Goal: Transaction & Acquisition: Purchase product/service

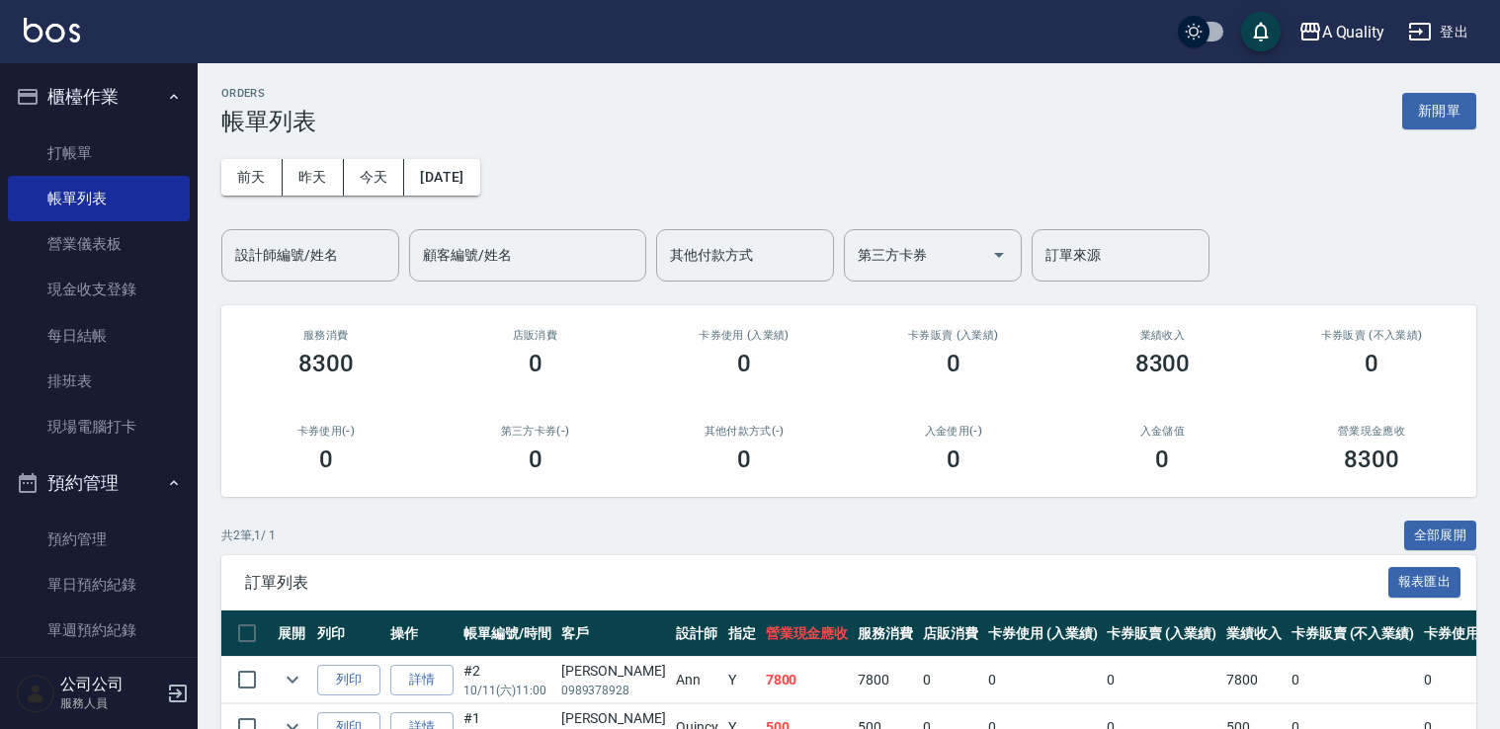
scroll to position [114, 0]
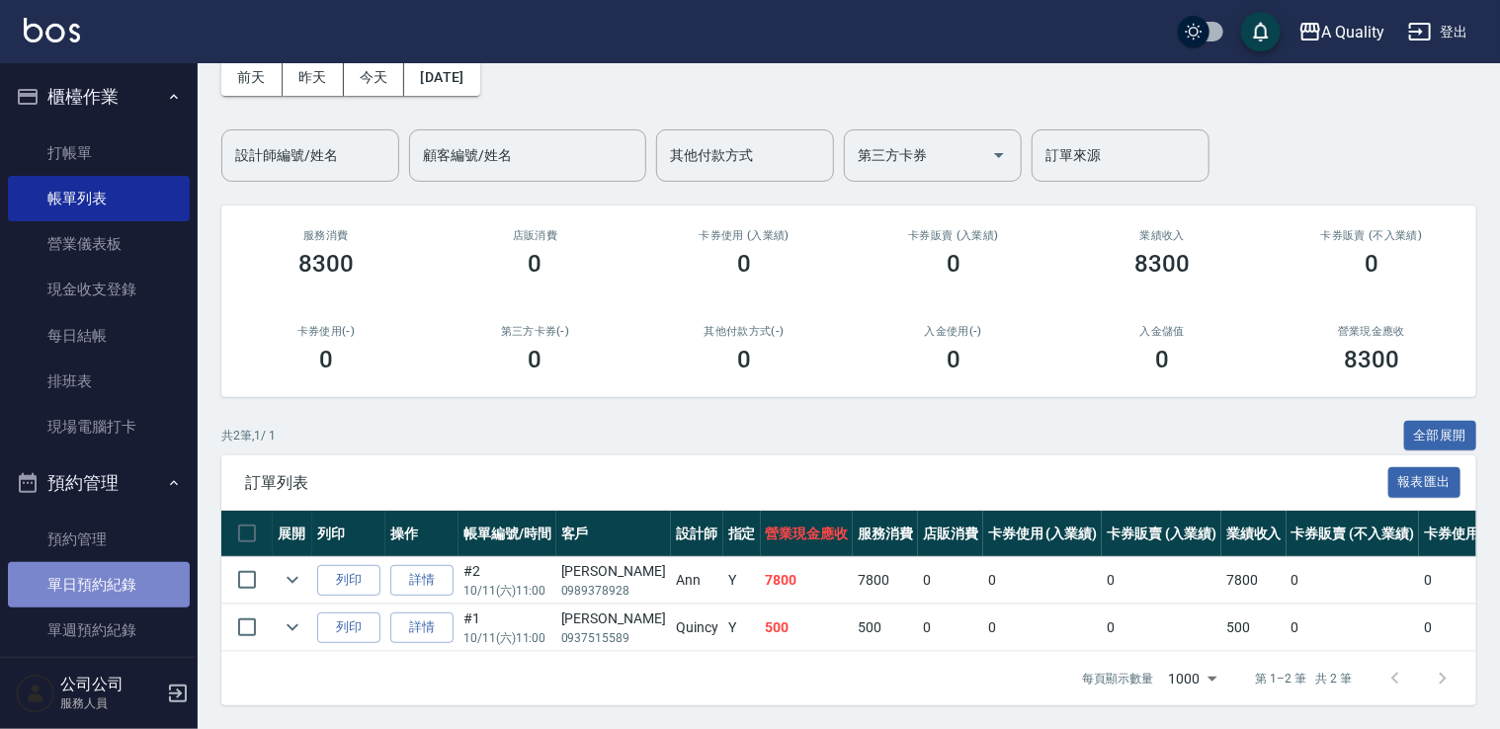
click at [150, 571] on link "單日預約紀錄" at bounding box center [99, 584] width 182 height 45
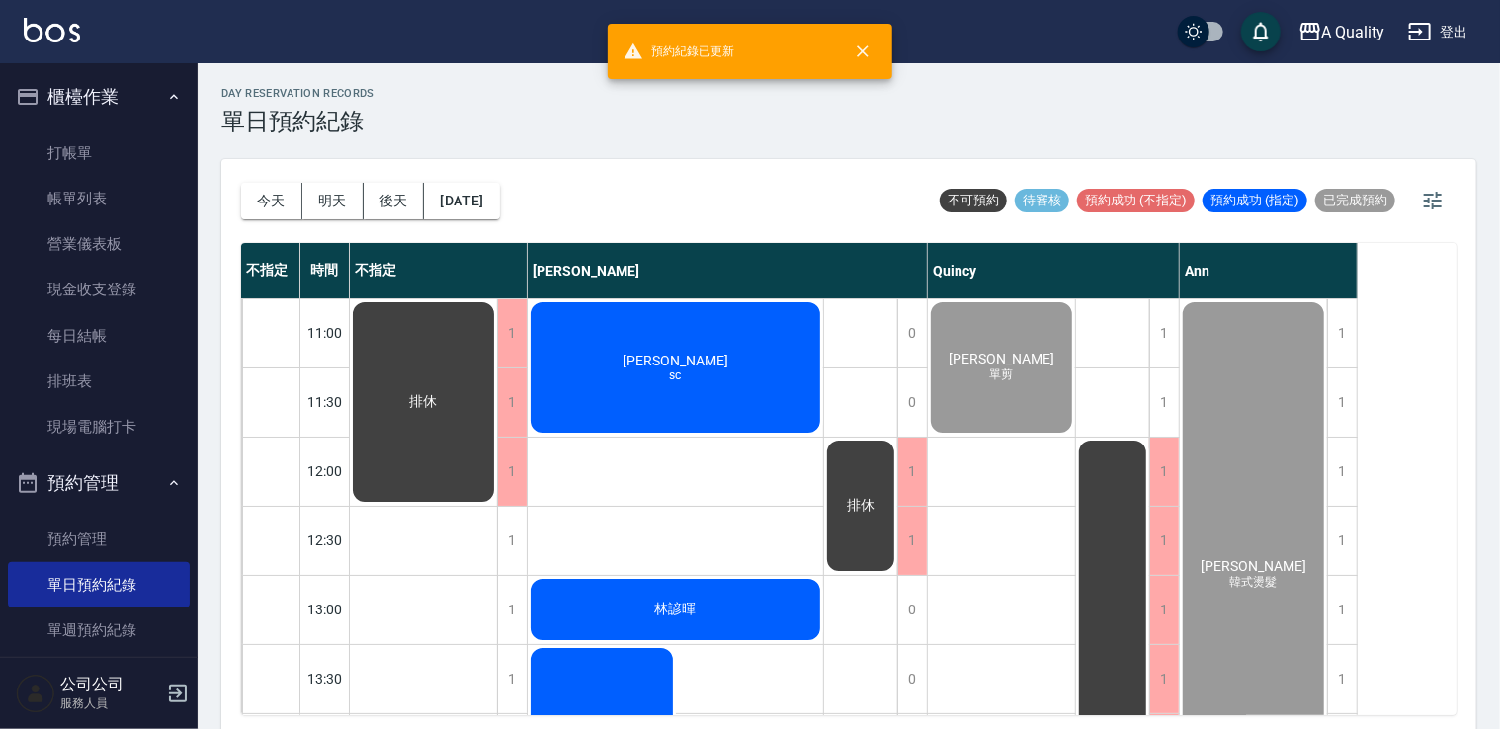
click at [731, 352] on div "吳文娟 sc" at bounding box center [675, 367] width 295 height 136
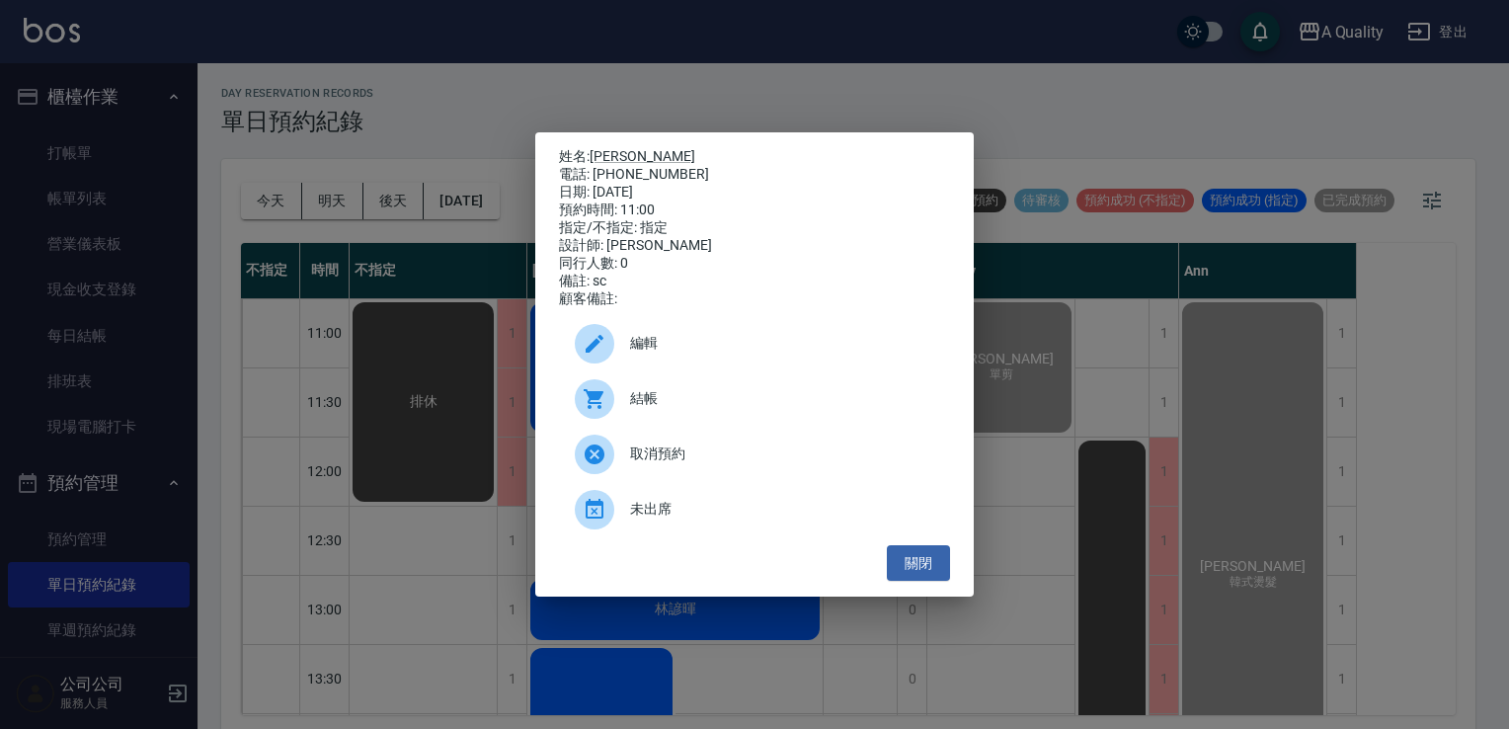
click at [700, 420] on div "結帳" at bounding box center [754, 398] width 391 height 55
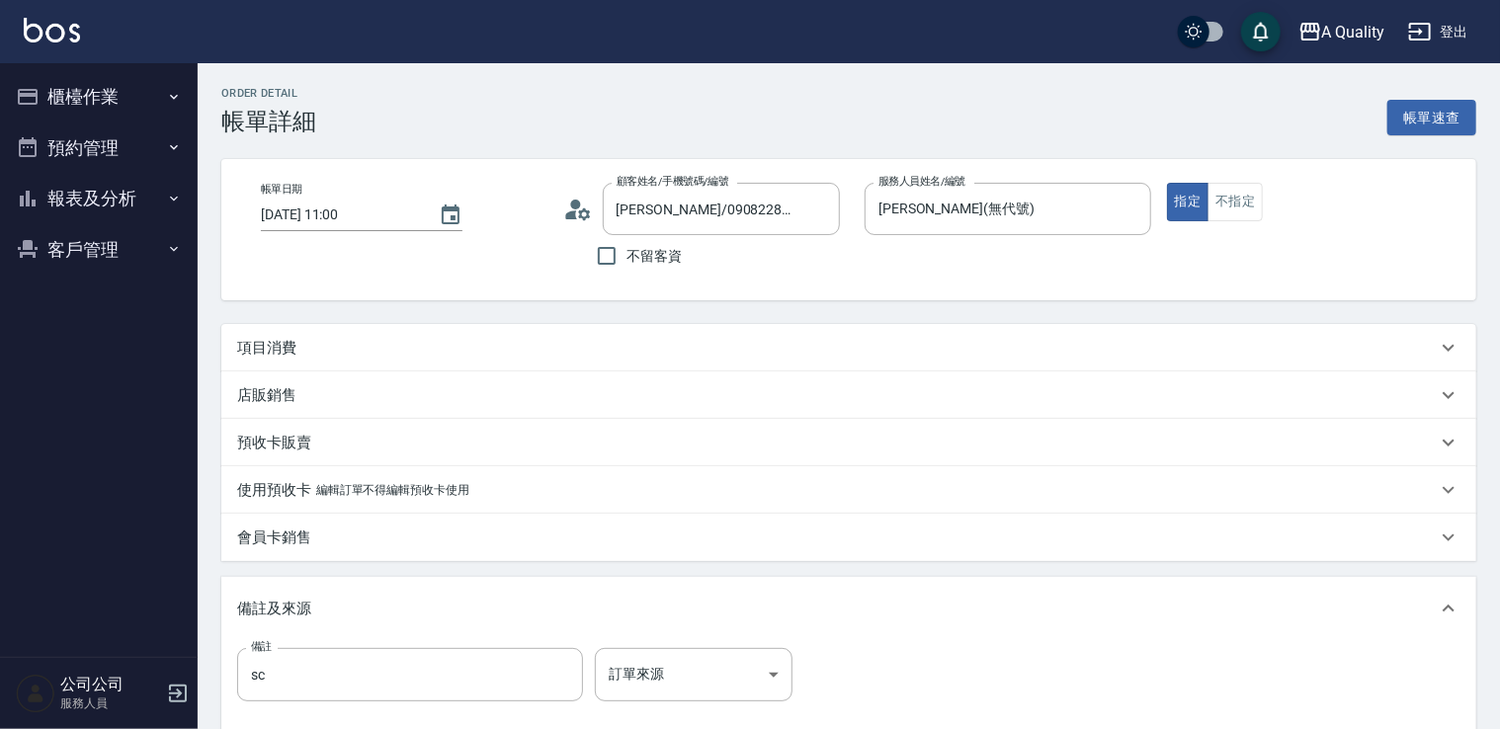
click at [247, 351] on p "項目消費" at bounding box center [266, 348] width 59 height 21
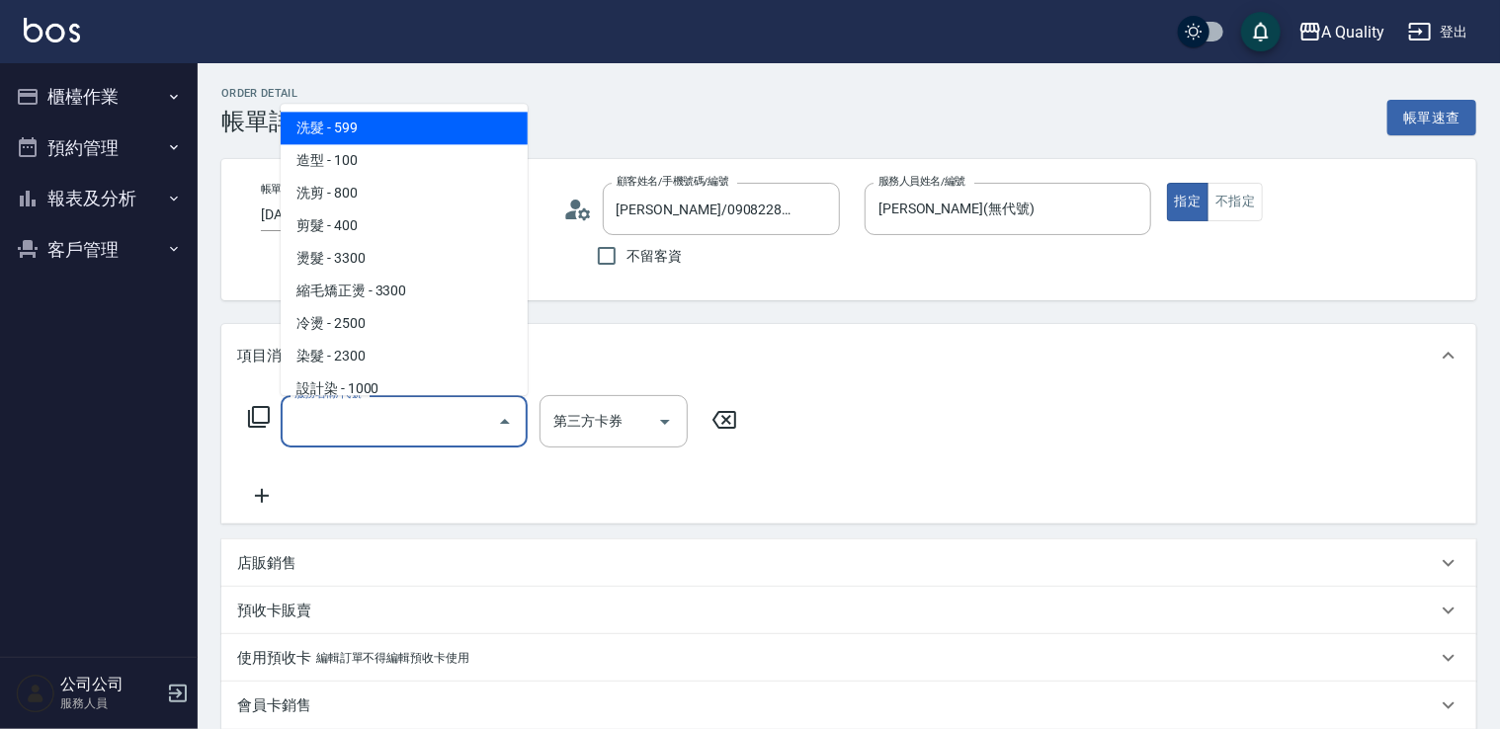
click at [392, 416] on input "服務名稱/代號" at bounding box center [389, 421] width 200 height 35
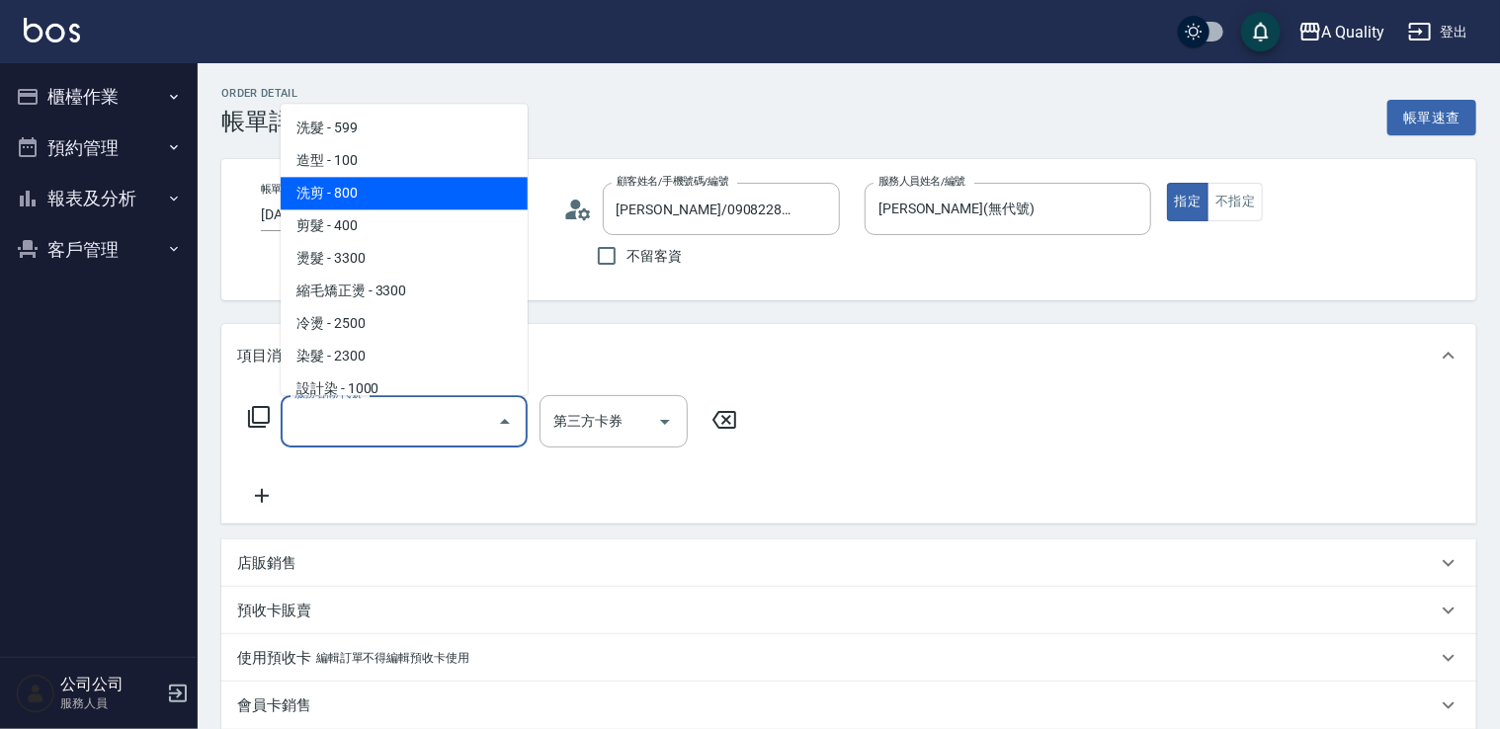
click at [373, 203] on span "洗剪 - 800" at bounding box center [404, 193] width 247 height 33
type input "洗剪(103)"
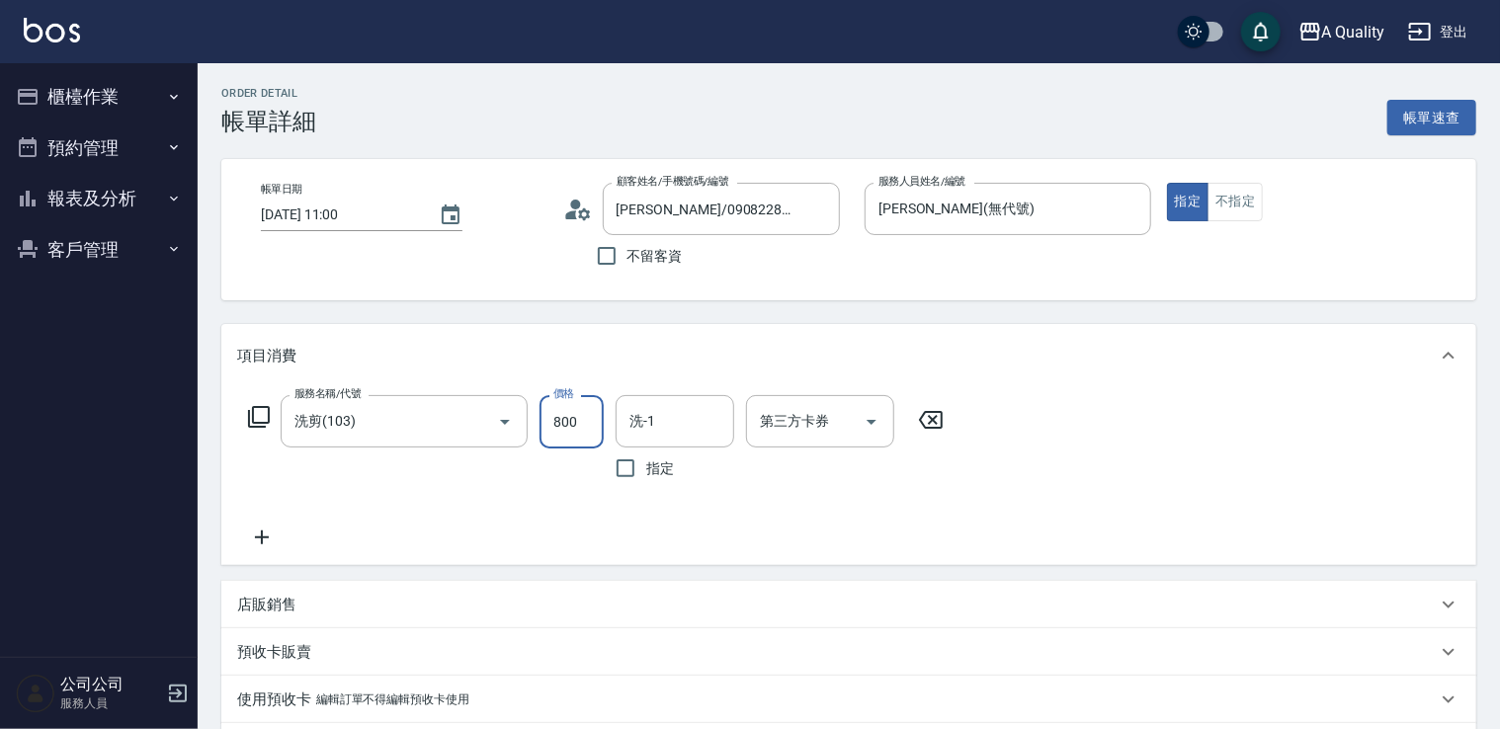
click at [548, 413] on input "800" at bounding box center [571, 421] width 64 height 53
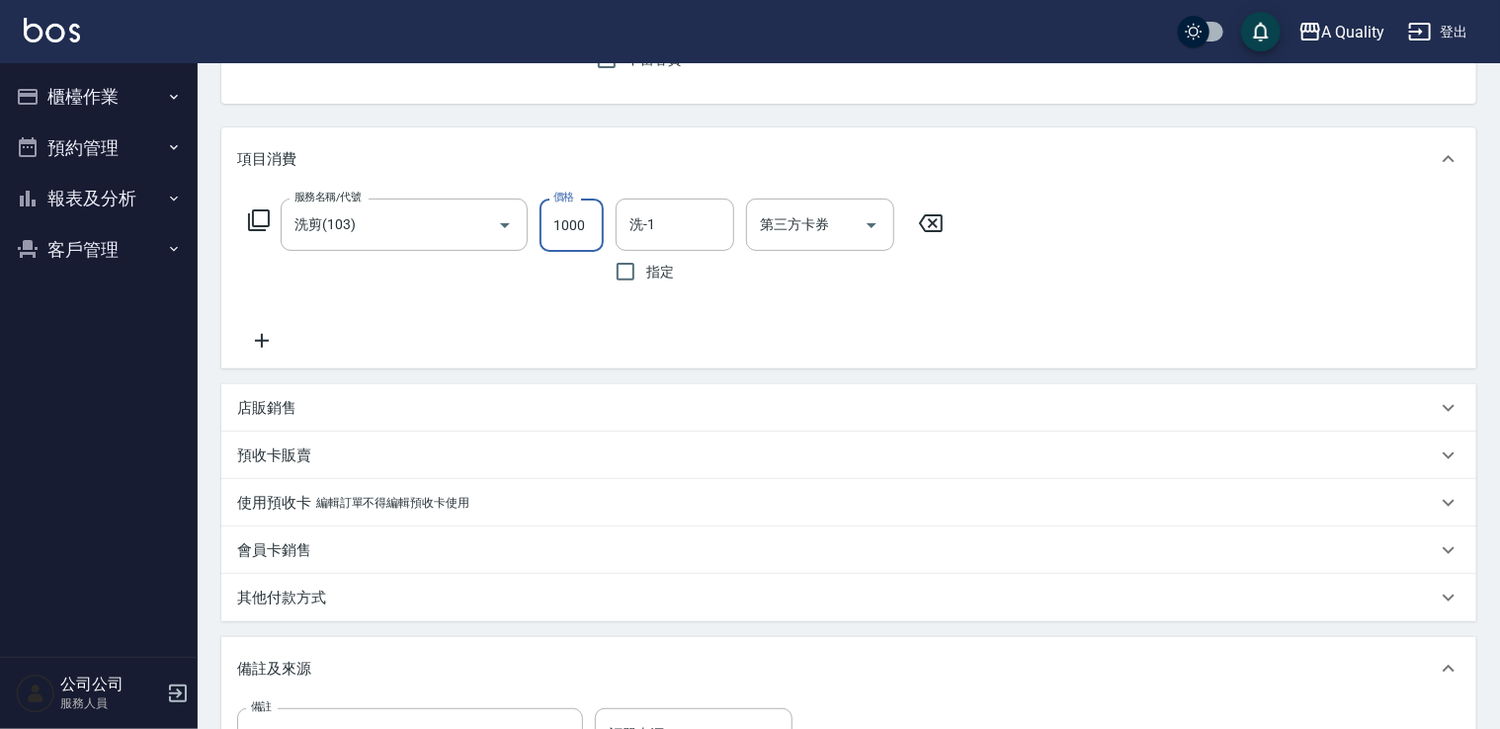
scroll to position [198, 0]
type input "1000"
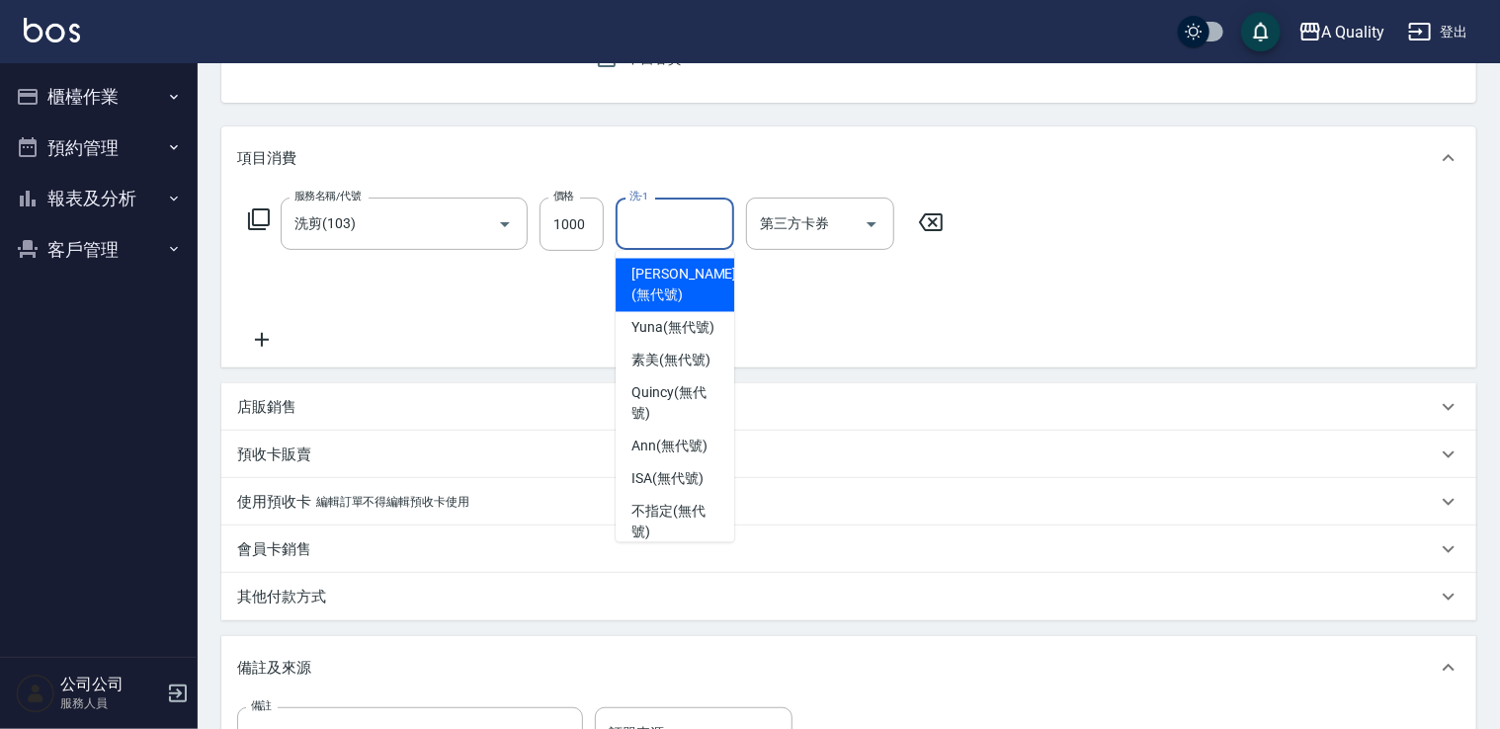
click at [664, 227] on input "洗-1" at bounding box center [674, 223] width 101 height 35
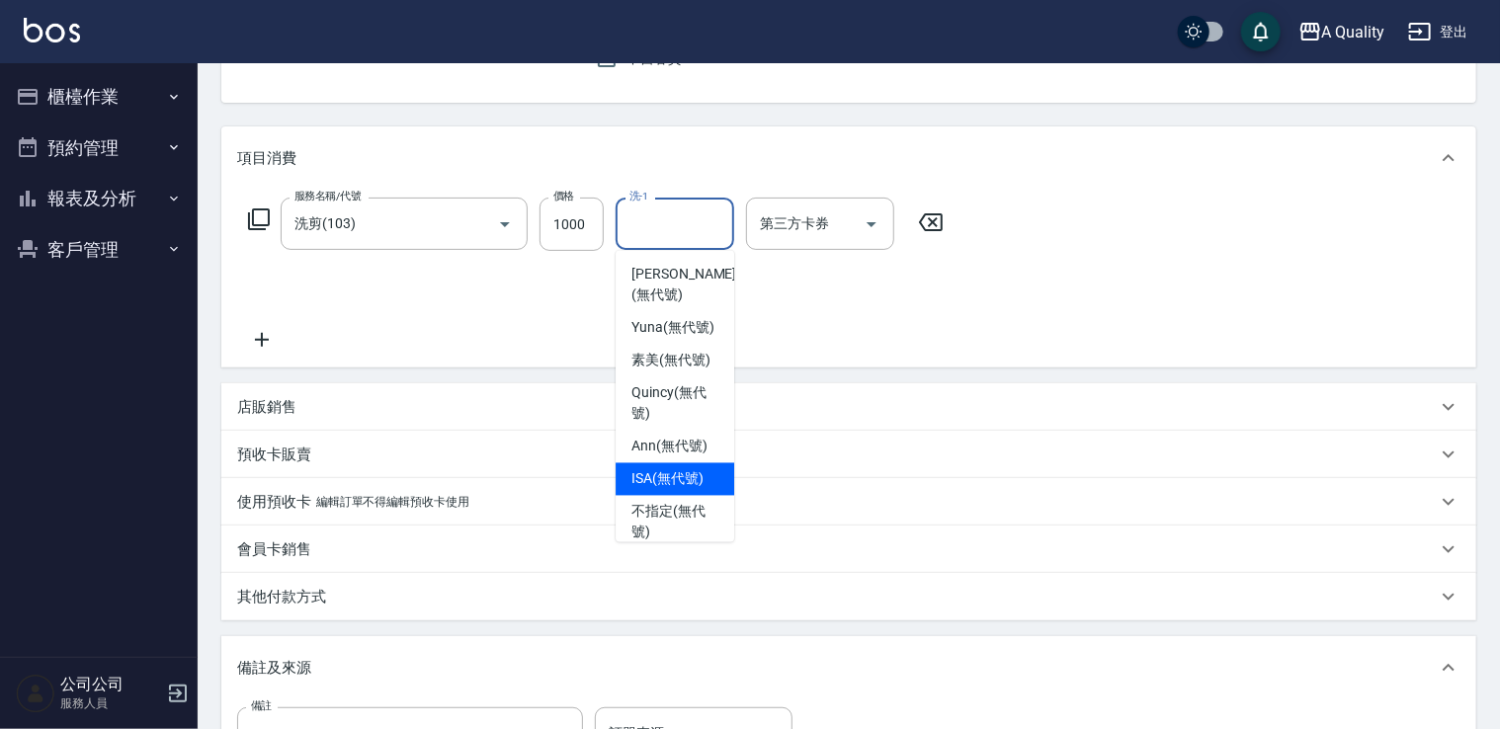
click at [676, 496] on div "ISA (無代號)" at bounding box center [674, 479] width 119 height 33
type input "ISA(無代號)"
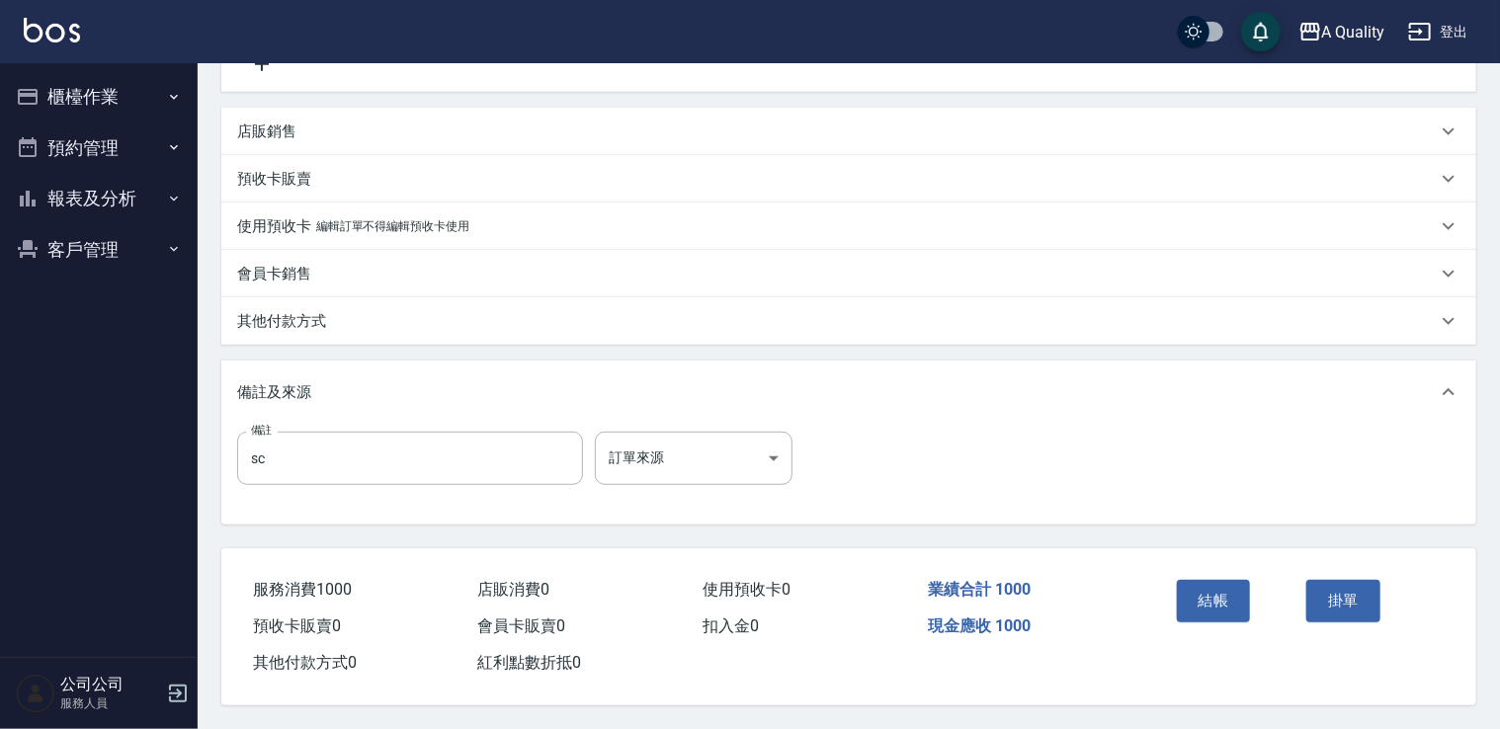
scroll to position [479, 0]
click at [1217, 594] on button "結帳" at bounding box center [1214, 600] width 74 height 41
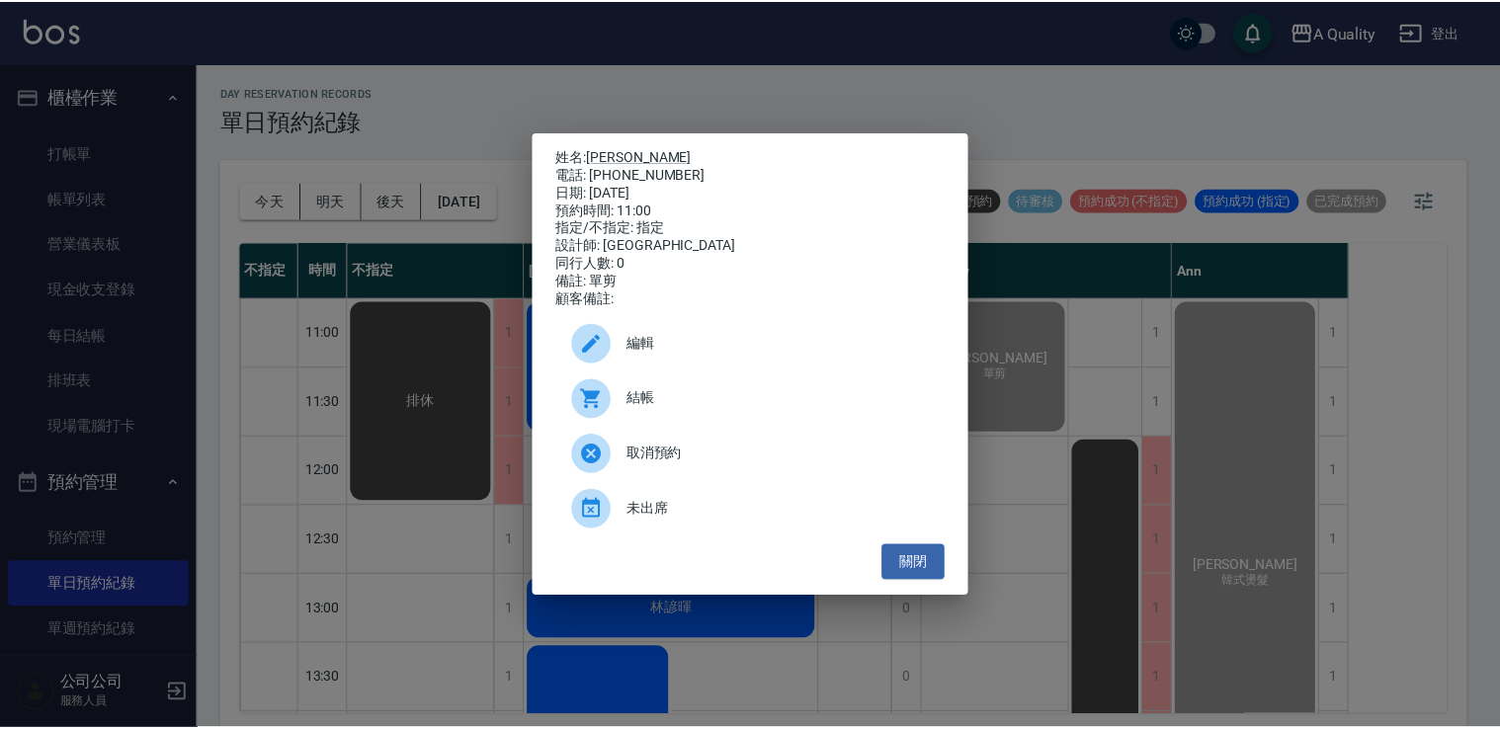
scroll to position [5, 0]
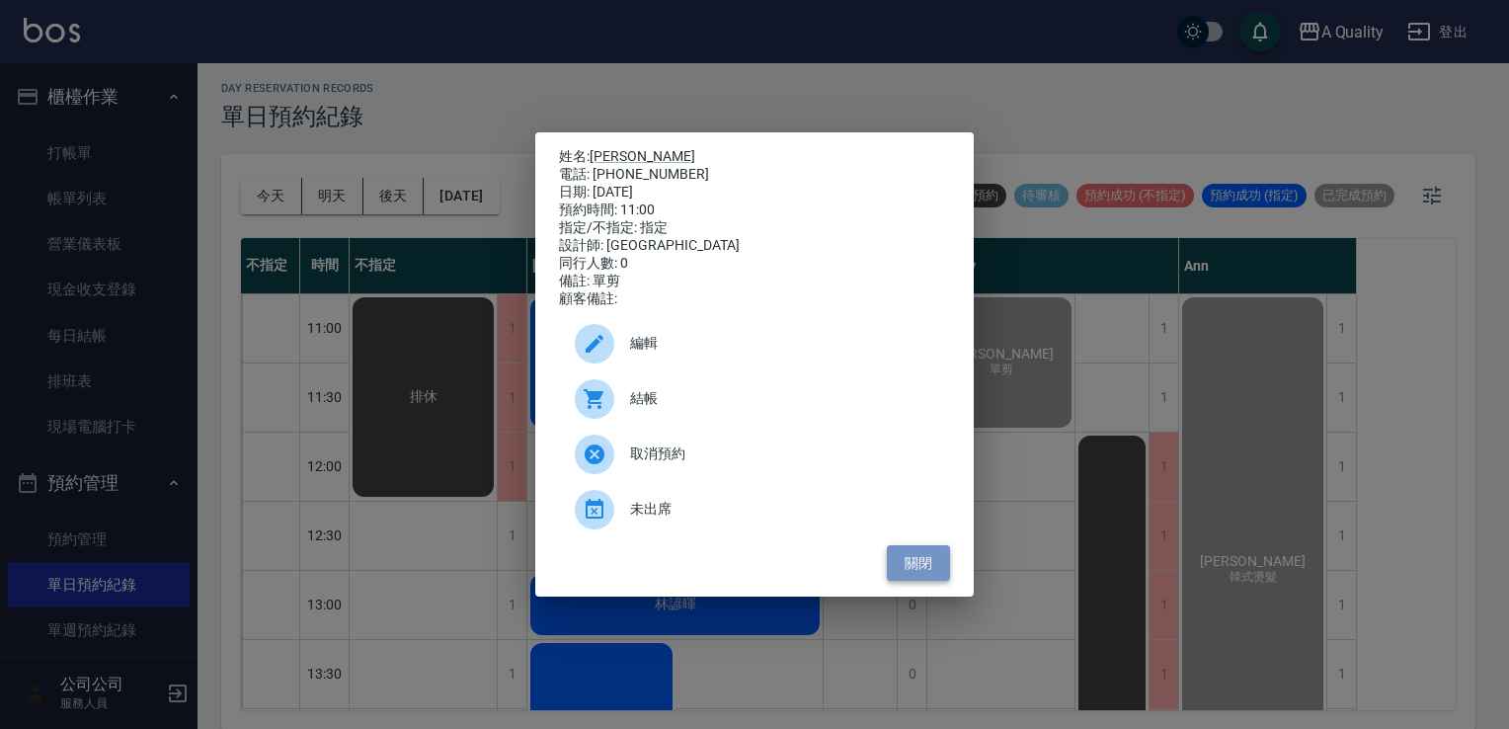
click at [943, 569] on button "關閉" at bounding box center [918, 563] width 63 height 37
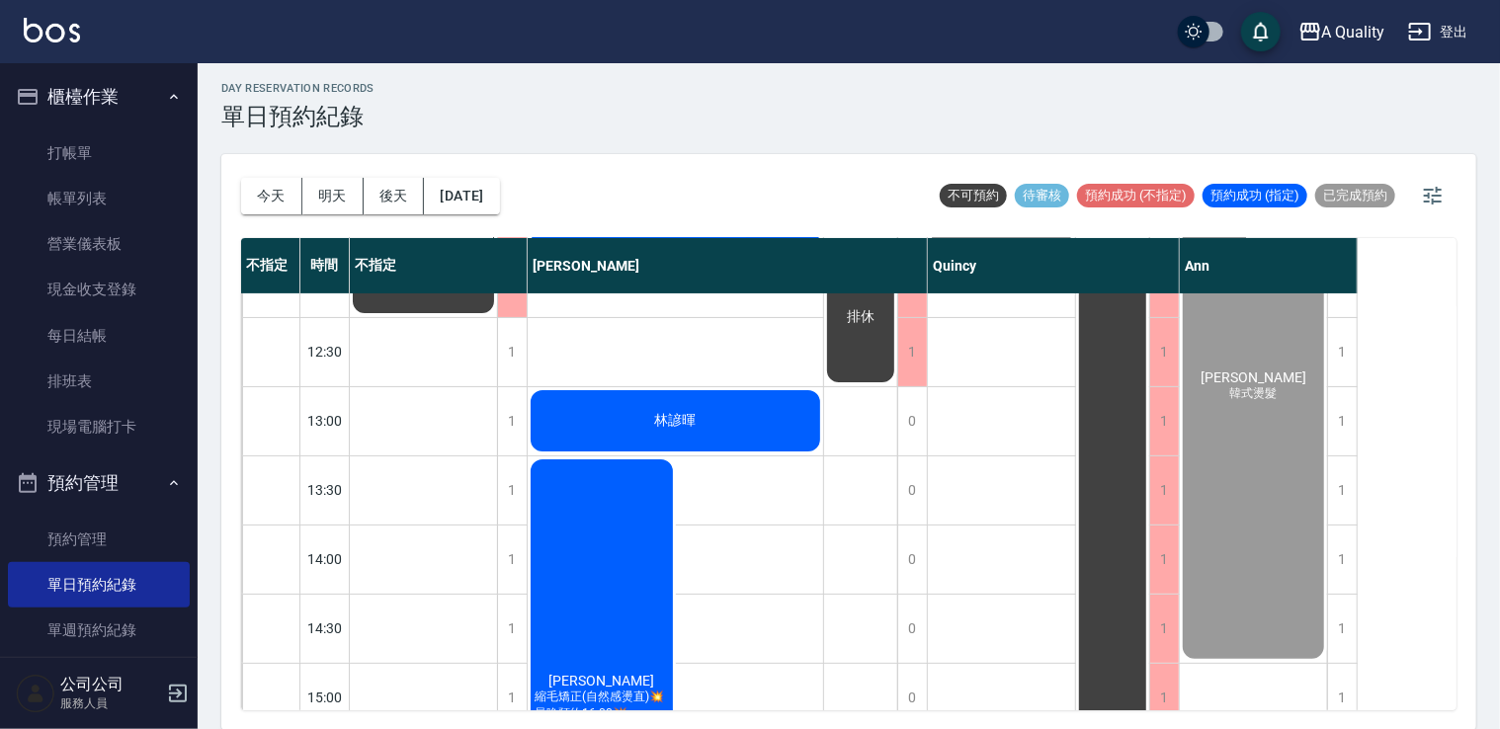
scroll to position [0, 0]
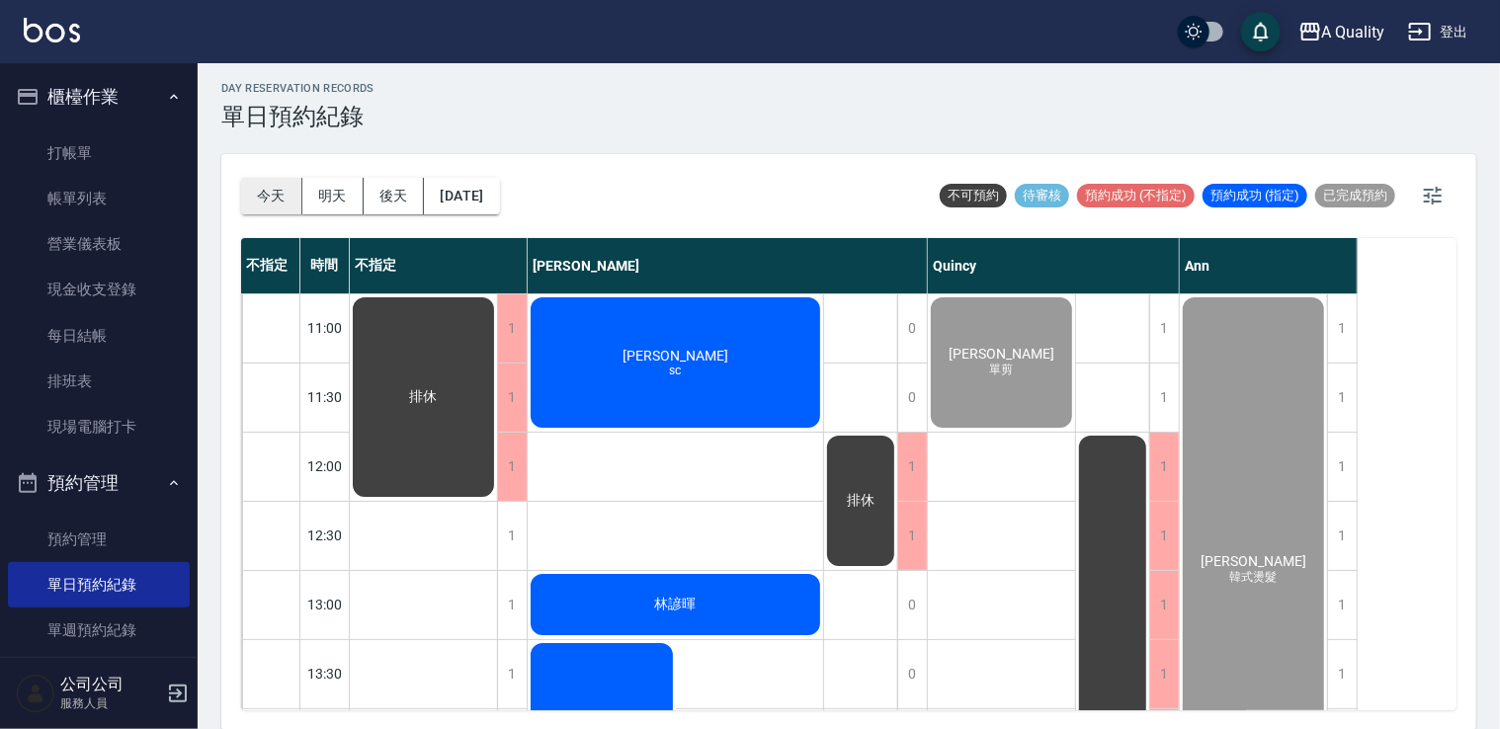
click at [275, 193] on button "今天" at bounding box center [271, 196] width 61 height 37
click at [311, 170] on div "今天 明天 後天 2025/10/11" at bounding box center [370, 196] width 259 height 84
click at [315, 178] on button "明天" at bounding box center [332, 196] width 61 height 37
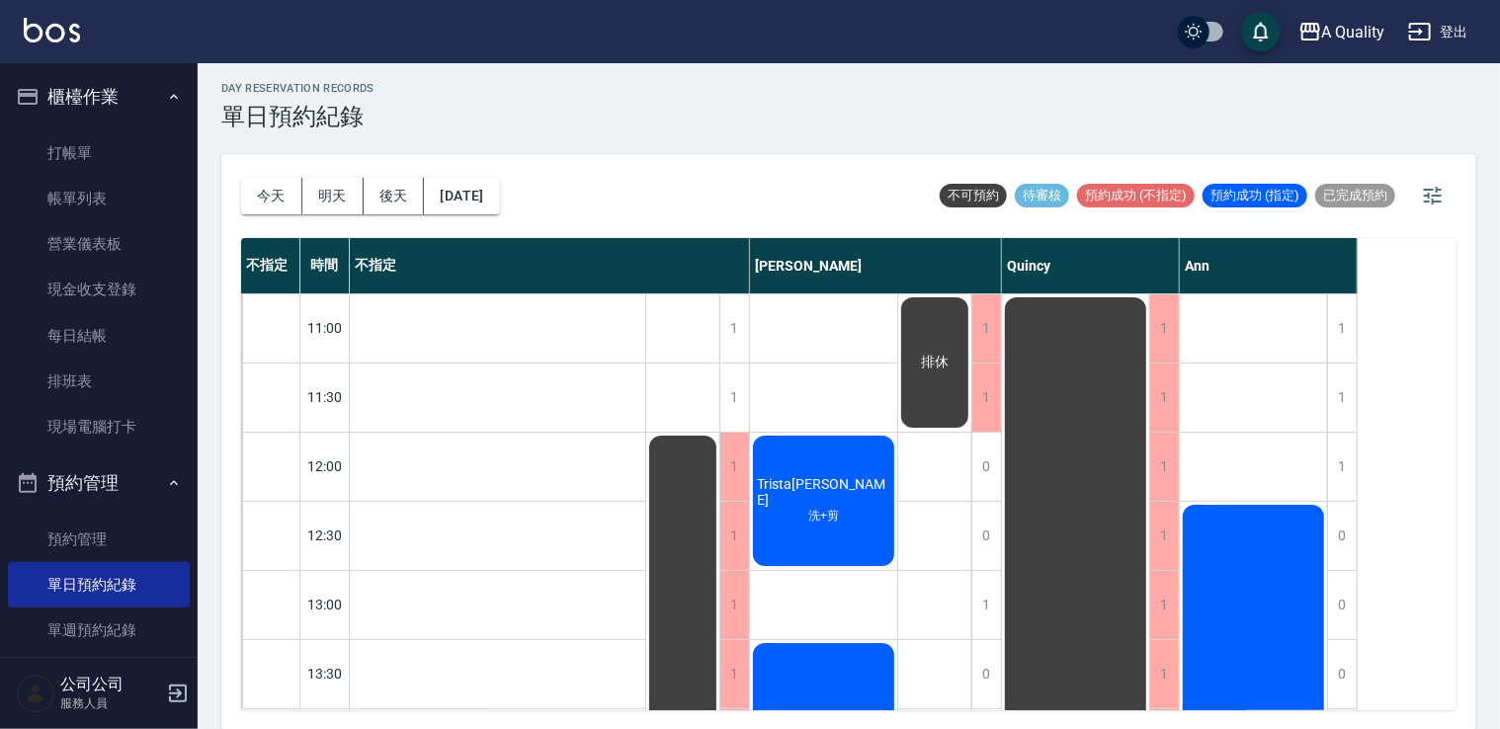
click at [278, 226] on div "今天 明天 後天 2025/10/12" at bounding box center [370, 196] width 259 height 84
click at [277, 206] on button "今天" at bounding box center [271, 196] width 61 height 37
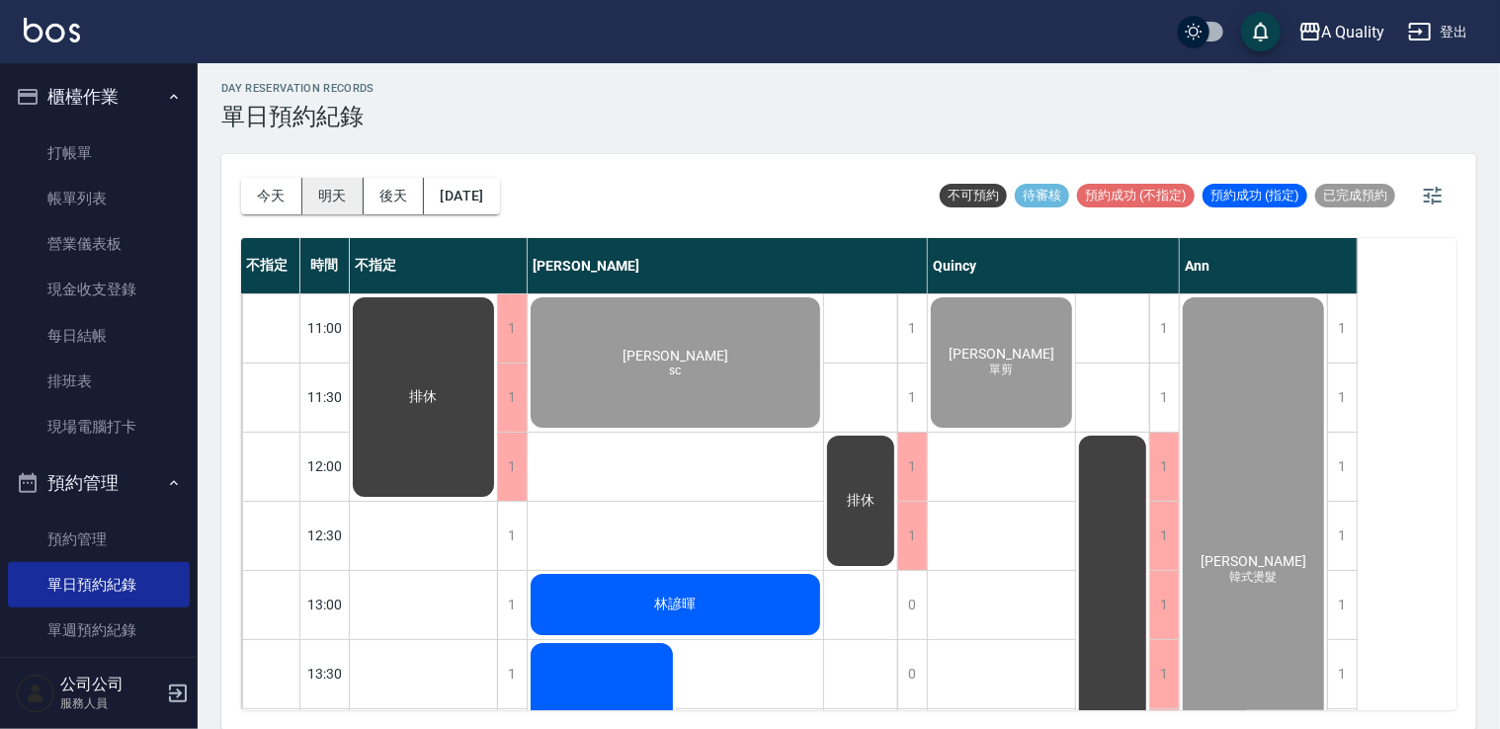
click at [333, 194] on button "明天" at bounding box center [332, 196] width 61 height 37
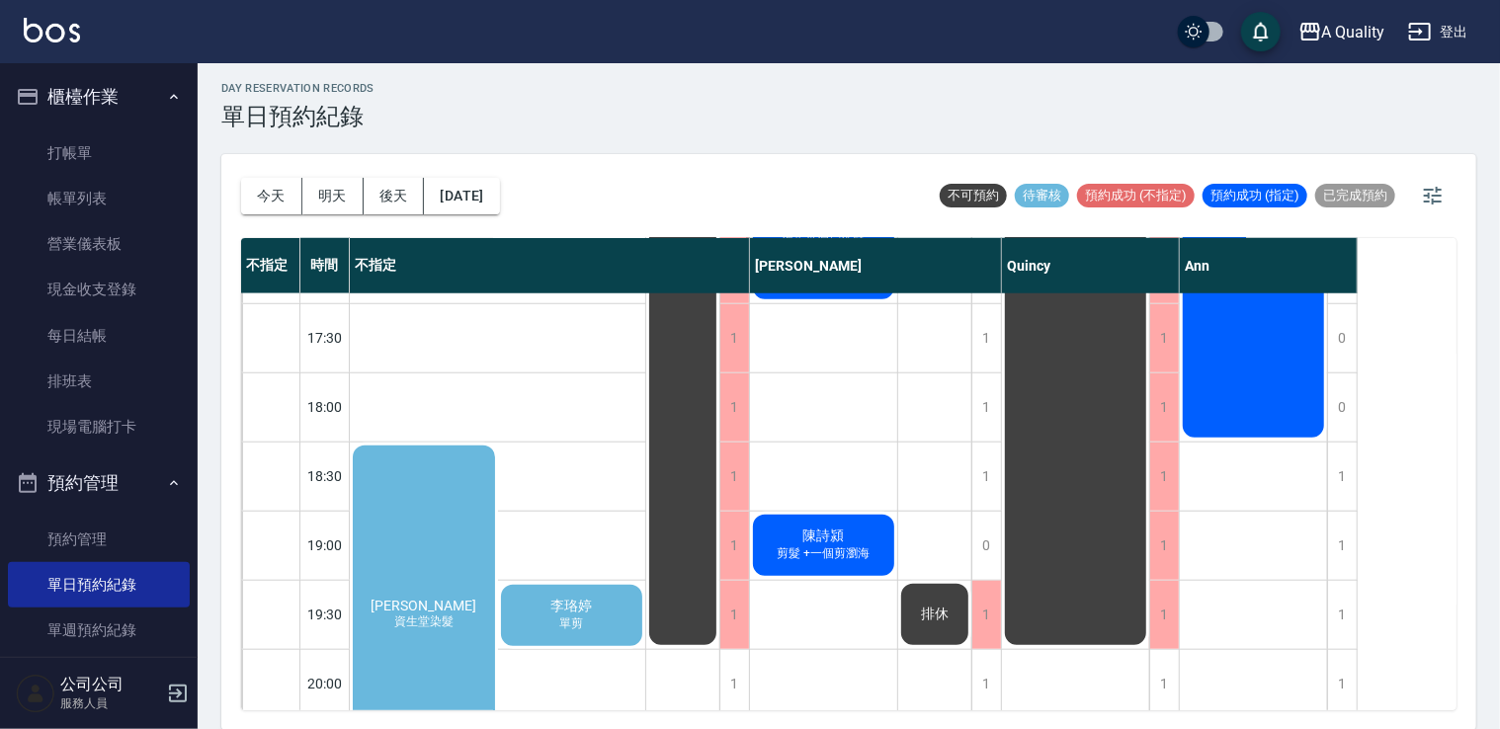
scroll to position [790, 0]
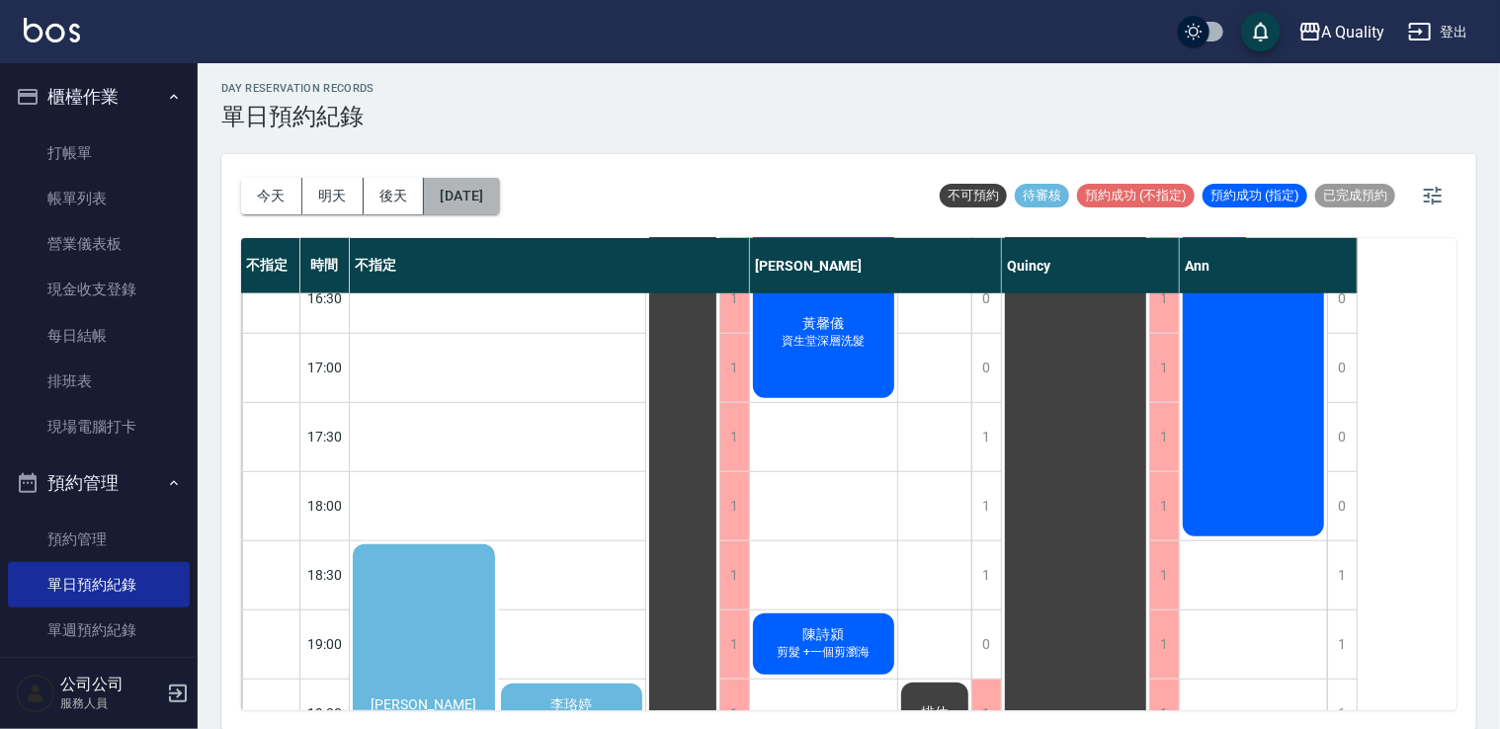
click at [487, 196] on button "2025/10/12" at bounding box center [461, 196] width 75 height 37
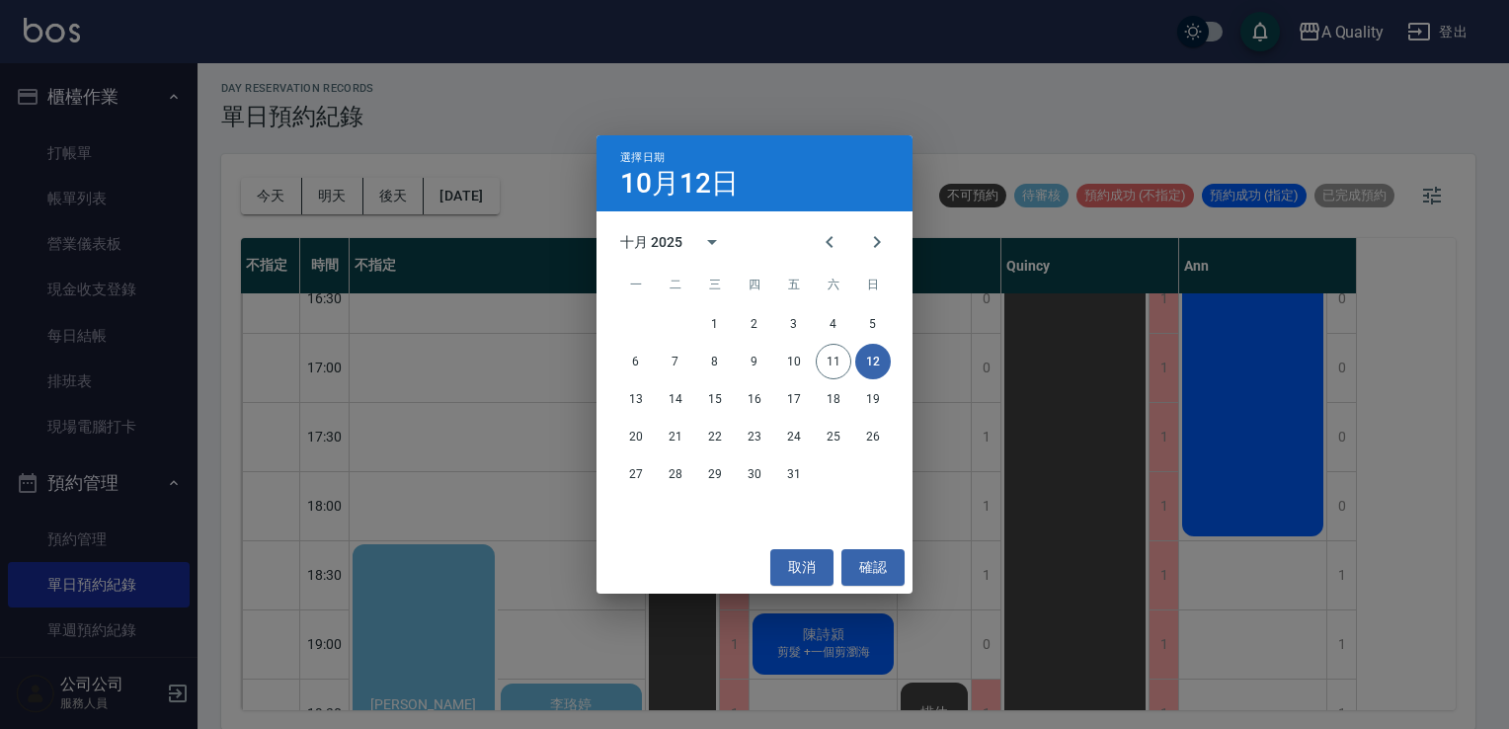
click at [474, 603] on div "選擇日期 10月12日 十月 2025 一 二 三 四 五 六 日 1 2 3 4 5 6 7 8 9 10 11 12 13 14 15 16 17 18 …" at bounding box center [754, 364] width 1509 height 729
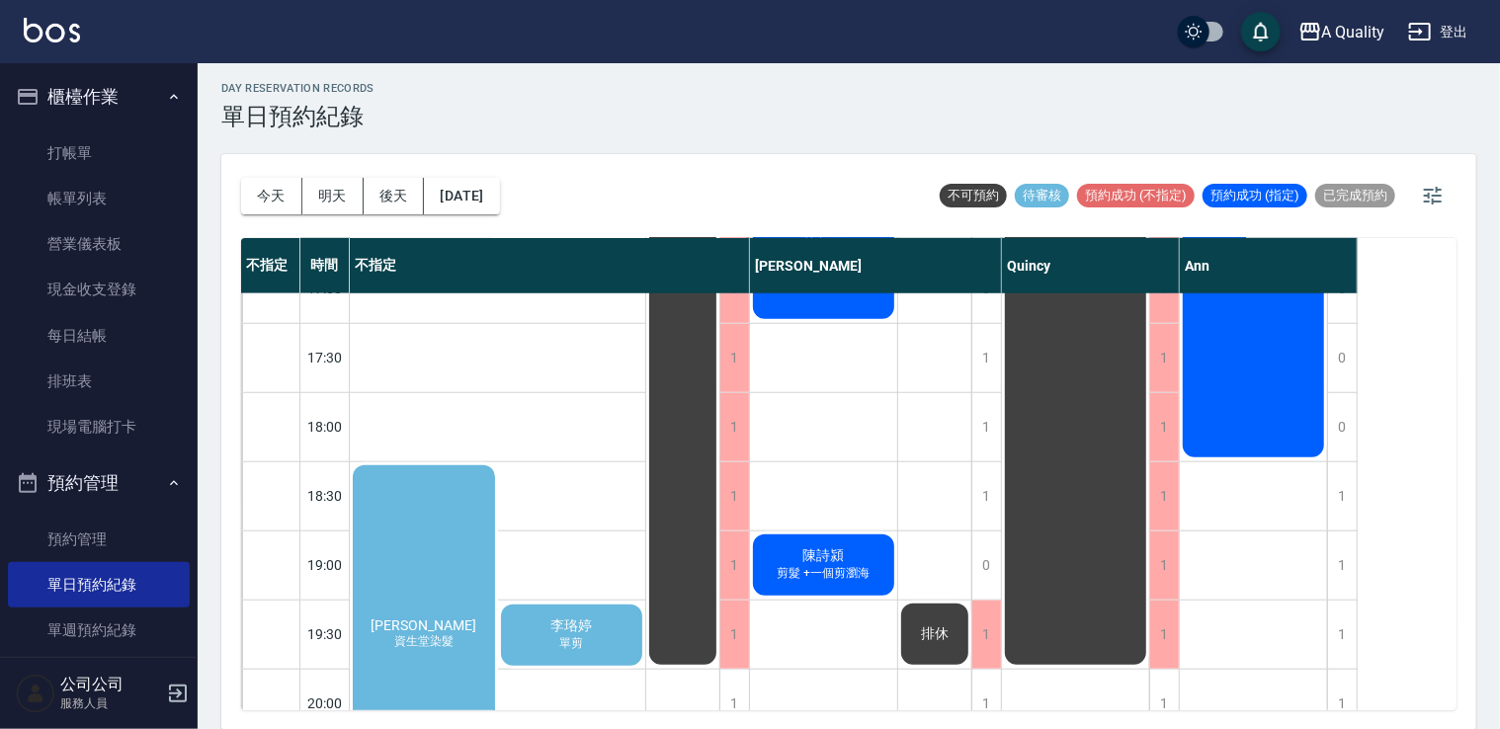
scroll to position [981, 0]
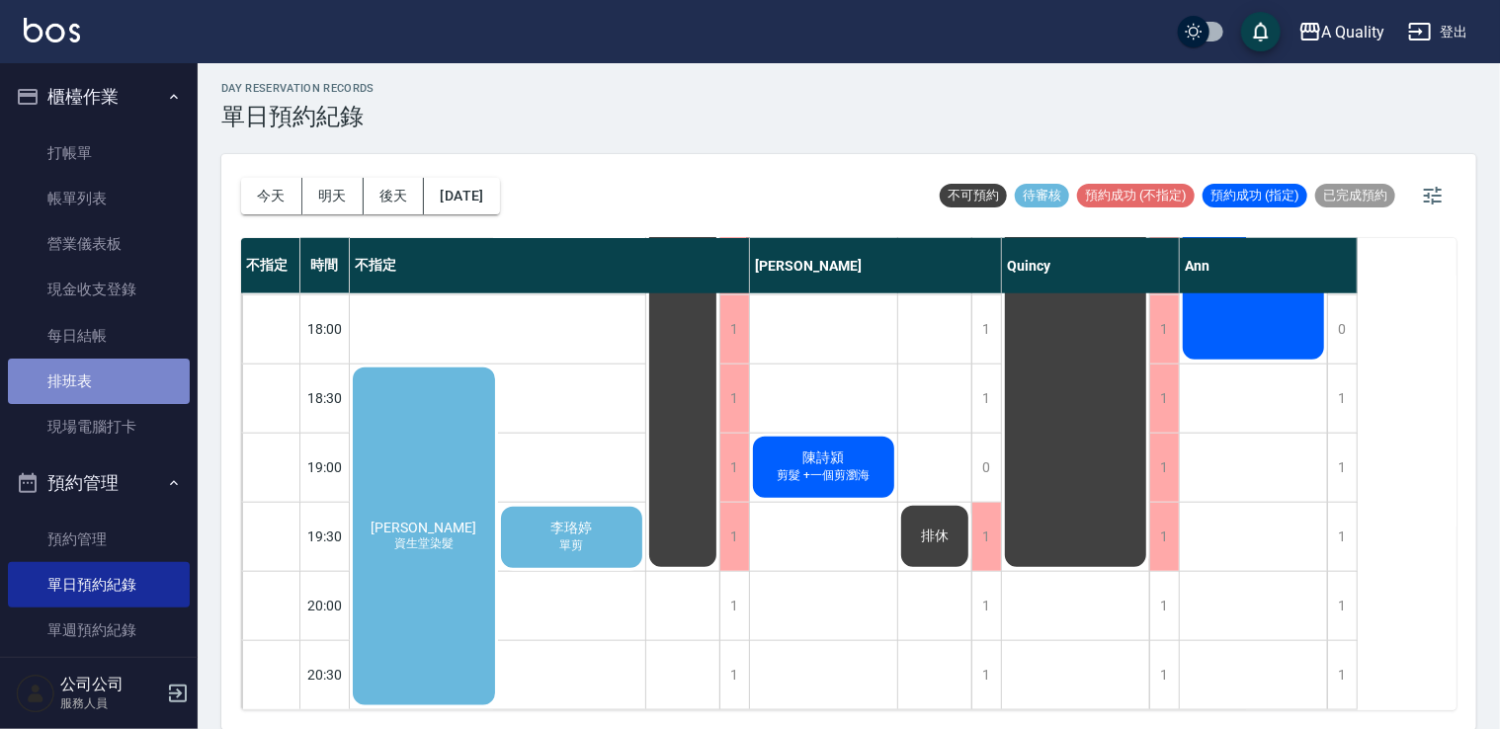
click at [115, 367] on link "排班表" at bounding box center [99, 381] width 182 height 45
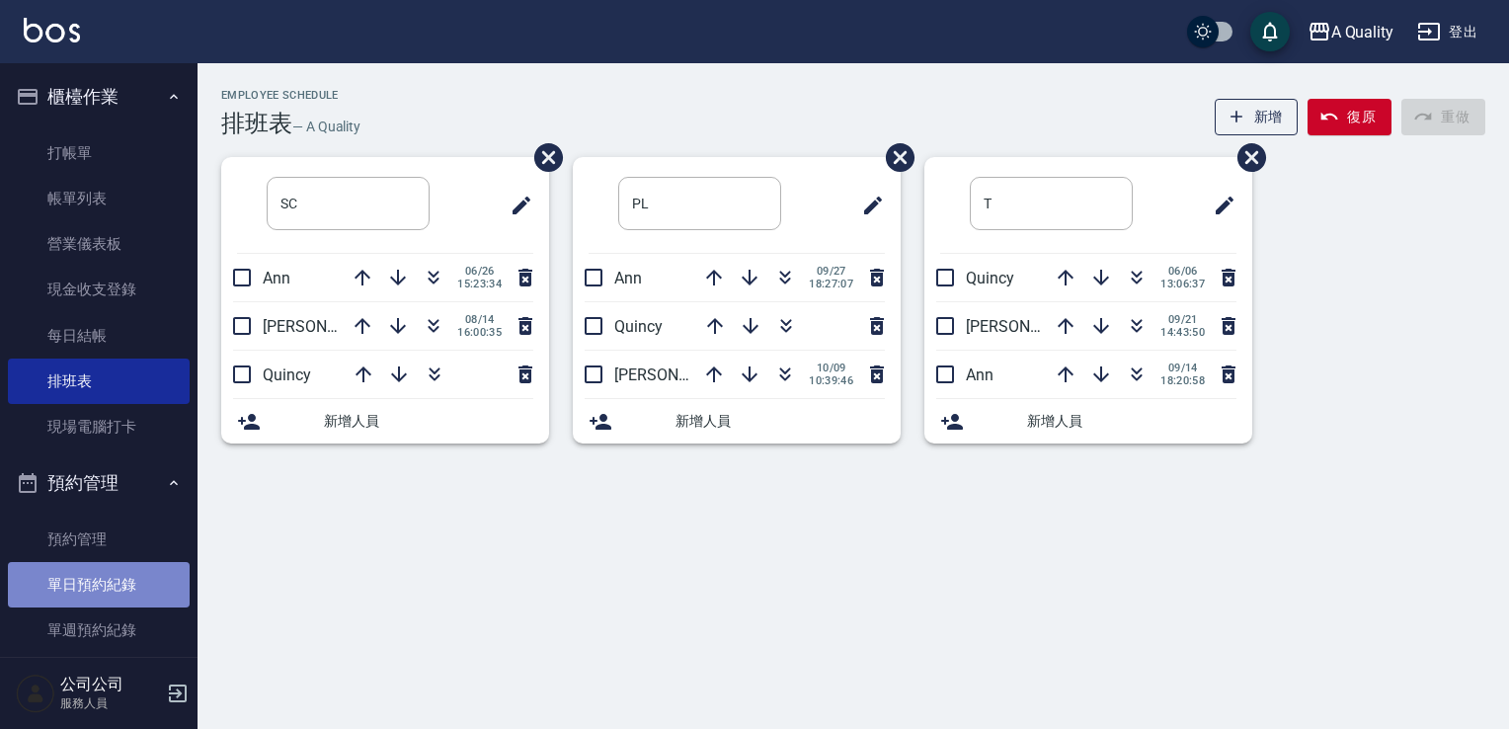
click at [103, 588] on link "單日預約紀錄" at bounding box center [99, 584] width 182 height 45
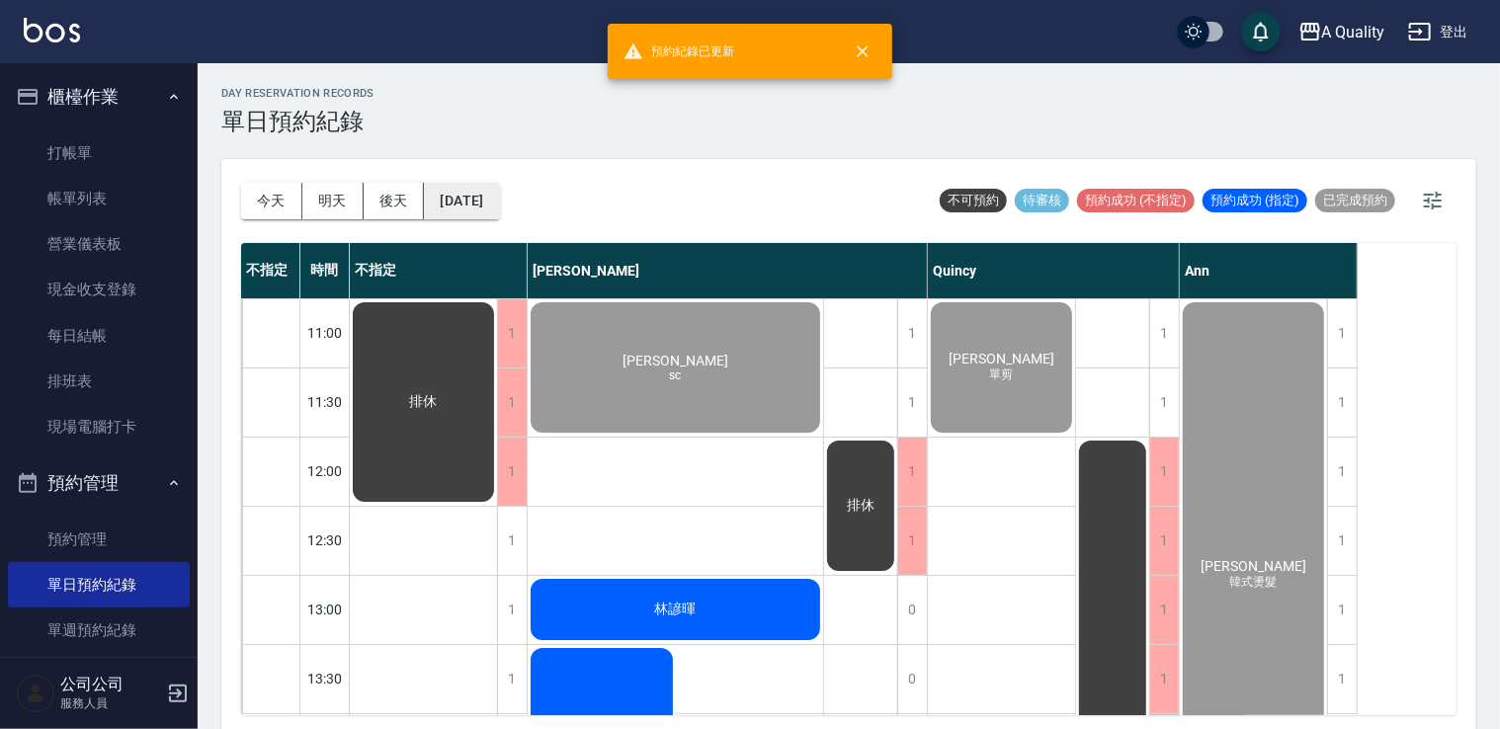
click at [470, 196] on button "[DATE]" at bounding box center [461, 201] width 75 height 37
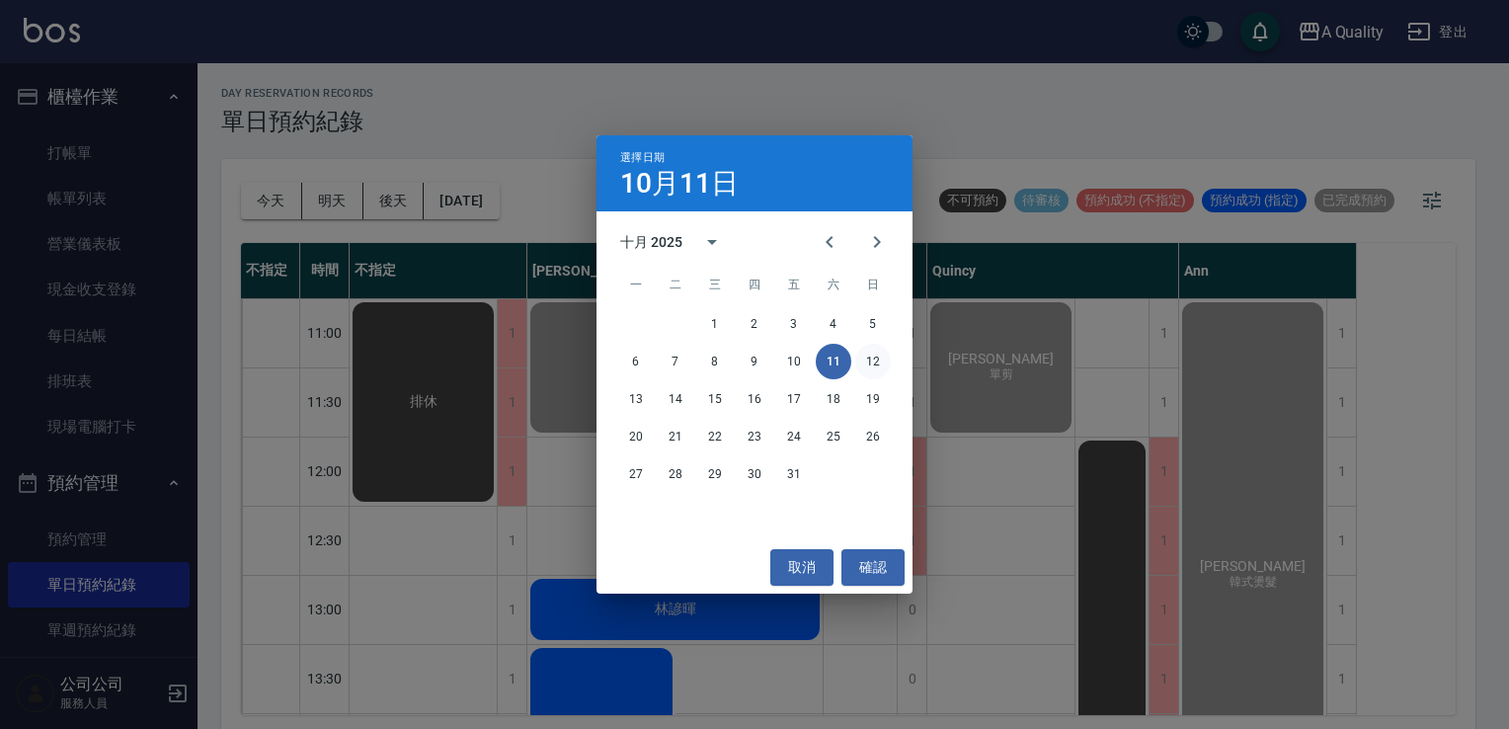
click at [877, 367] on button "12" at bounding box center [873, 362] width 36 height 36
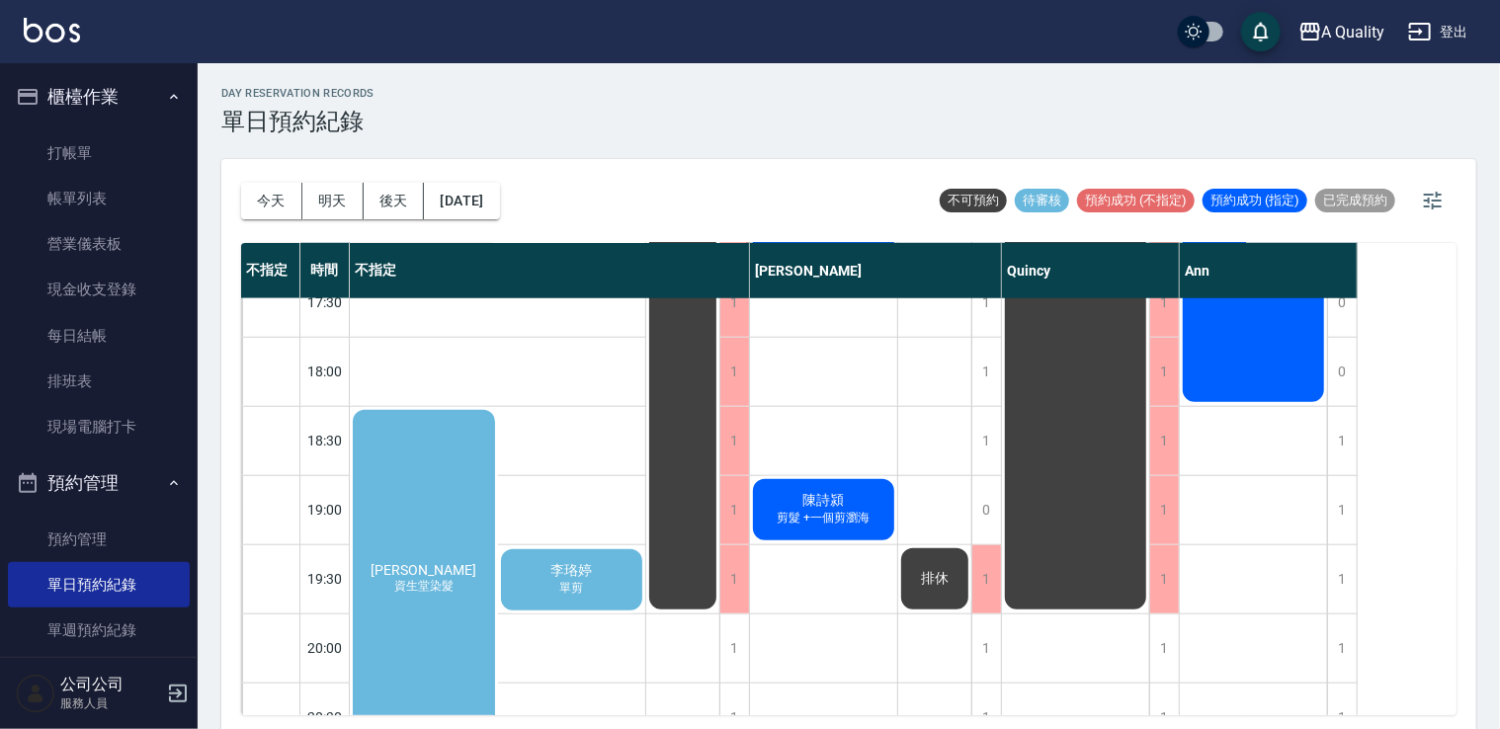
scroll to position [882, 0]
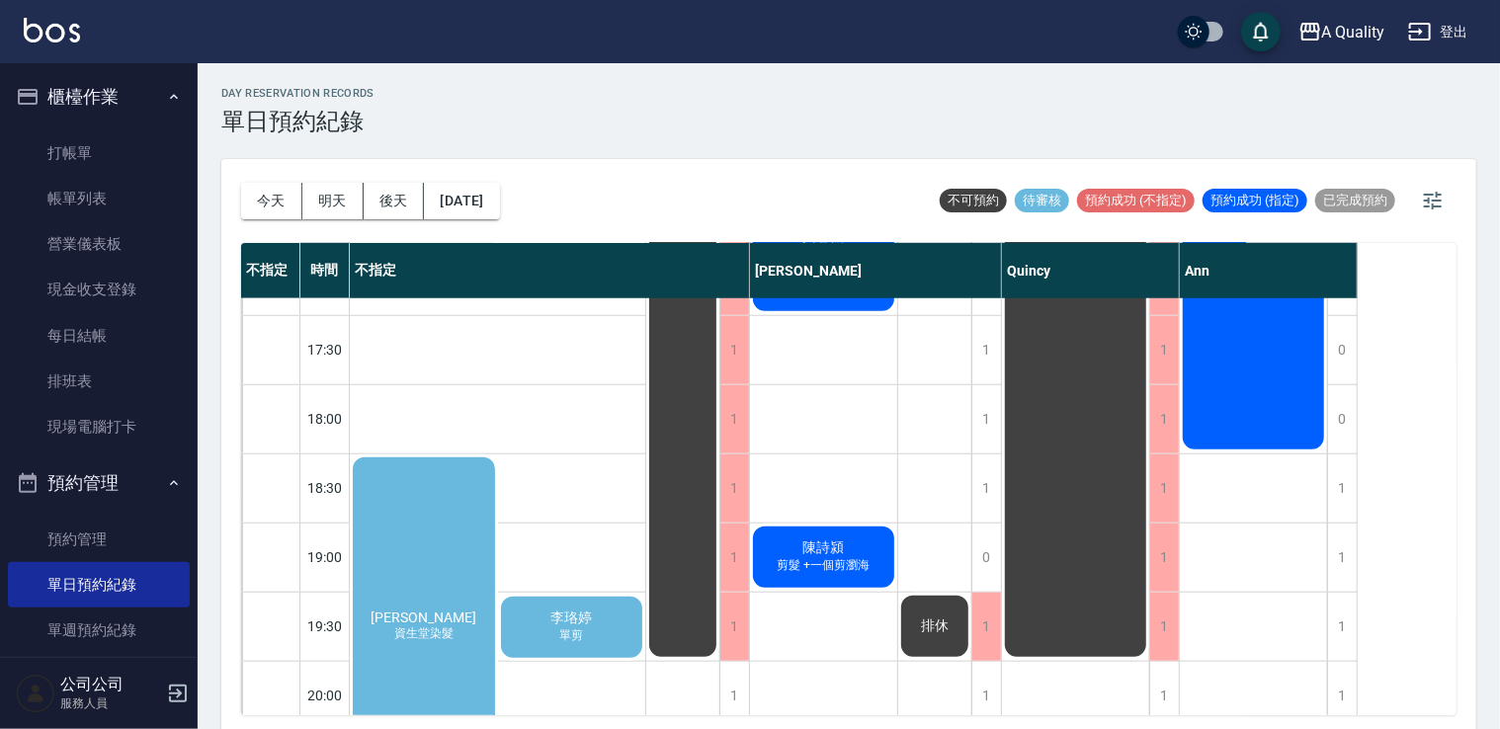
click at [464, 557] on div "彭香君 資生堂染髮" at bounding box center [424, 626] width 148 height 344
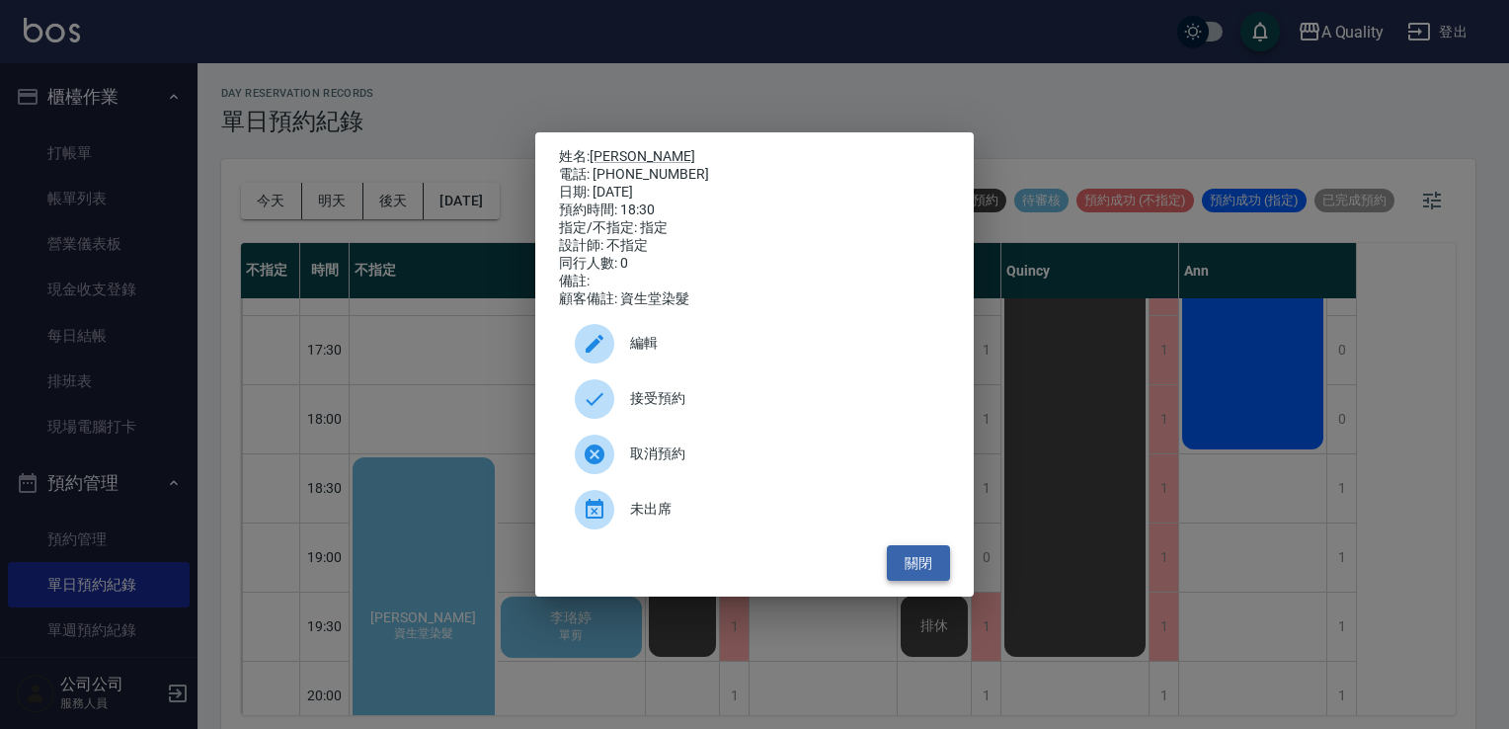
click at [930, 573] on button "關閉" at bounding box center [918, 563] width 63 height 37
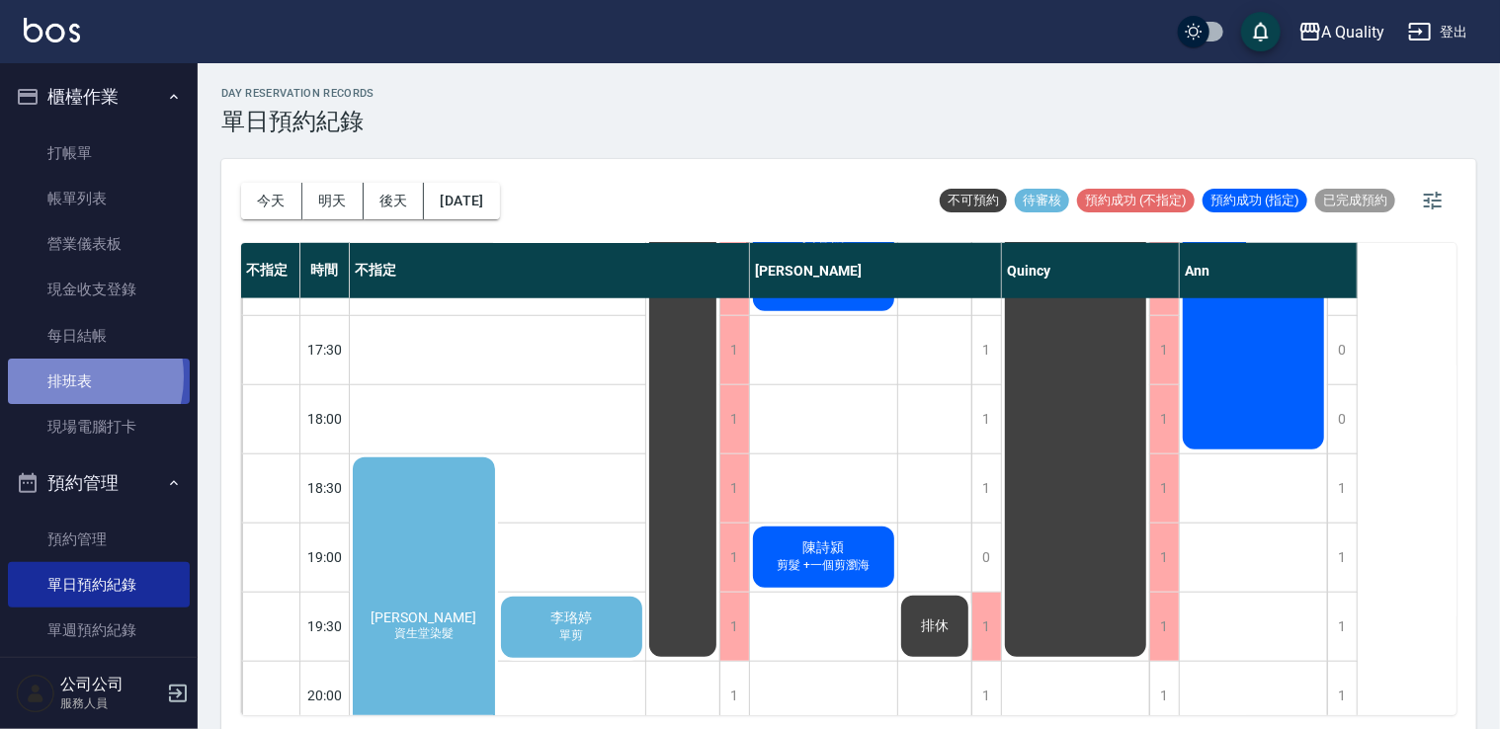
click at [66, 377] on link "排班表" at bounding box center [99, 381] width 182 height 45
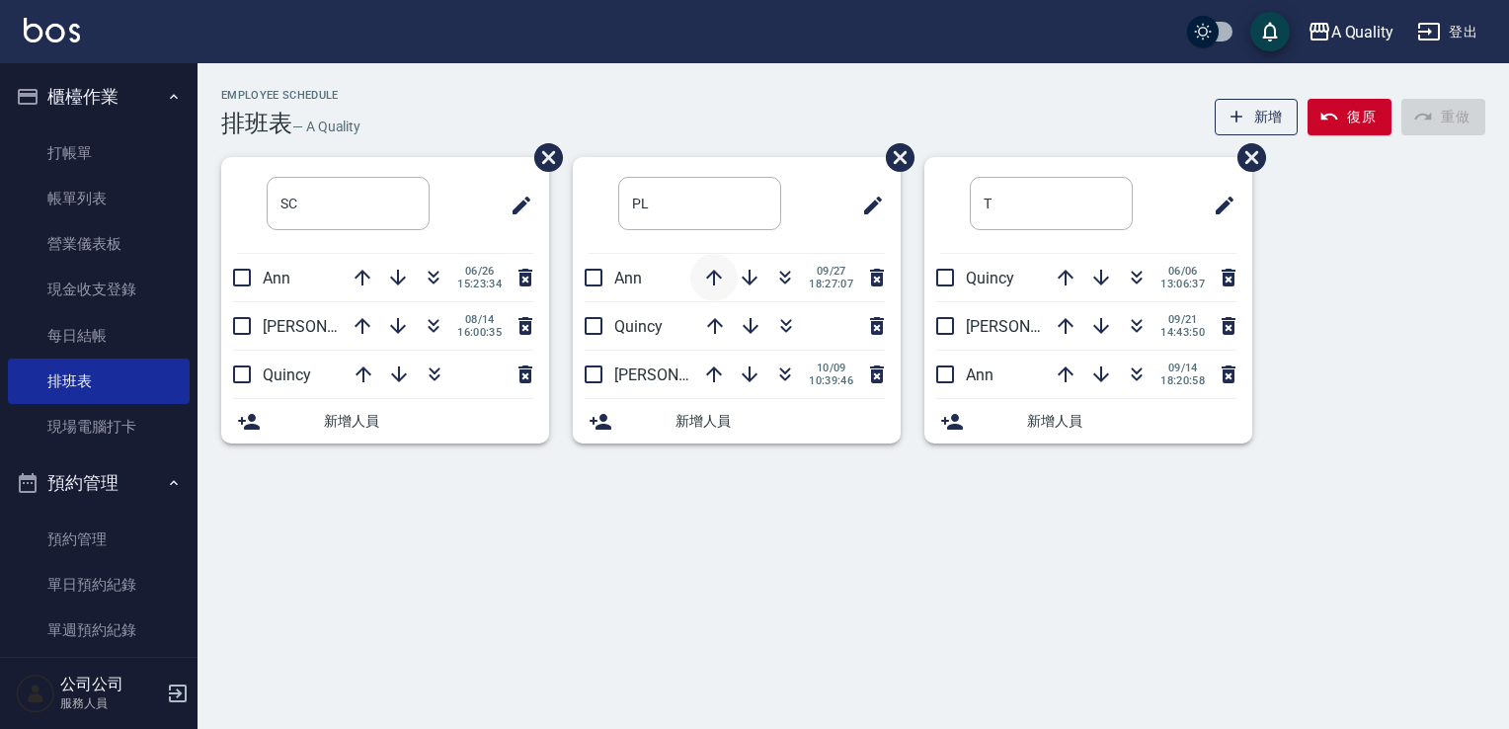
click at [713, 280] on icon "button" at bounding box center [714, 278] width 16 height 16
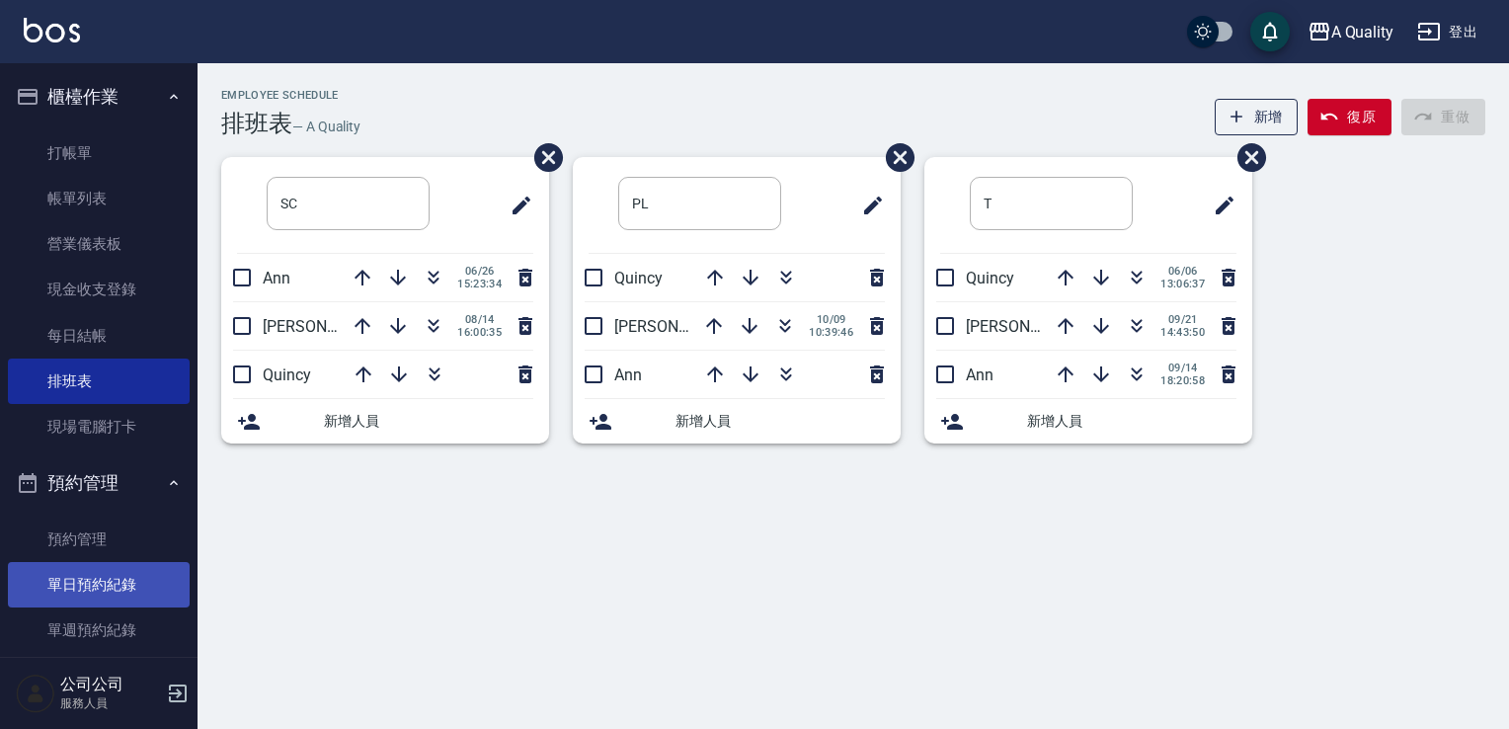
click at [142, 591] on link "單日預約紀錄" at bounding box center [99, 584] width 182 height 45
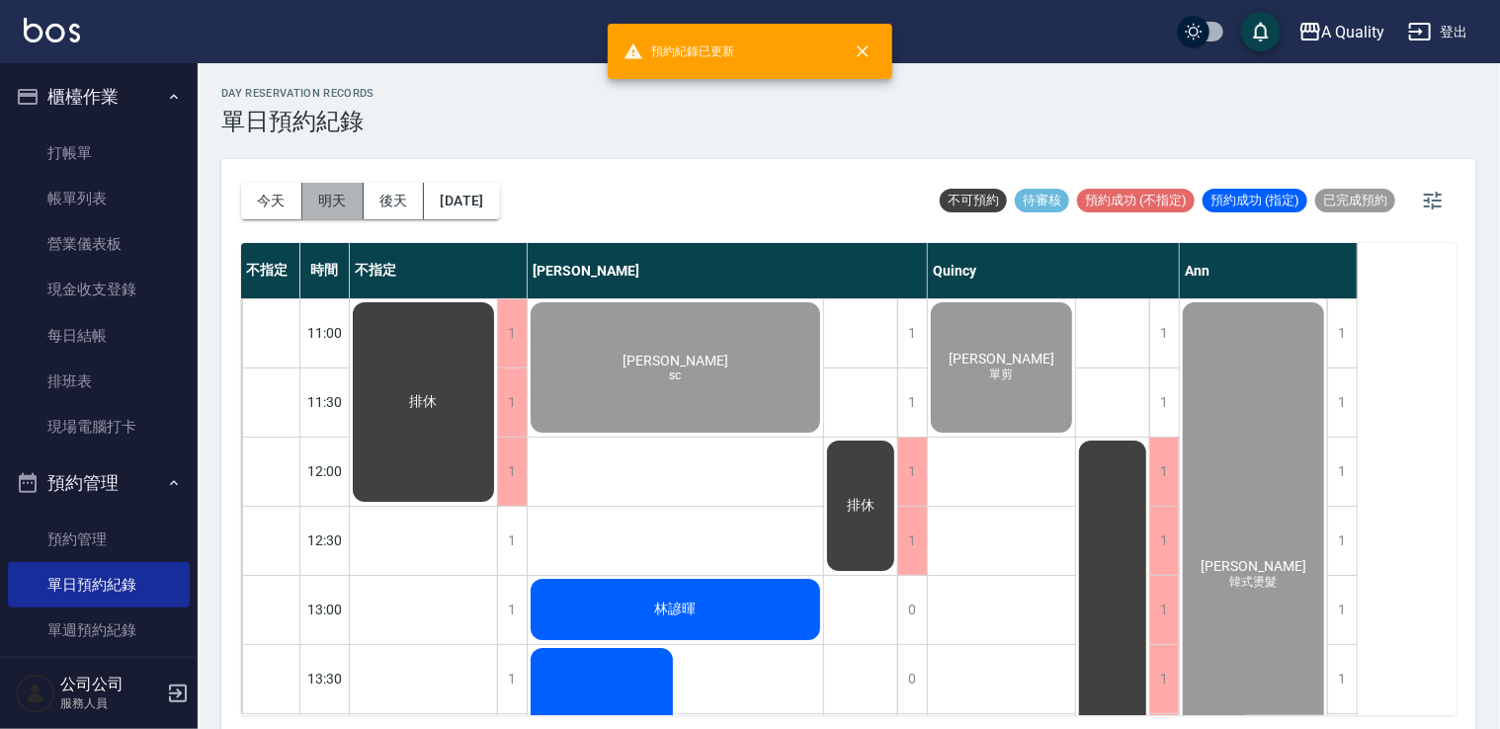
click at [335, 196] on button "明天" at bounding box center [332, 201] width 61 height 37
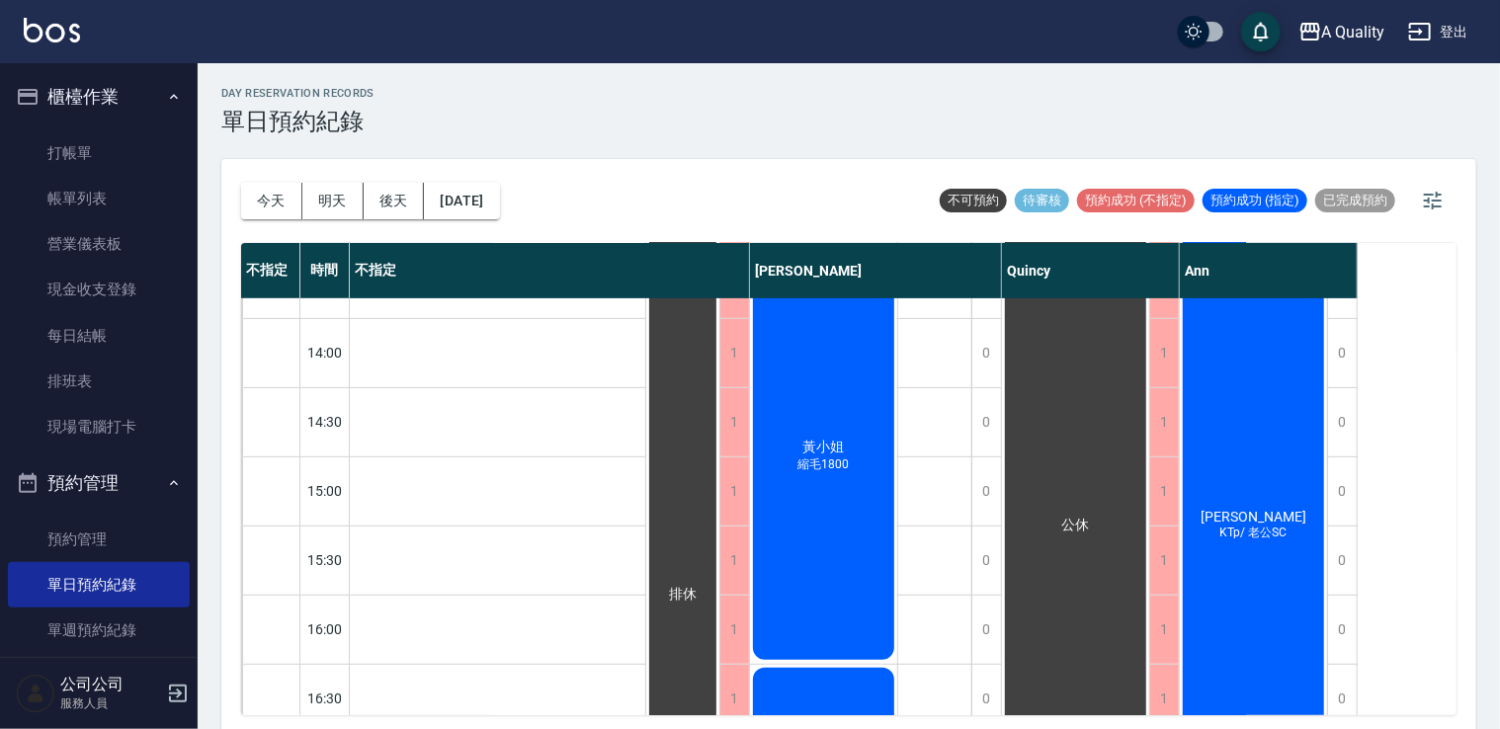
scroll to position [889, 0]
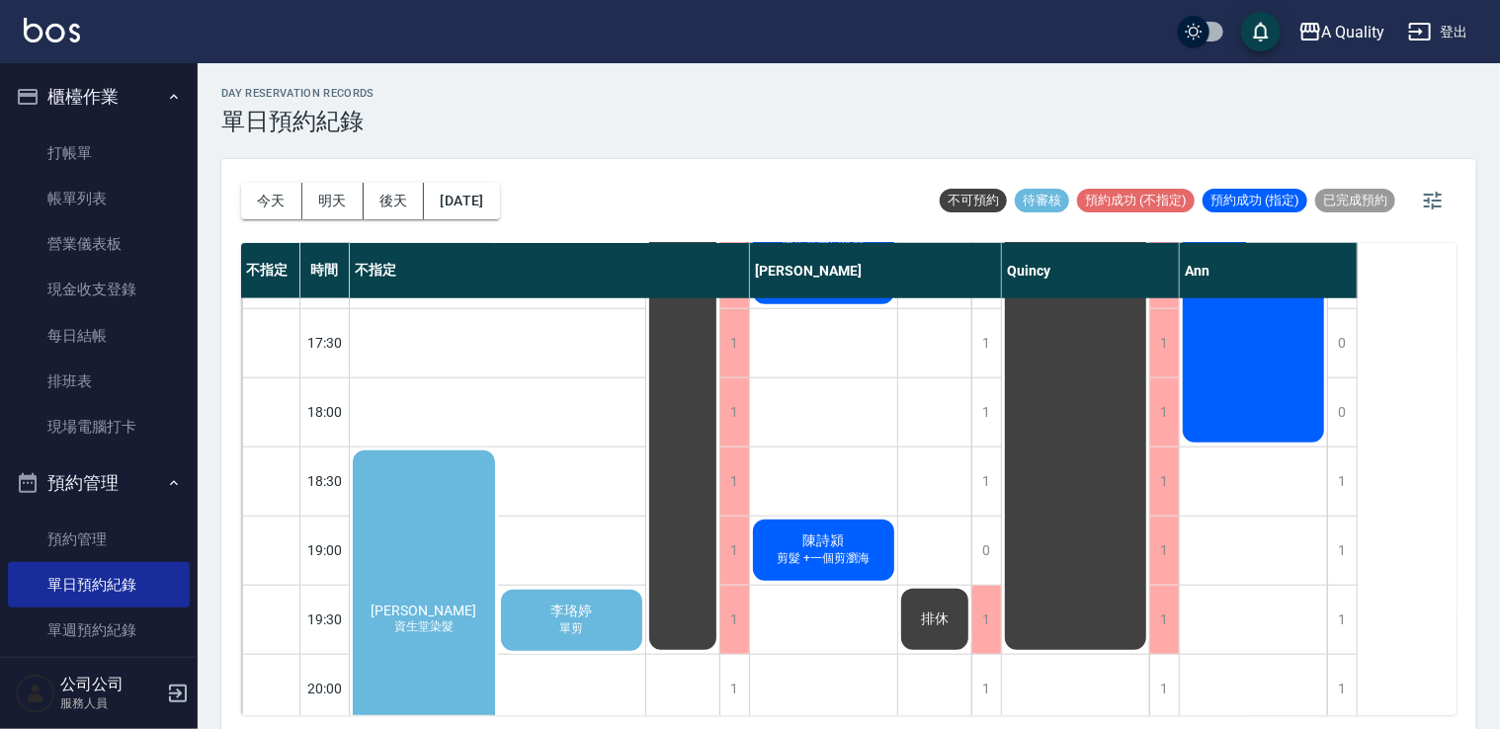
click at [471, 532] on div "彭香君 資生堂染髮" at bounding box center [424, 620] width 148 height 344
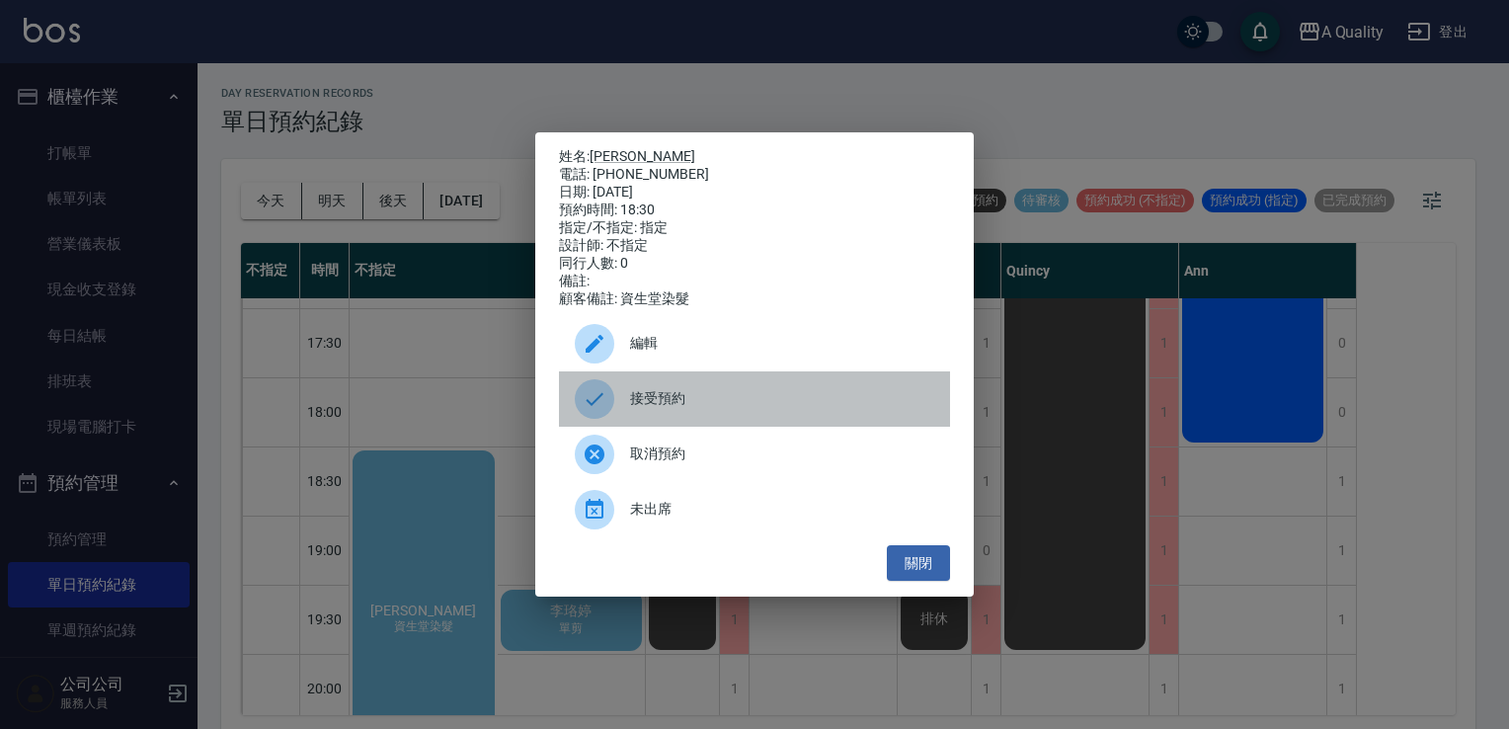
click at [643, 405] on span "接受預約" at bounding box center [782, 398] width 304 height 21
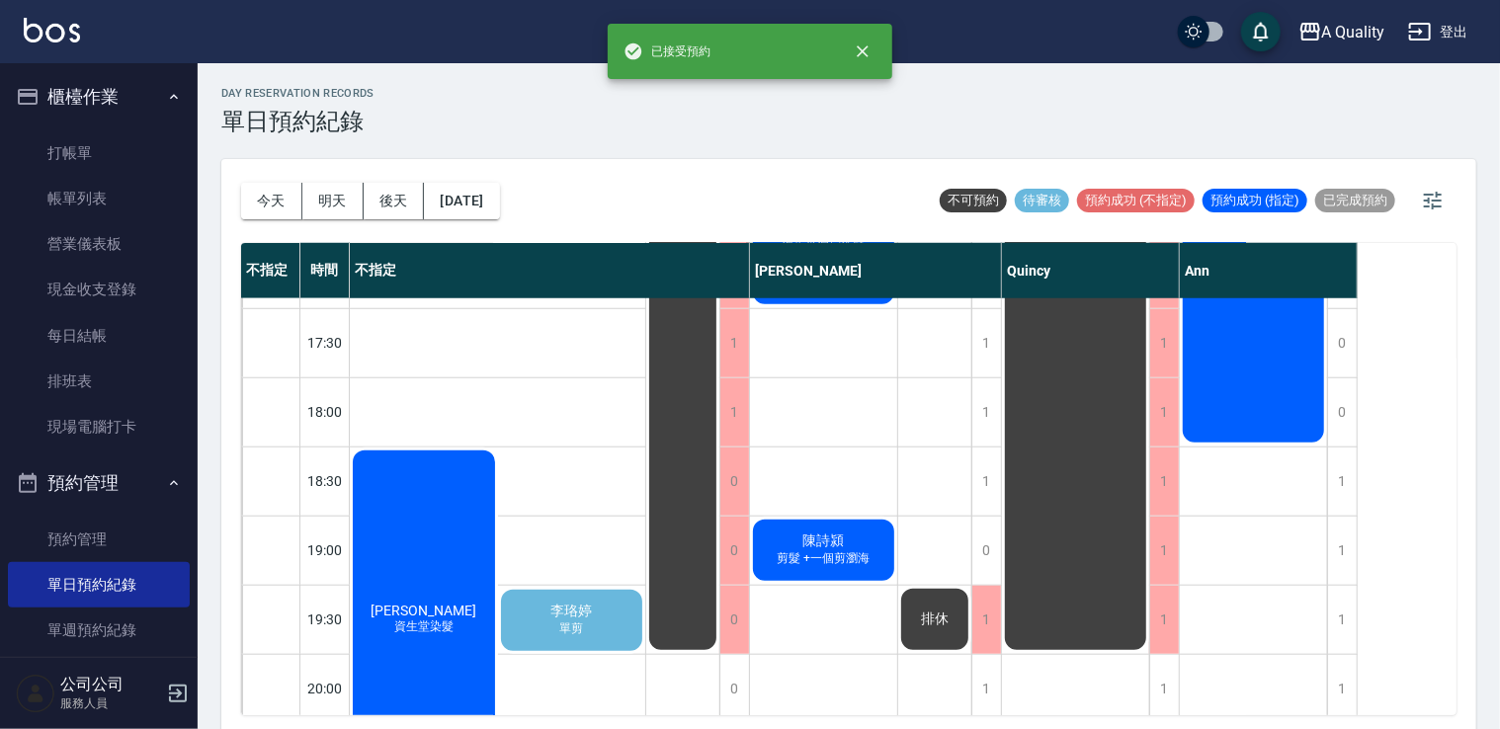
click at [456, 529] on div "彭香君 資生堂染髮" at bounding box center [424, 620] width 148 height 344
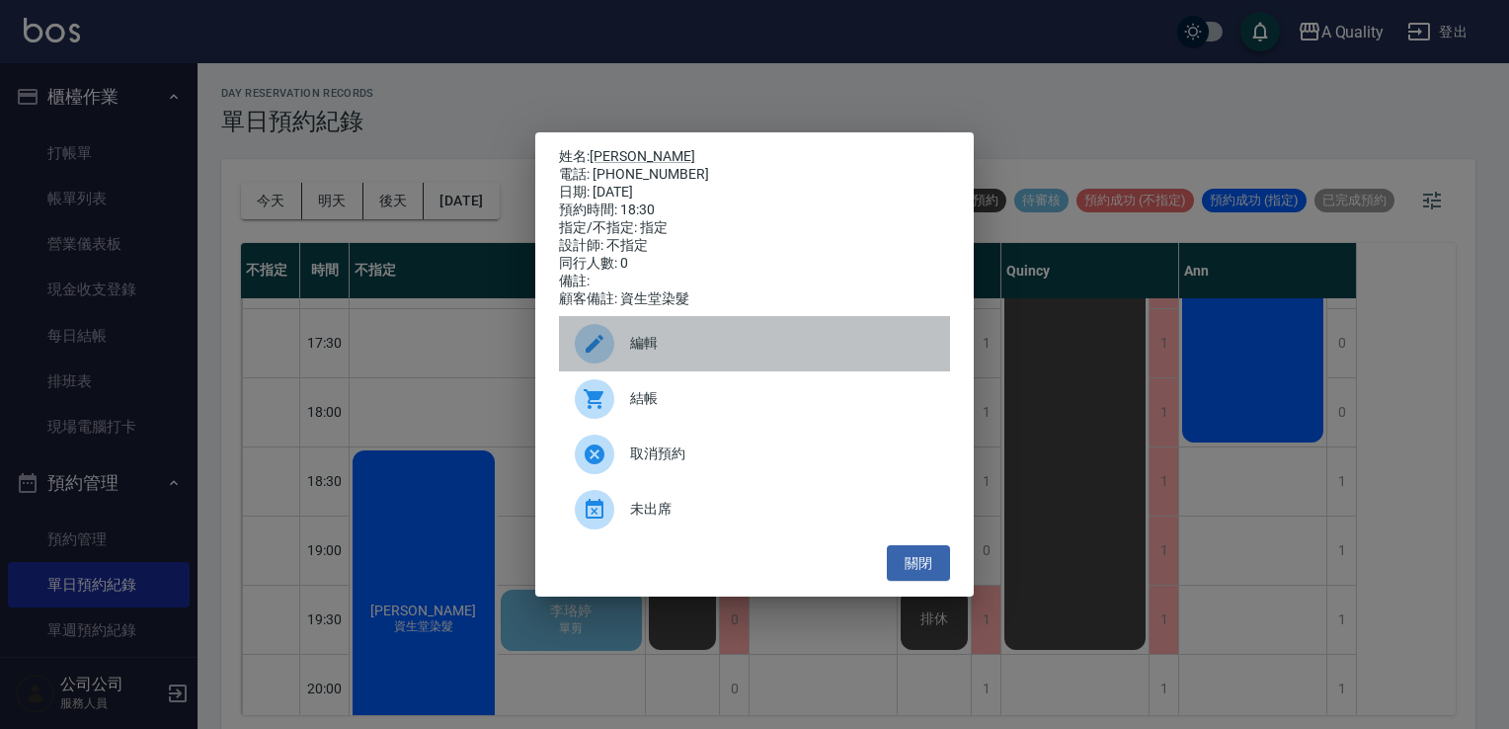
click at [644, 347] on span "編輯" at bounding box center [782, 343] width 304 height 21
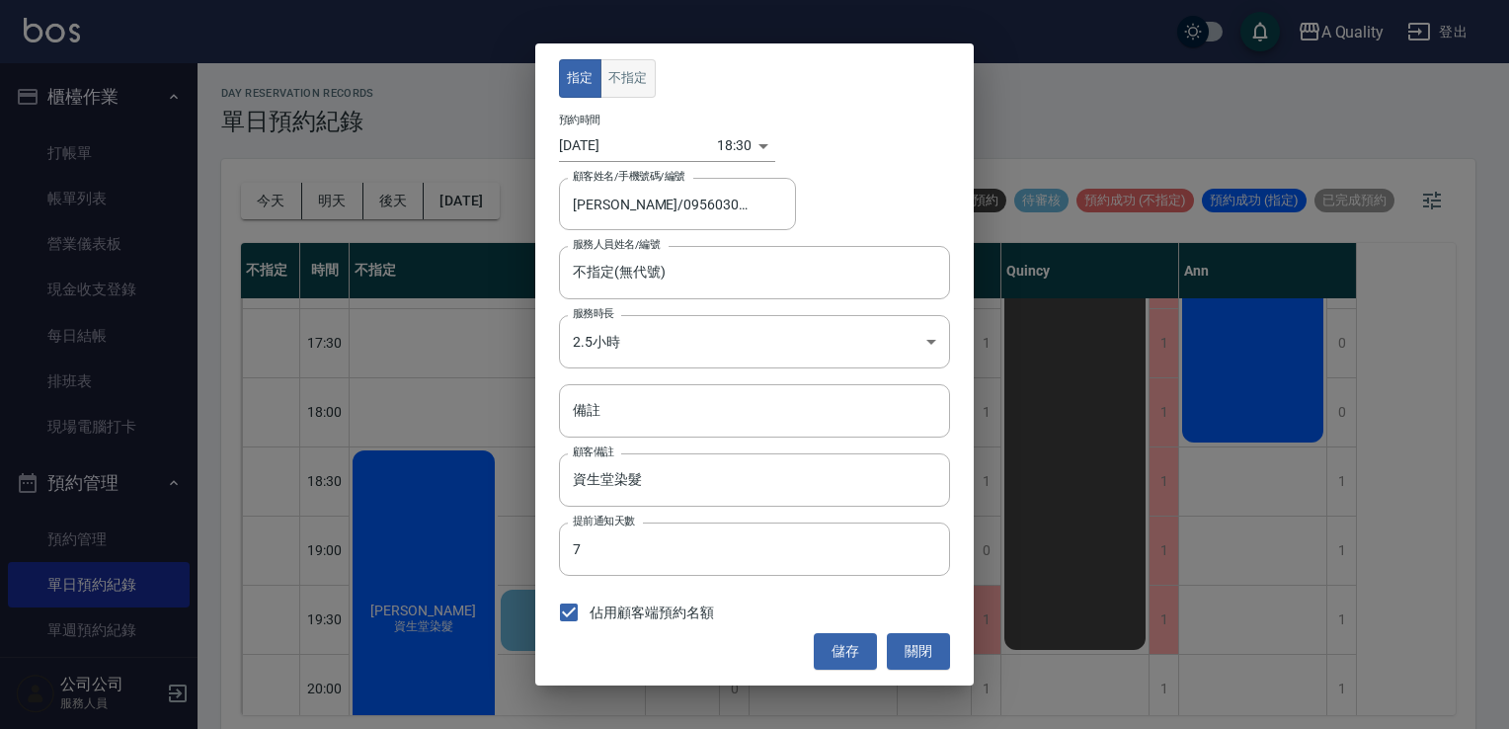
click at [631, 69] on button "不指定" at bounding box center [628, 78] width 55 height 39
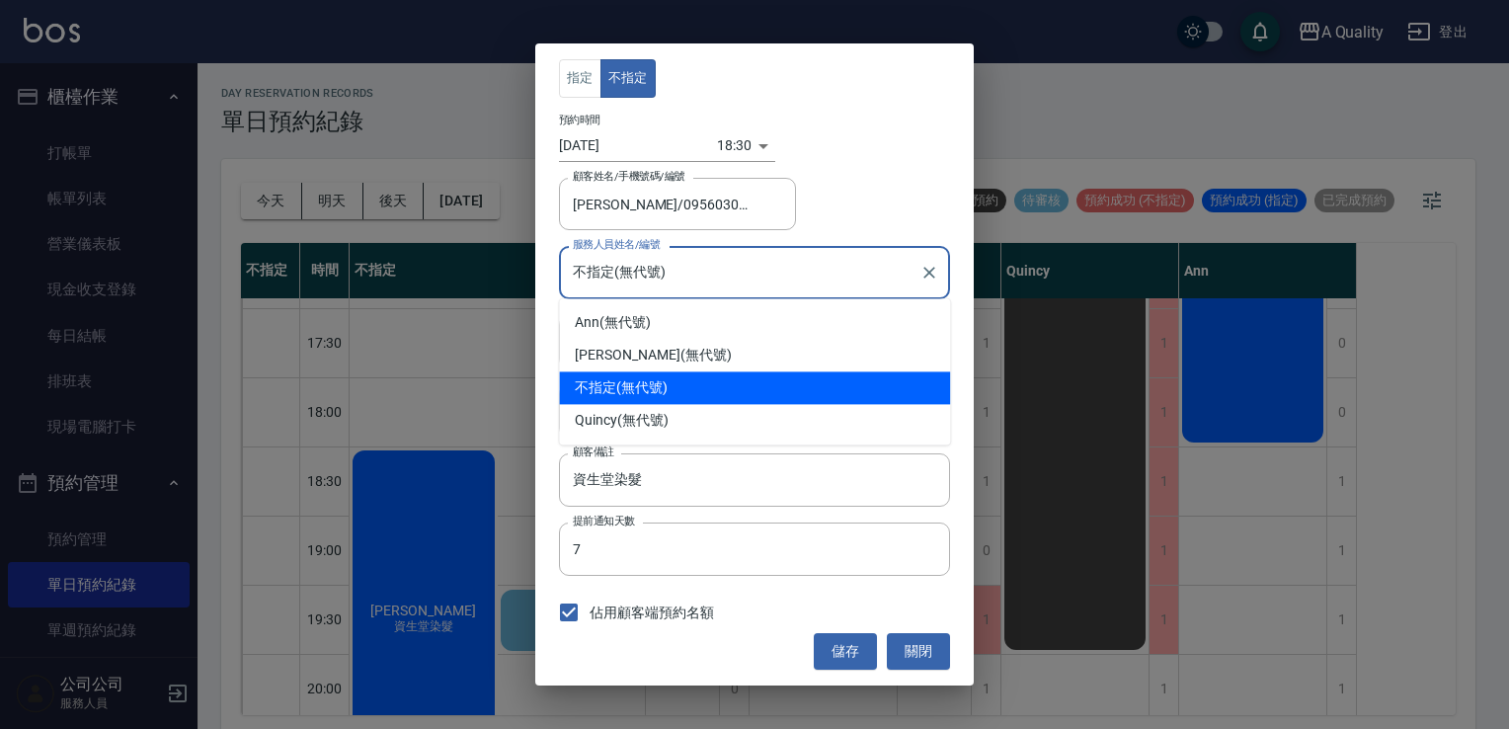
click at [823, 272] on input "不指定(無代號)" at bounding box center [740, 272] width 344 height 35
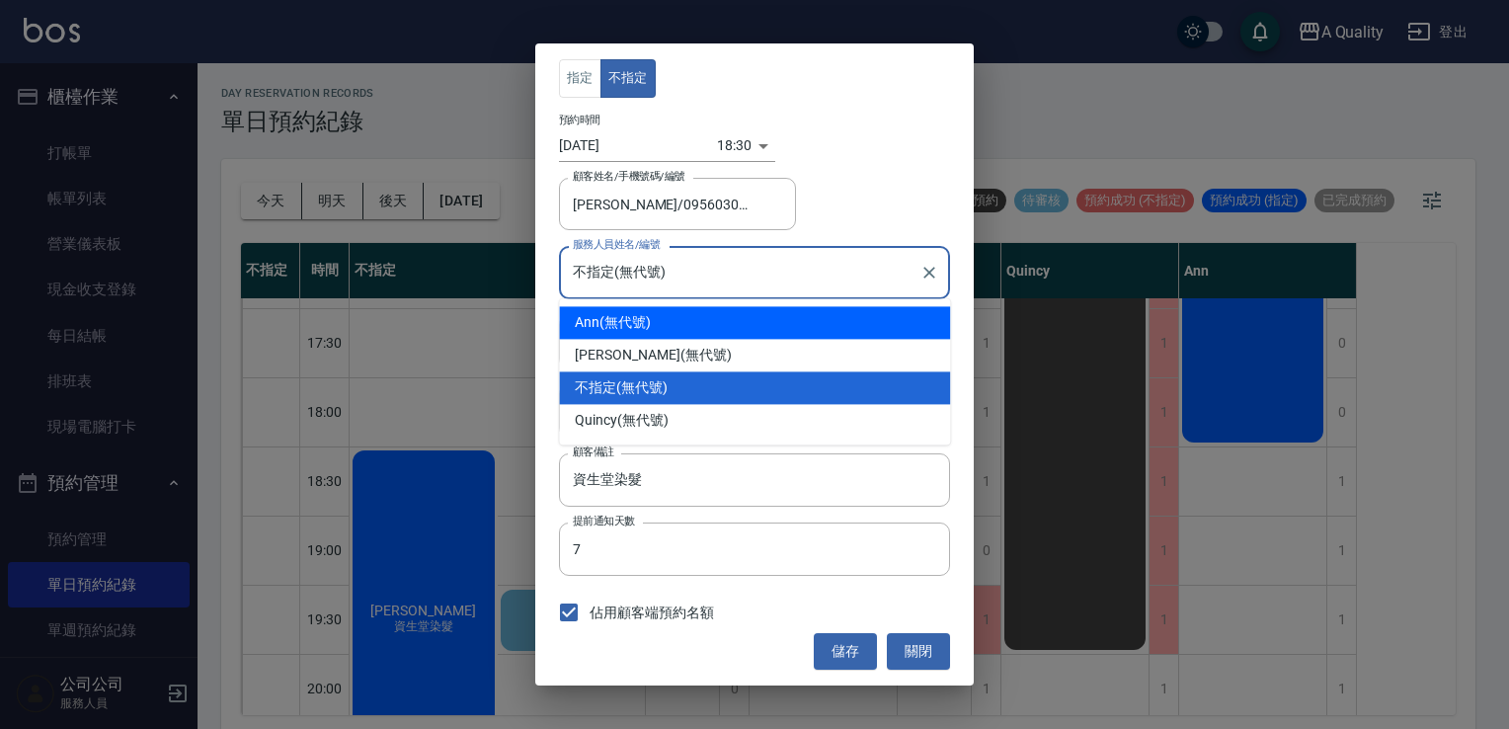
click at [807, 332] on div "Ann (無代號)" at bounding box center [754, 322] width 391 height 33
type input "Ann(無代號)"
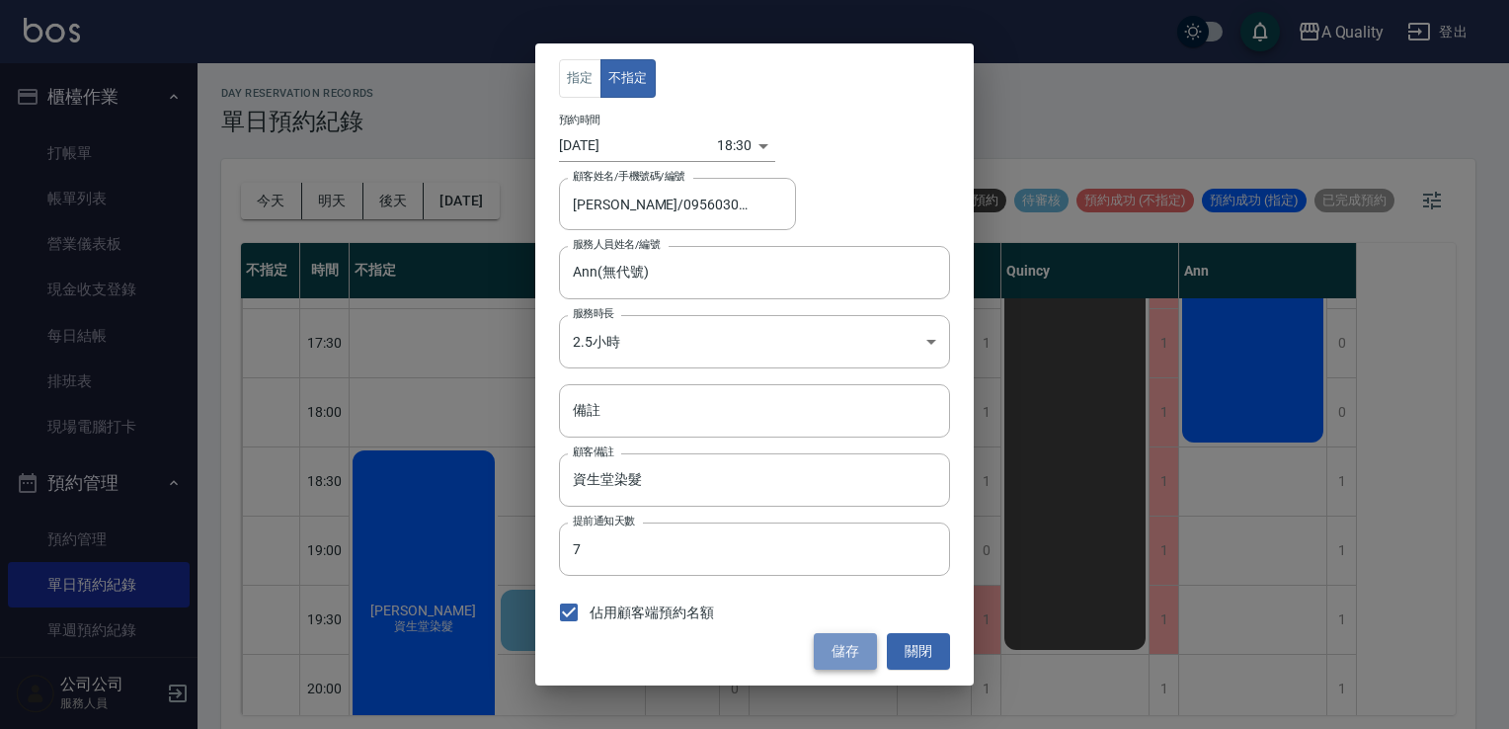
click at [854, 647] on button "儲存" at bounding box center [845, 651] width 63 height 37
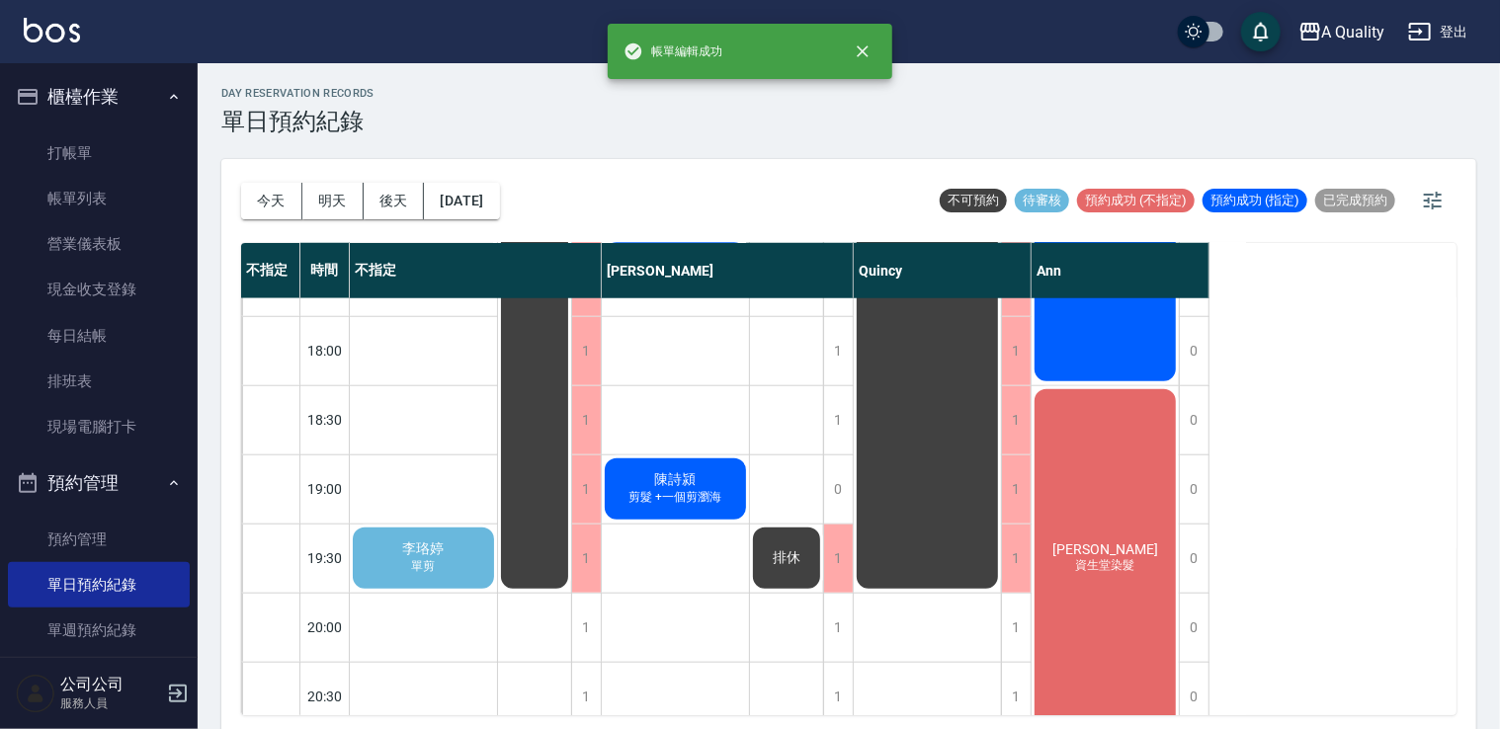
scroll to position [981, 0]
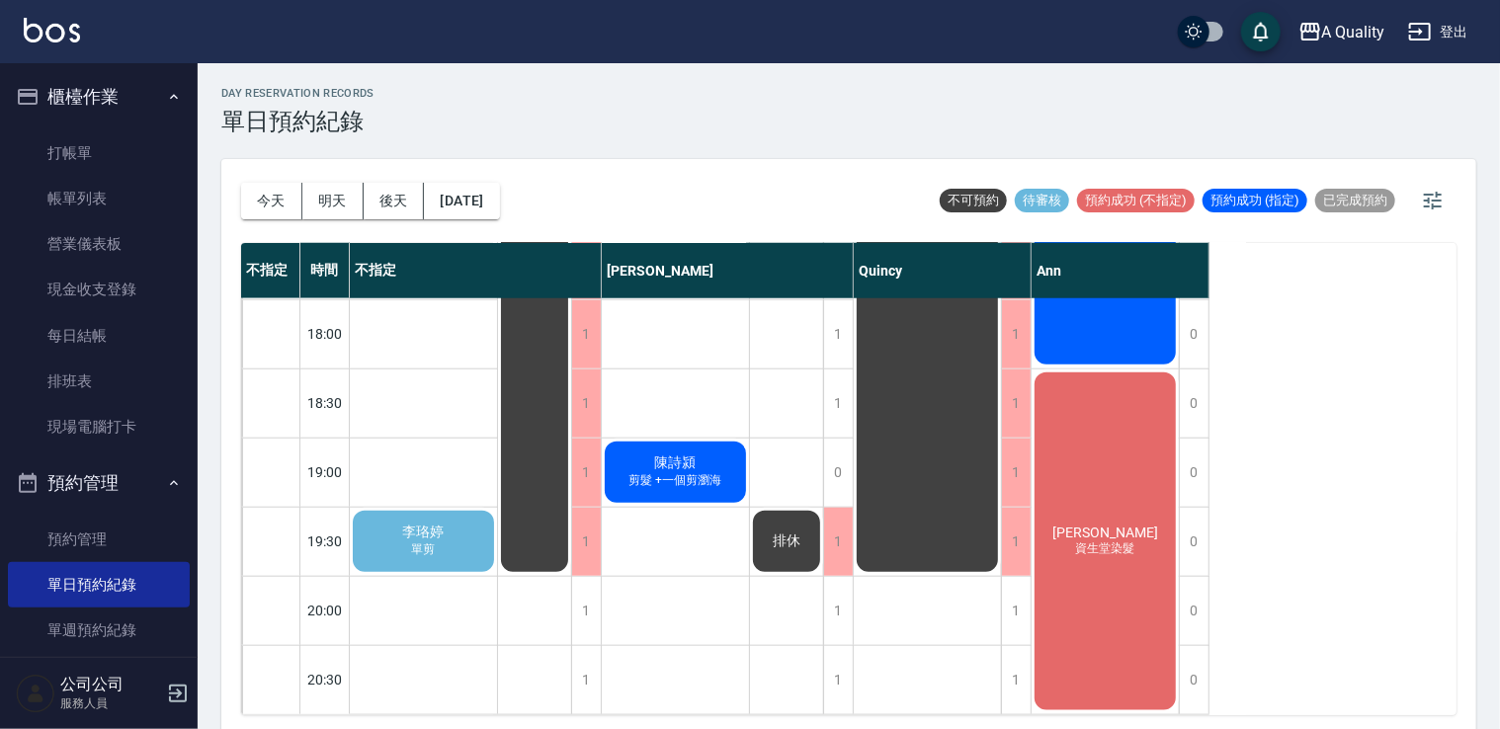
click at [1123, 606] on div "彭香君 資生堂染髮" at bounding box center [1104, 541] width 147 height 344
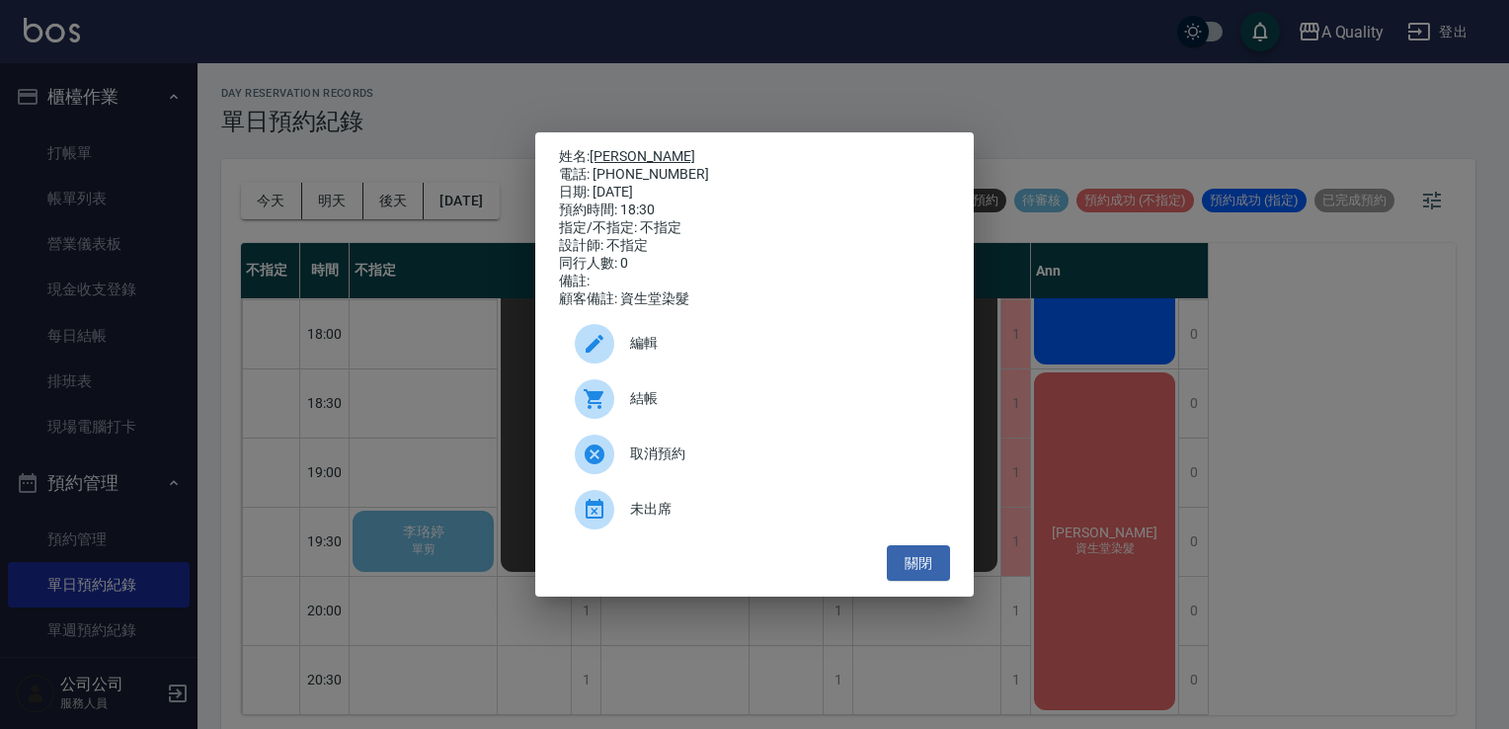
click at [602, 150] on link "彭香君" at bounding box center [643, 156] width 106 height 16
click at [920, 571] on button "關閉" at bounding box center [918, 563] width 63 height 37
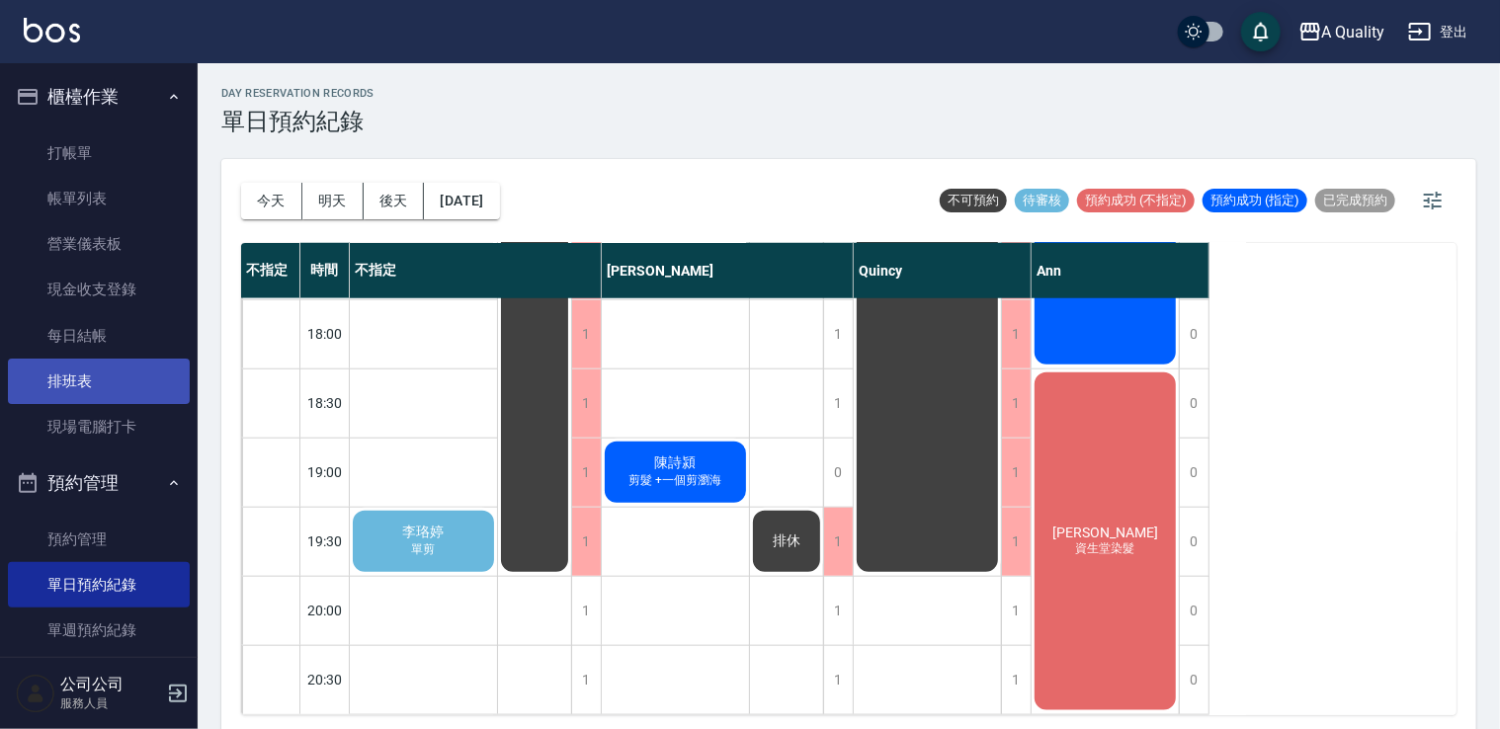
click at [81, 394] on link "排班表" at bounding box center [99, 381] width 182 height 45
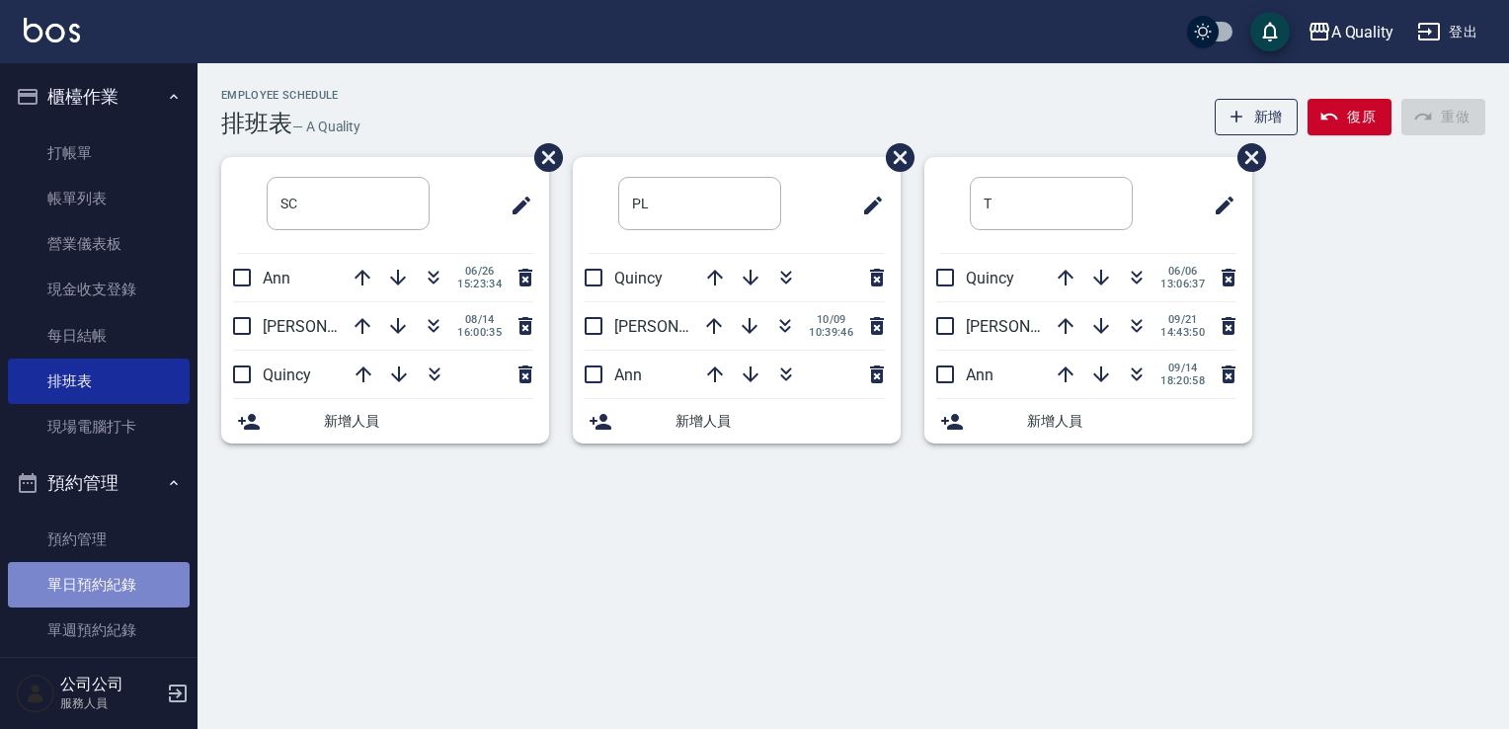
click at [122, 590] on link "單日預約紀錄" at bounding box center [99, 584] width 182 height 45
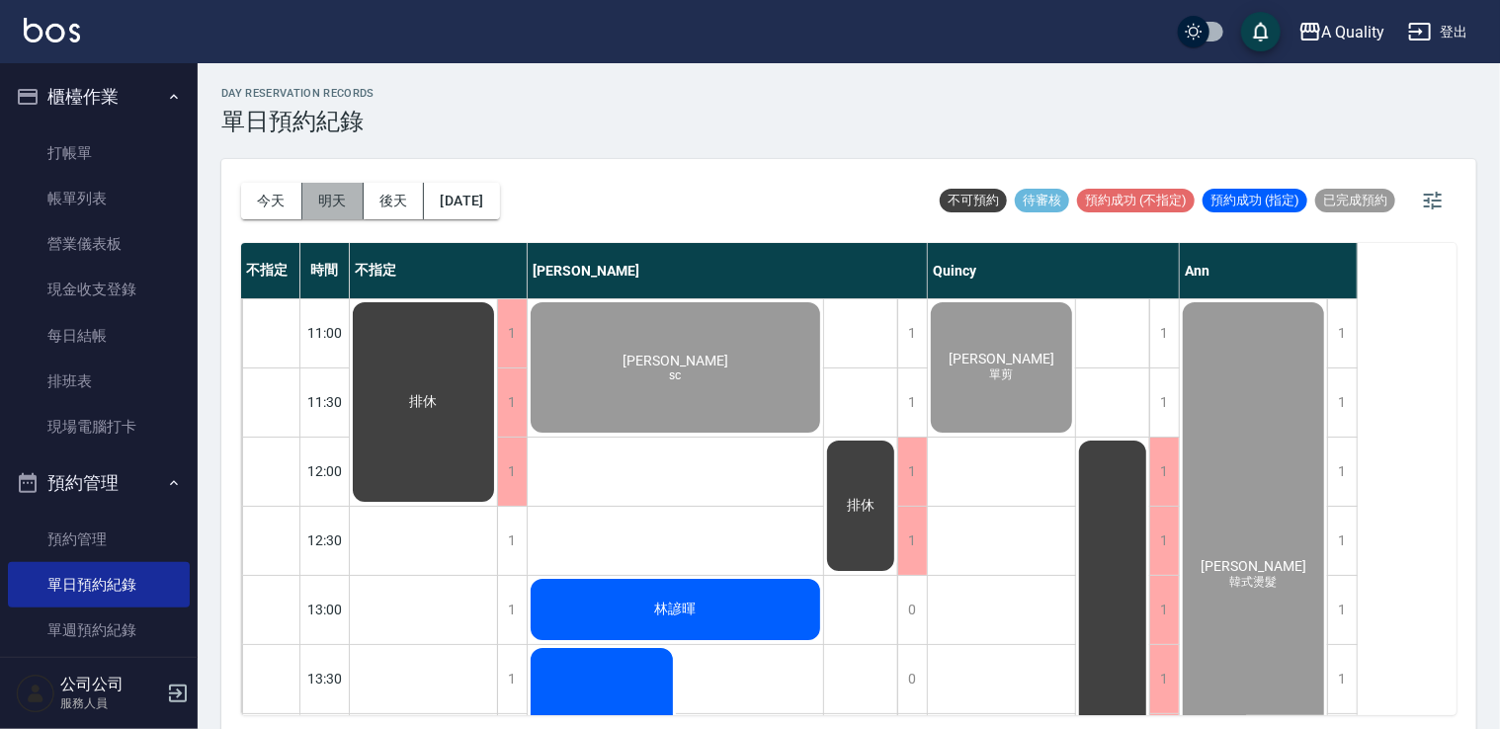
click at [325, 205] on button "明天" at bounding box center [332, 201] width 61 height 37
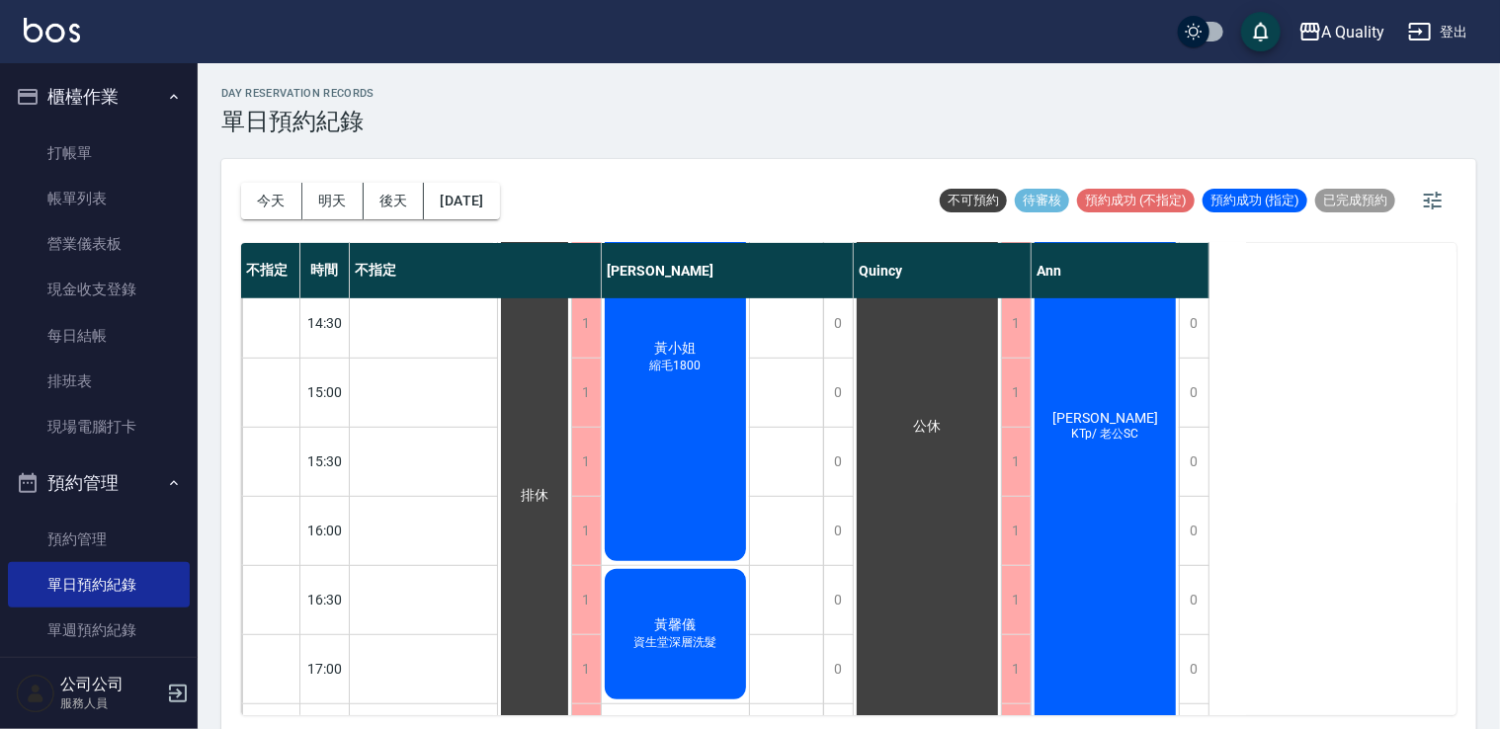
scroll to position [981, 0]
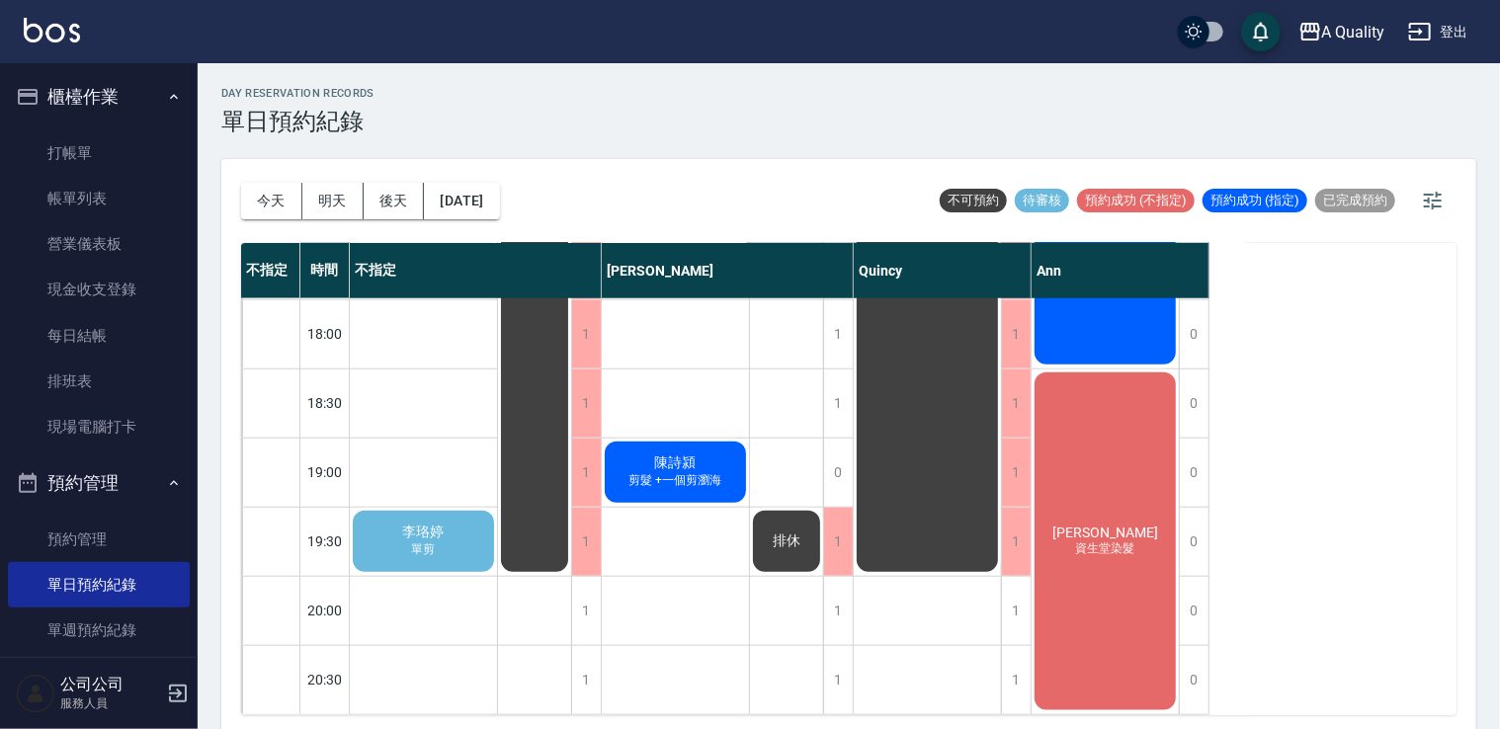
click at [433, 541] on span "單剪" at bounding box center [424, 549] width 32 height 17
drag, startPoint x: 433, startPoint y: 528, endPoint x: 413, endPoint y: 523, distance: 20.4
click at [413, 524] on span "李珞婷" at bounding box center [423, 533] width 49 height 18
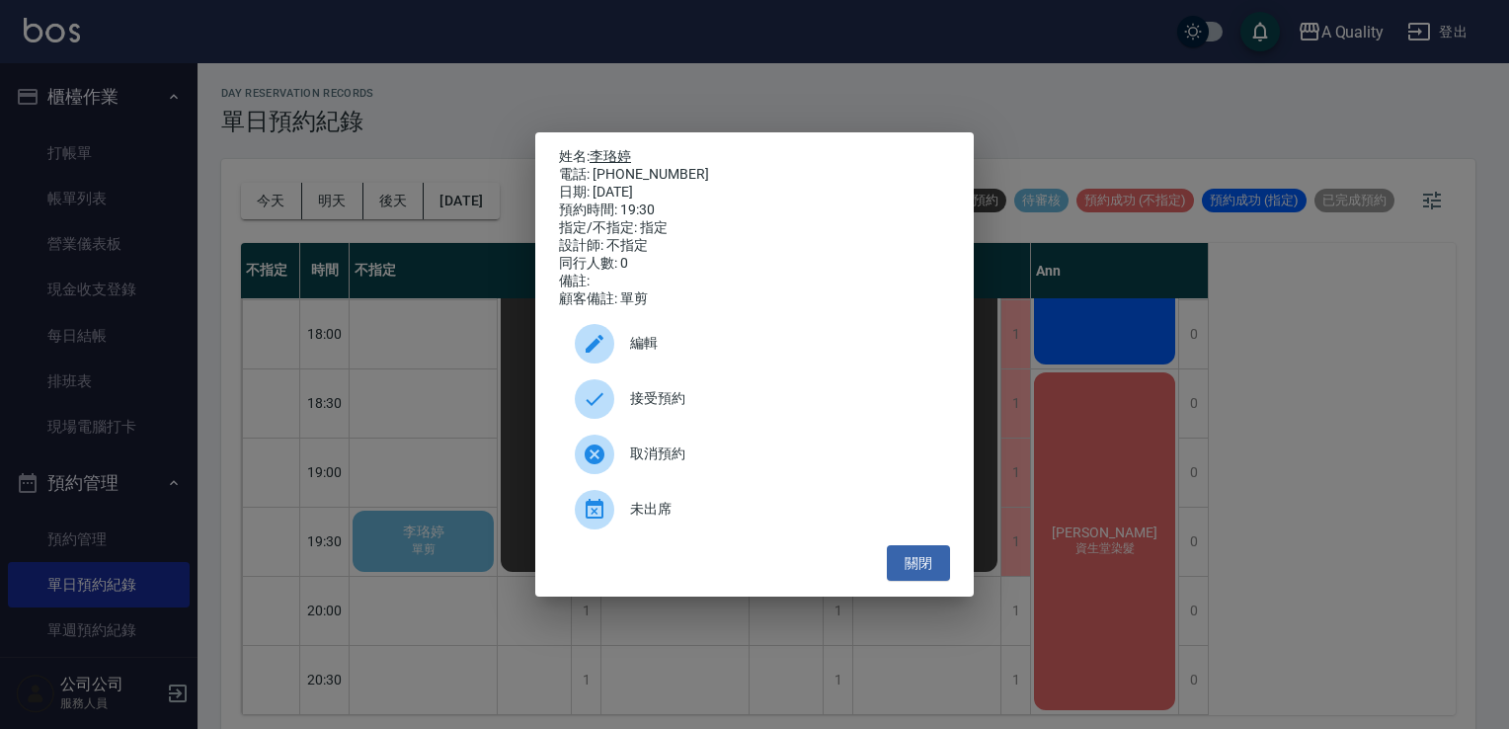
click at [613, 153] on link "李珞婷" at bounding box center [610, 156] width 41 height 16
click at [931, 570] on button "關閉" at bounding box center [918, 563] width 63 height 37
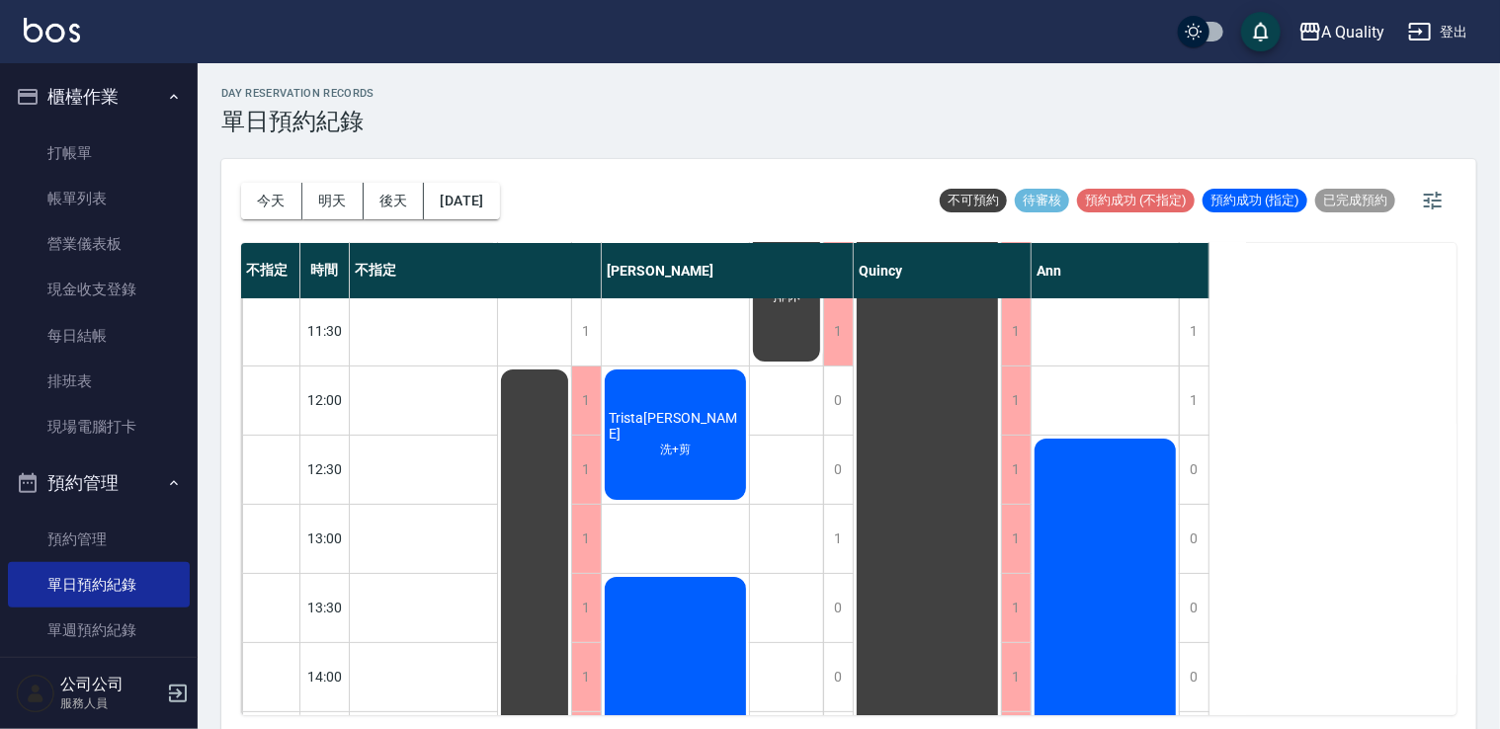
scroll to position [0, 0]
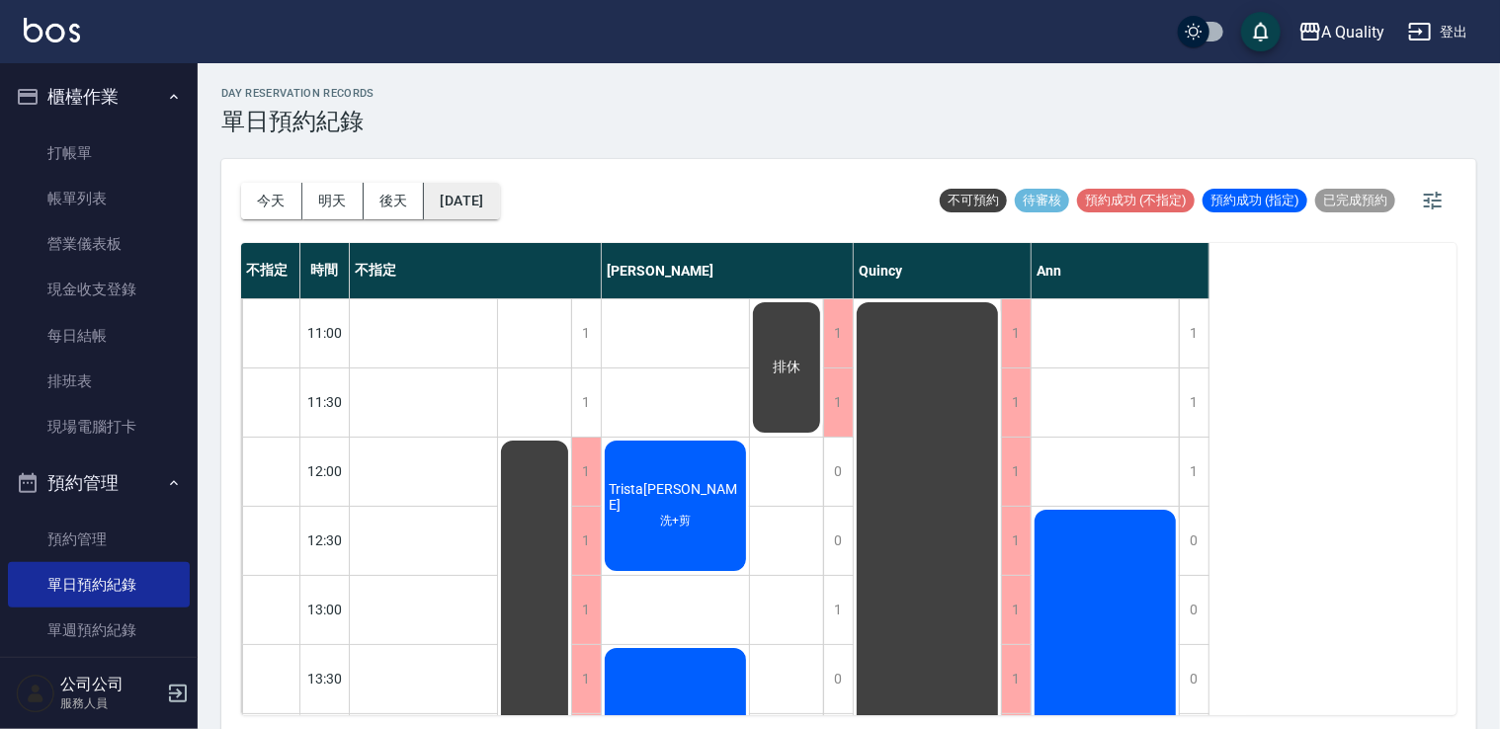
click at [499, 208] on button "2025/10/12" at bounding box center [461, 201] width 75 height 37
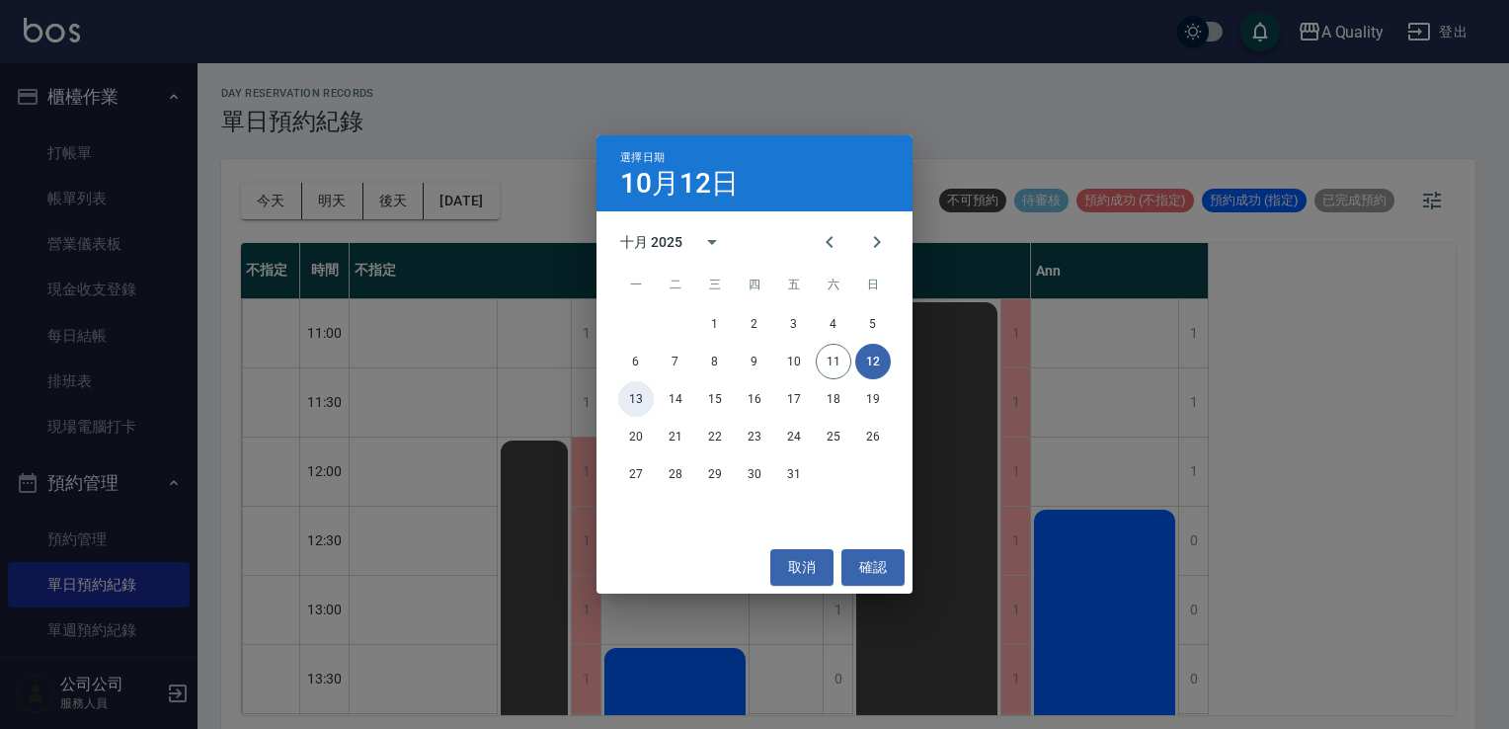
click at [637, 391] on button "13" at bounding box center [636, 399] width 36 height 36
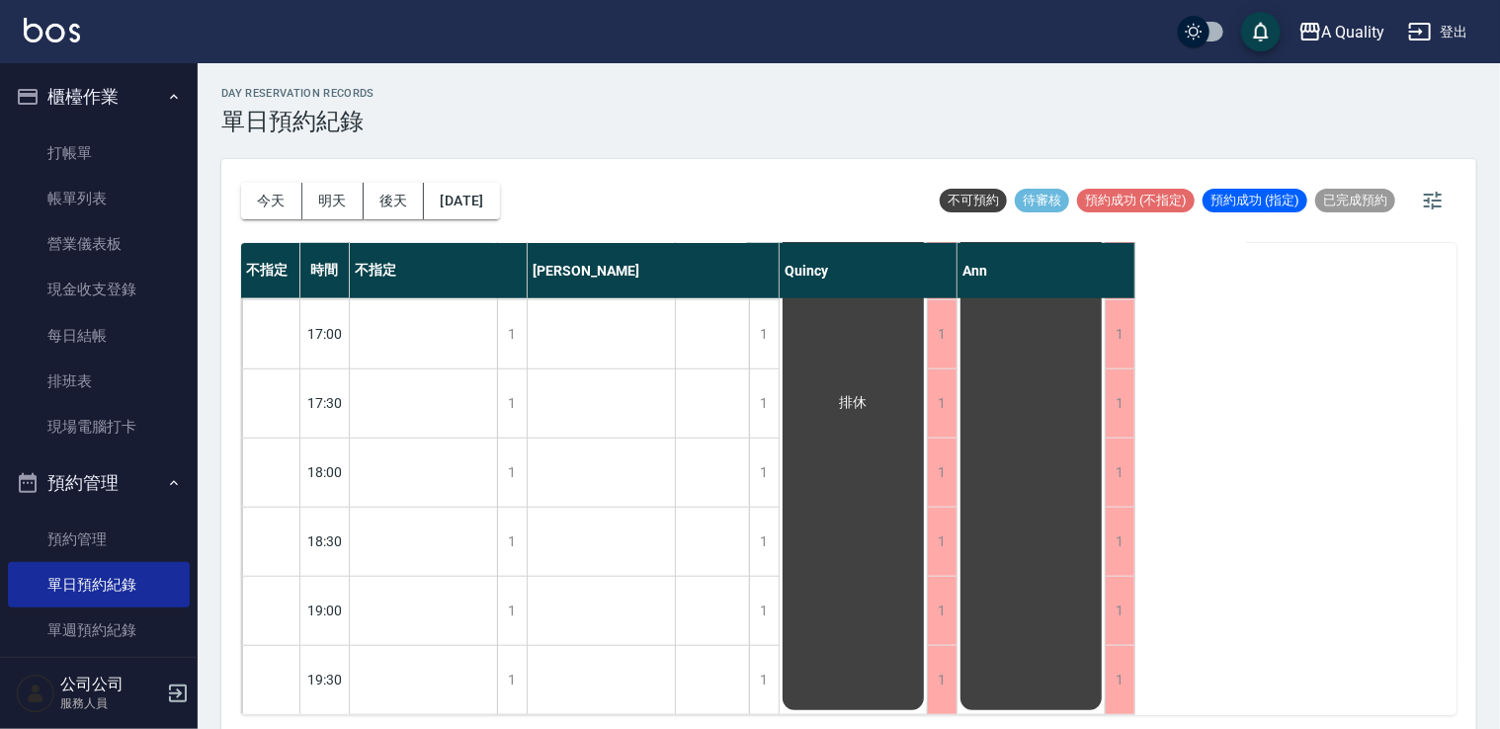
scroll to position [349, 0]
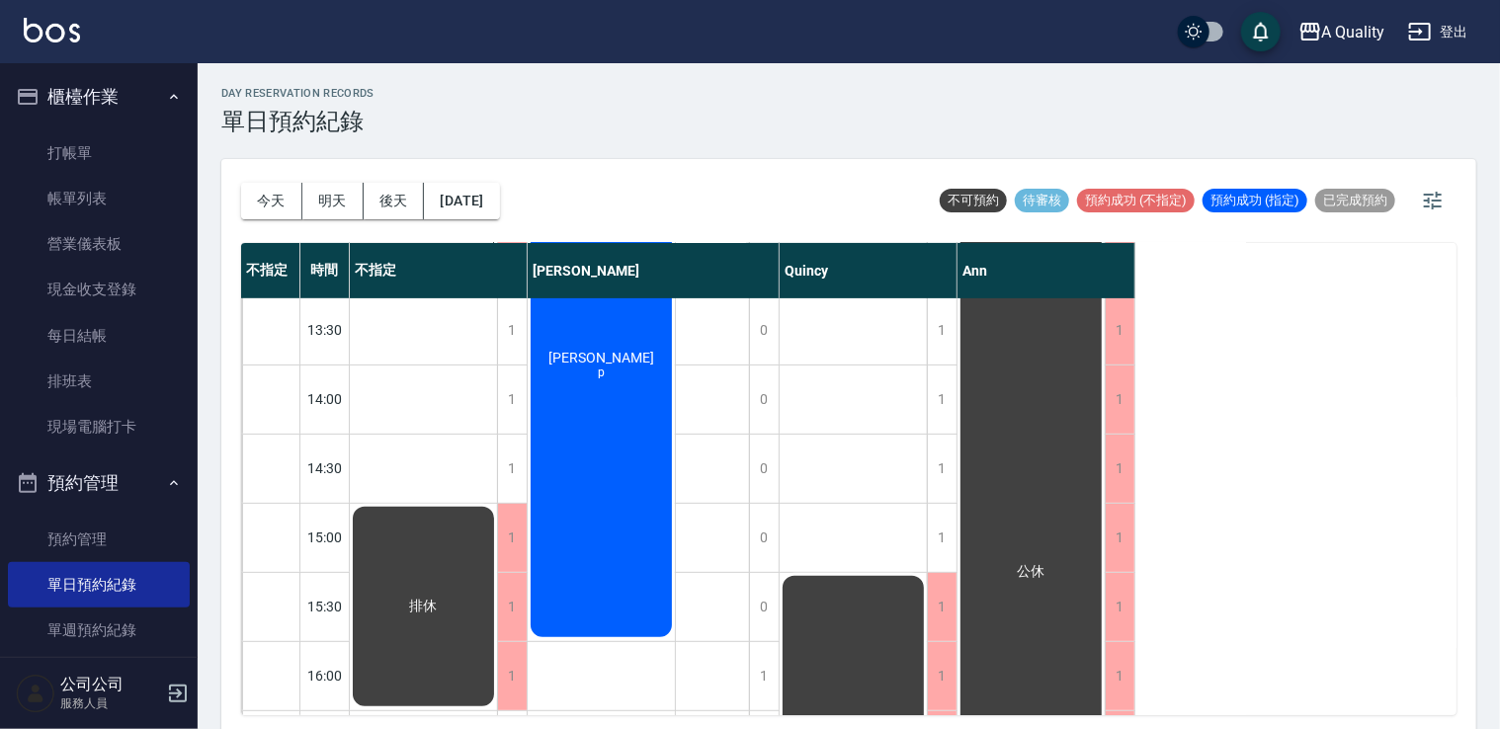
click at [265, 203] on button "今天" at bounding box center [271, 201] width 61 height 37
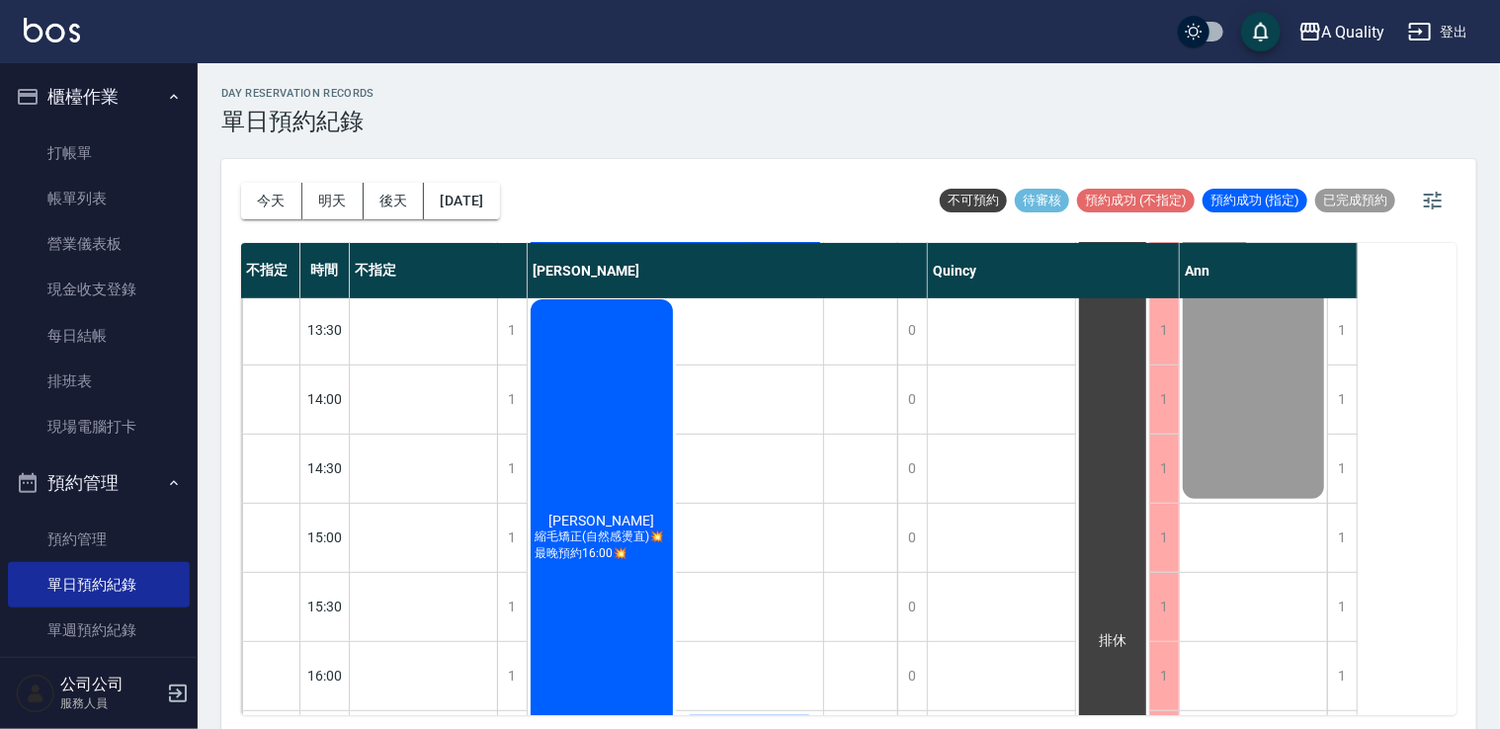
click at [336, 204] on button "明天" at bounding box center [332, 201] width 61 height 37
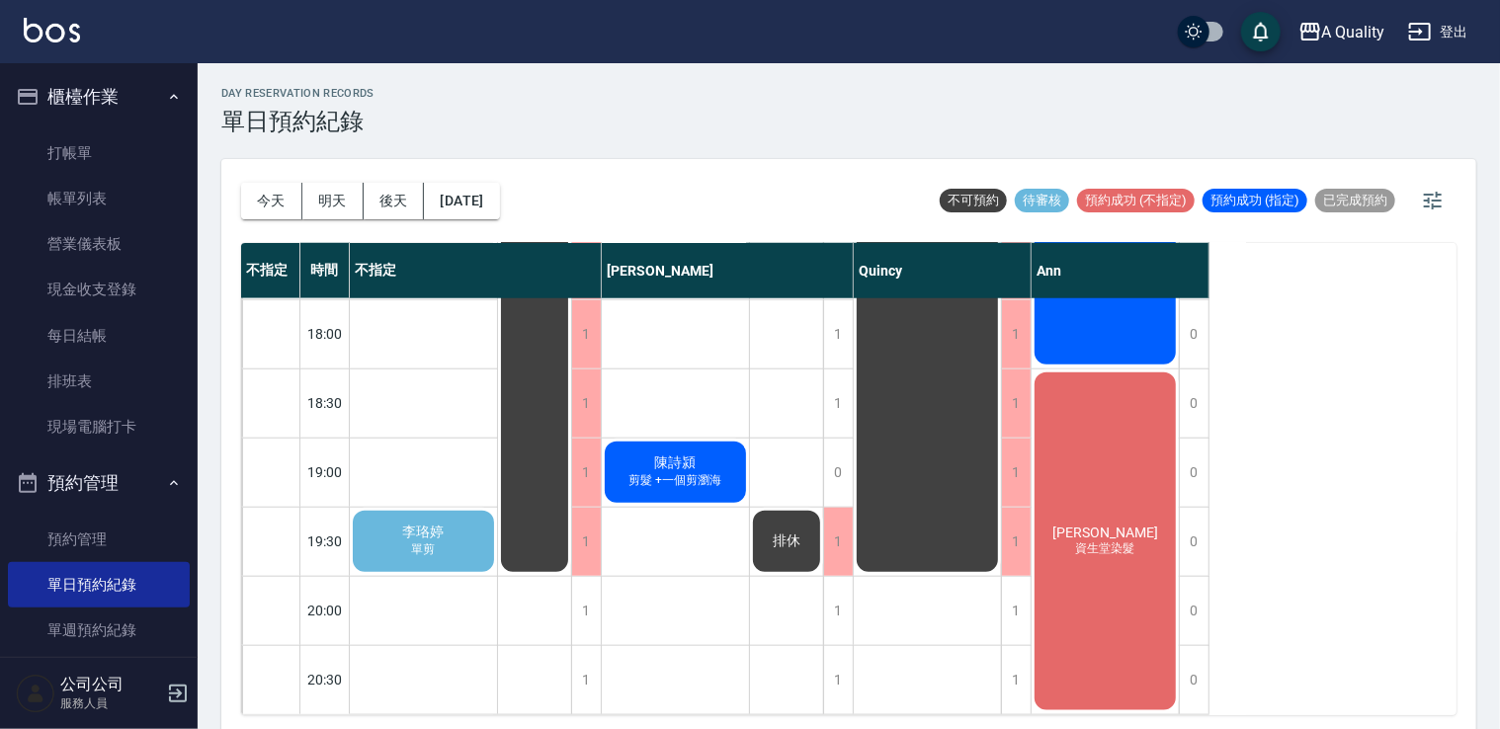
scroll to position [981, 0]
click at [440, 524] on span "李珞婷" at bounding box center [423, 533] width 49 height 18
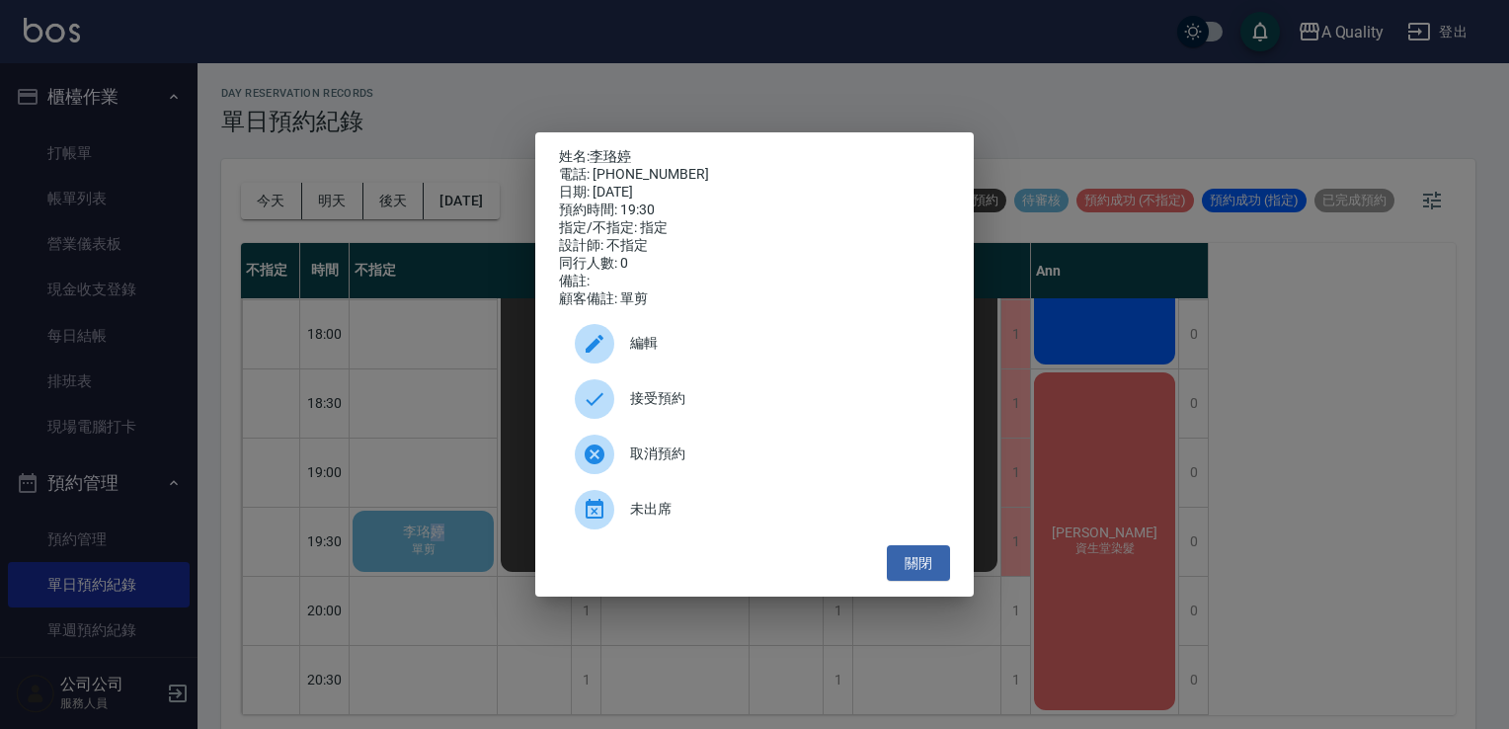
drag, startPoint x: 935, startPoint y: 567, endPoint x: 885, endPoint y: 567, distance: 49.4
click at [934, 568] on button "關閉" at bounding box center [918, 563] width 63 height 37
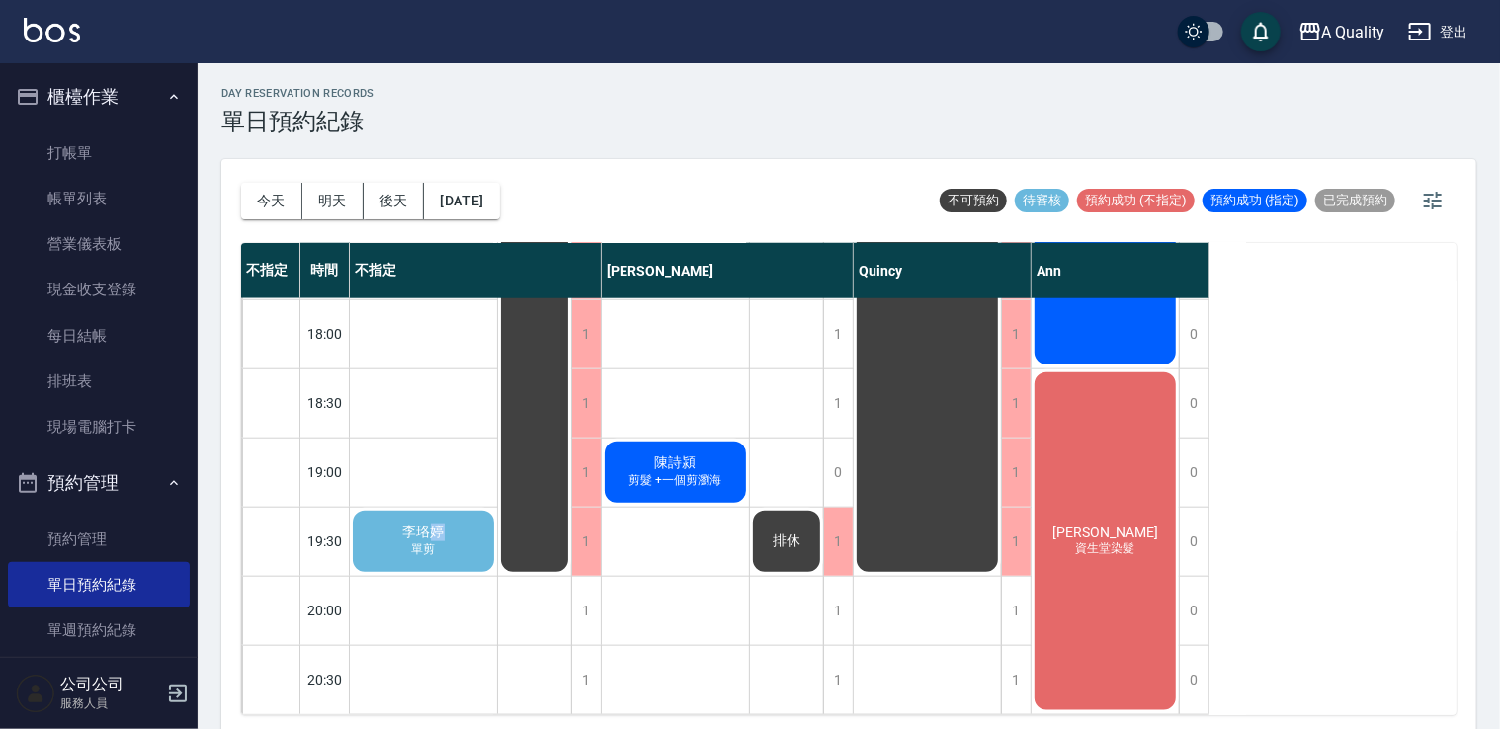
click at [473, 531] on div "李珞婷 單剪" at bounding box center [423, 541] width 147 height 67
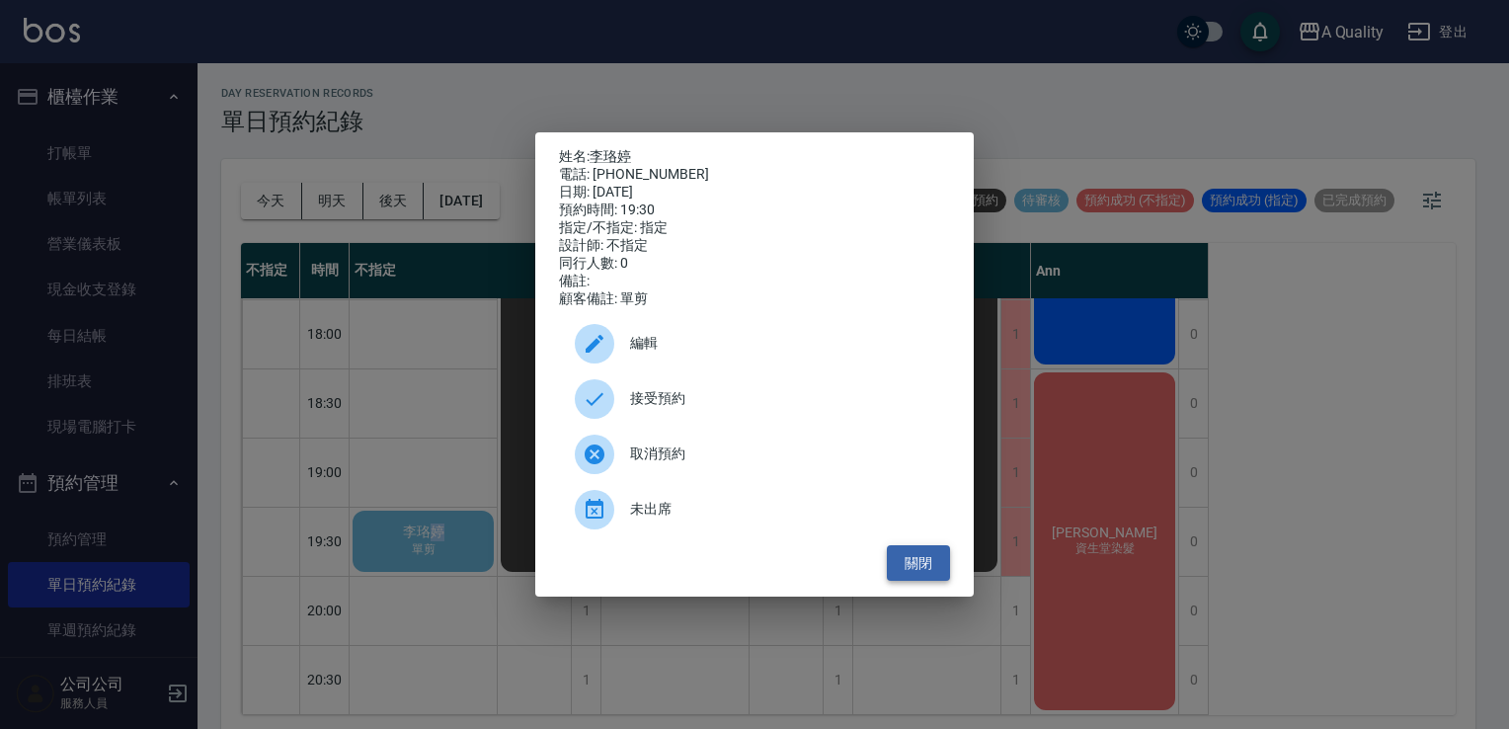
click at [908, 568] on button "關閉" at bounding box center [918, 563] width 63 height 37
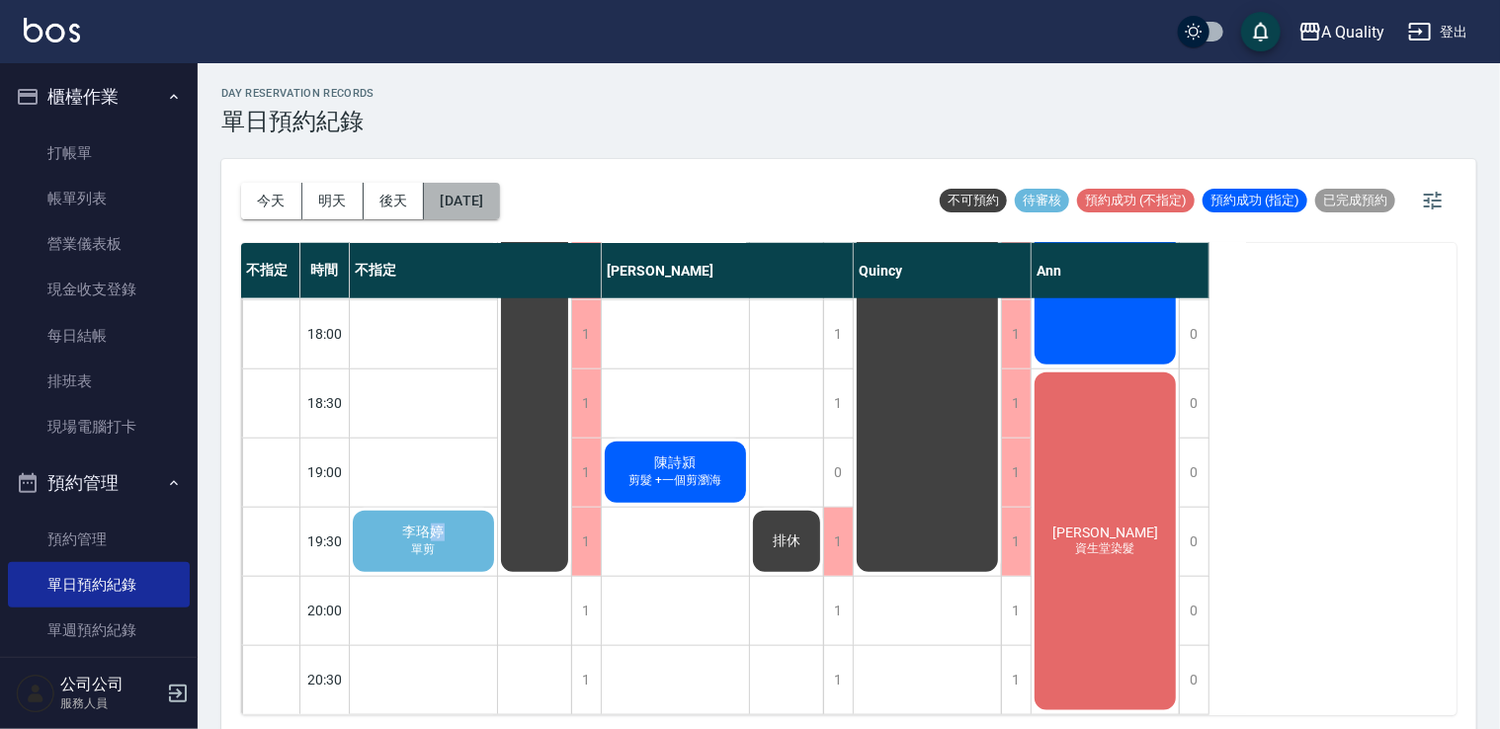
click at [487, 193] on button "2025/10/12" at bounding box center [461, 201] width 75 height 37
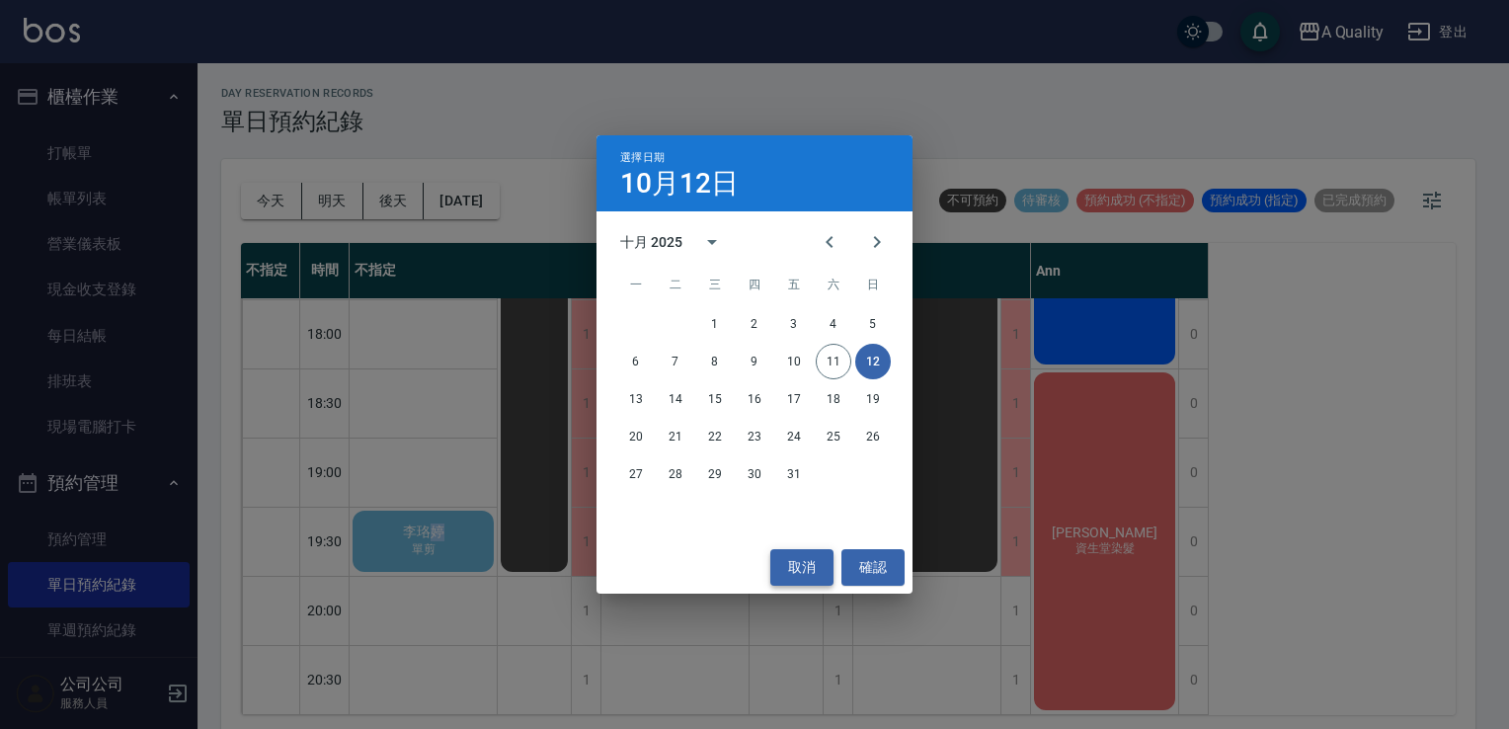
click at [798, 562] on button "取消" at bounding box center [802, 567] width 63 height 37
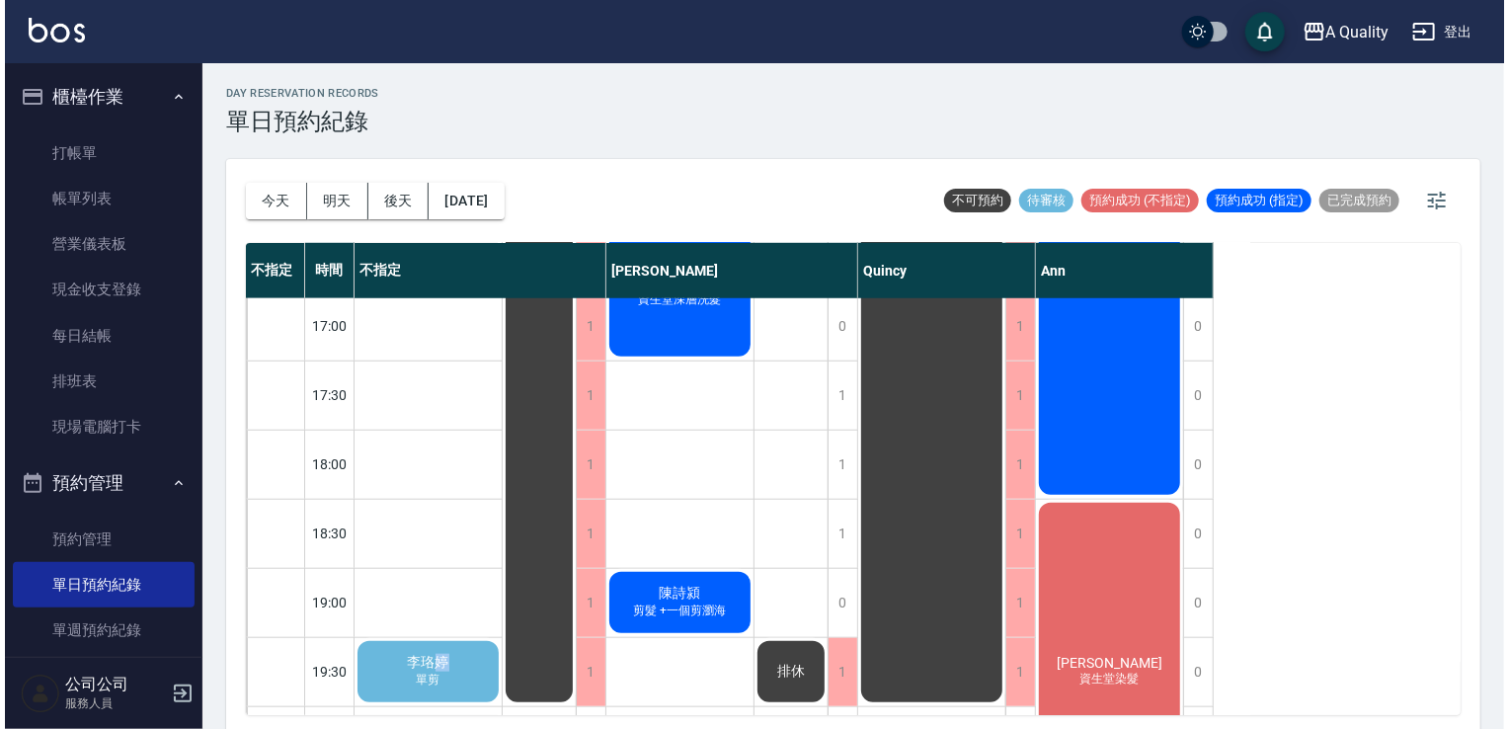
scroll to position [882, 0]
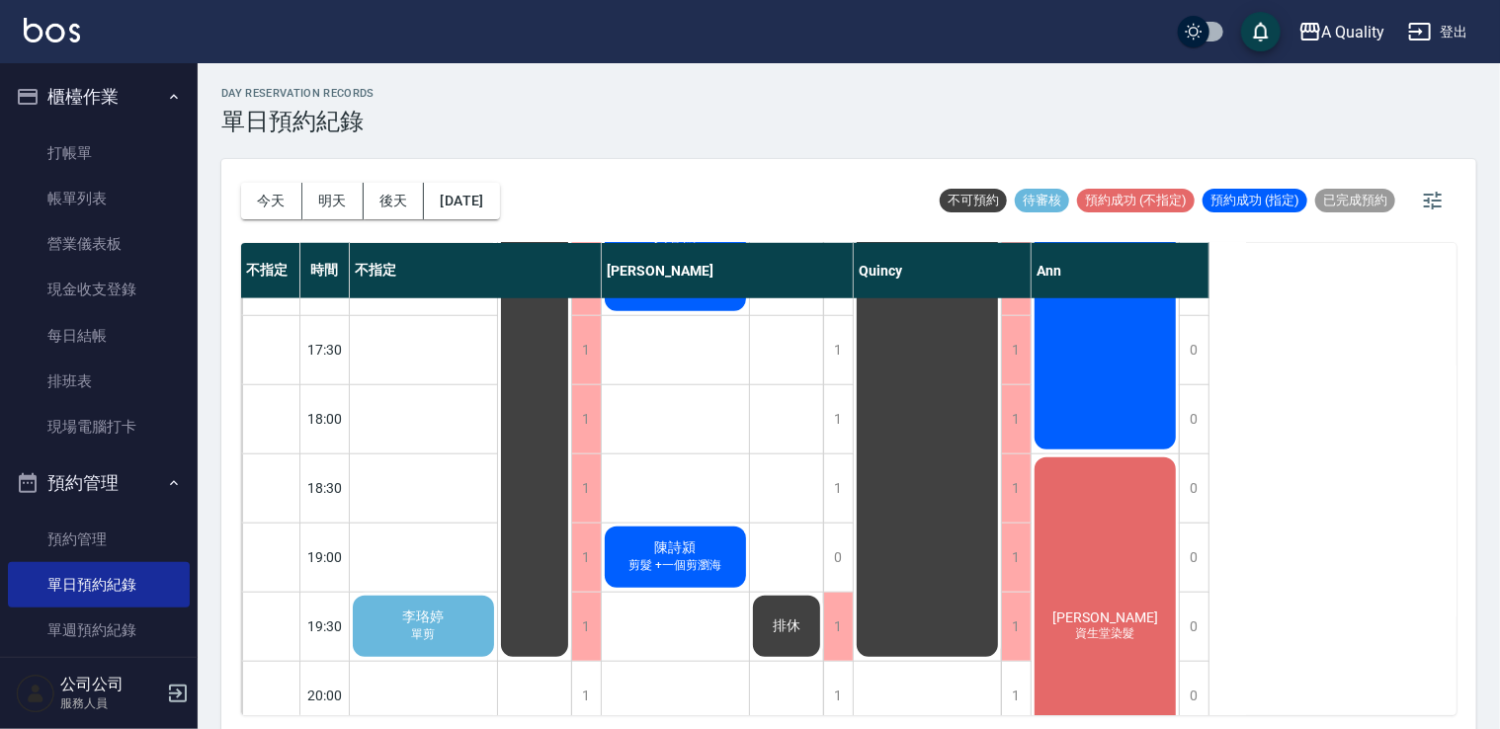
click at [435, 628] on span "單剪" at bounding box center [424, 634] width 32 height 17
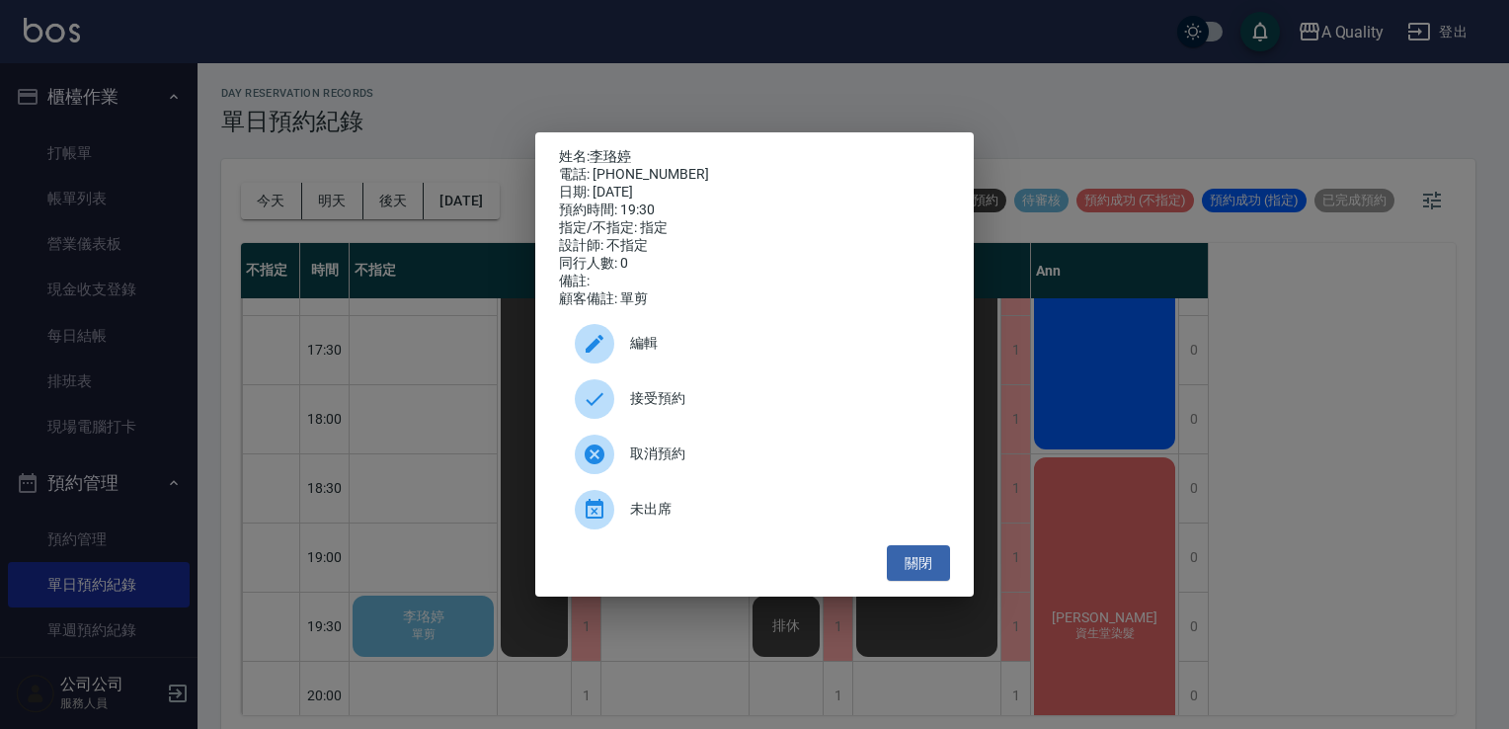
click at [649, 349] on span "編輯" at bounding box center [782, 343] width 304 height 21
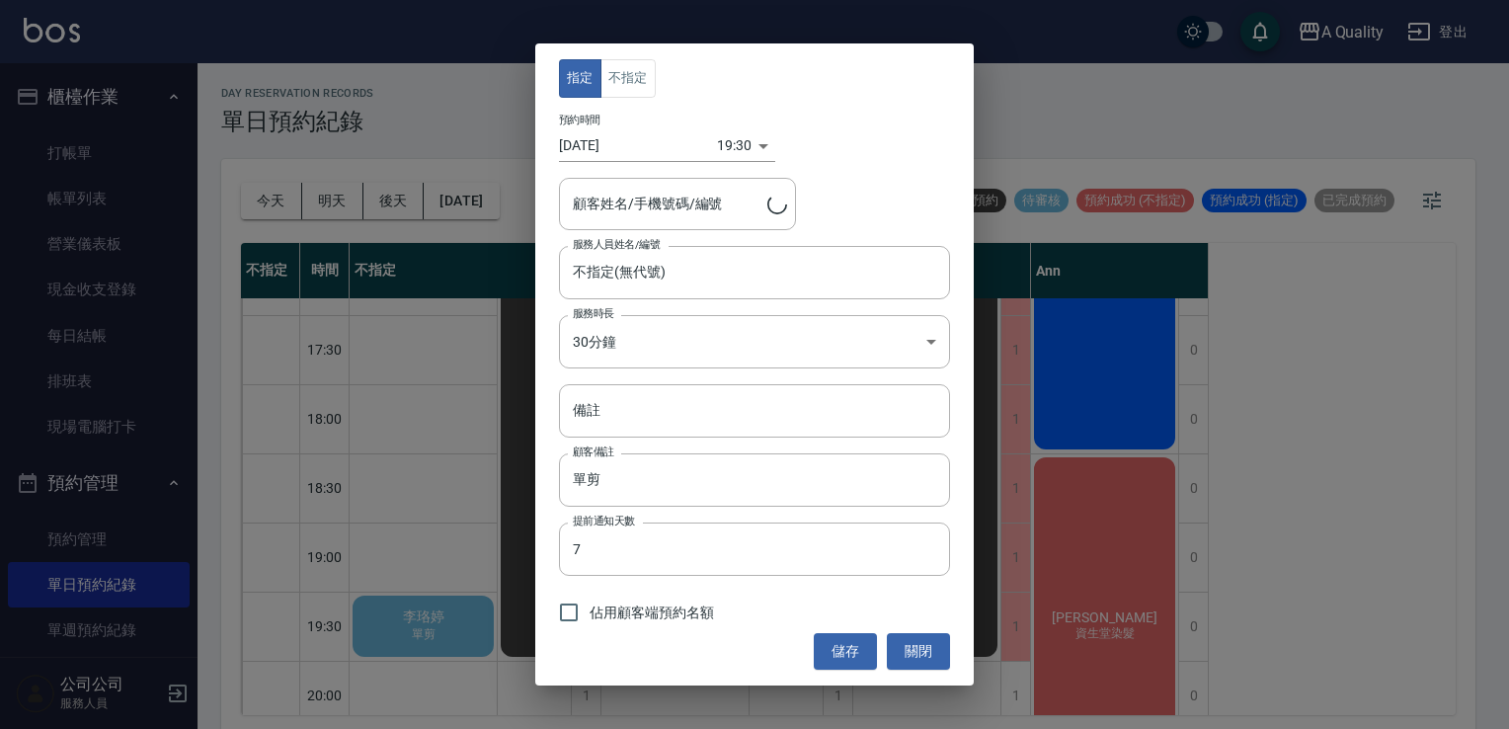
type input "李珞婷/0965495339/"
click at [738, 146] on body "A Quality 登出 櫃檯作業 打帳單 帳單列表 營業儀表板 現金收支登錄 每日結帳 排班表 現場電腦打卡 預約管理 預約管理 單日預約紀錄 單週預約紀錄…" at bounding box center [754, 367] width 1509 height 735
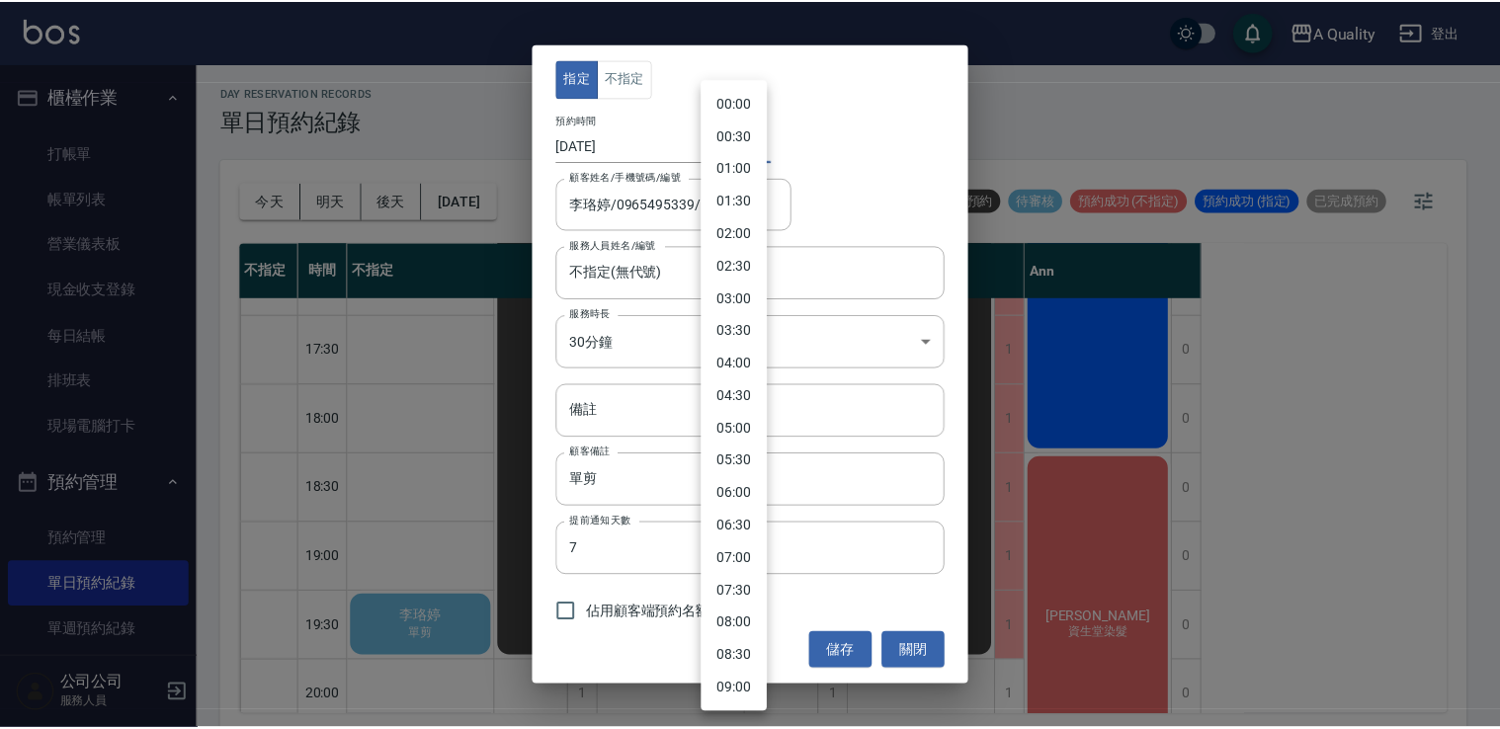
scroll to position [945, 0]
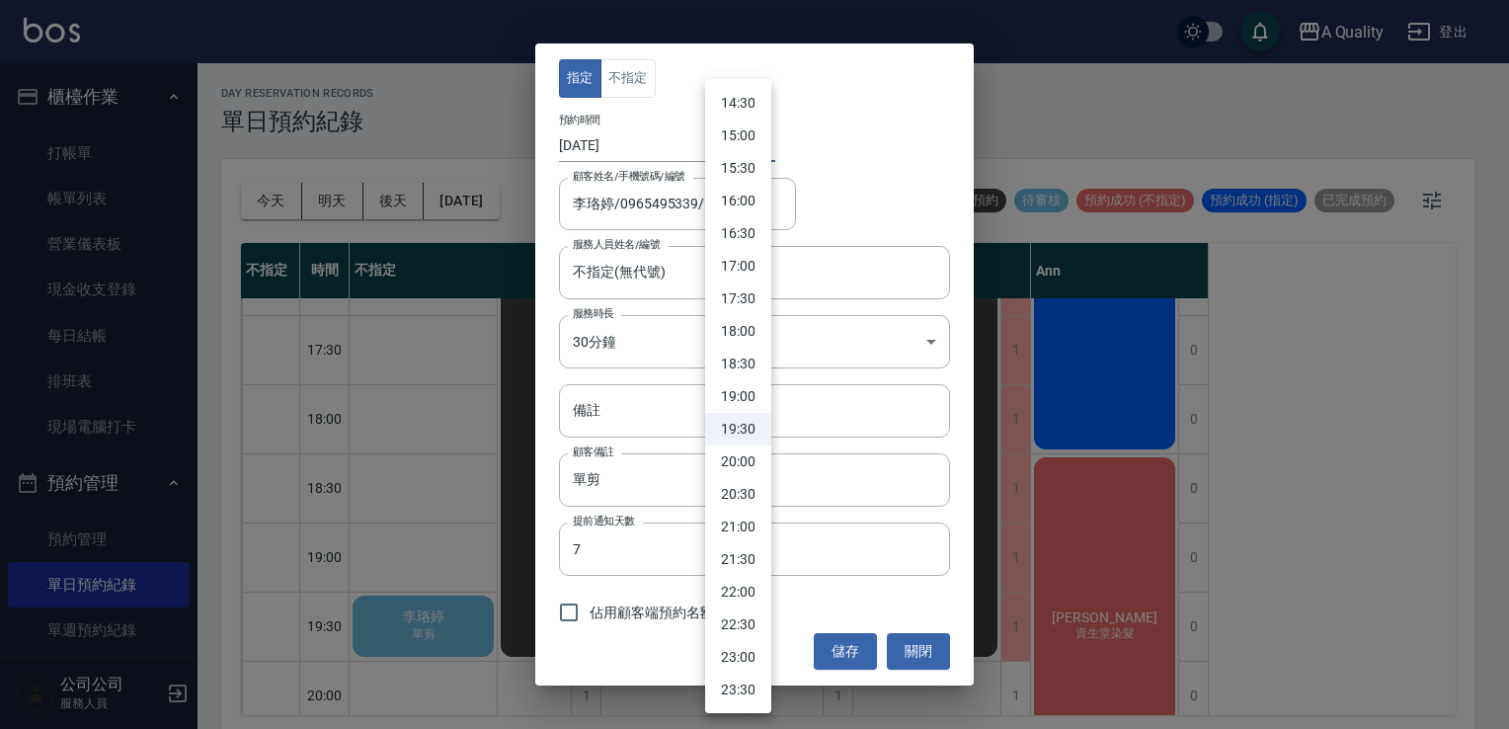
click at [746, 337] on li "18:00" at bounding box center [738, 331] width 66 height 33
type input "1760263200000"
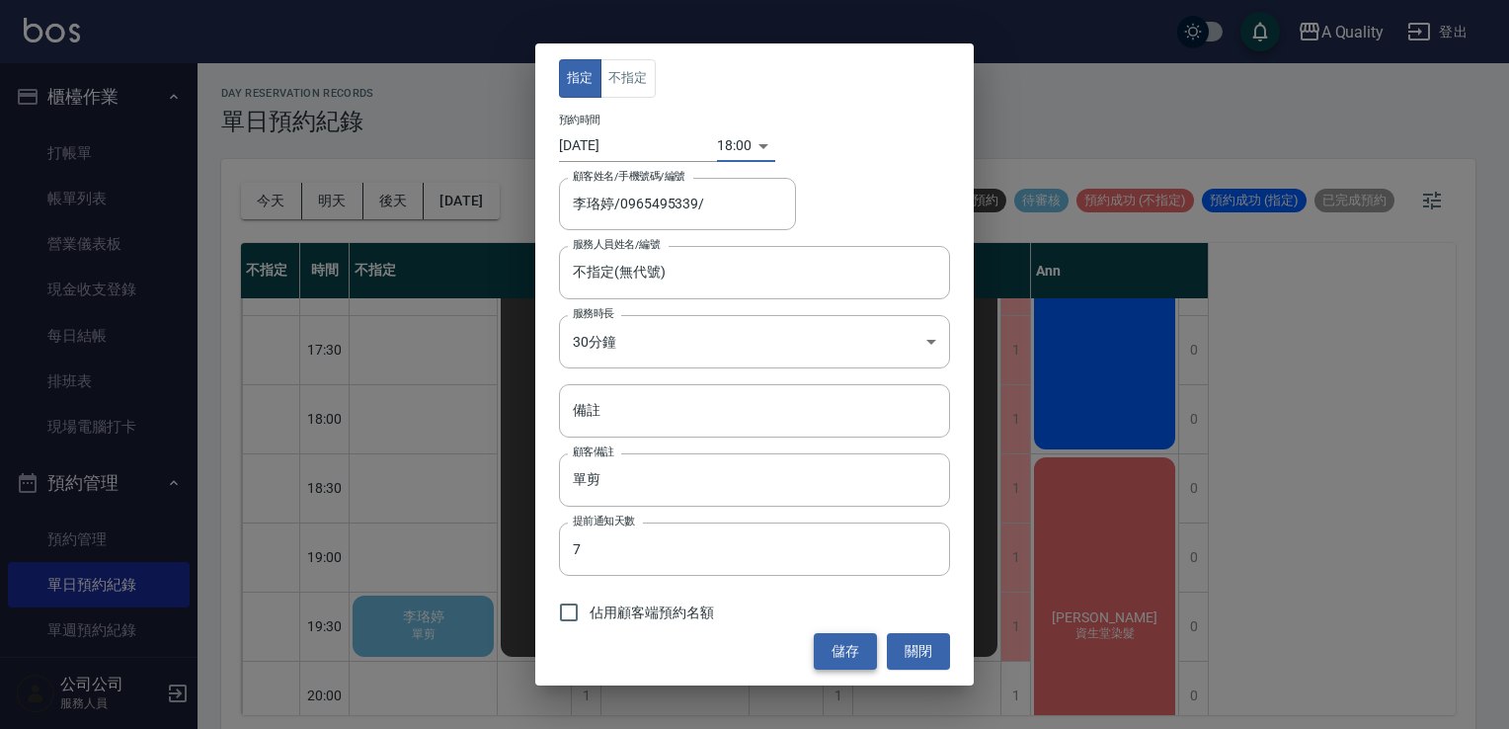
click at [847, 646] on button "儲存" at bounding box center [845, 651] width 63 height 37
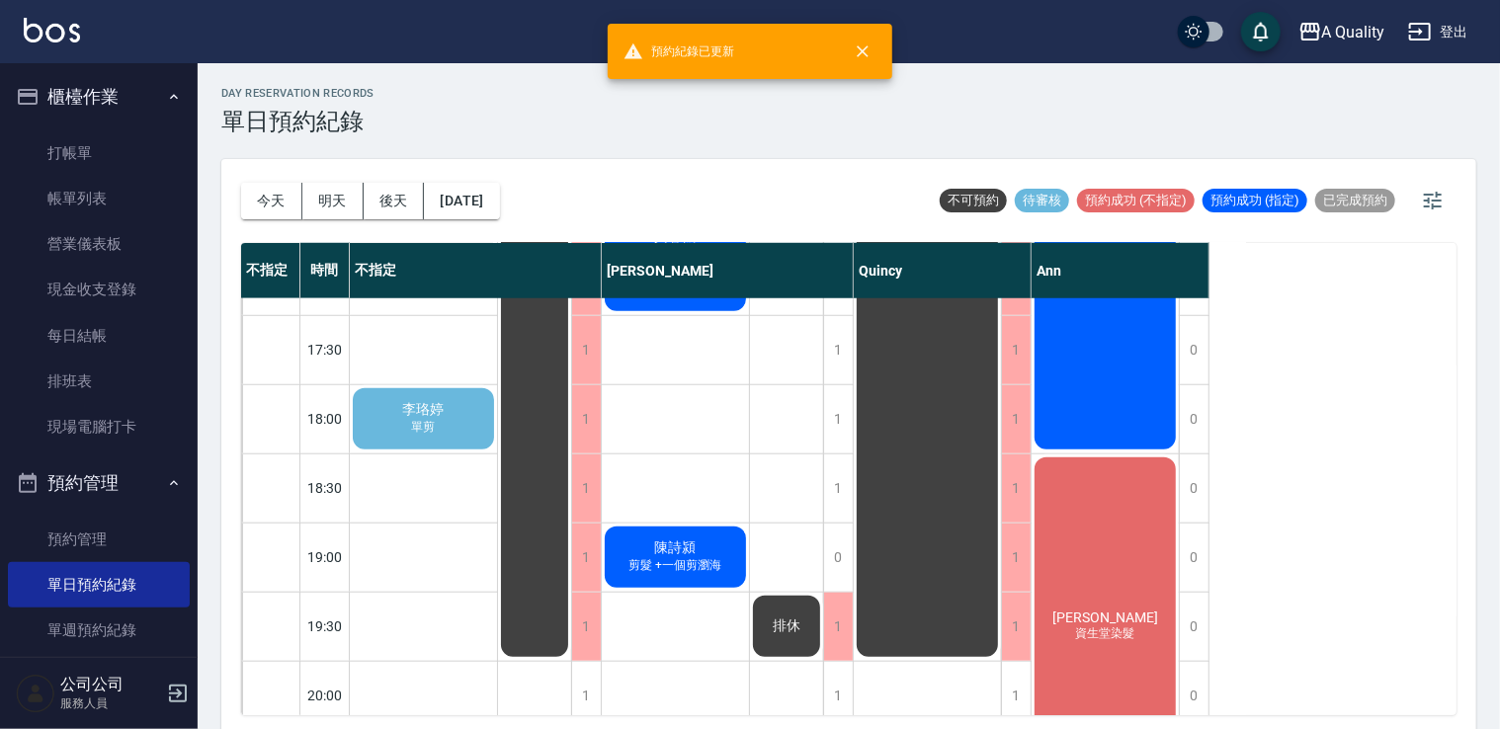
click at [463, 405] on div "李珞婷 單剪" at bounding box center [423, 418] width 147 height 67
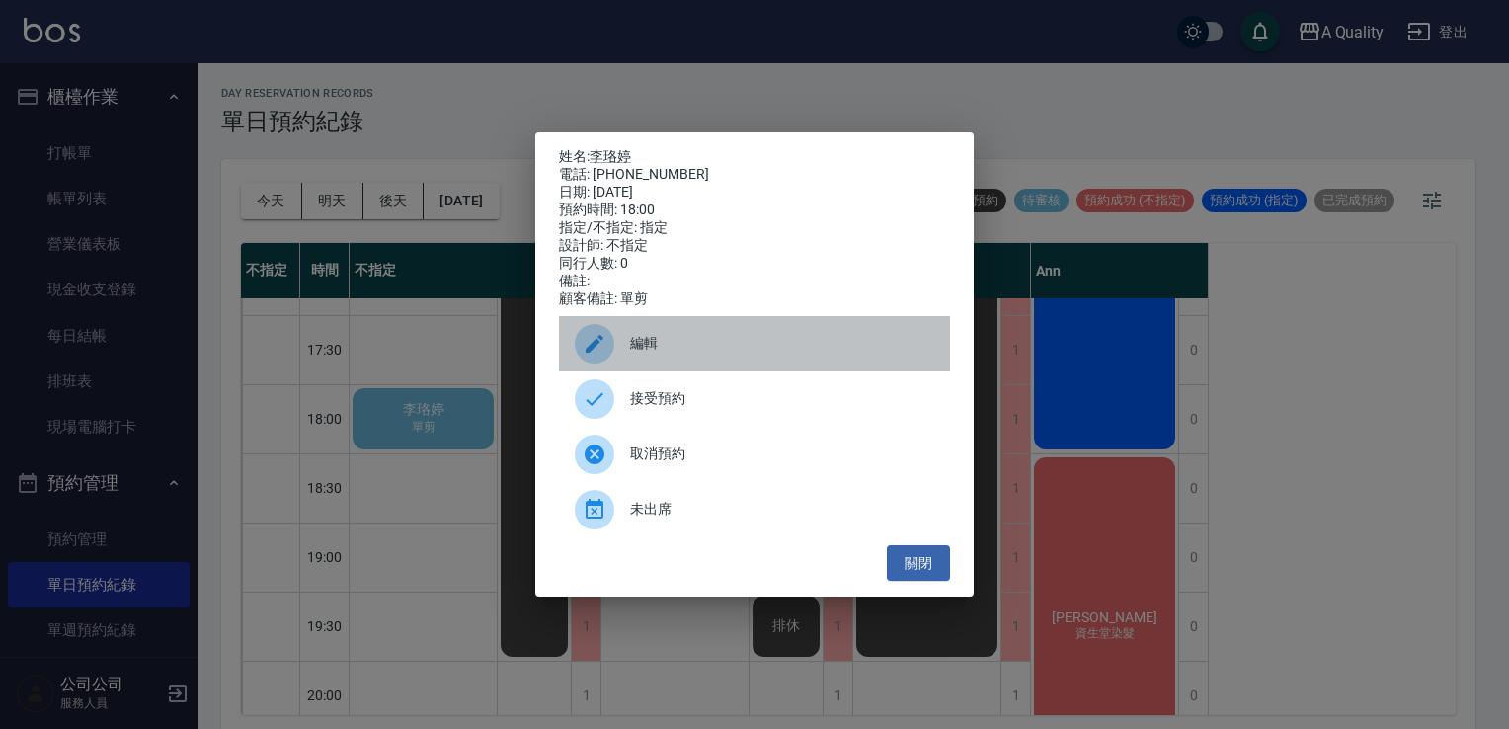
drag, startPoint x: 655, startPoint y: 341, endPoint x: 621, endPoint y: 168, distance: 176.1
click at [654, 333] on div "編輯" at bounding box center [754, 343] width 391 height 55
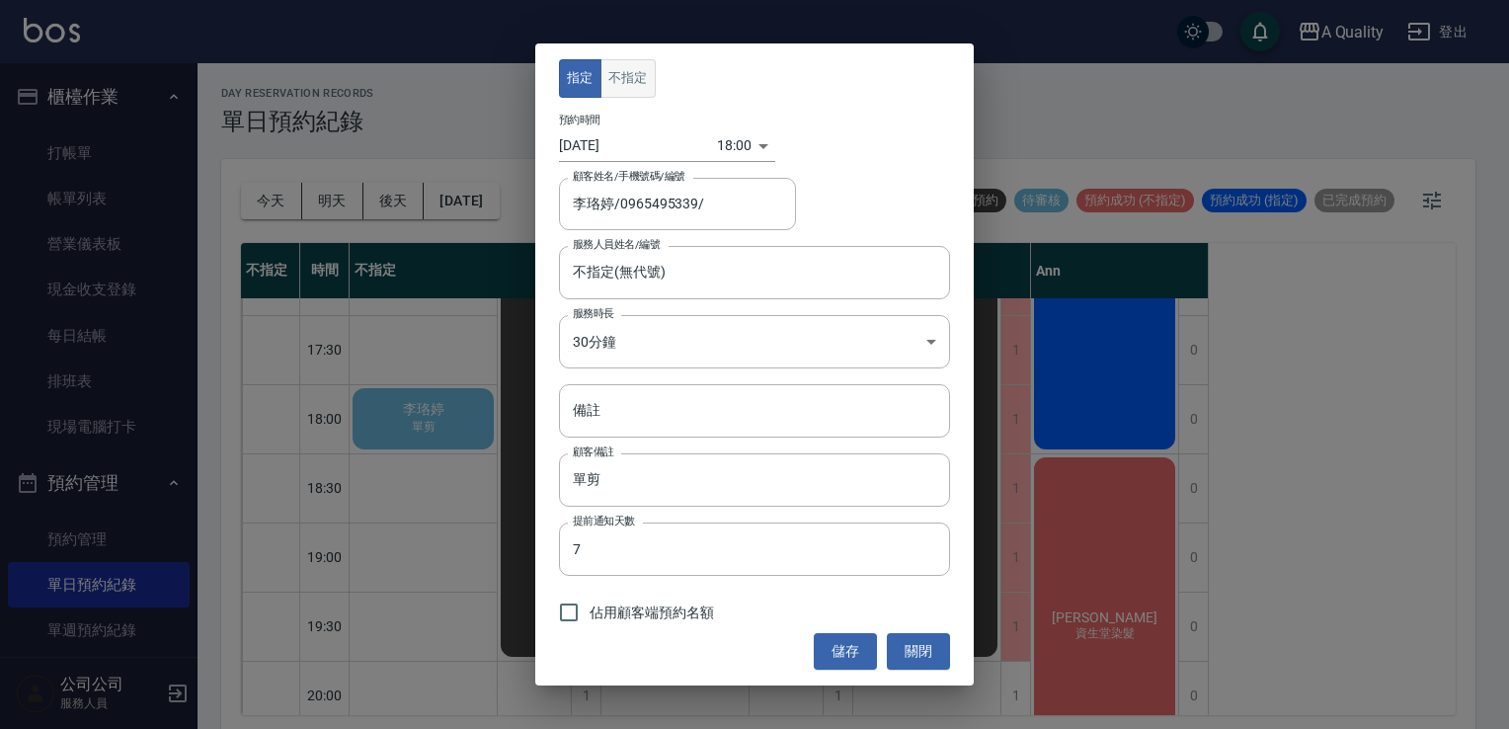
click at [632, 74] on button "不指定" at bounding box center [628, 78] width 55 height 39
click at [617, 265] on input "不指定(無代號)" at bounding box center [740, 272] width 344 height 35
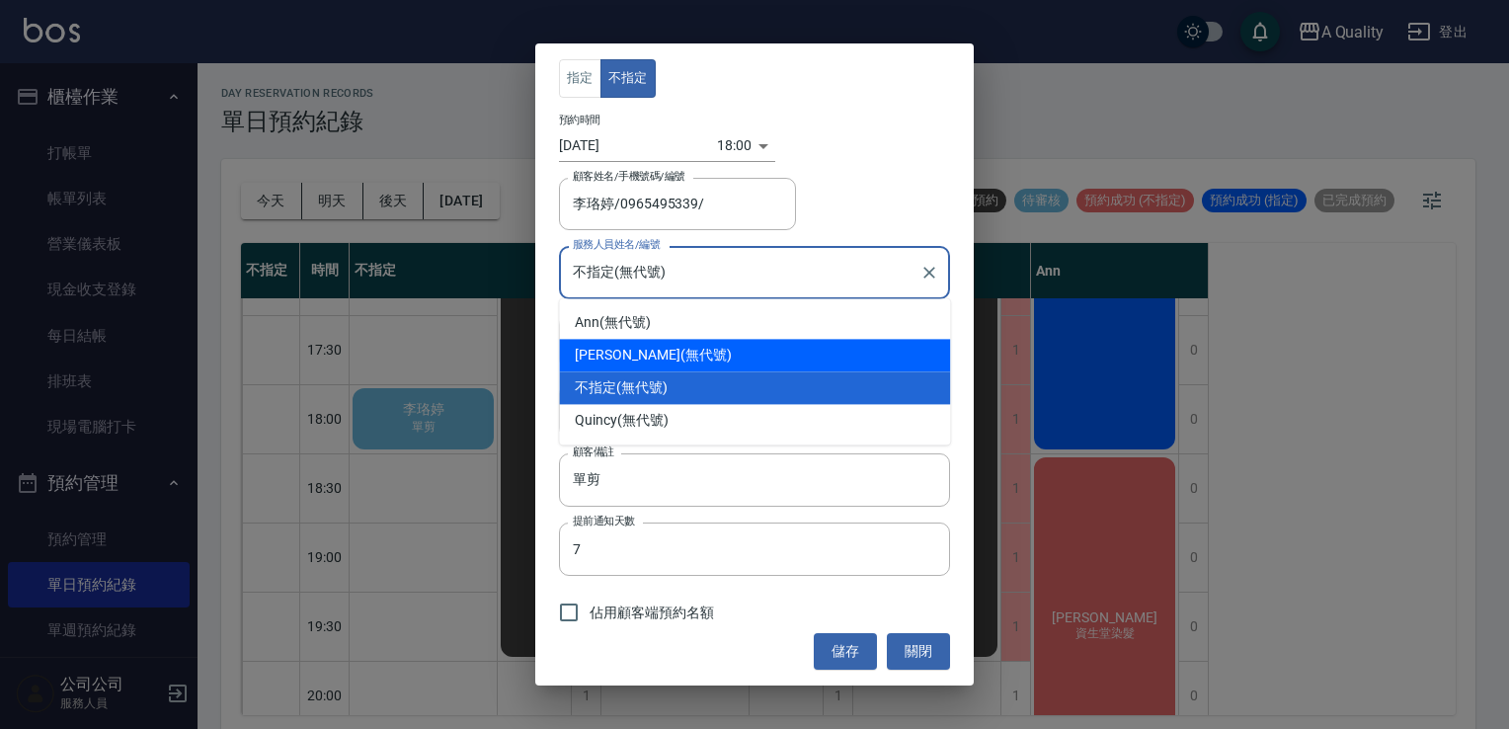
click at [603, 349] on span "[PERSON_NAME]" at bounding box center [627, 355] width 105 height 21
type input "Taylor(無代號)"
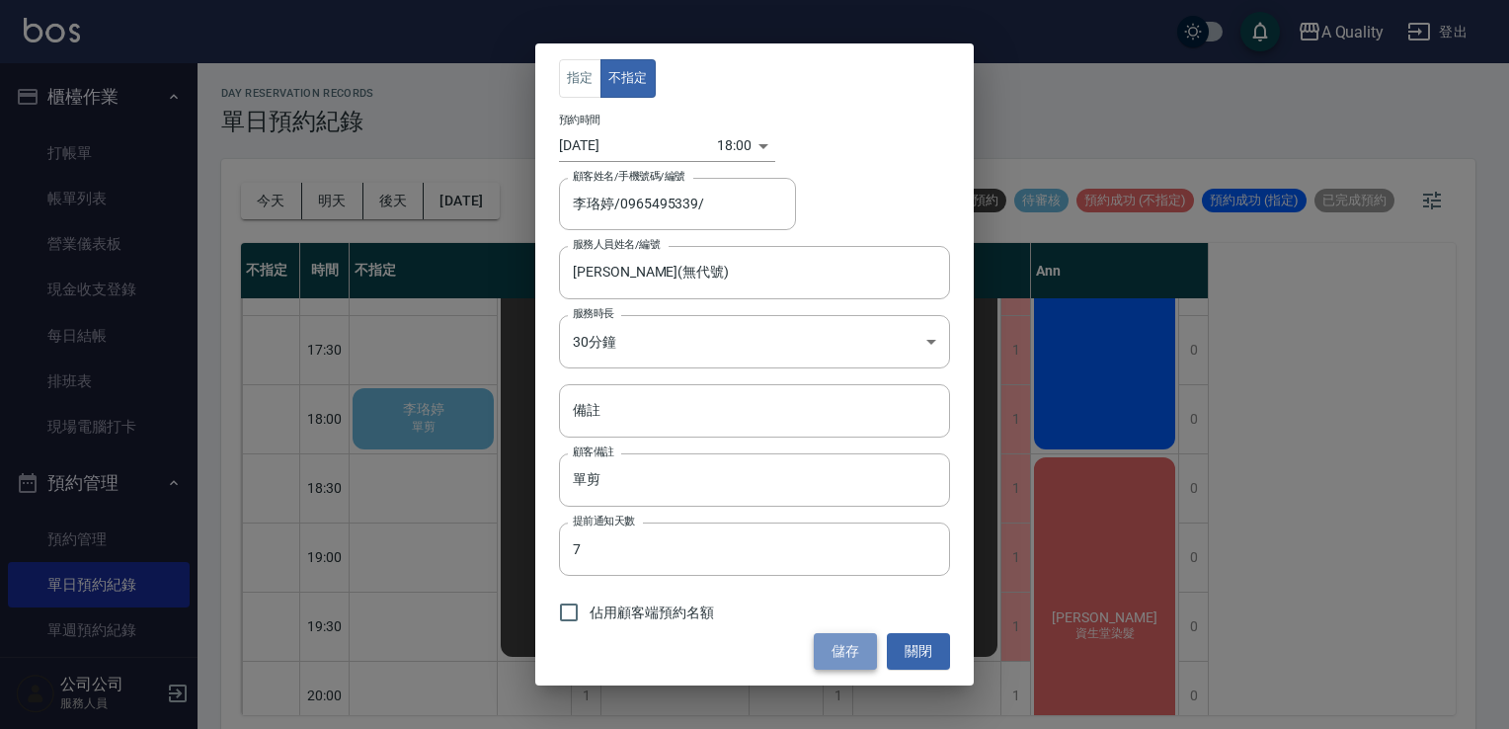
click at [841, 654] on button "儲存" at bounding box center [845, 651] width 63 height 37
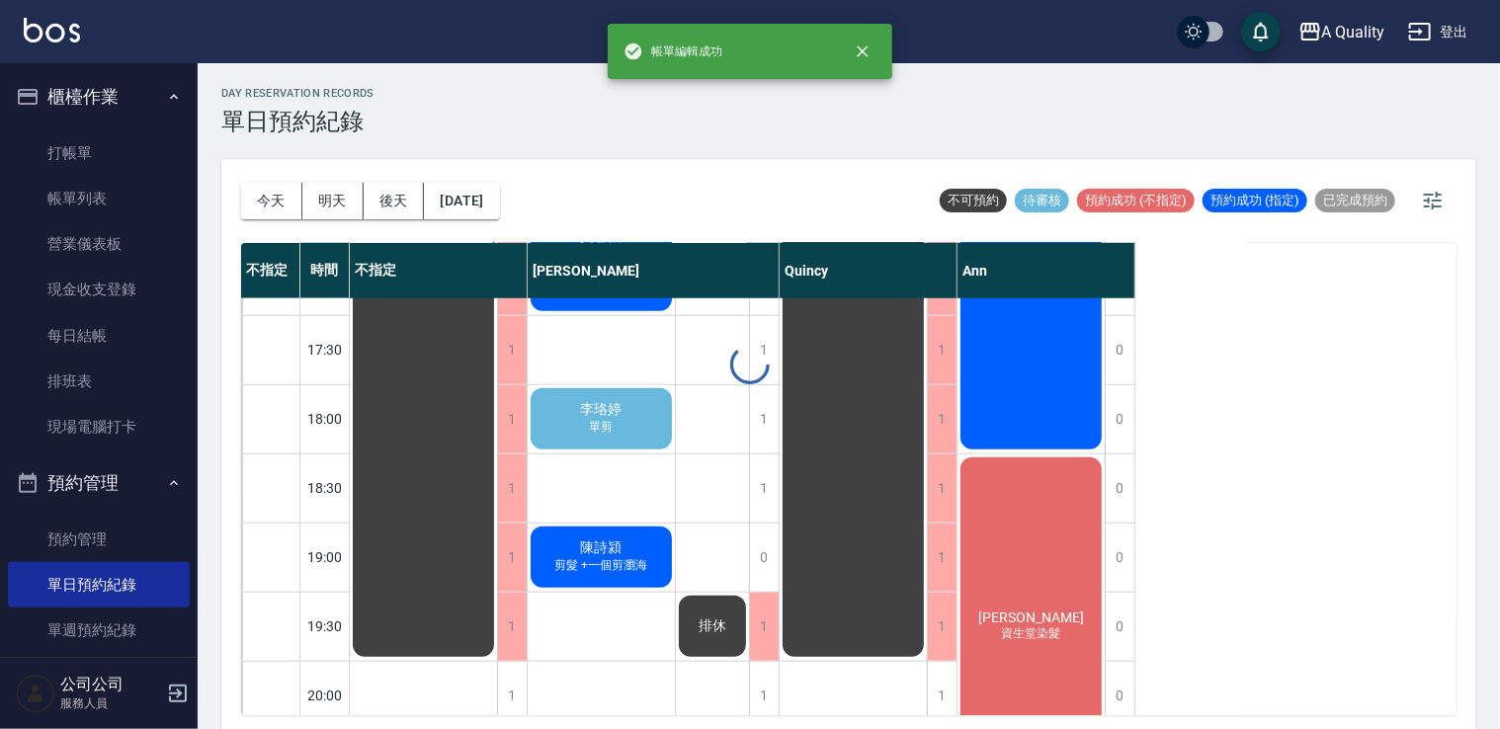
click at [640, 423] on div "李珞婷 單剪" at bounding box center [601, 418] width 147 height 67
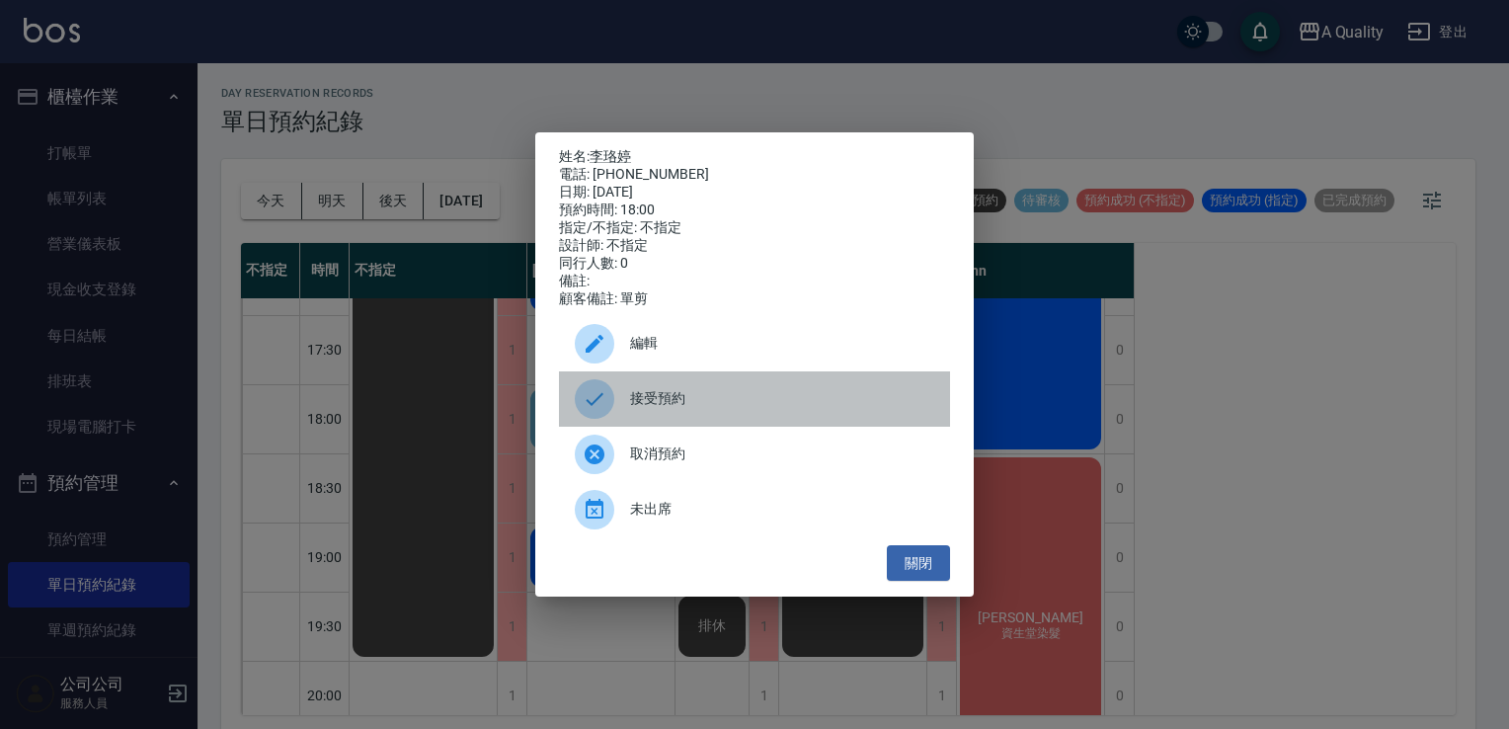
click at [660, 405] on span "接受預約" at bounding box center [782, 398] width 304 height 21
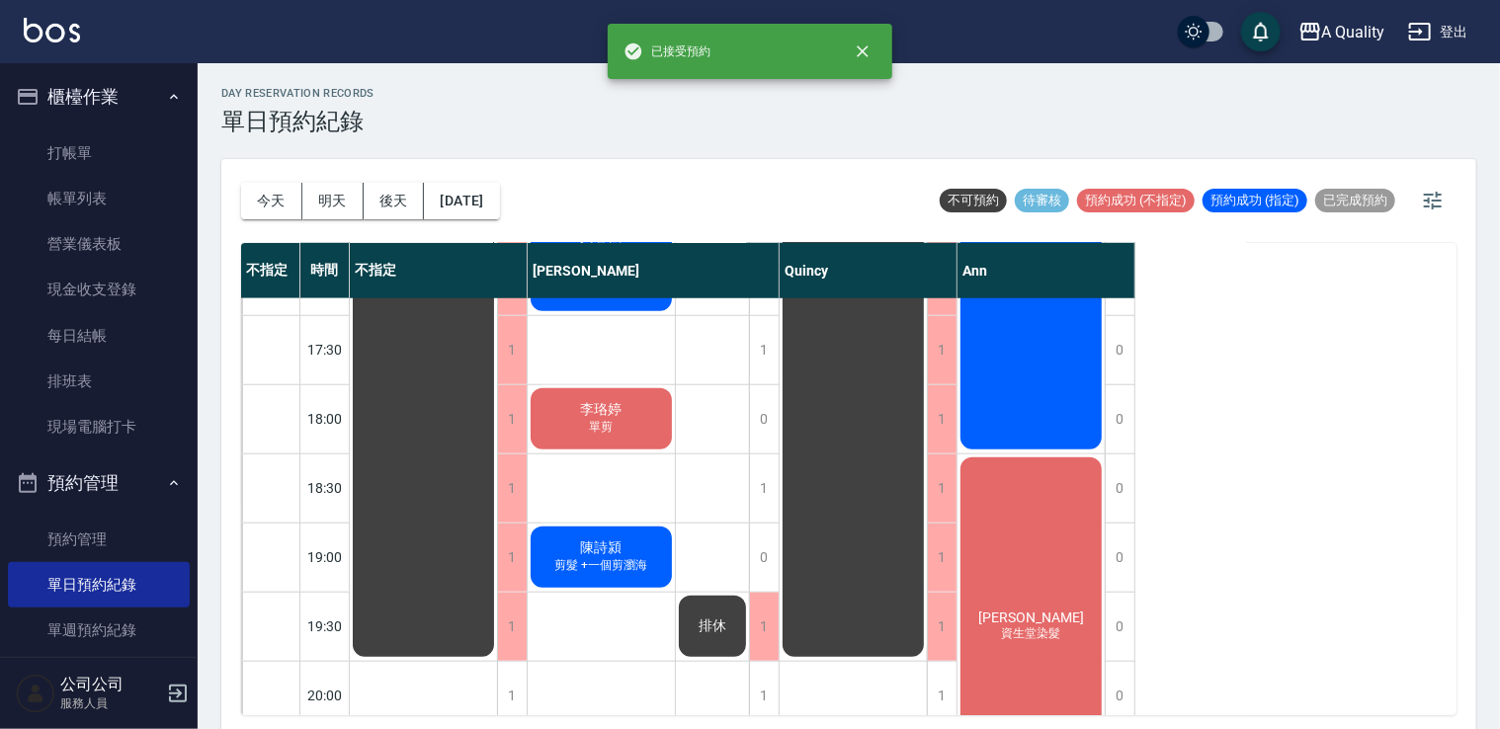
click at [636, 407] on div "李珞婷 單剪" at bounding box center [601, 418] width 147 height 67
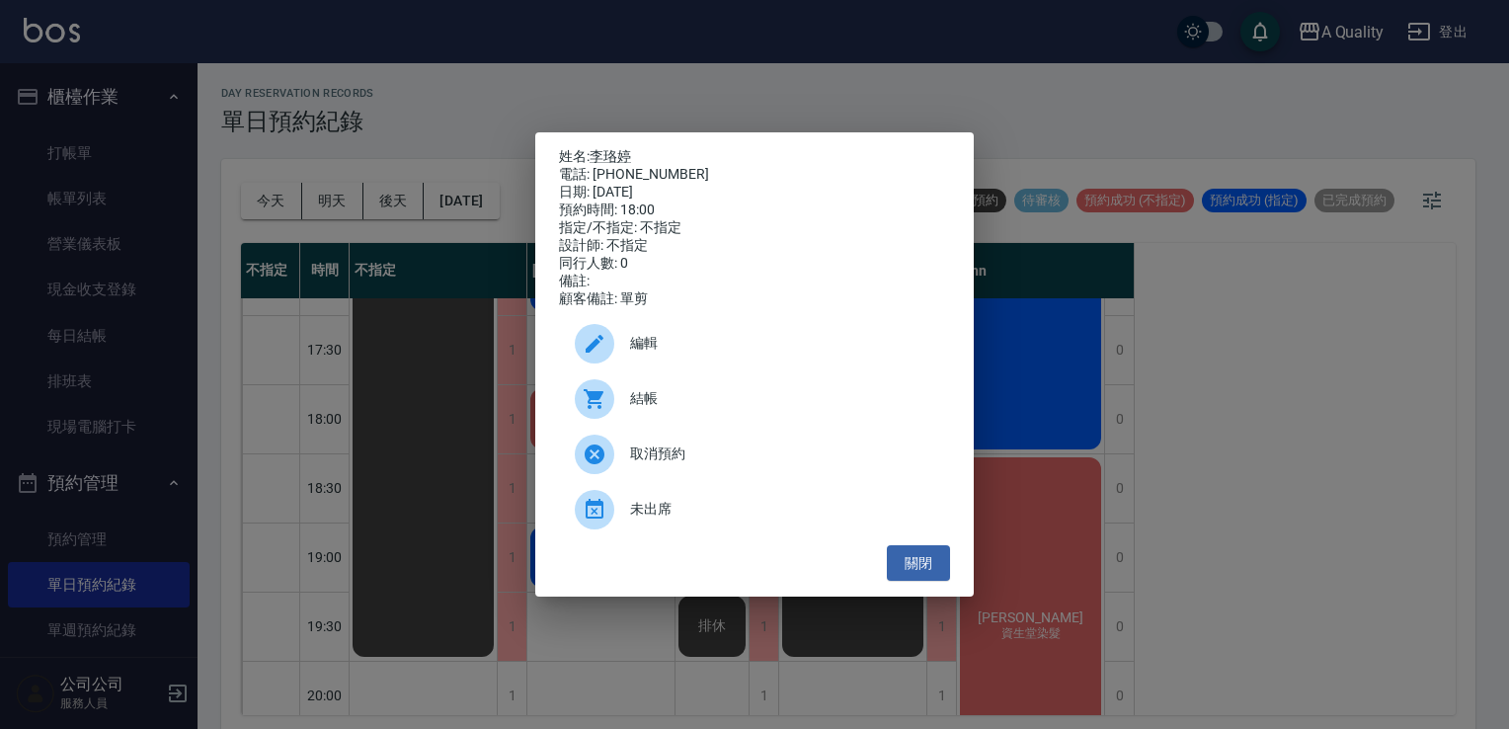
click at [637, 338] on div "編輯" at bounding box center [754, 343] width 391 height 55
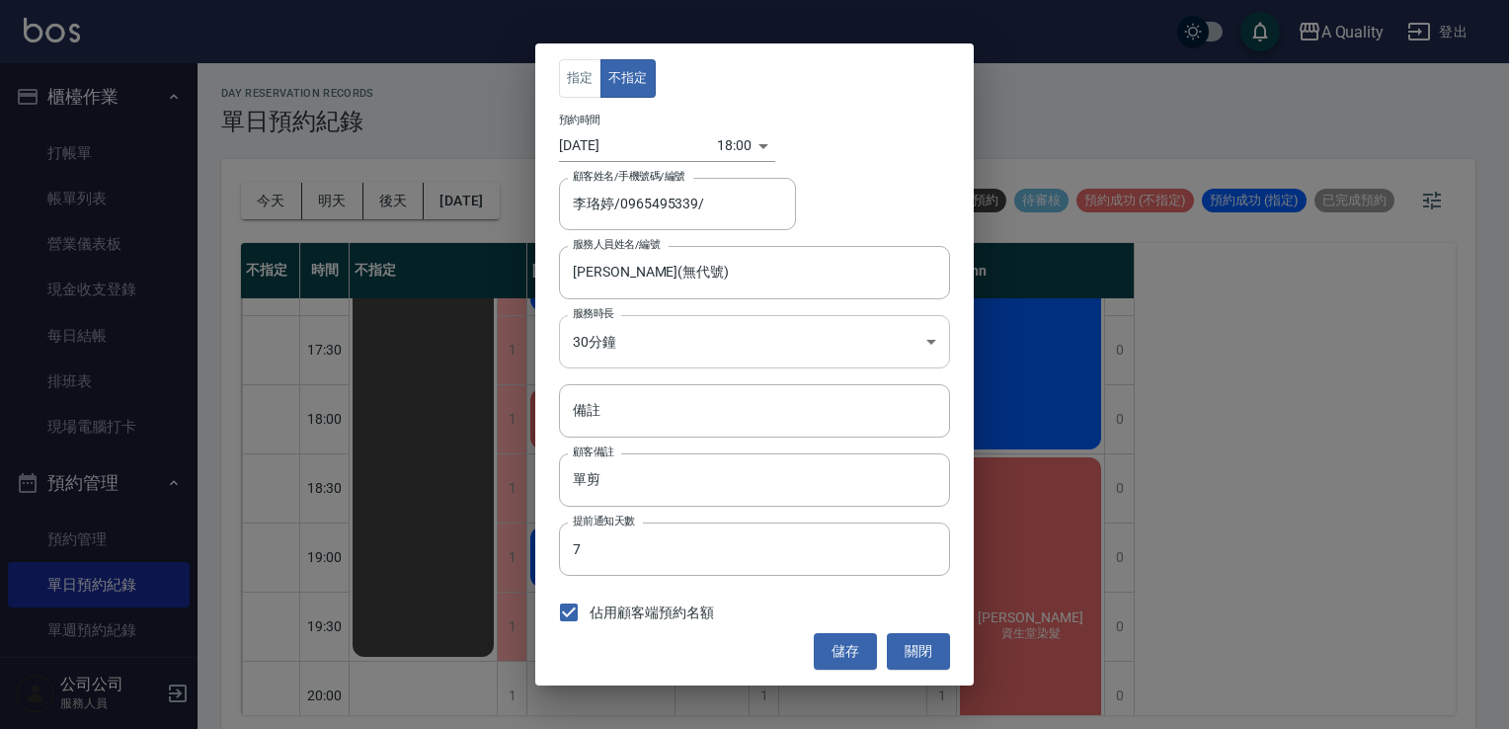
click at [617, 322] on body "A Quality 登出 櫃檯作業 打帳單 帳單列表 營業儀表板 現金收支登錄 每日結帳 排班表 現場電腦打卡 預約管理 預約管理 單日預約紀錄 單週預約紀錄…" at bounding box center [754, 367] width 1509 height 735
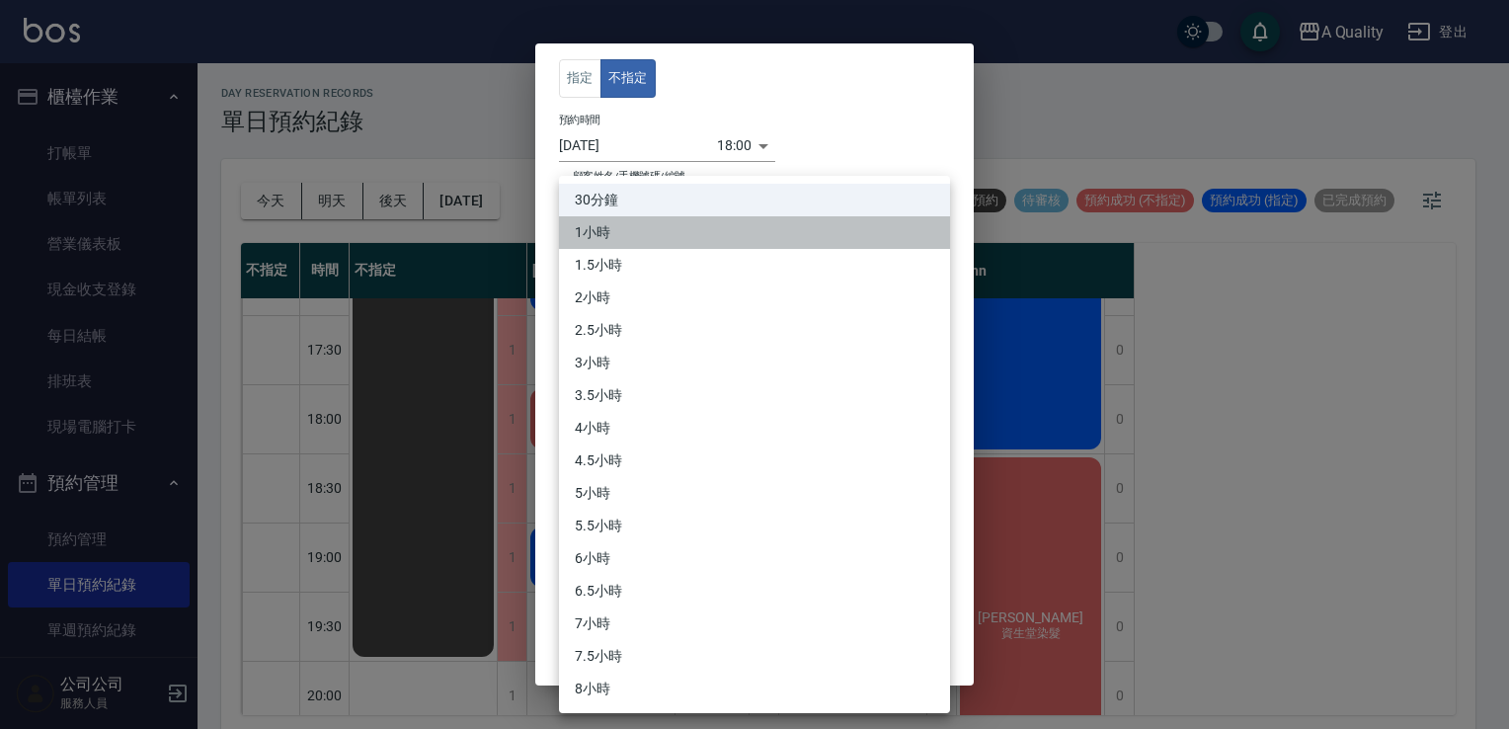
drag, startPoint x: 615, startPoint y: 223, endPoint x: 699, endPoint y: 335, distance: 139.7
click at [615, 226] on li "1小時" at bounding box center [754, 232] width 391 height 33
type input "2"
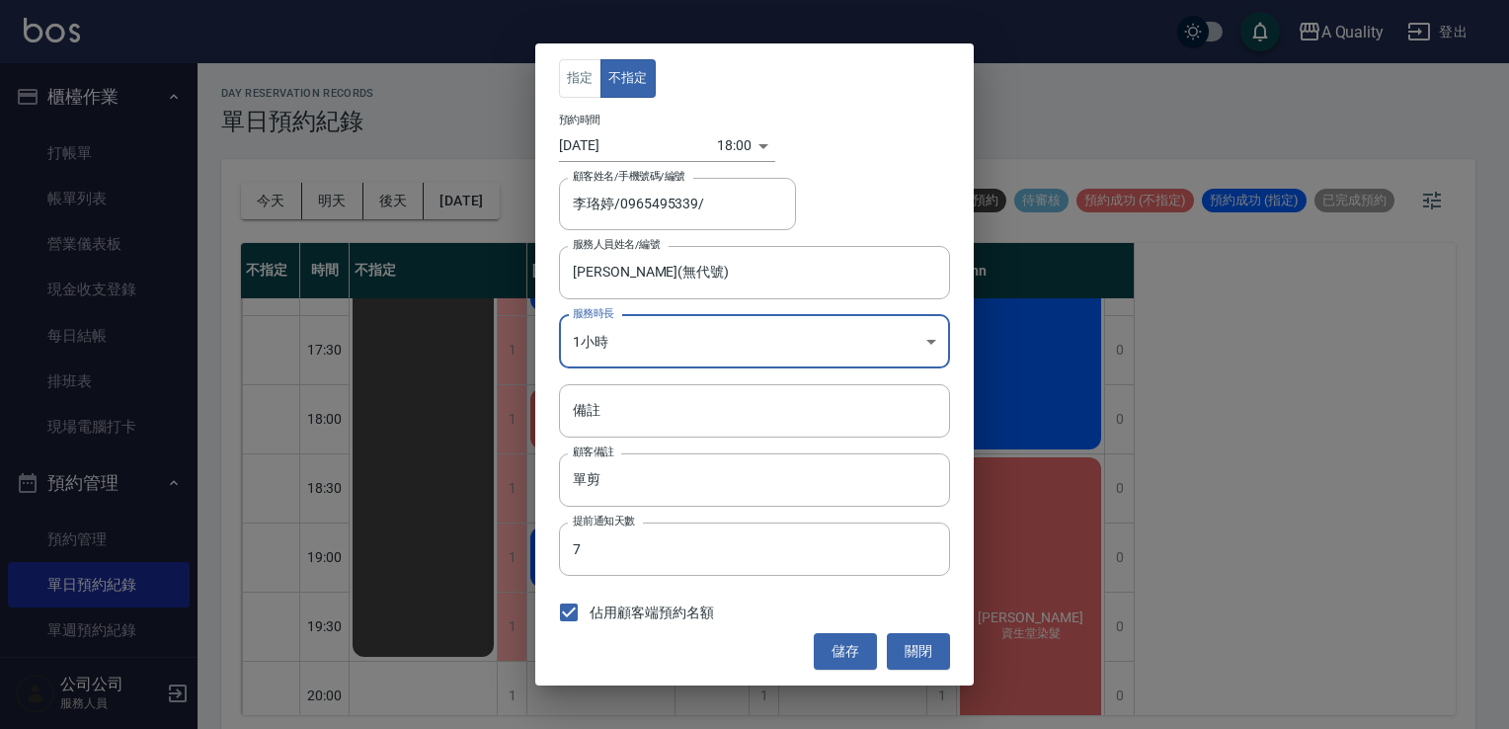
click at [845, 646] on button "儲存" at bounding box center [845, 651] width 63 height 37
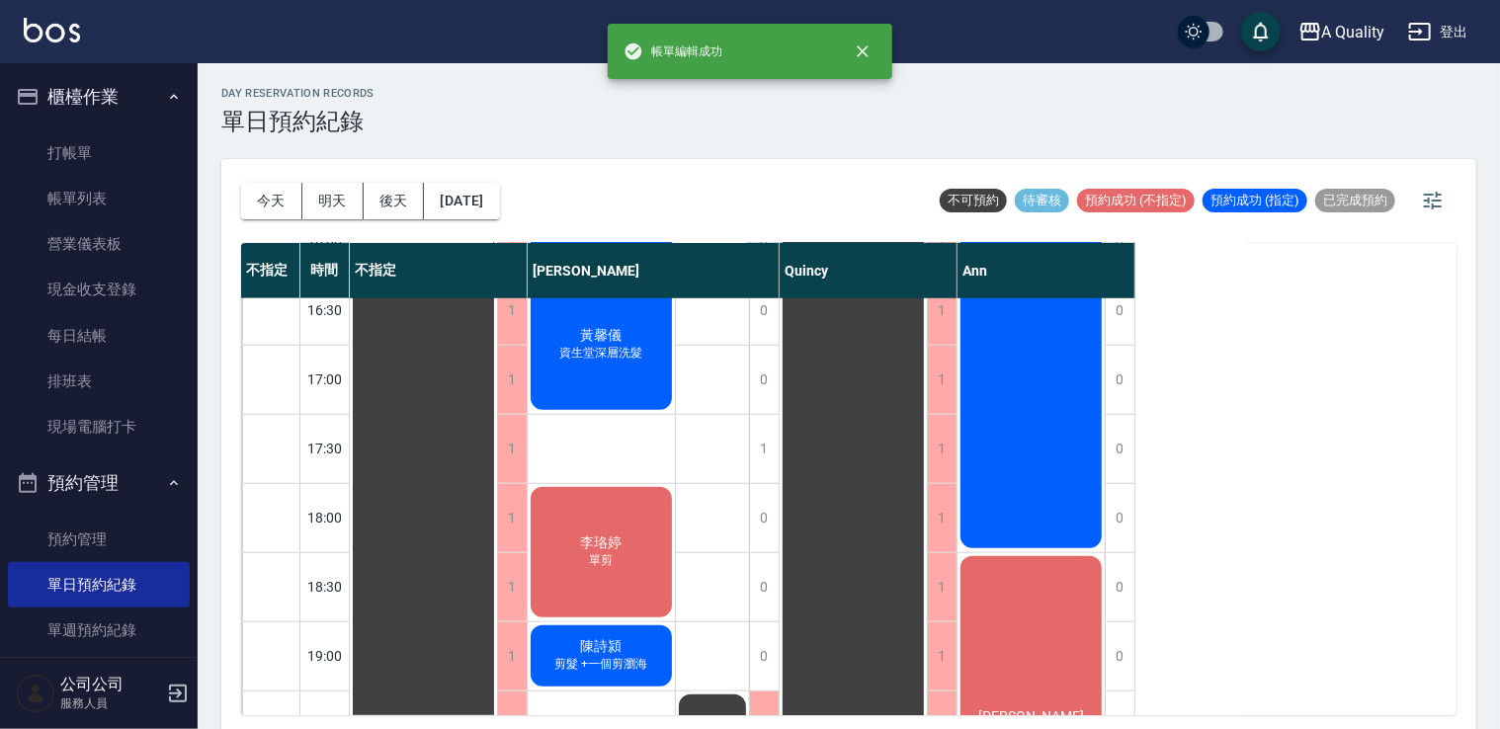
scroll to position [685, 0]
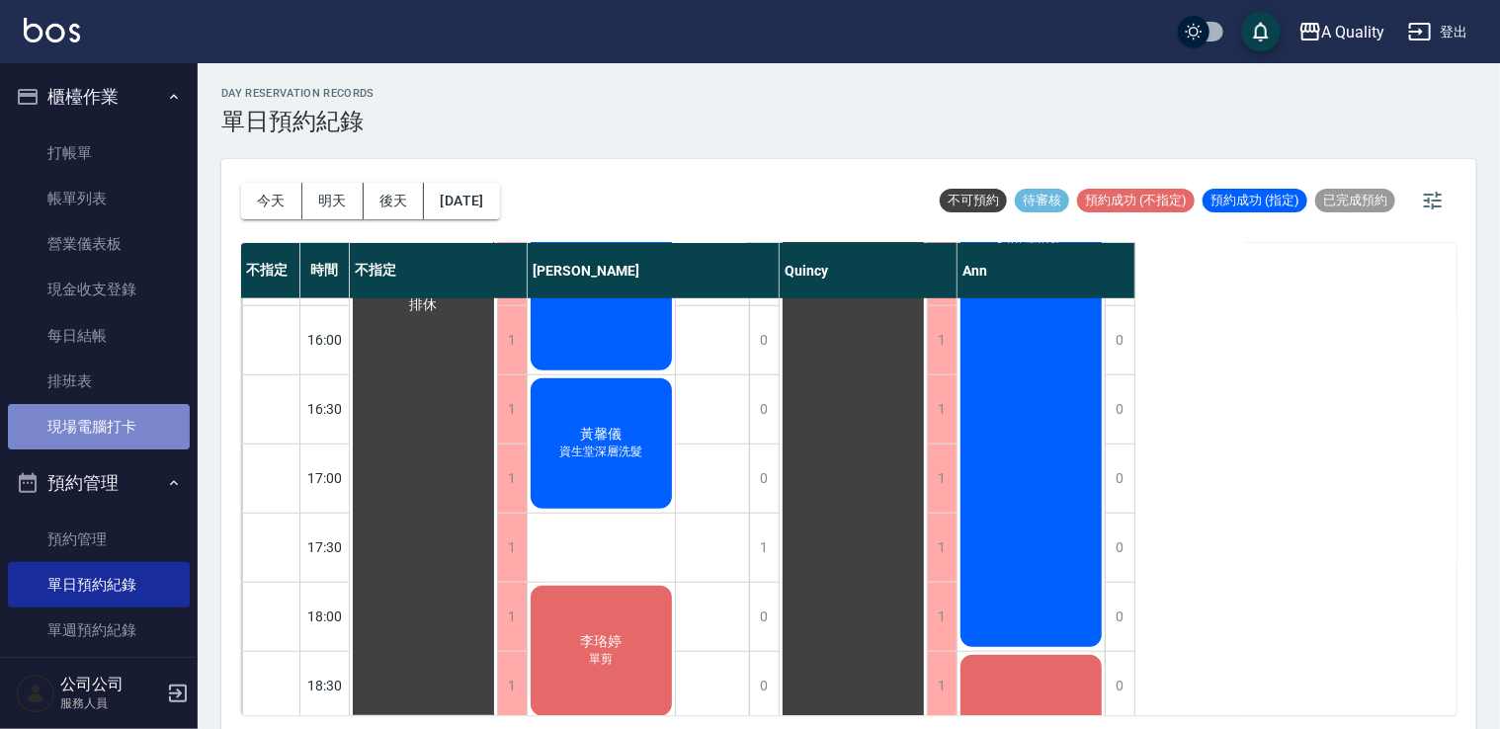
click at [99, 421] on link "現場電腦打卡" at bounding box center [99, 426] width 182 height 45
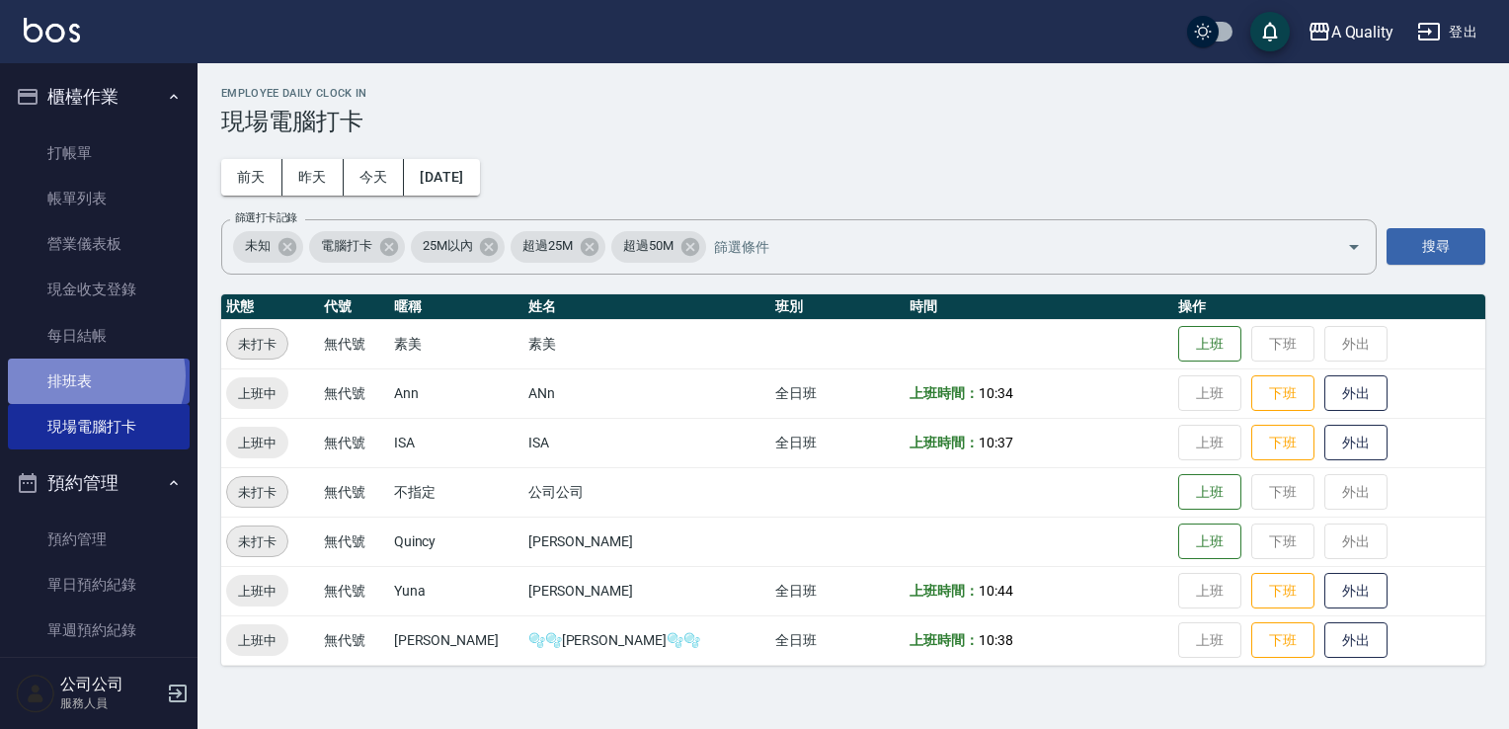
click at [91, 376] on link "排班表" at bounding box center [99, 381] width 182 height 45
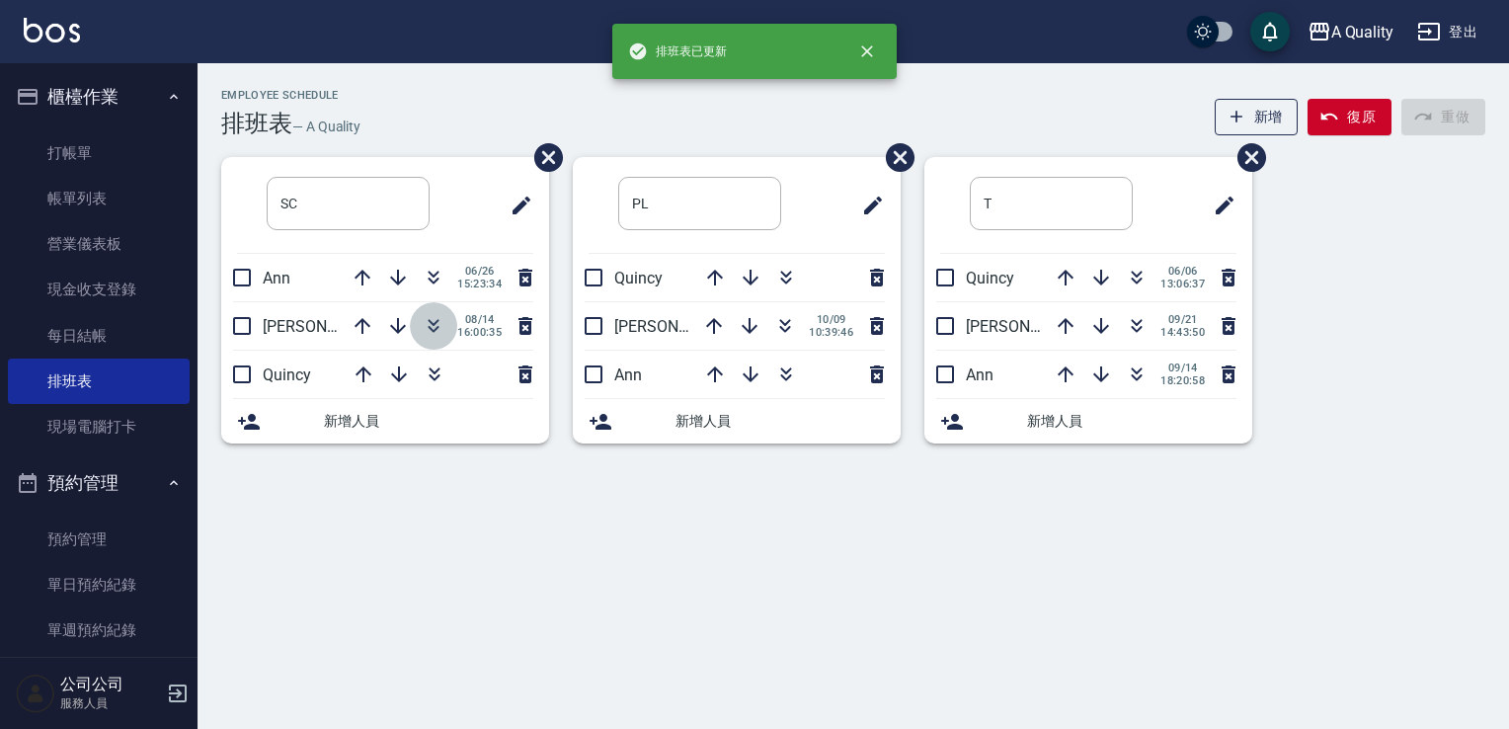
click at [433, 326] on icon "button" at bounding box center [434, 326] width 24 height 24
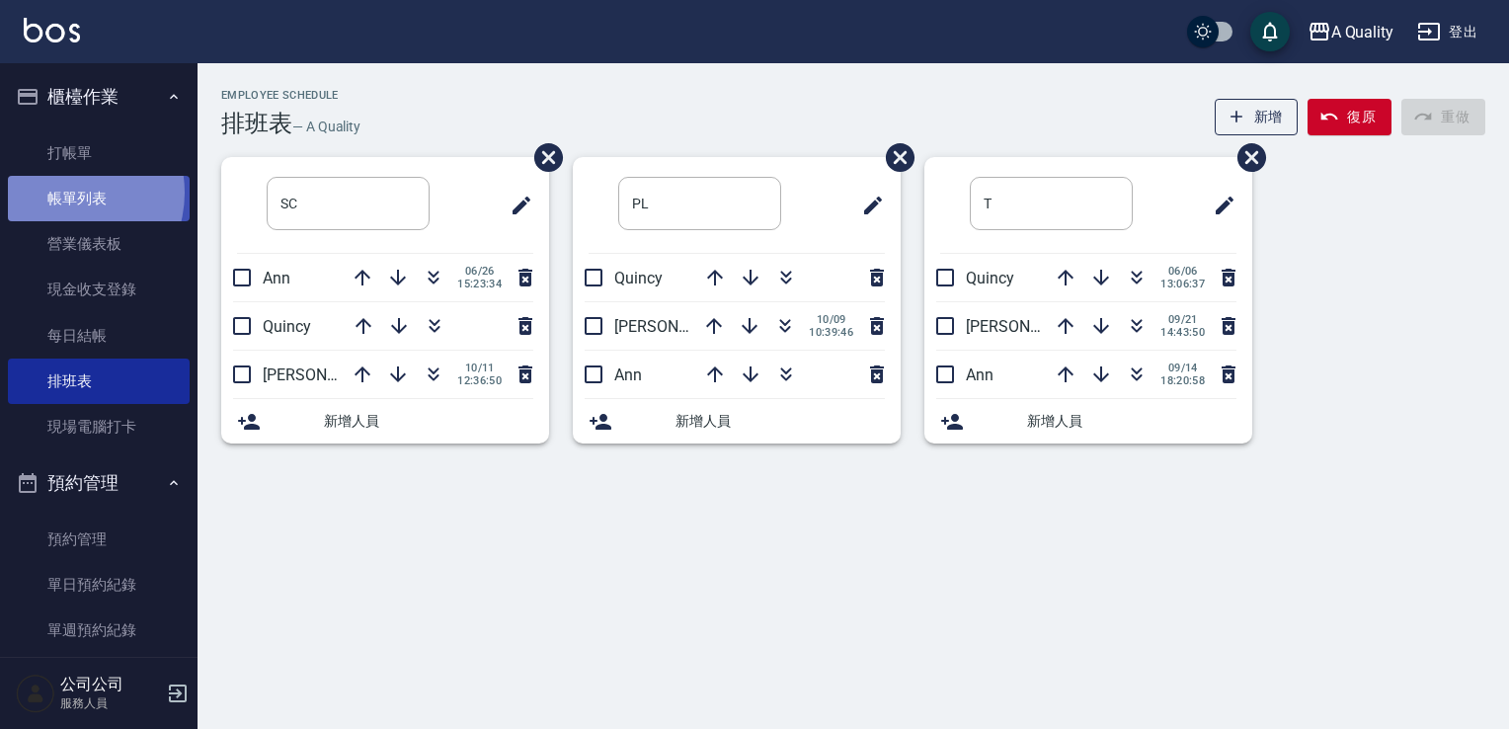
click at [64, 193] on link "帳單列表" at bounding box center [99, 198] width 182 height 45
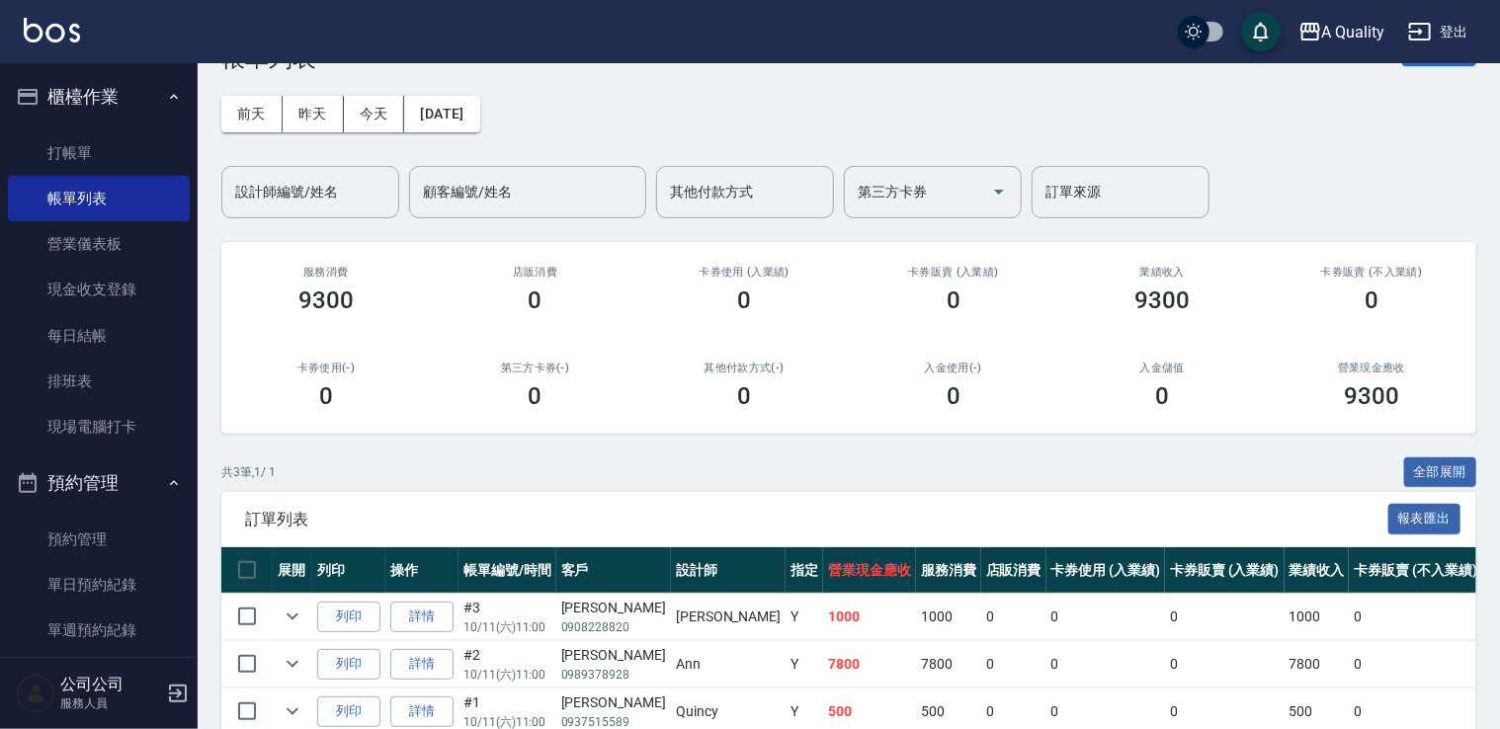
scroll to position [160, 0]
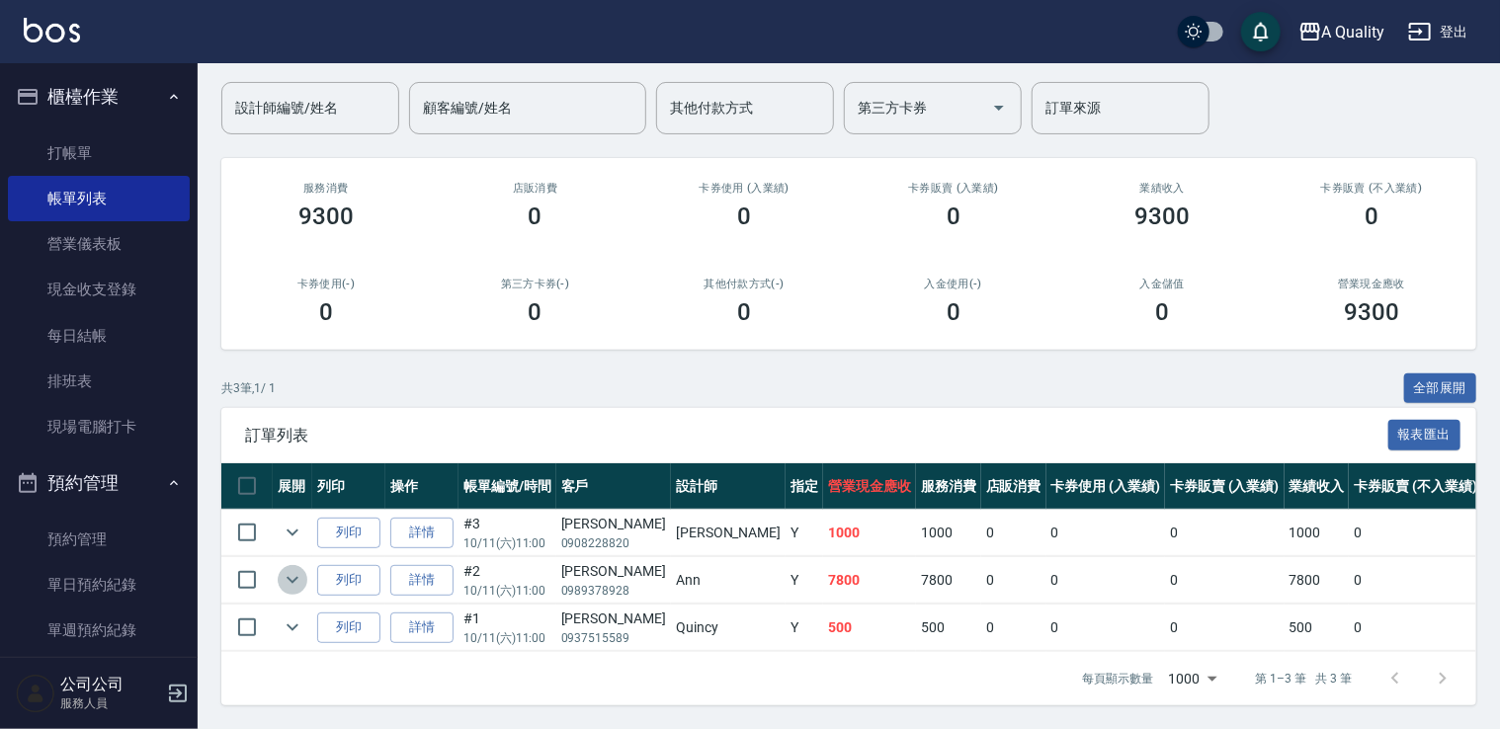
click at [290, 568] on icon "expand row" at bounding box center [293, 580] width 24 height 24
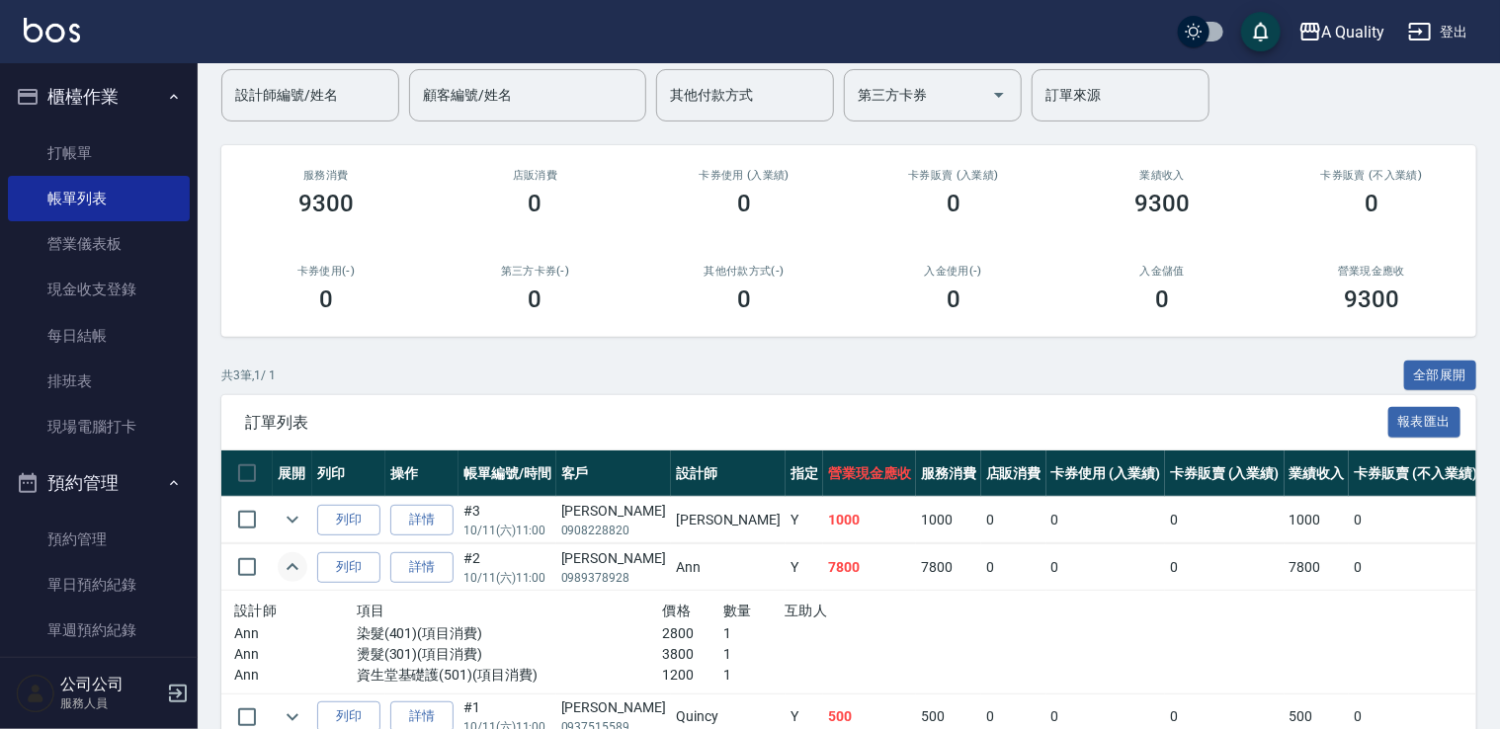
click at [293, 559] on icon "expand row" at bounding box center [293, 567] width 24 height 24
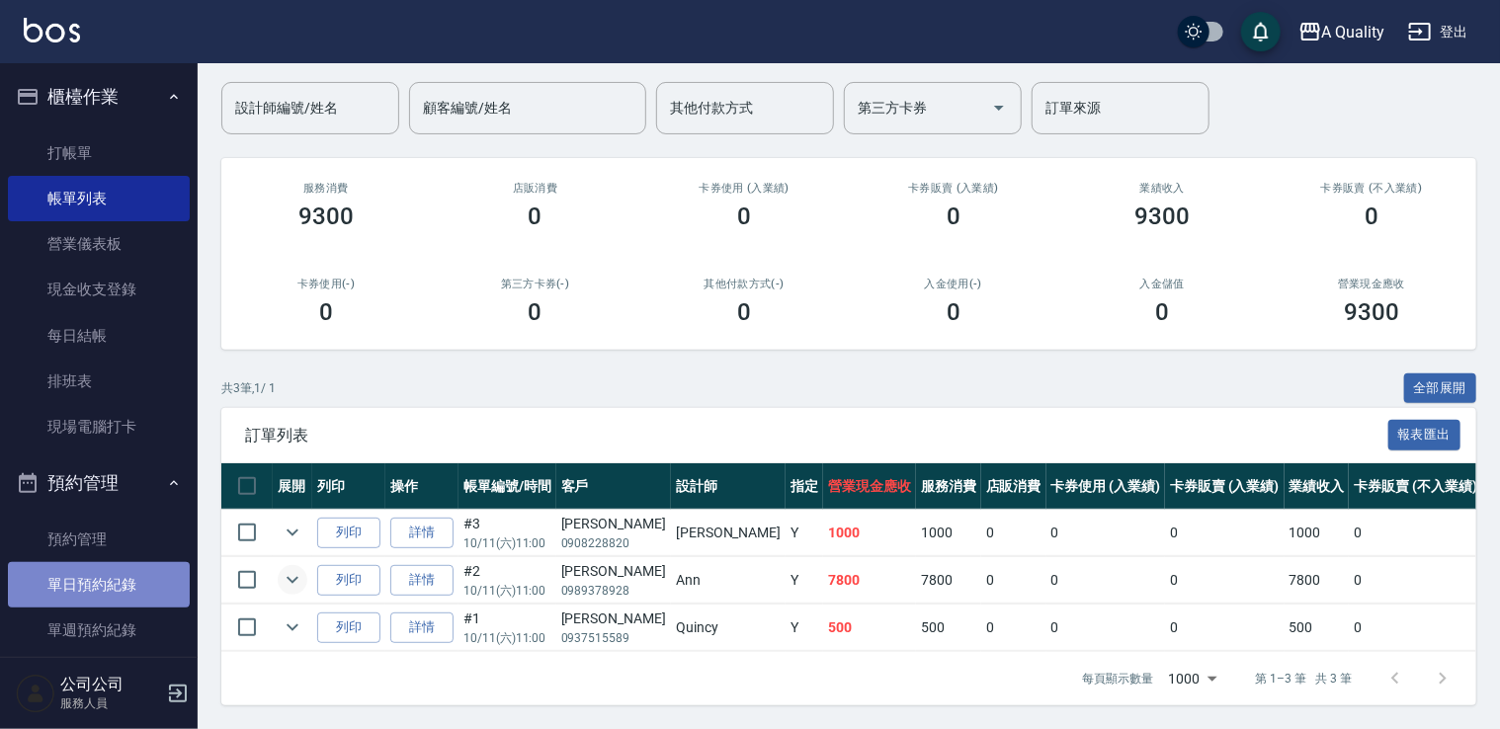
click at [99, 580] on link "單日預約紀錄" at bounding box center [99, 584] width 182 height 45
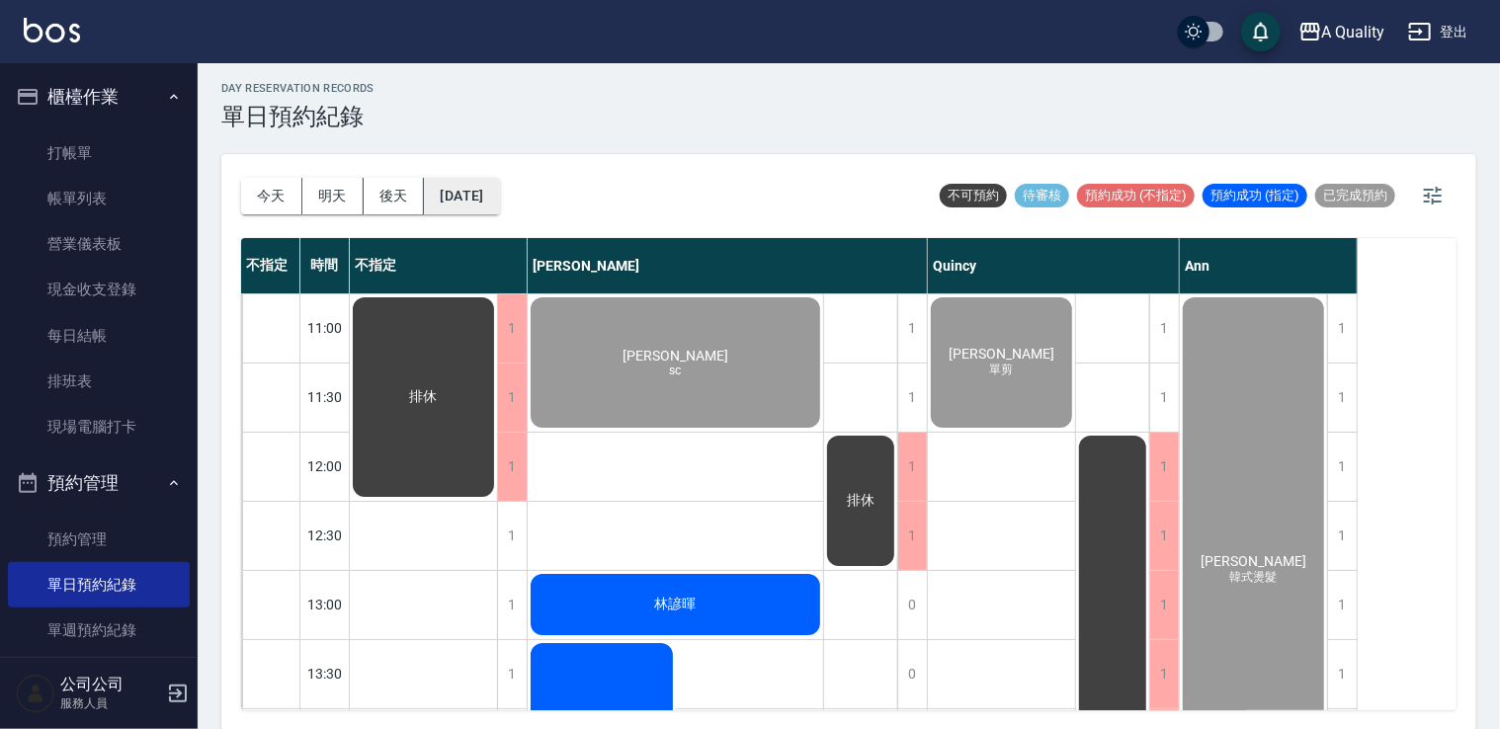
click at [486, 197] on button "[DATE]" at bounding box center [461, 196] width 75 height 37
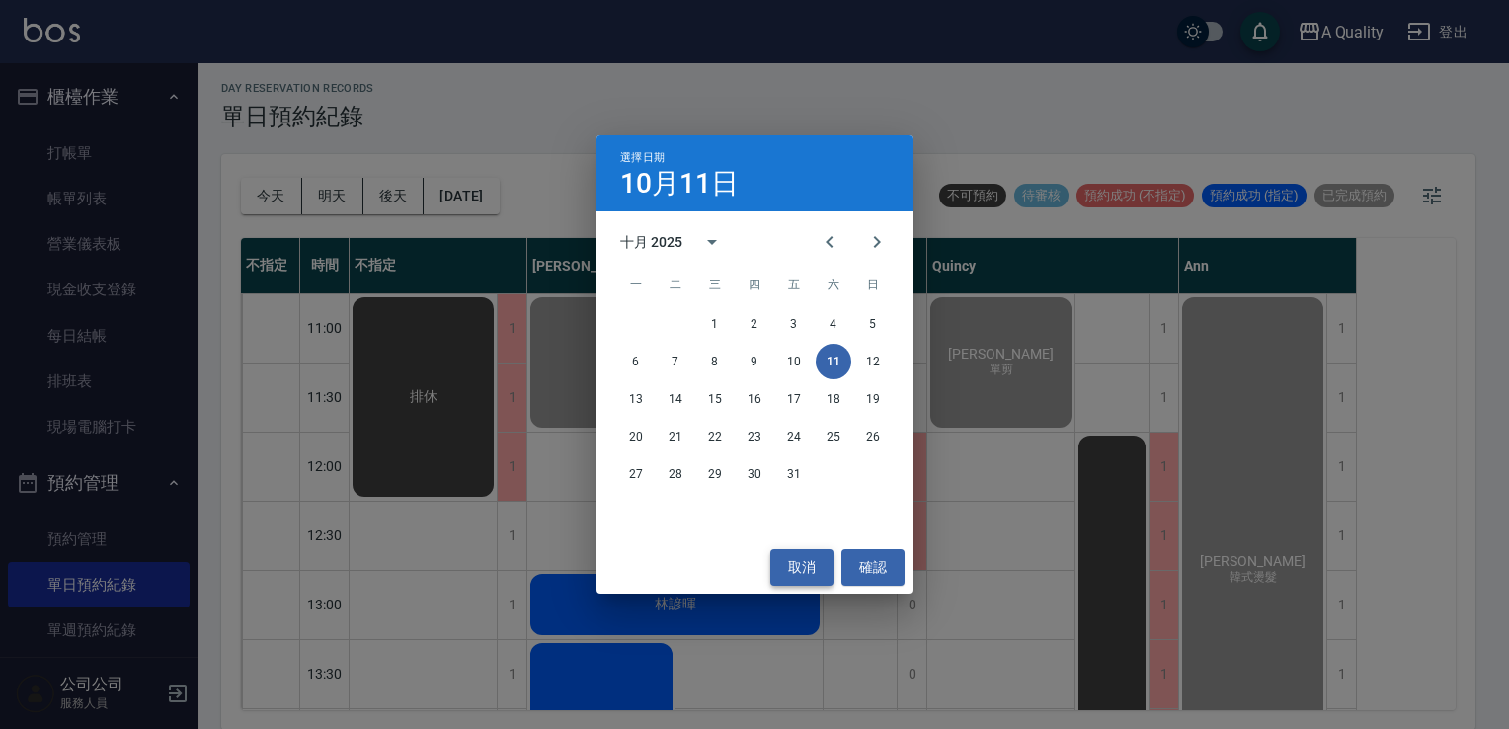
click at [794, 568] on button "取消" at bounding box center [802, 567] width 63 height 37
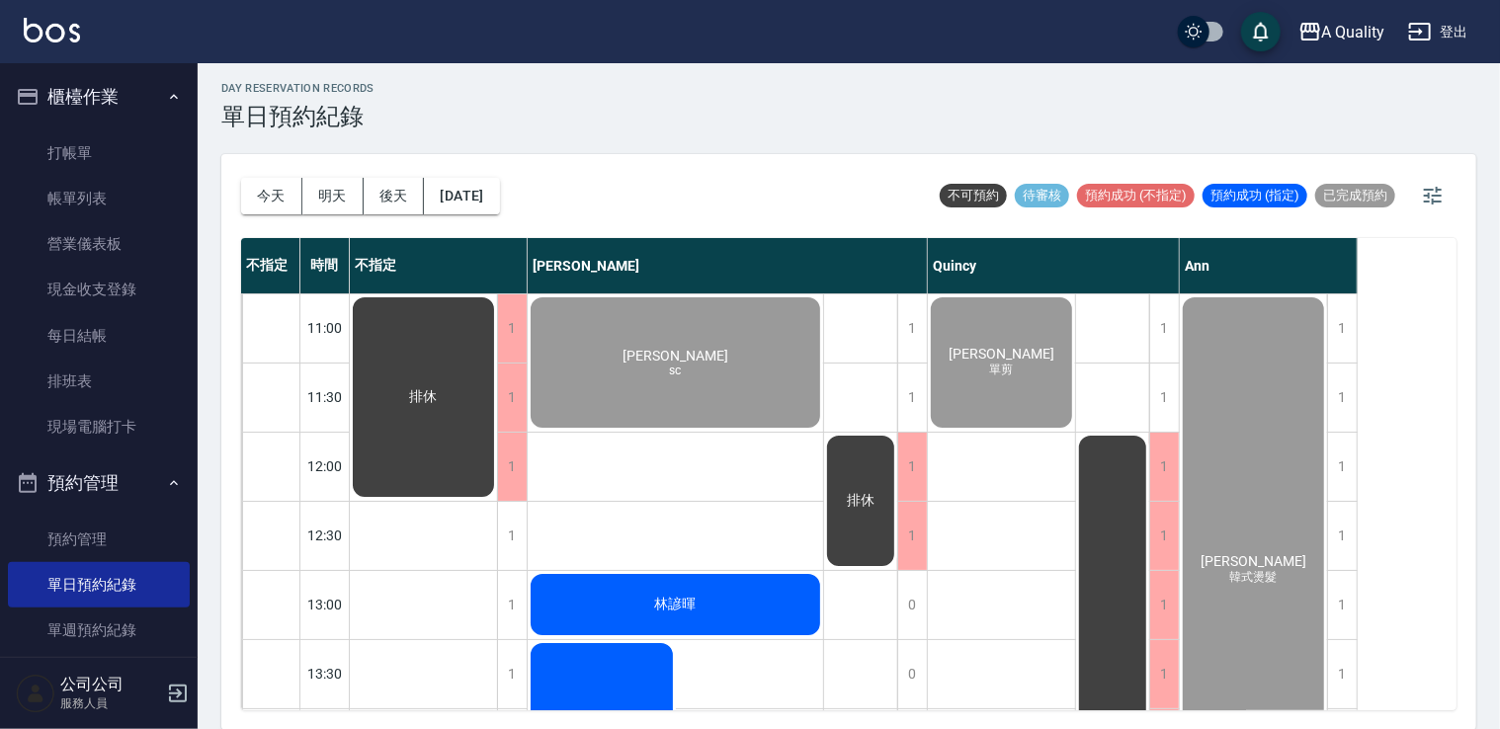
click at [738, 613] on div "林諺暉" at bounding box center [675, 604] width 295 height 67
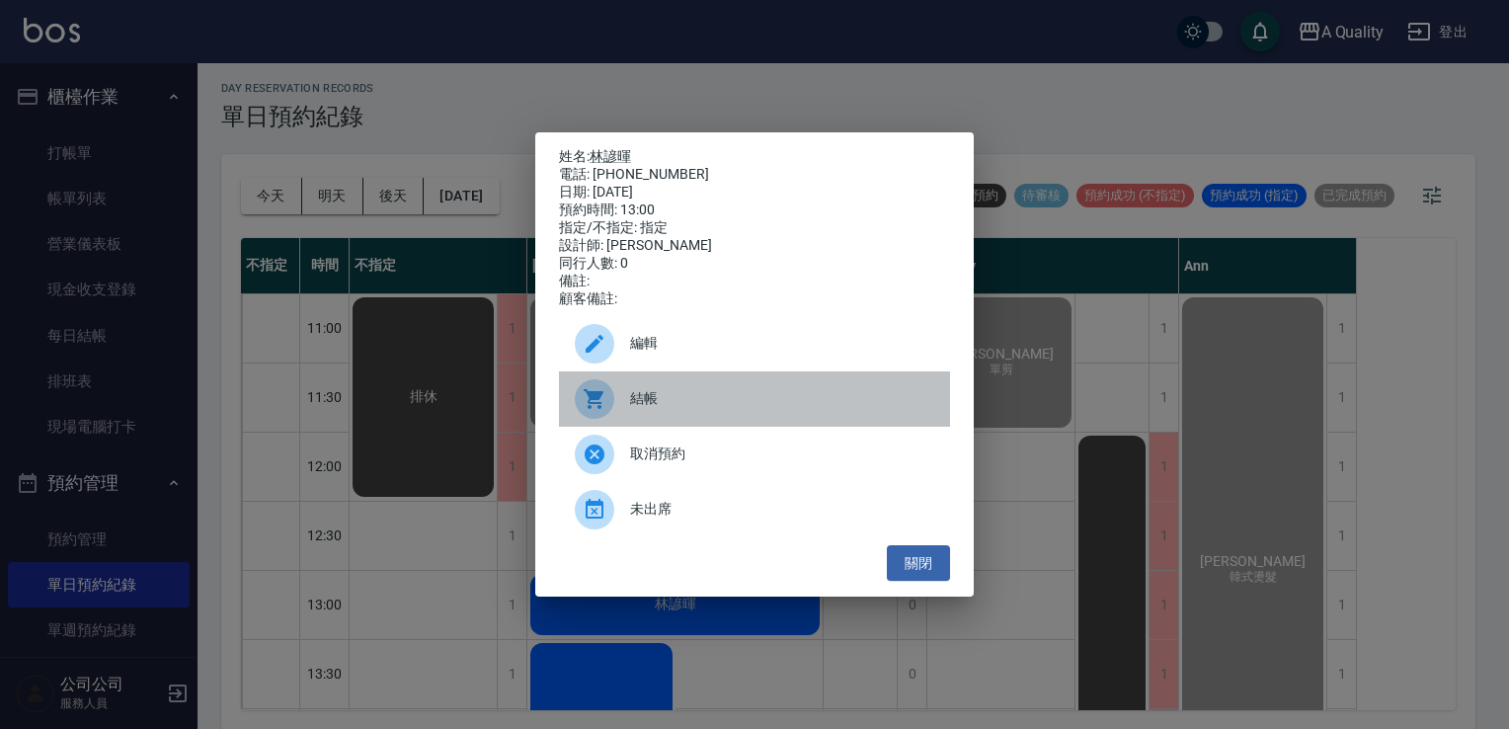
click at [692, 400] on span "結帳" at bounding box center [782, 398] width 304 height 21
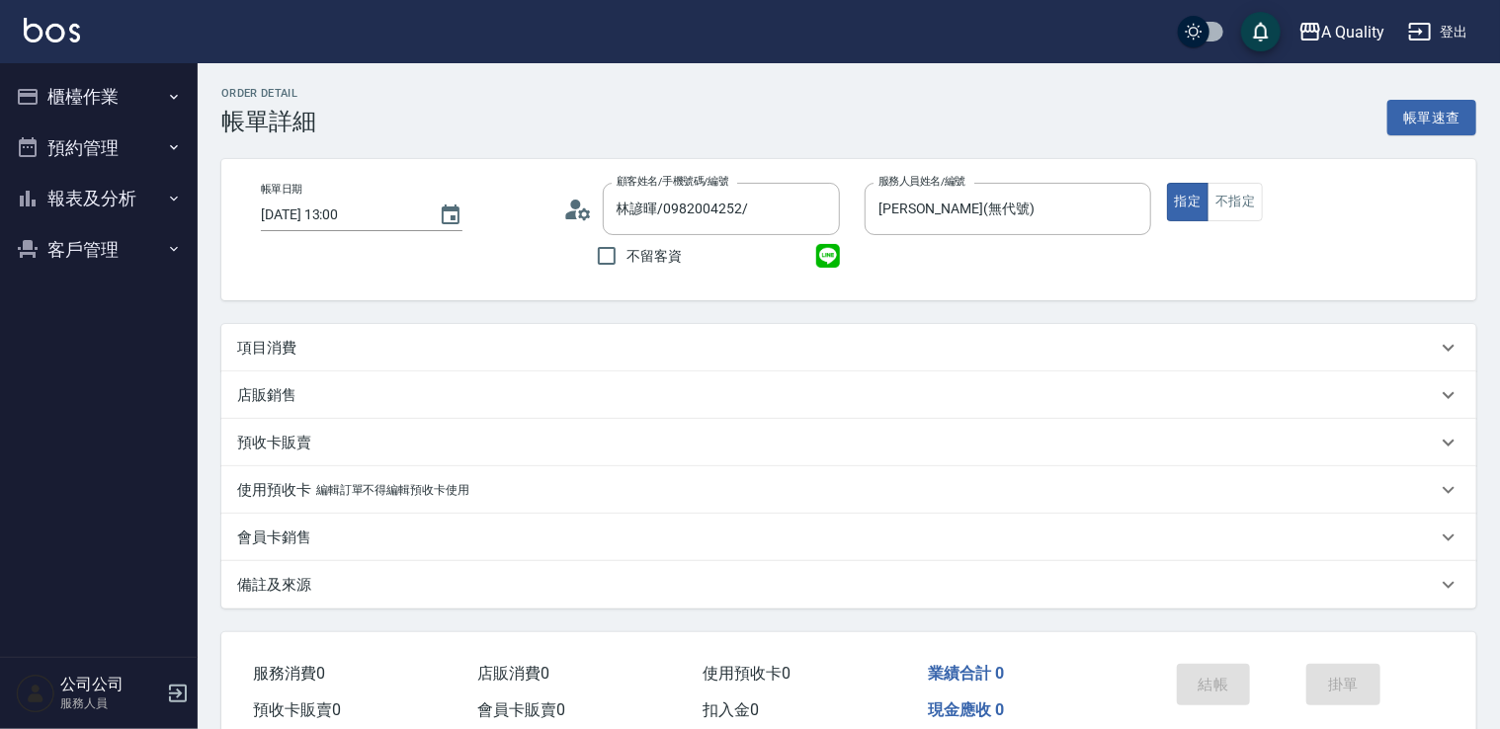
click at [271, 356] on p "項目消費" at bounding box center [266, 348] width 59 height 21
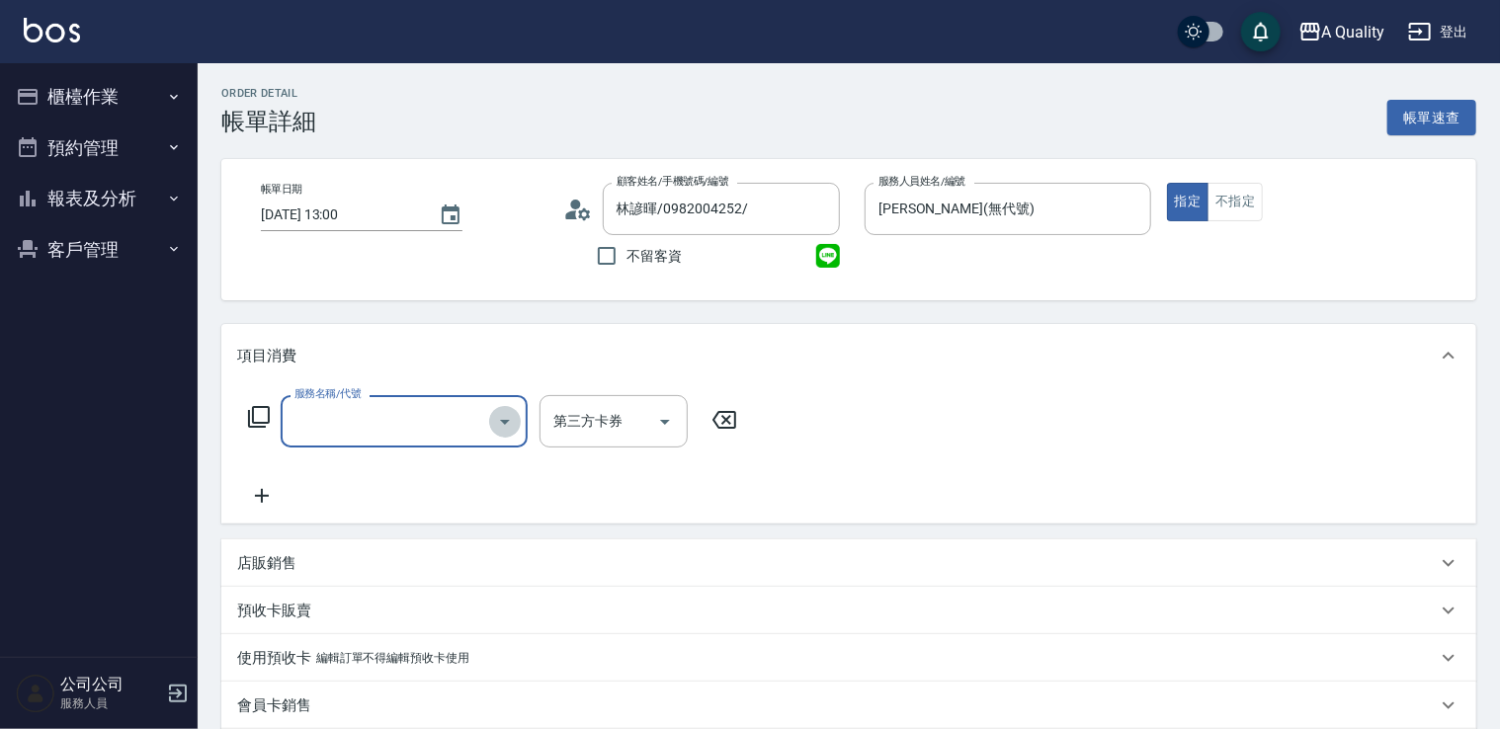
click at [511, 423] on icon "Open" at bounding box center [505, 422] width 24 height 24
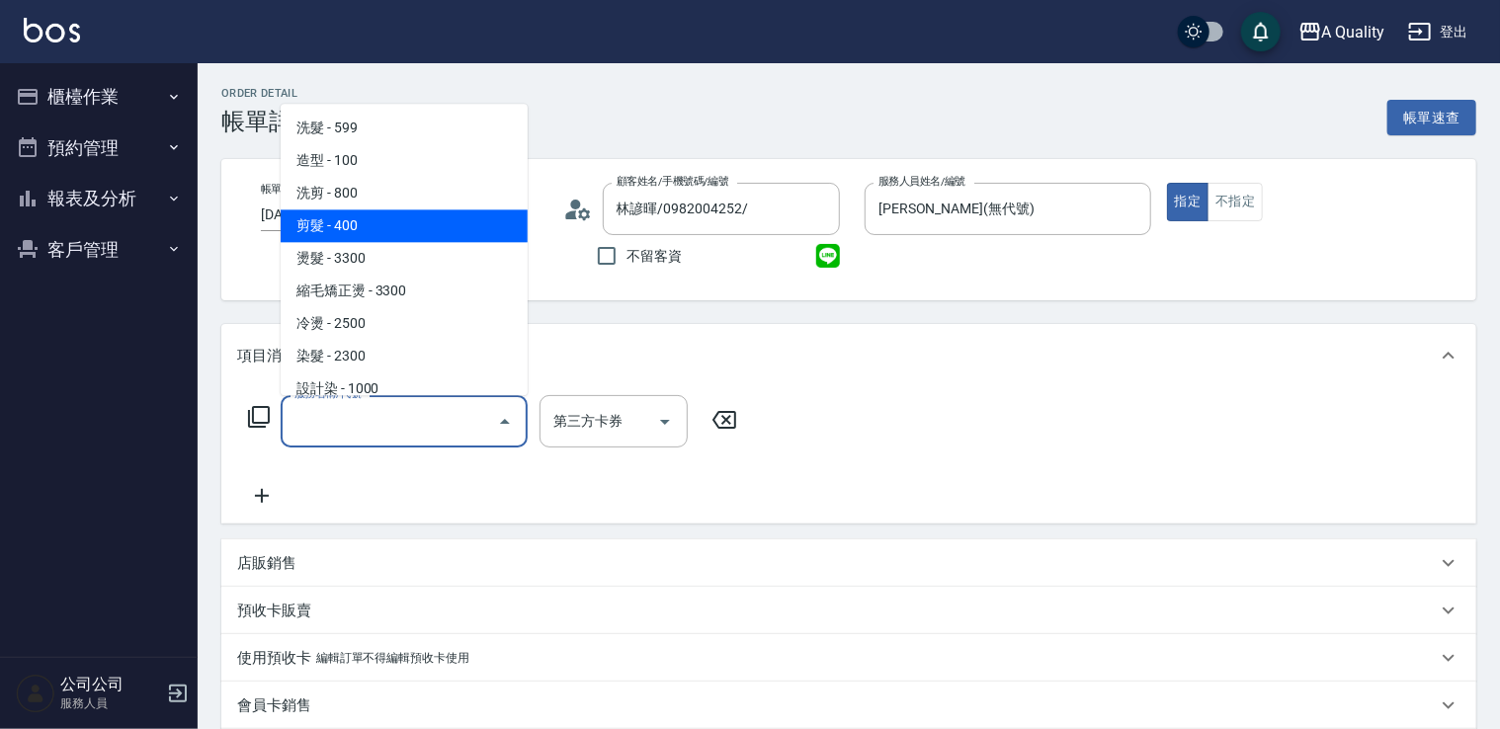
click at [419, 232] on span "剪髮 - 400" at bounding box center [404, 225] width 247 height 33
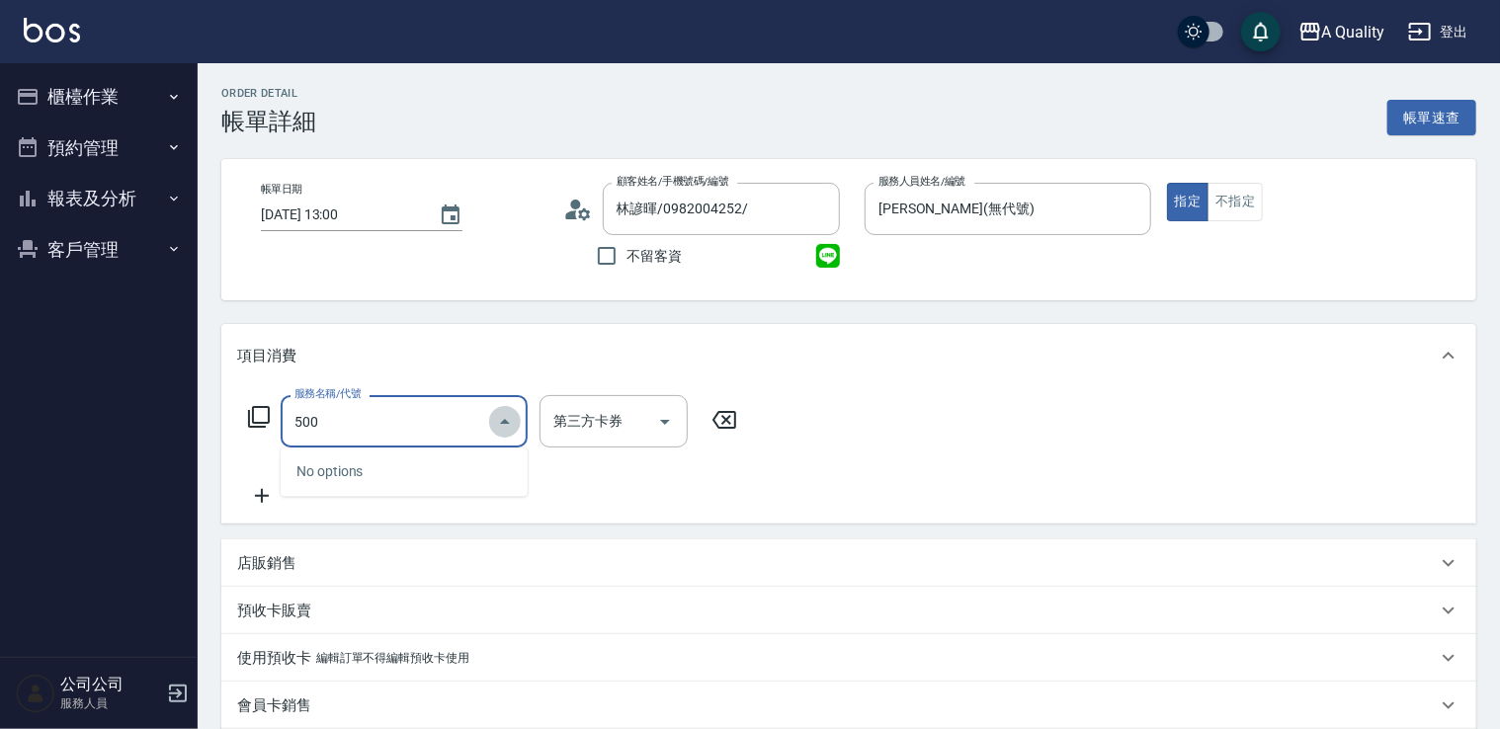
click at [499, 415] on icon "Close" at bounding box center [505, 422] width 24 height 24
click at [494, 419] on icon "Open" at bounding box center [505, 422] width 24 height 24
type input "5"
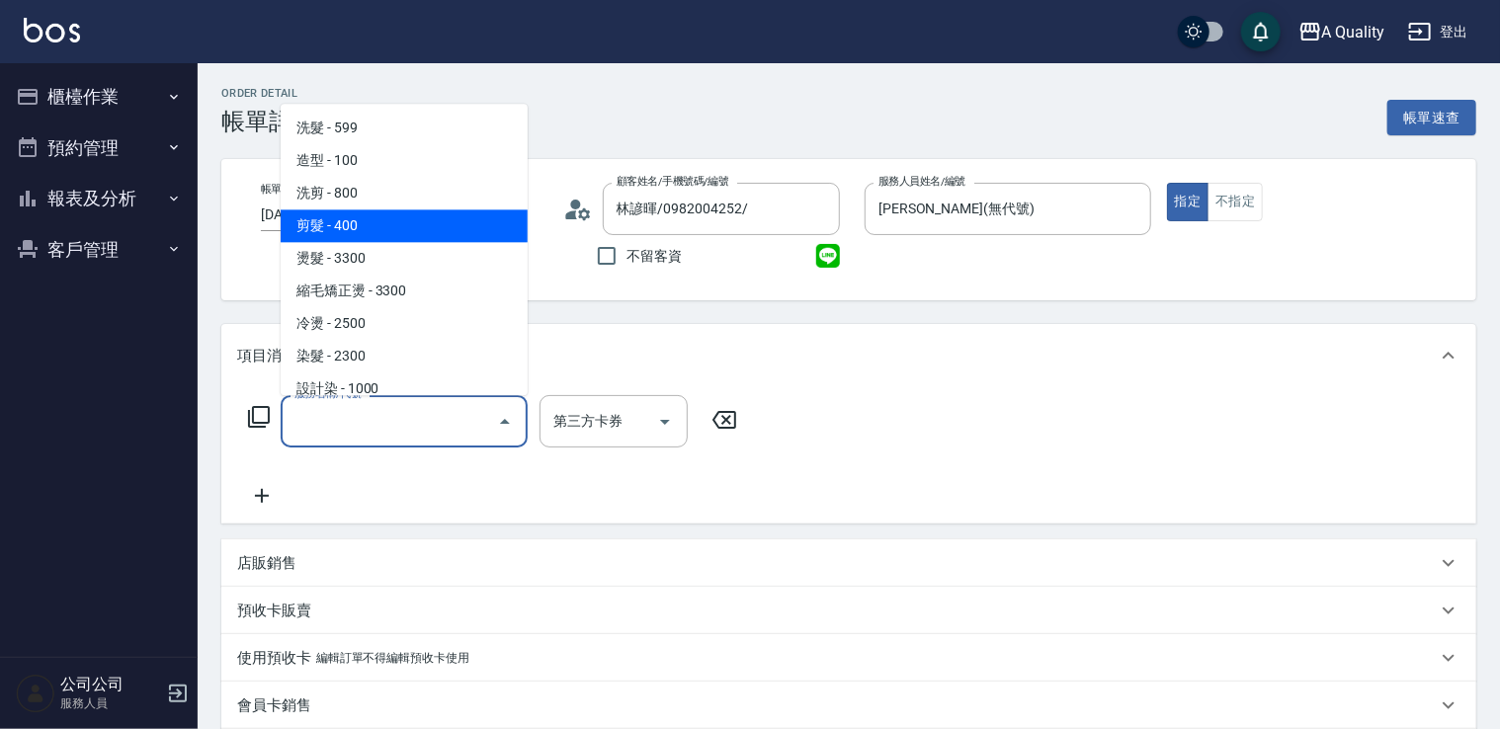
click at [304, 233] on span "剪髮 - 400" at bounding box center [404, 225] width 247 height 33
type input "剪髮(201)"
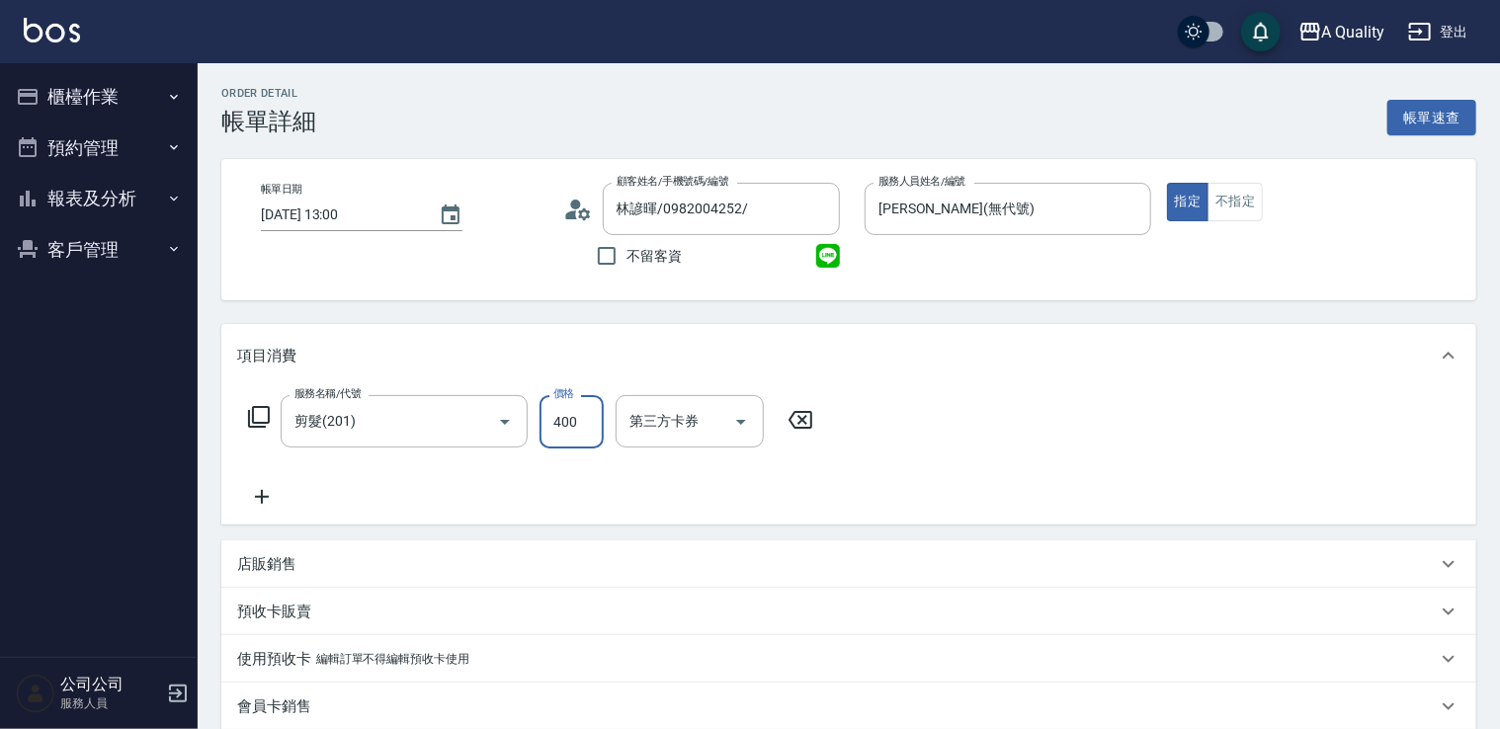
drag, startPoint x: 580, startPoint y: 430, endPoint x: 585, endPoint y: 417, distance: 13.8
click at [580, 429] on input "400" at bounding box center [571, 421] width 64 height 53
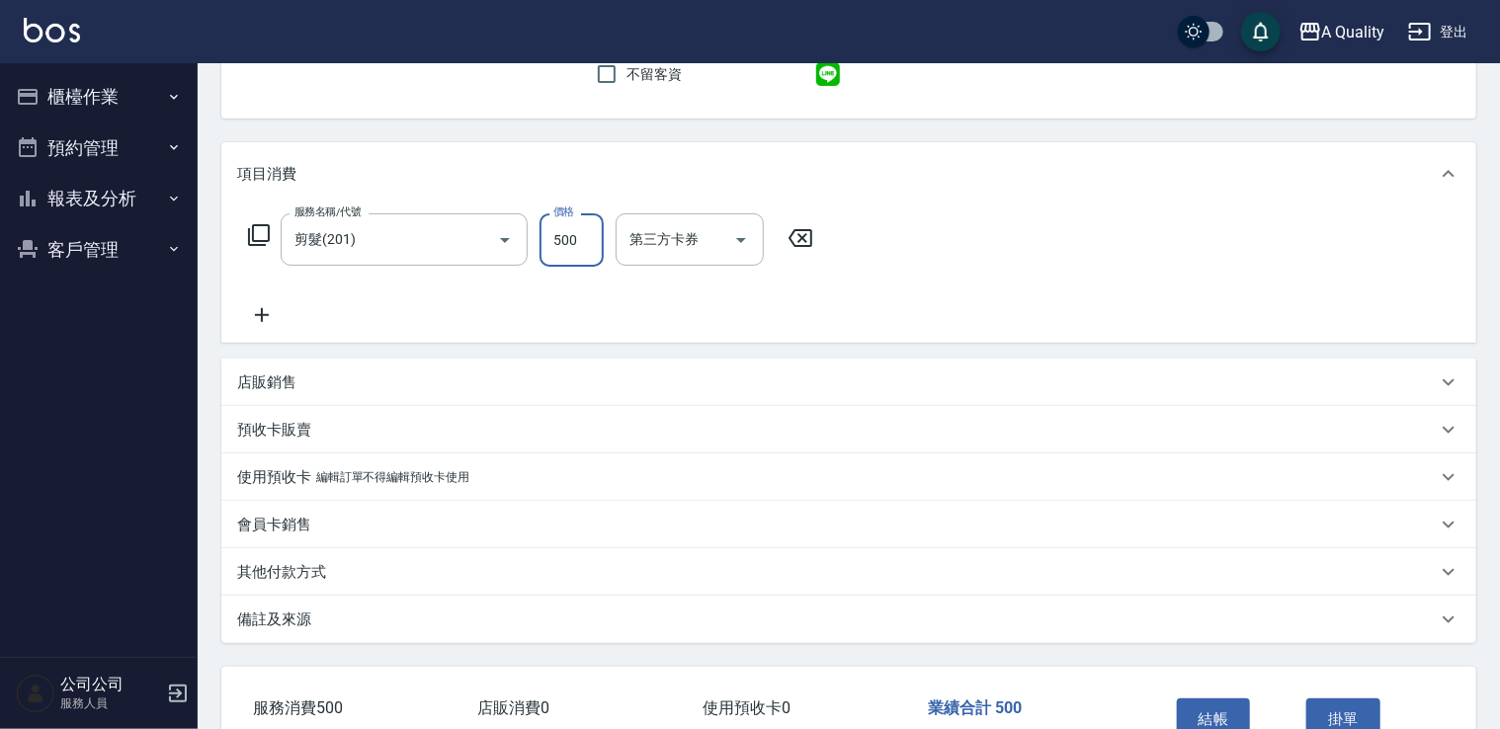
scroll to position [306, 0]
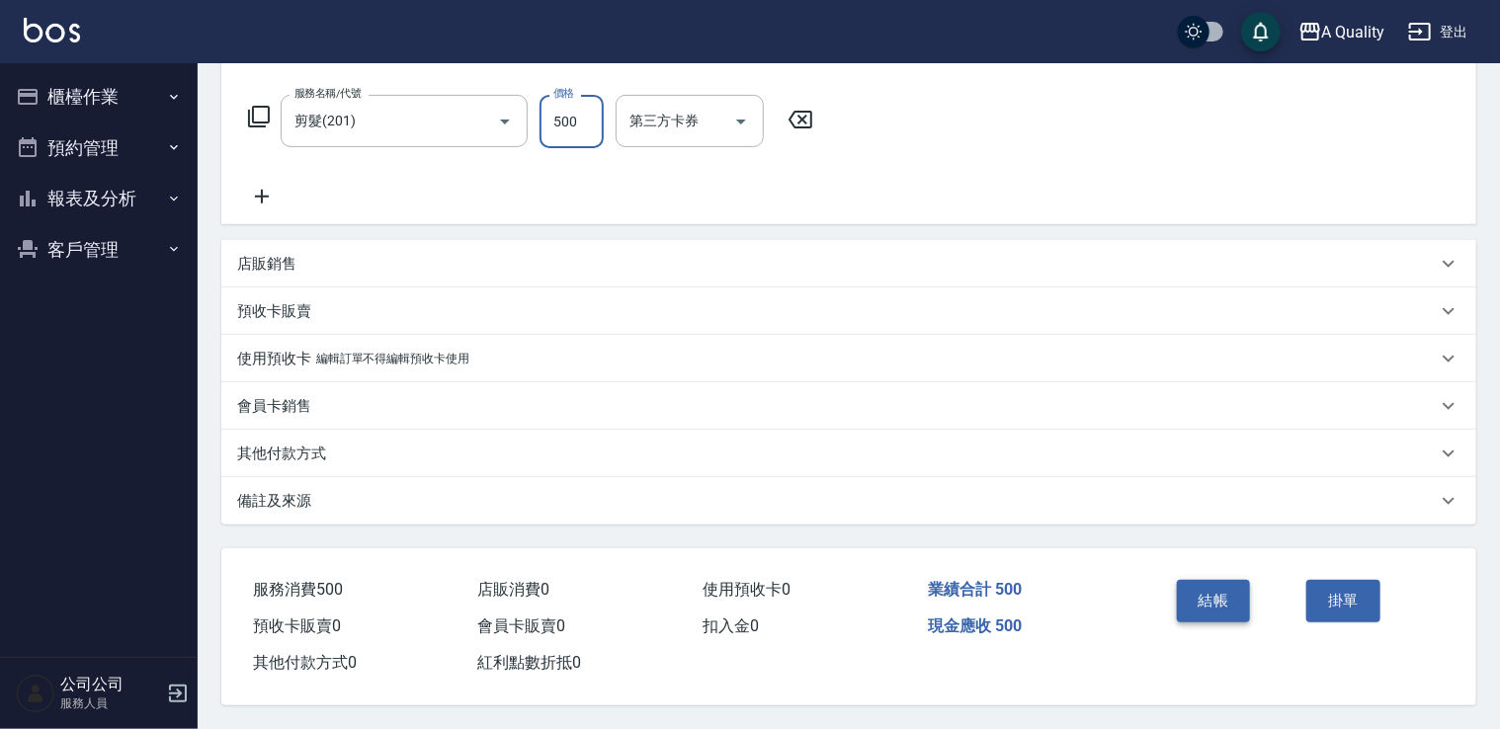
type input "500"
click at [1207, 589] on button "結帳" at bounding box center [1214, 600] width 74 height 41
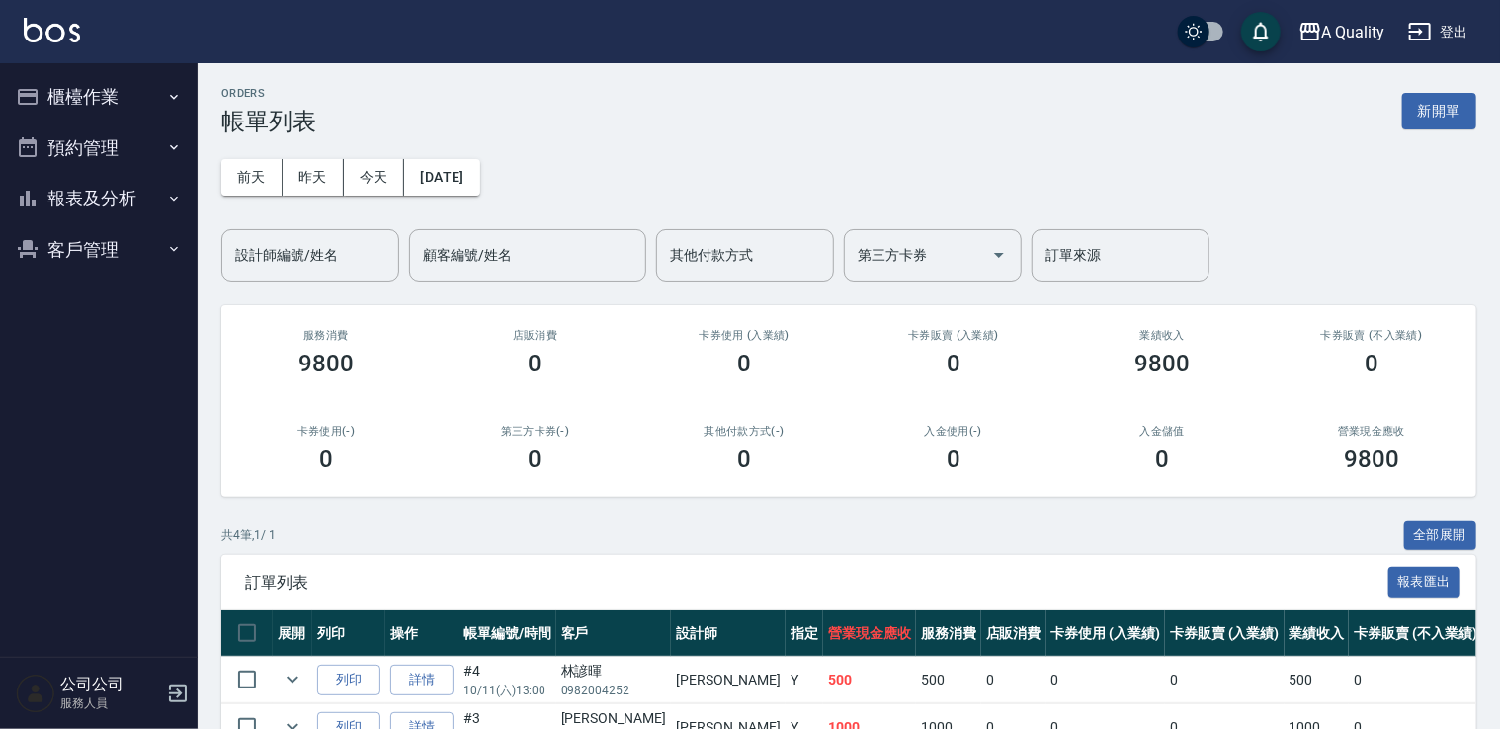
drag, startPoint x: 103, startPoint y: 148, endPoint x: 104, endPoint y: 172, distance: 23.7
click at [103, 151] on button "預約管理" at bounding box center [99, 147] width 182 height 51
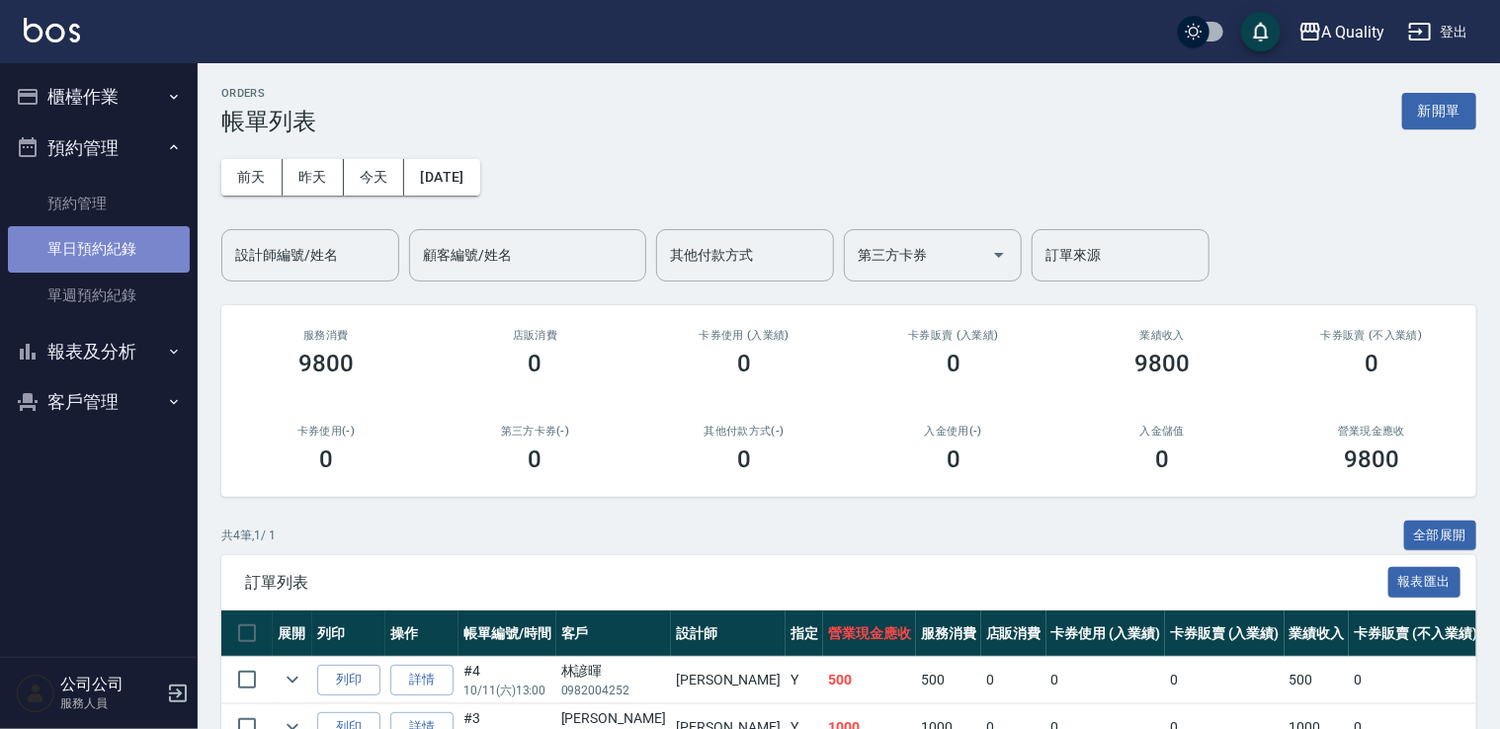
click at [130, 241] on link "單日預約紀錄" at bounding box center [99, 248] width 182 height 45
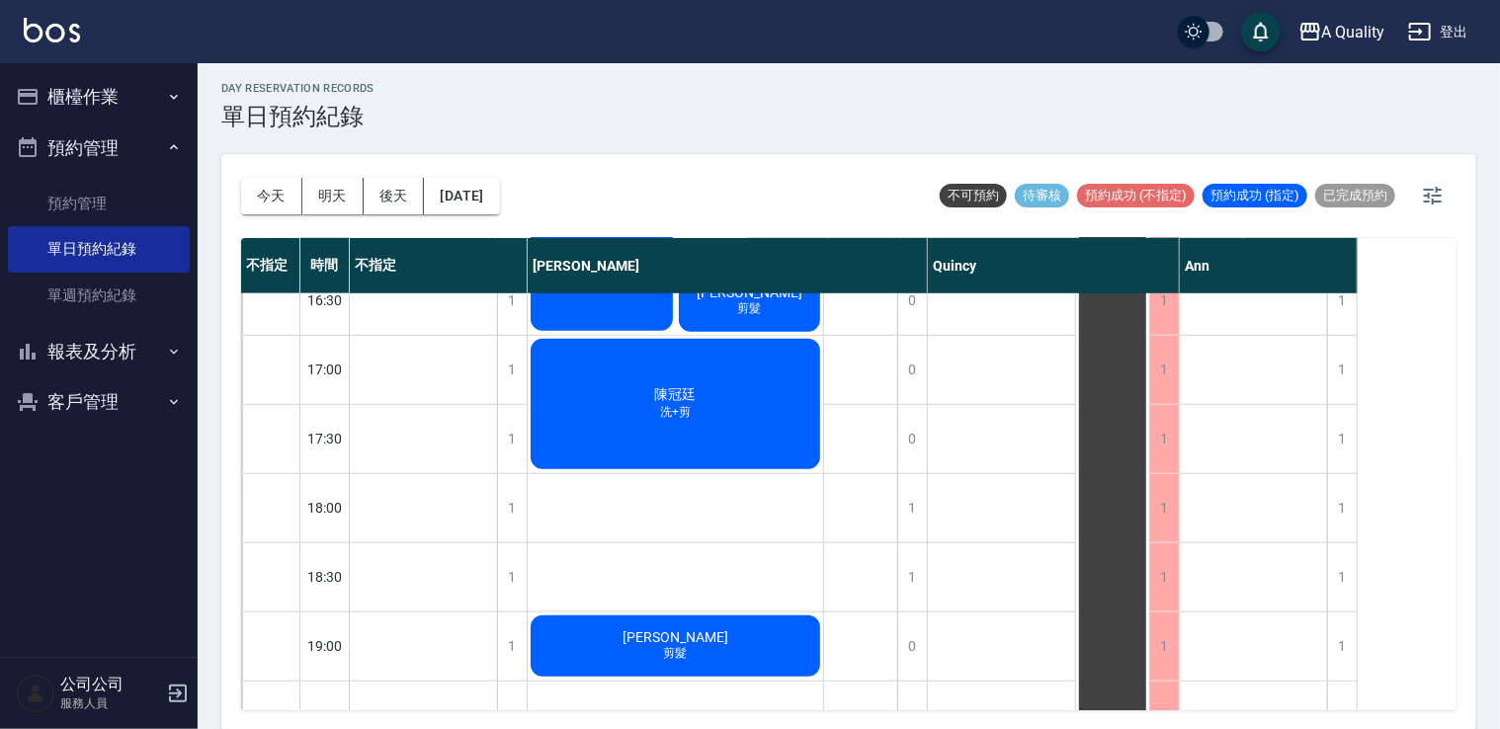
scroll to position [790, 0]
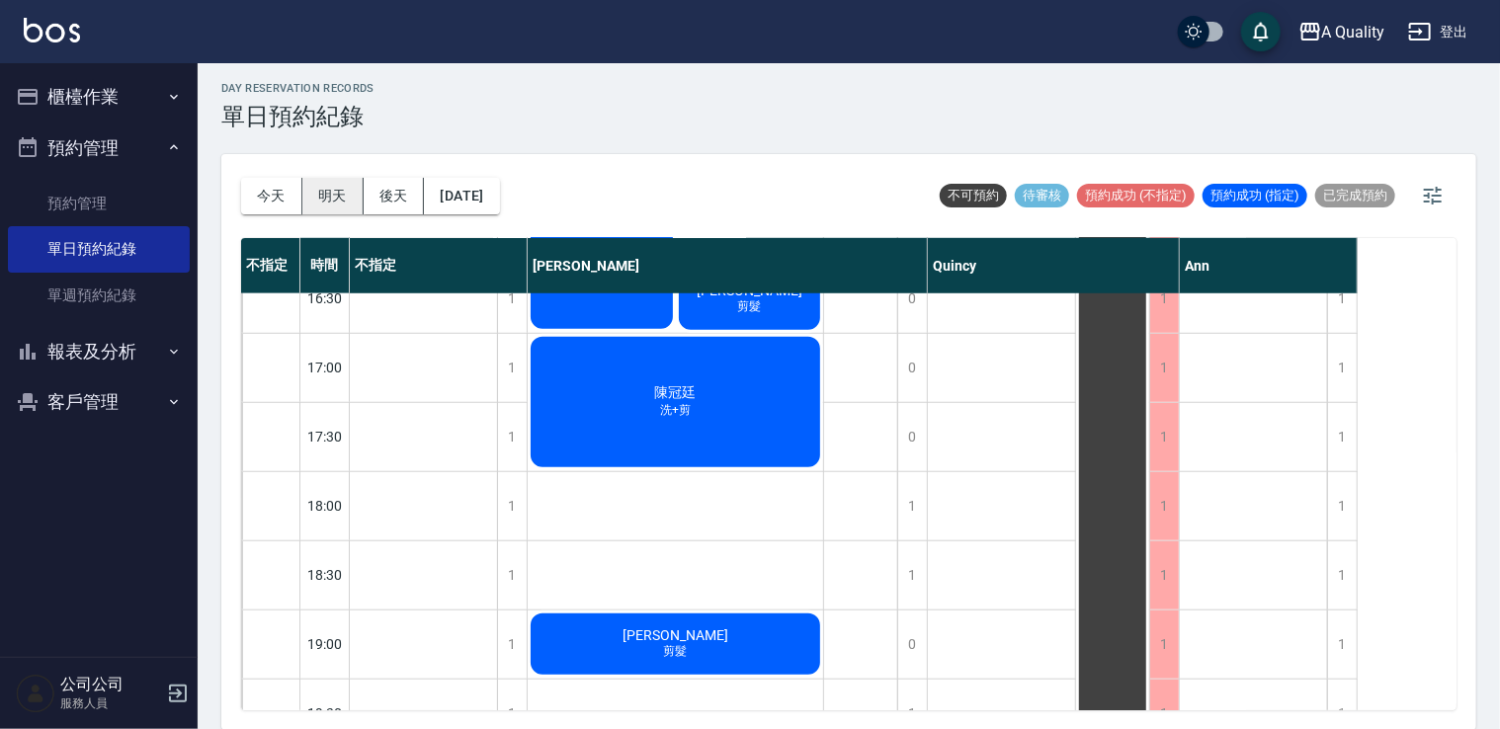
click at [320, 197] on button "明天" at bounding box center [332, 196] width 61 height 37
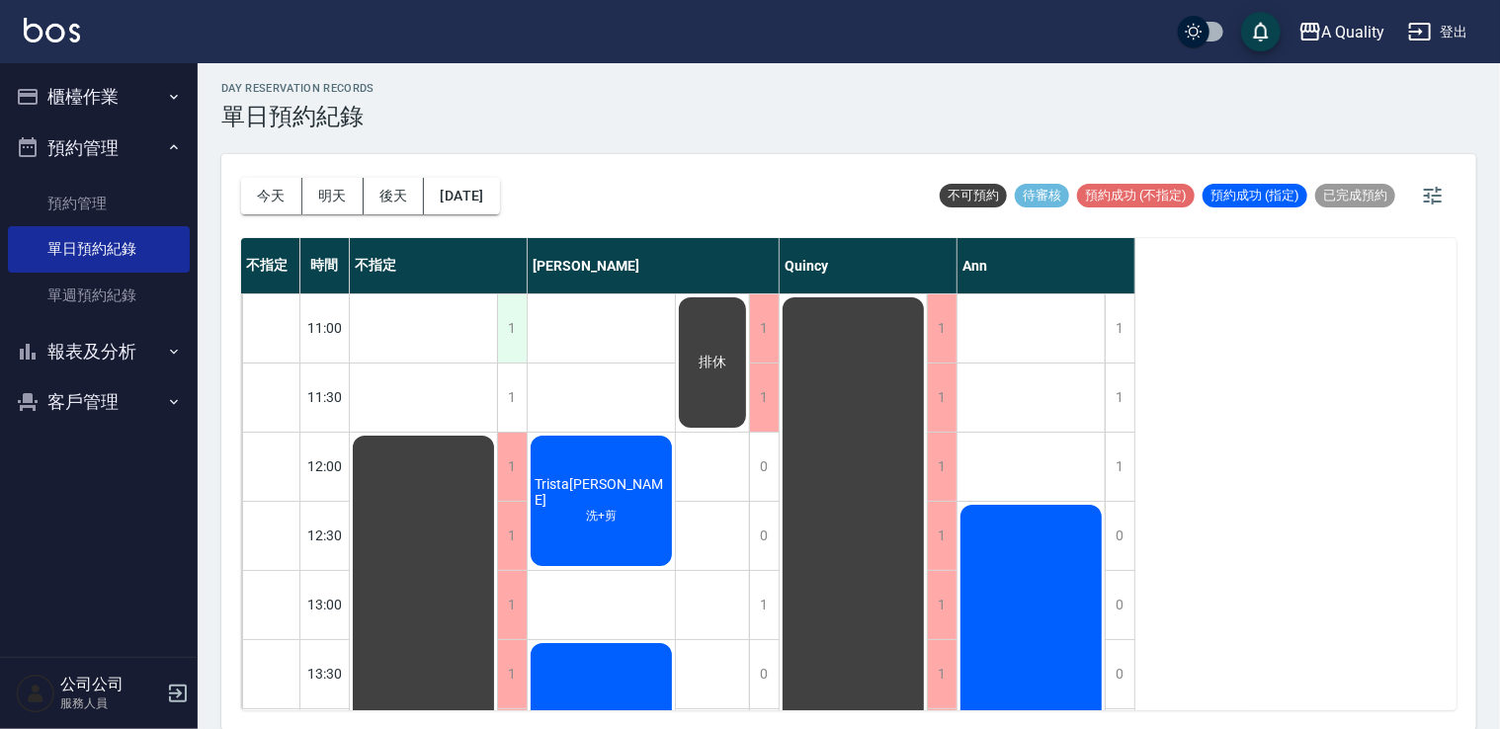
click at [508, 320] on div "1" at bounding box center [512, 328] width 30 height 68
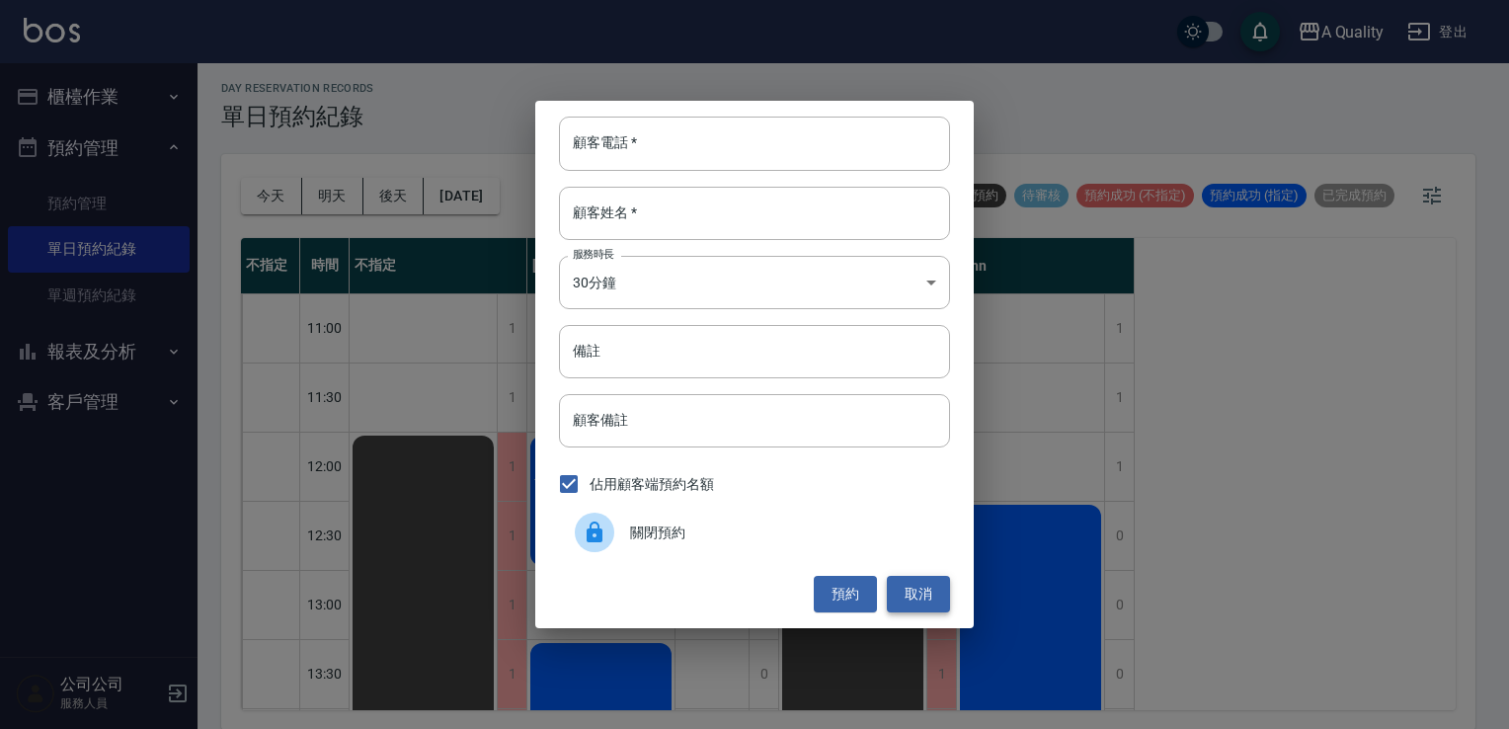
click at [941, 593] on button "取消" at bounding box center [918, 594] width 63 height 37
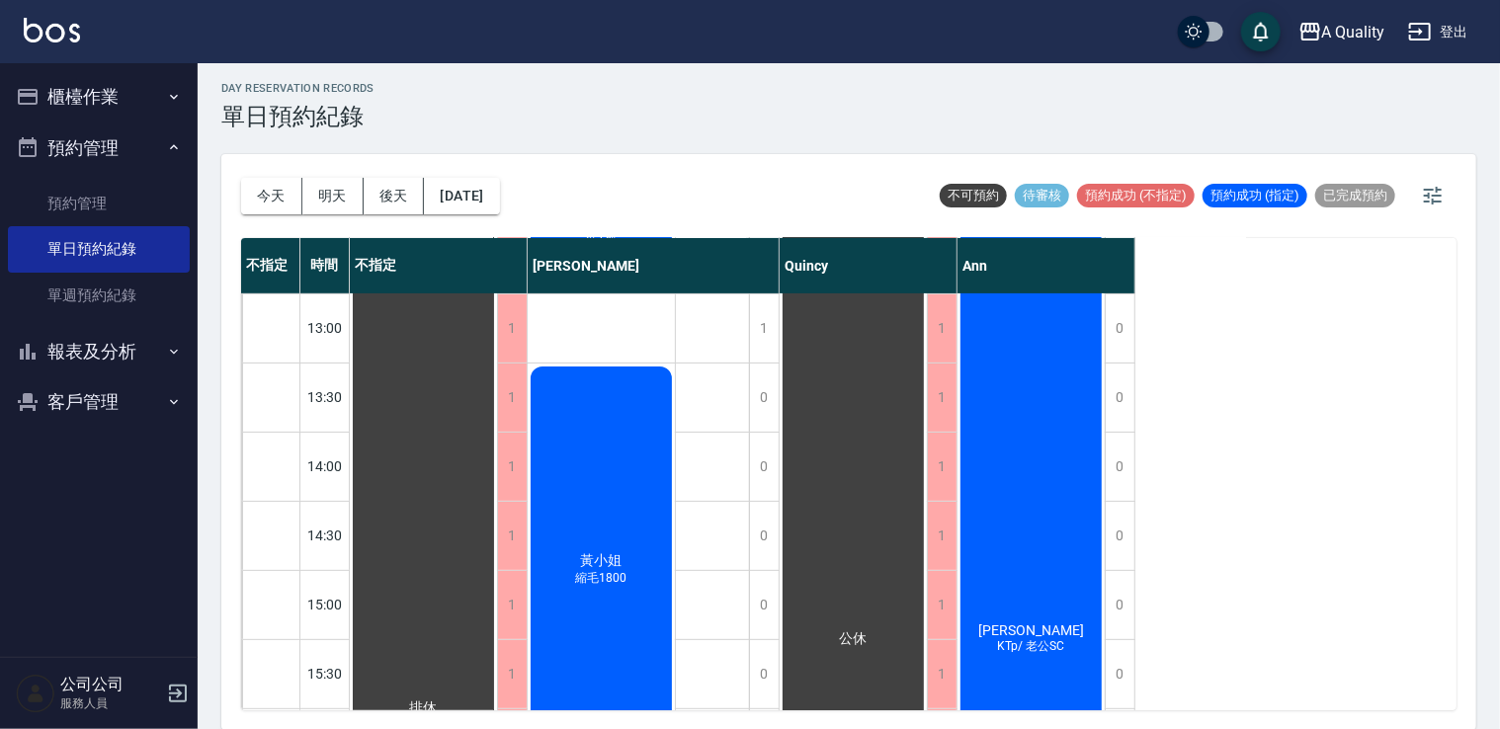
scroll to position [494, 0]
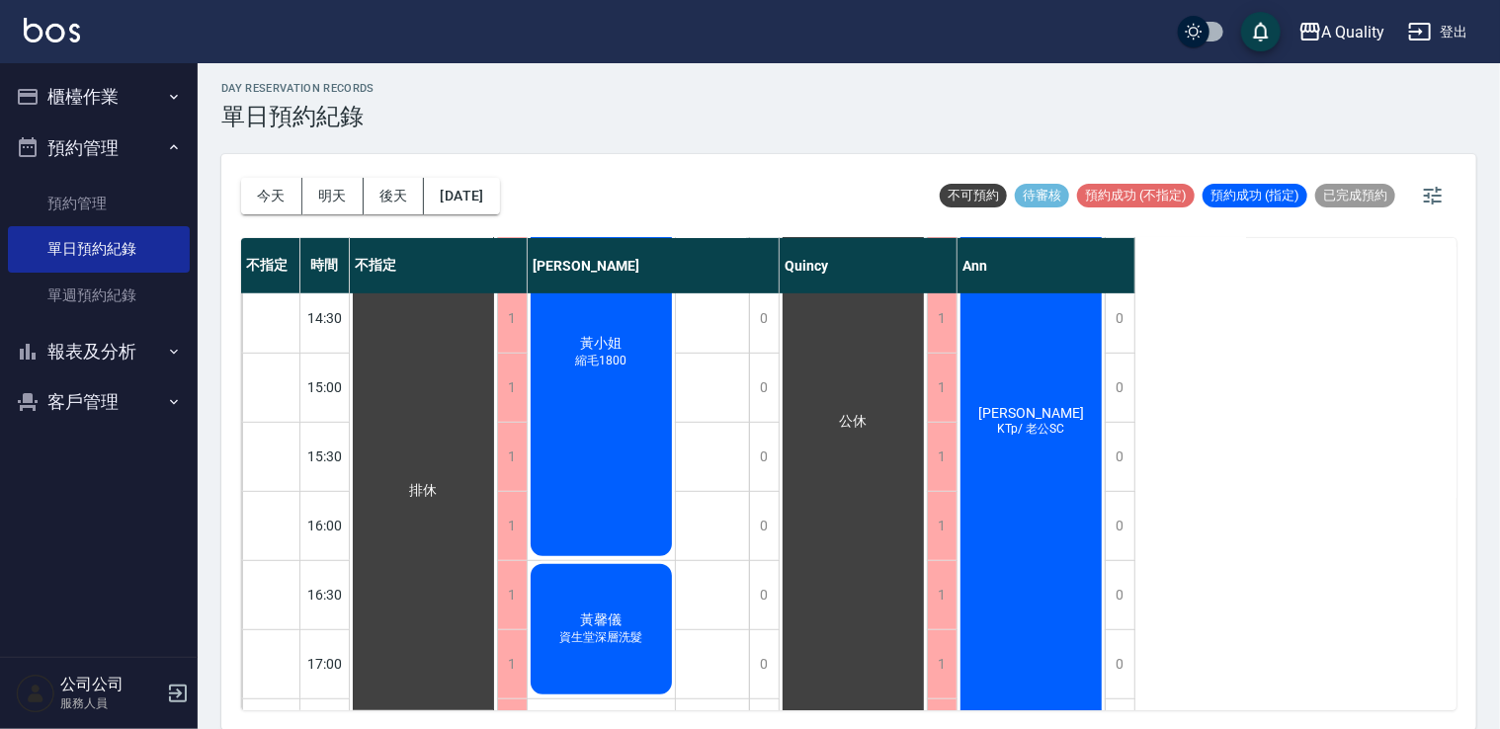
click at [1057, 527] on div "許玉玲 KTp/ 老公SC" at bounding box center [1030, 422] width 147 height 828
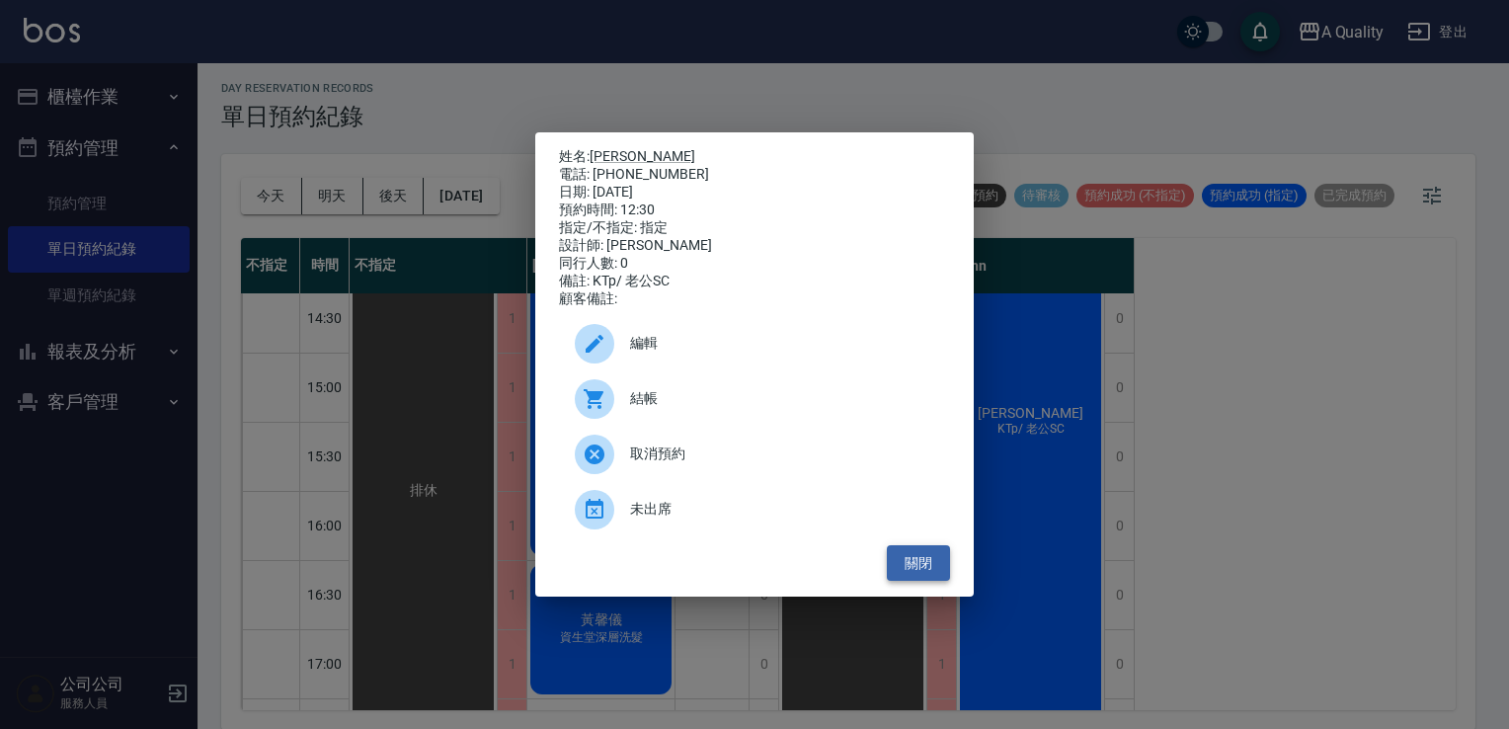
click at [911, 570] on button "關閉" at bounding box center [918, 563] width 63 height 37
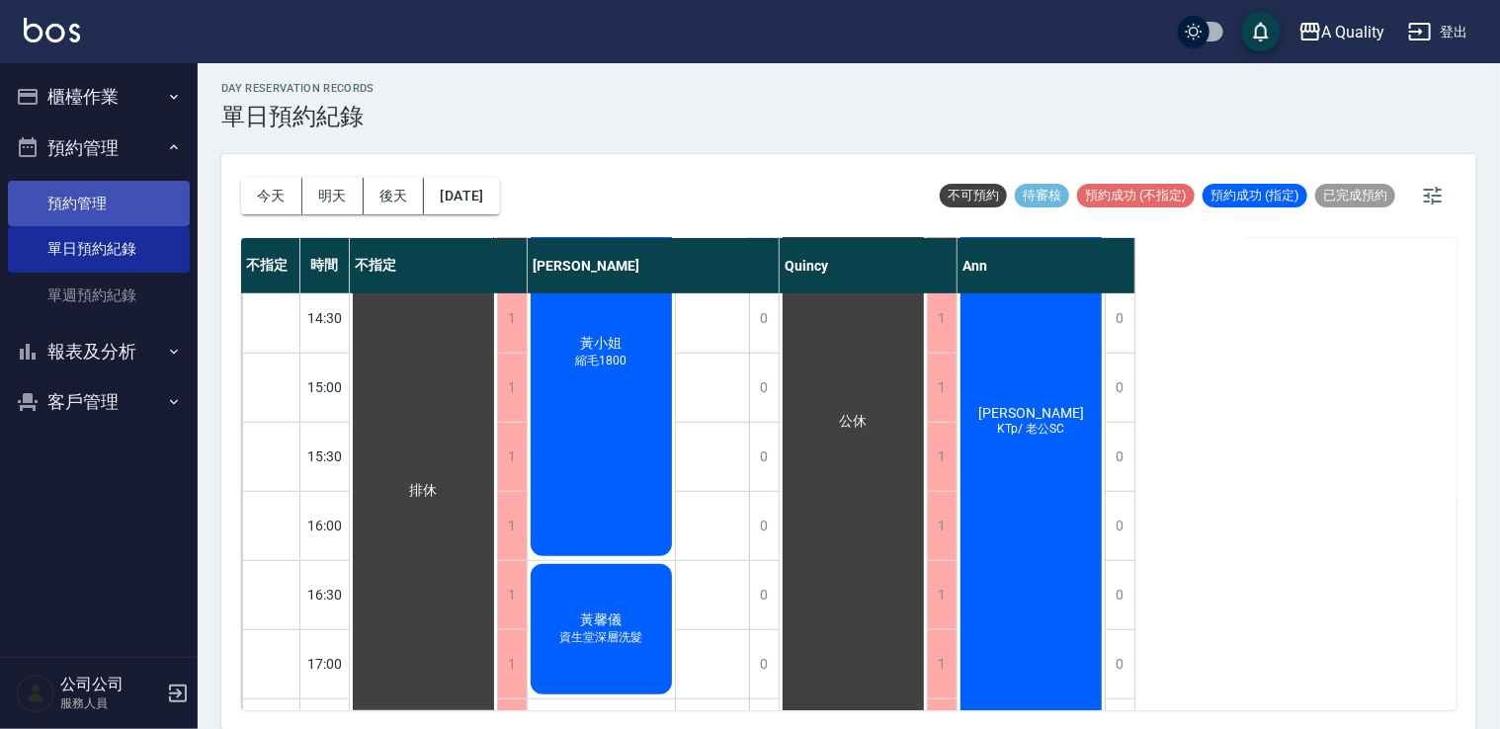
click at [100, 202] on link "預約管理" at bounding box center [99, 203] width 182 height 45
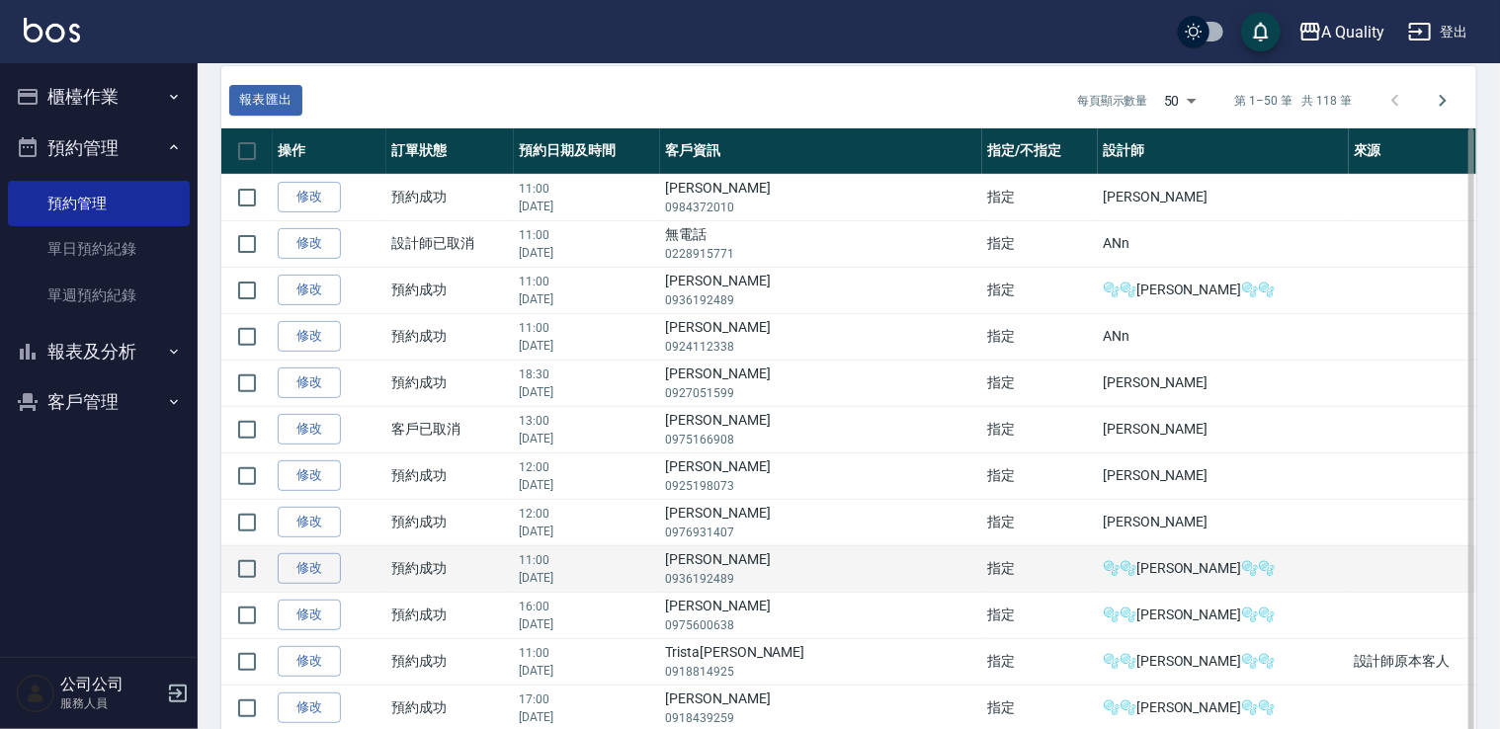
scroll to position [110, 0]
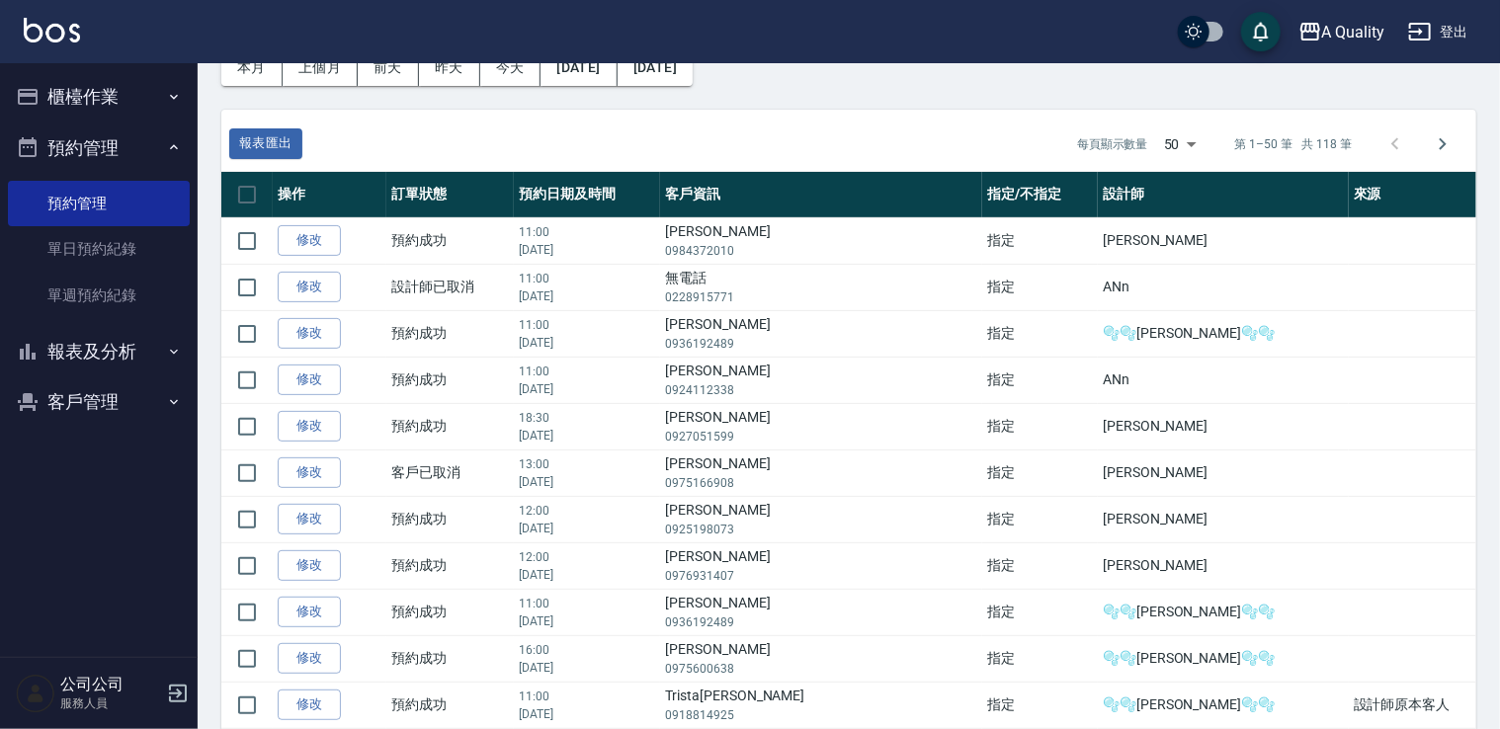
click at [99, 81] on button "櫃檯作業" at bounding box center [99, 96] width 182 height 51
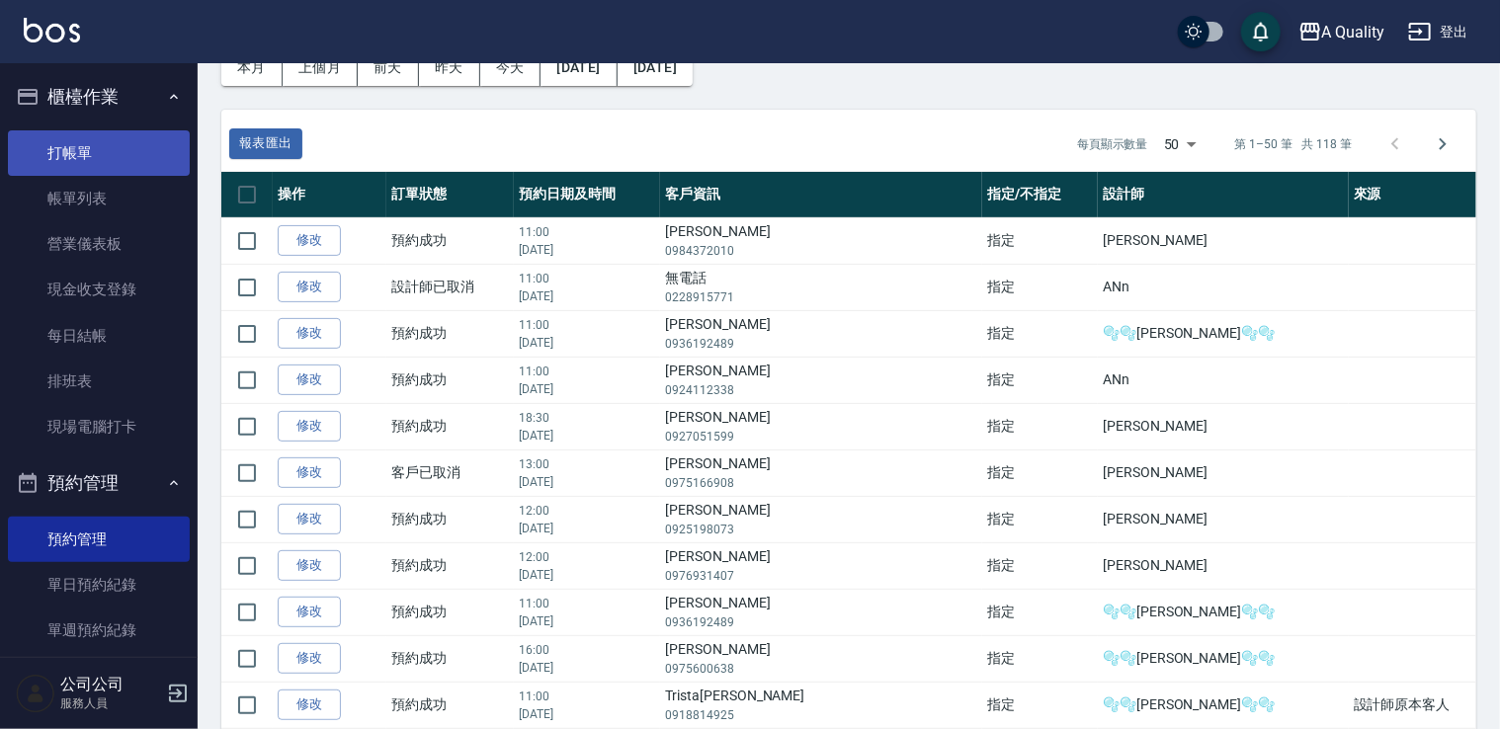
click at [99, 159] on link "打帳單" at bounding box center [99, 152] width 182 height 45
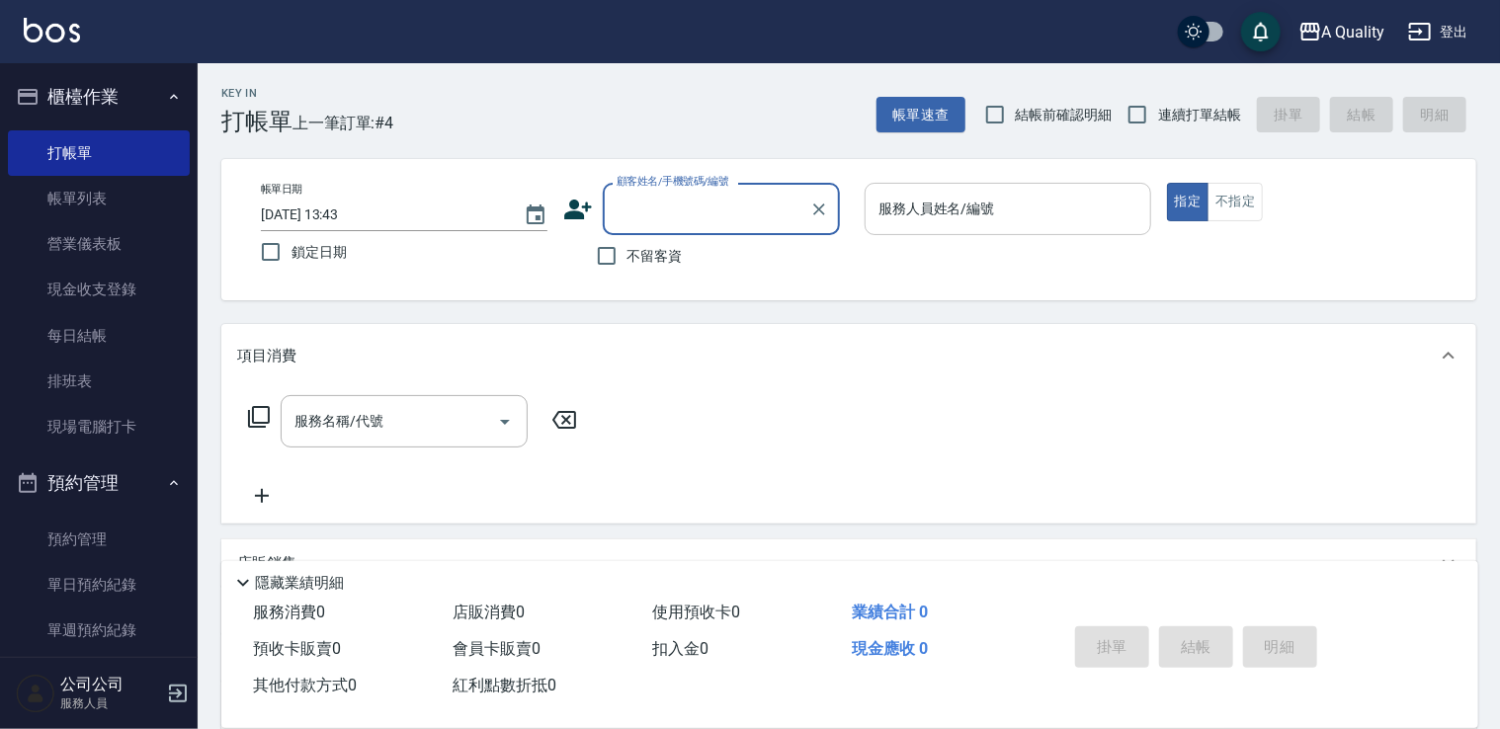
drag, startPoint x: 664, startPoint y: 201, endPoint x: 982, endPoint y: 195, distance: 318.2
click at [668, 202] on input "顧客姓名/手機號碼/編號" at bounding box center [706, 209] width 190 height 35
type input "ㄑ"
type input "切"
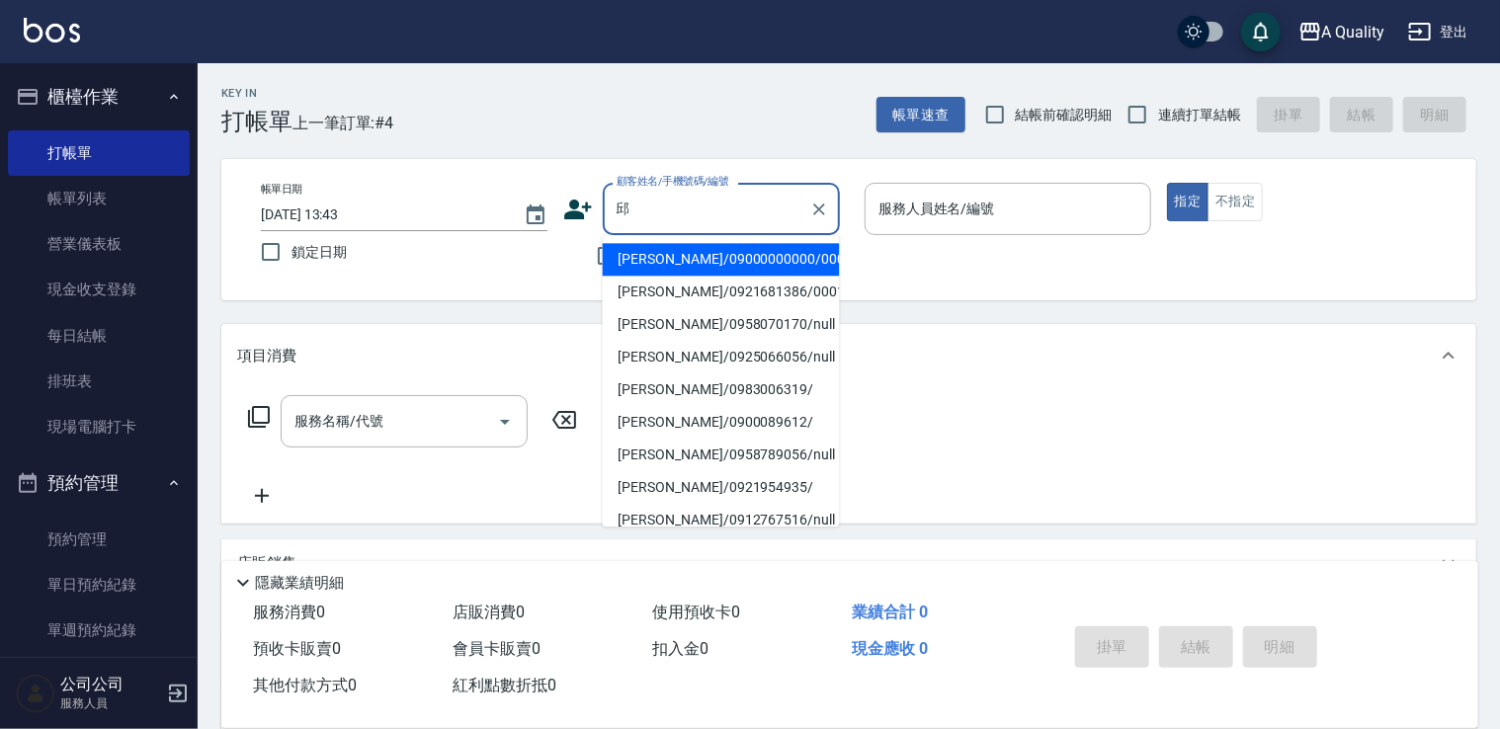
click at [668, 265] on li "邱卉晨/09000000000/000516" at bounding box center [721, 259] width 237 height 33
type input "邱卉晨/09000000000/000516"
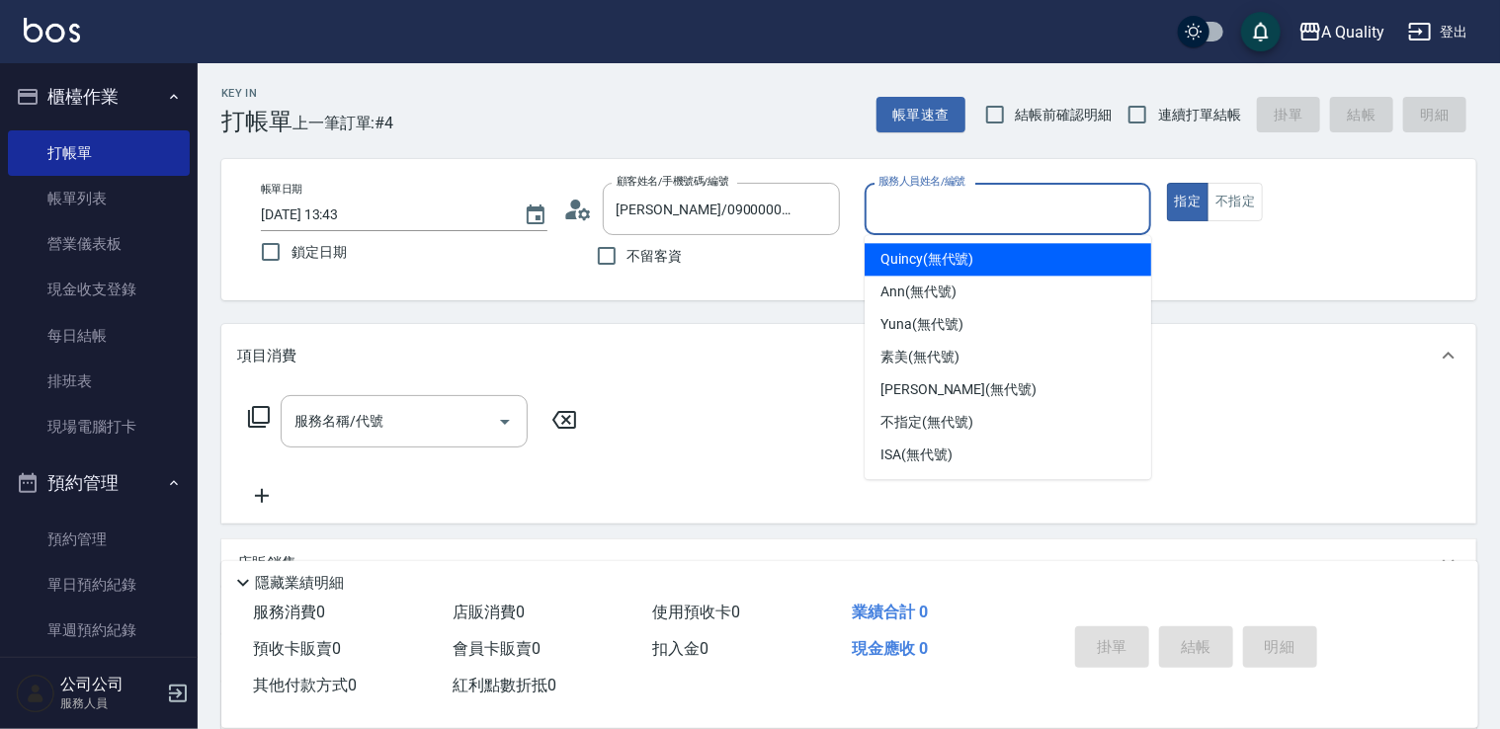
click at [929, 196] on input "服務人員姓名/編號" at bounding box center [1007, 209] width 269 height 35
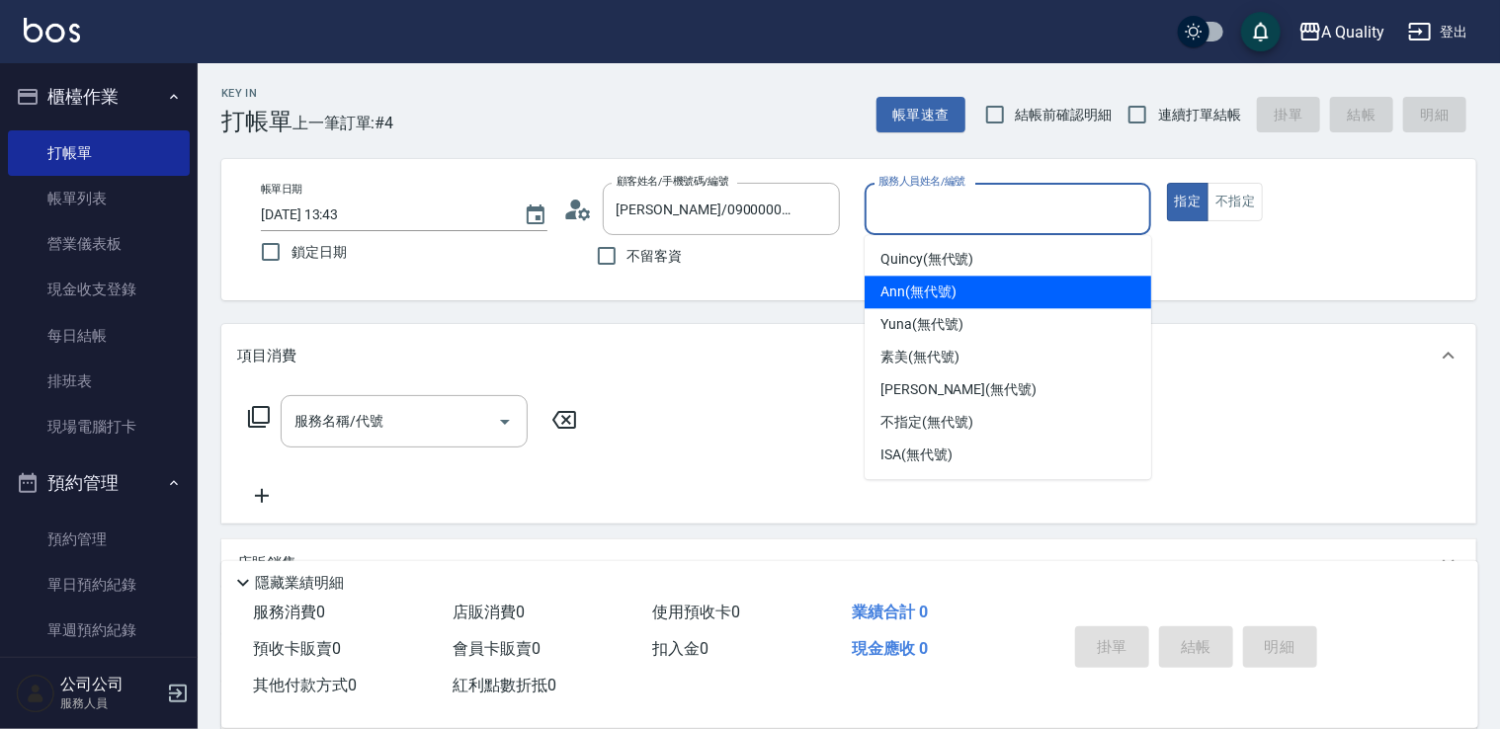
click at [940, 302] on div "Ann (無代號)" at bounding box center [1007, 292] width 286 height 33
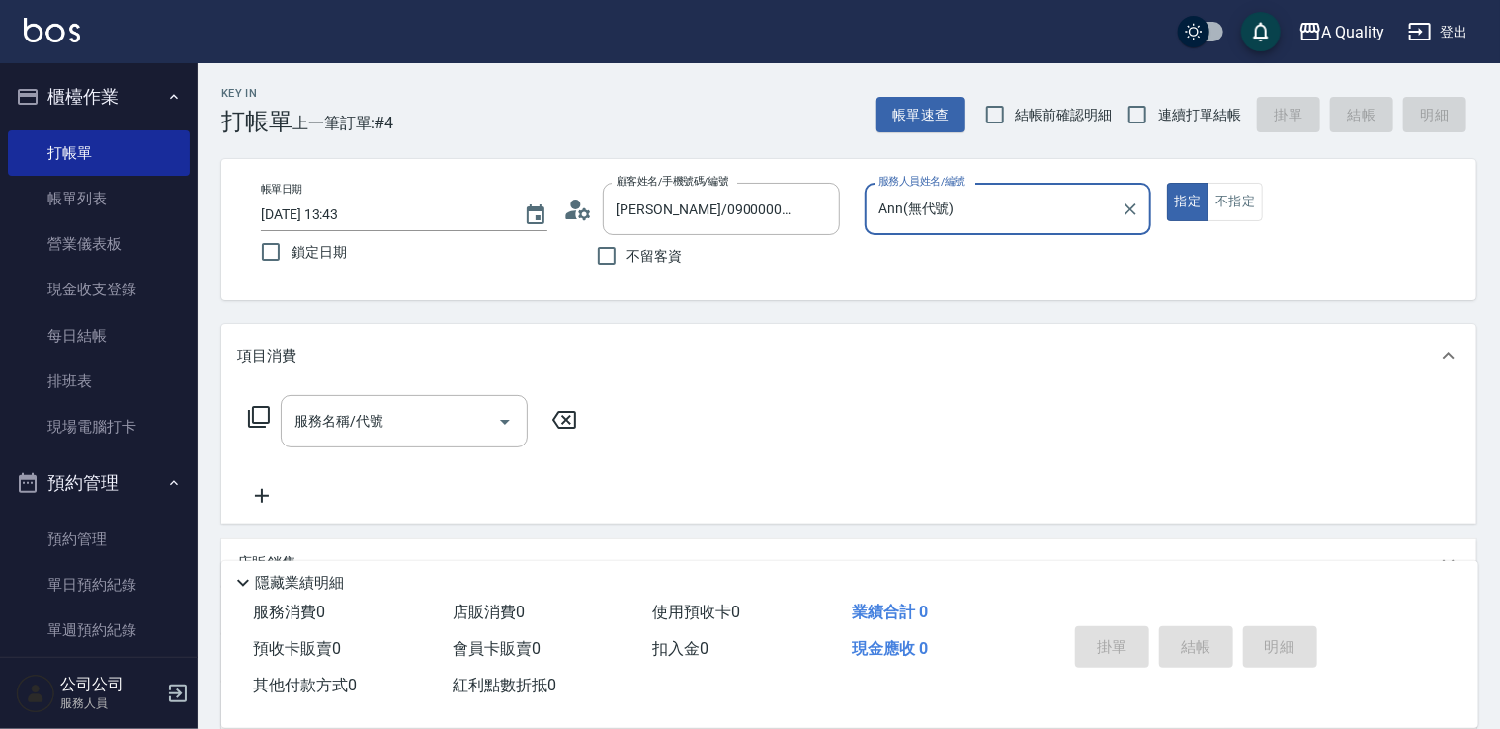
drag, startPoint x: 957, startPoint y: 211, endPoint x: 958, endPoint y: 227, distance: 15.8
click at [958, 224] on input "Ann(無代號)" at bounding box center [992, 209] width 239 height 35
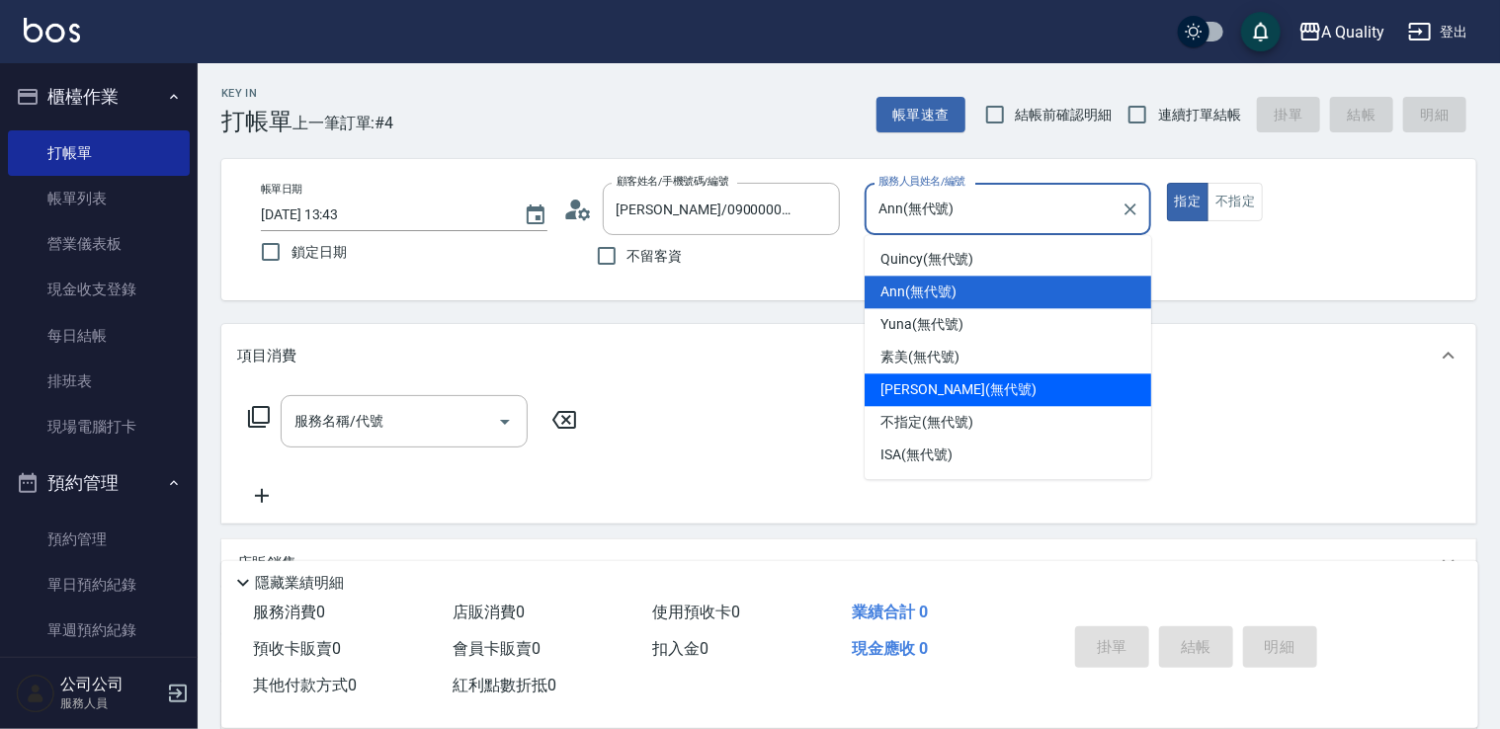
click at [934, 387] on span "Taylor (無代號)" at bounding box center [958, 389] width 156 height 21
type input "Taylor(無代號)"
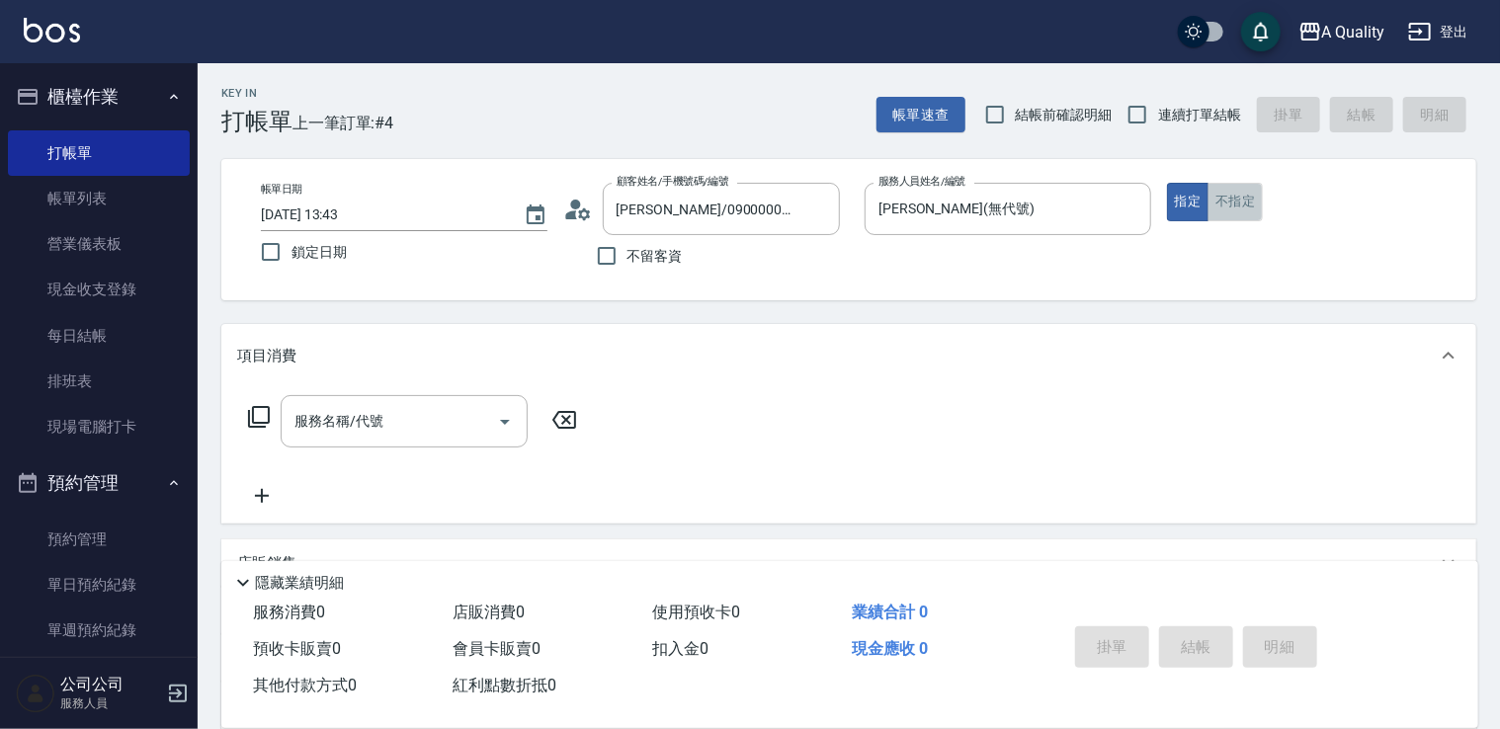
drag, startPoint x: 1228, startPoint y: 197, endPoint x: 1214, endPoint y: 203, distance: 15.0
click at [1226, 200] on button "不指定" at bounding box center [1234, 202] width 55 height 39
click at [1195, 200] on button "指定" at bounding box center [1188, 202] width 42 height 39
drag, startPoint x: 436, startPoint y: 422, endPoint x: 407, endPoint y: 407, distance: 32.3
click at [435, 422] on input "服務名稱/代號" at bounding box center [389, 421] width 200 height 35
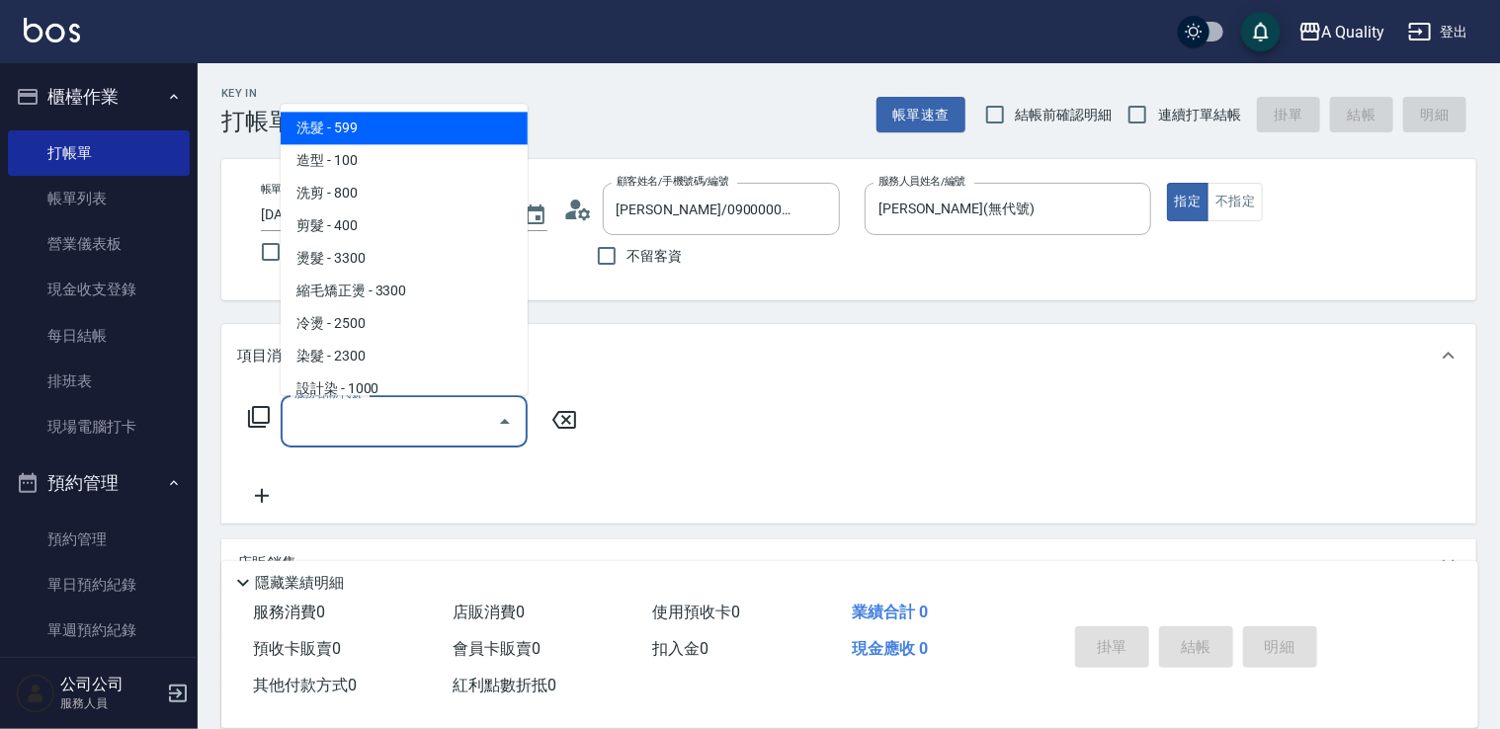
click at [383, 132] on span "洗髮 - 599" at bounding box center [404, 128] width 247 height 33
type input "洗髮(101)"
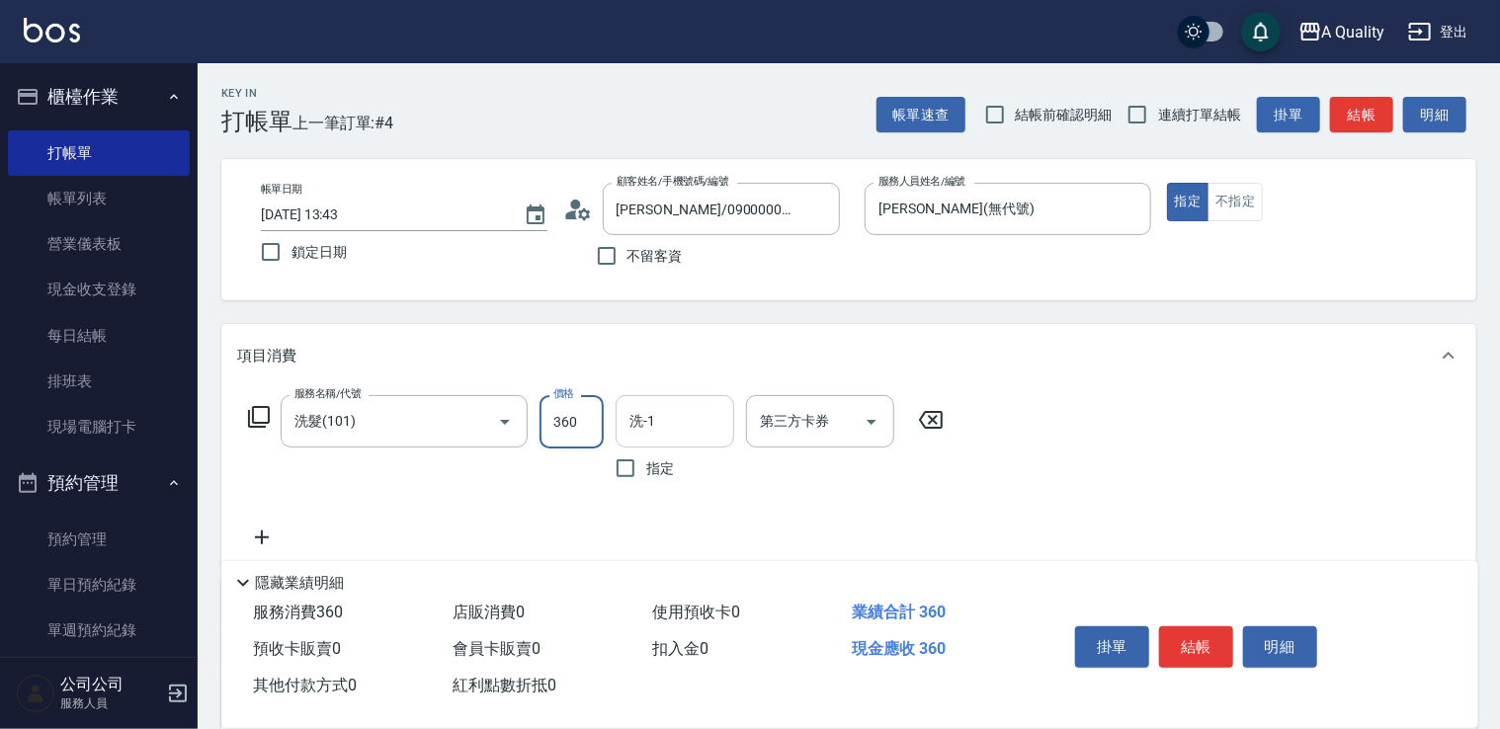
type input "360"
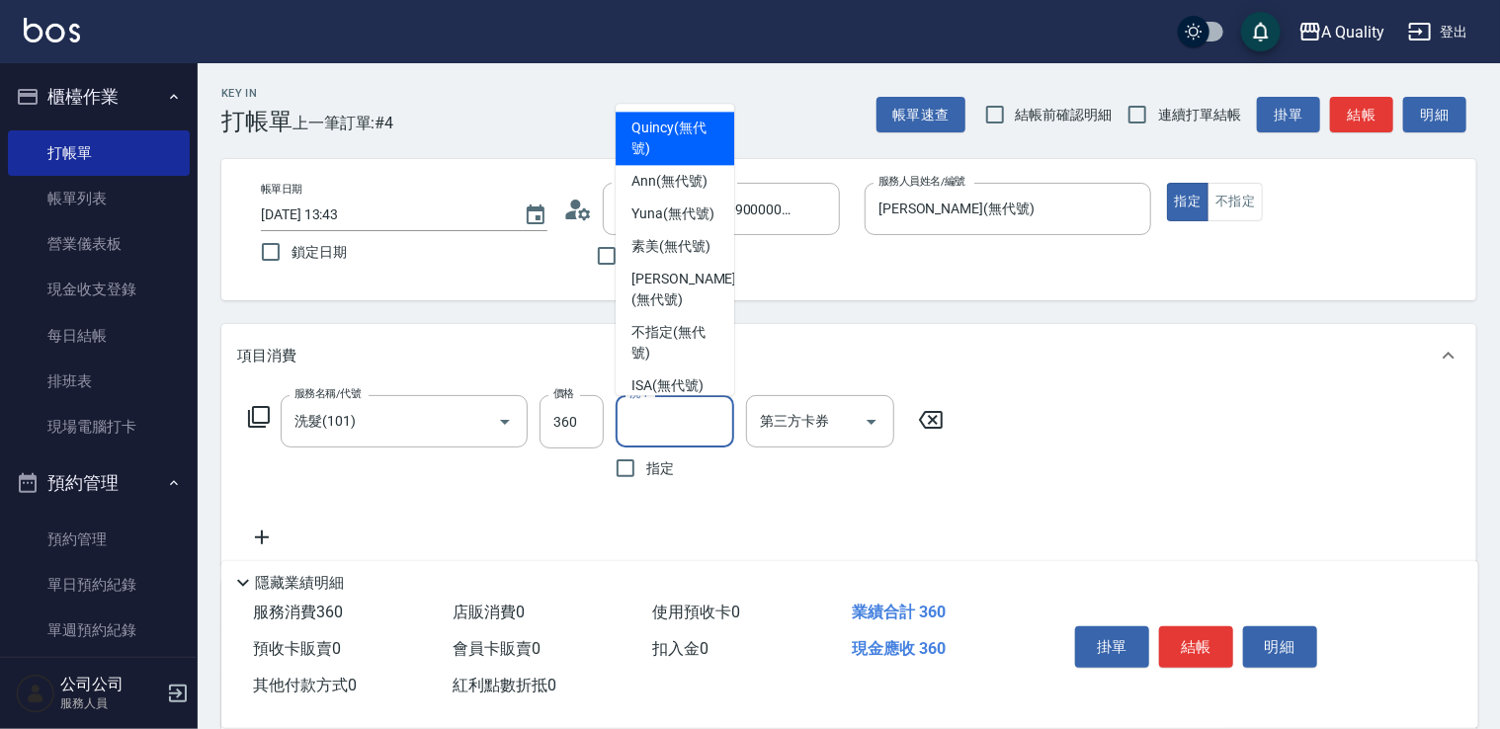
click at [636, 405] on div "洗-1 洗-1" at bounding box center [674, 421] width 119 height 52
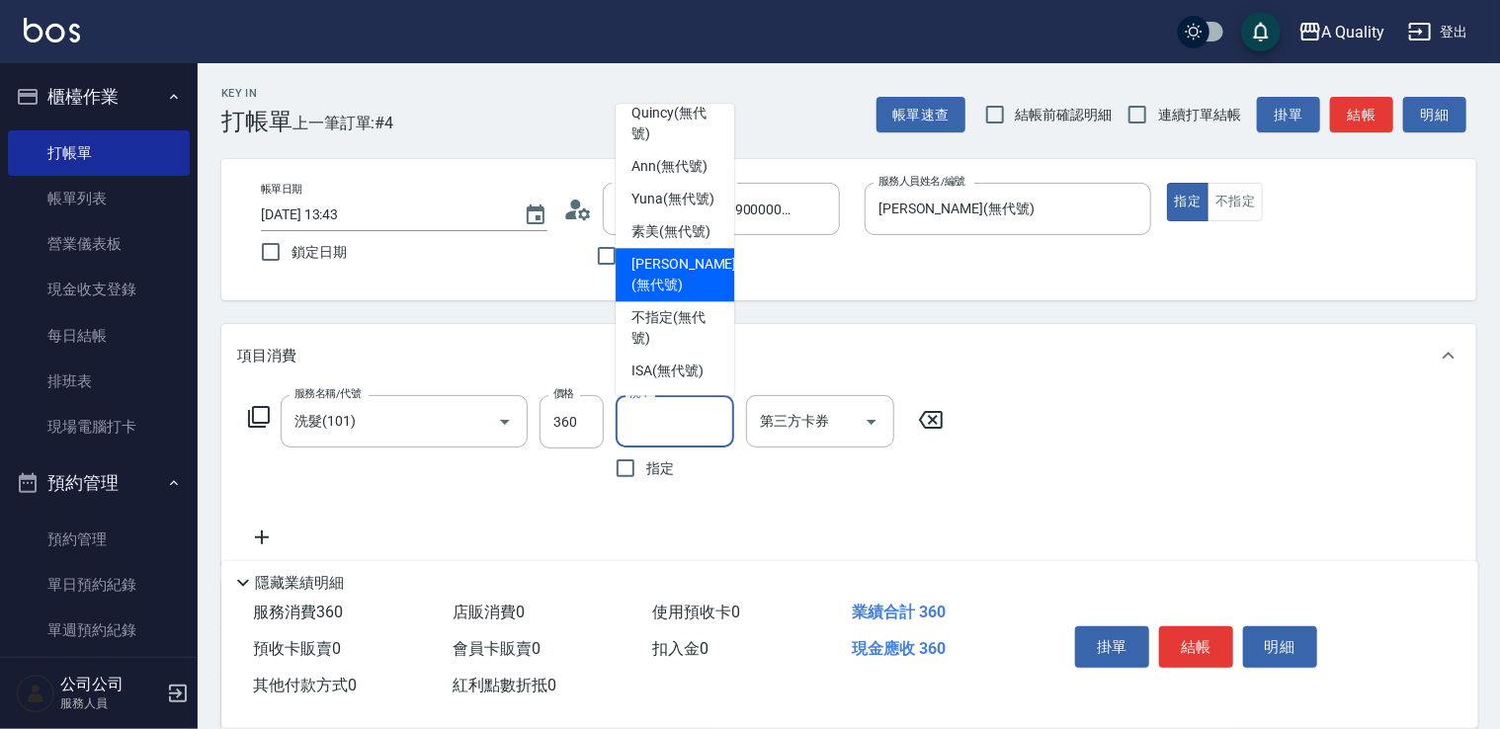
scroll to position [55, 0]
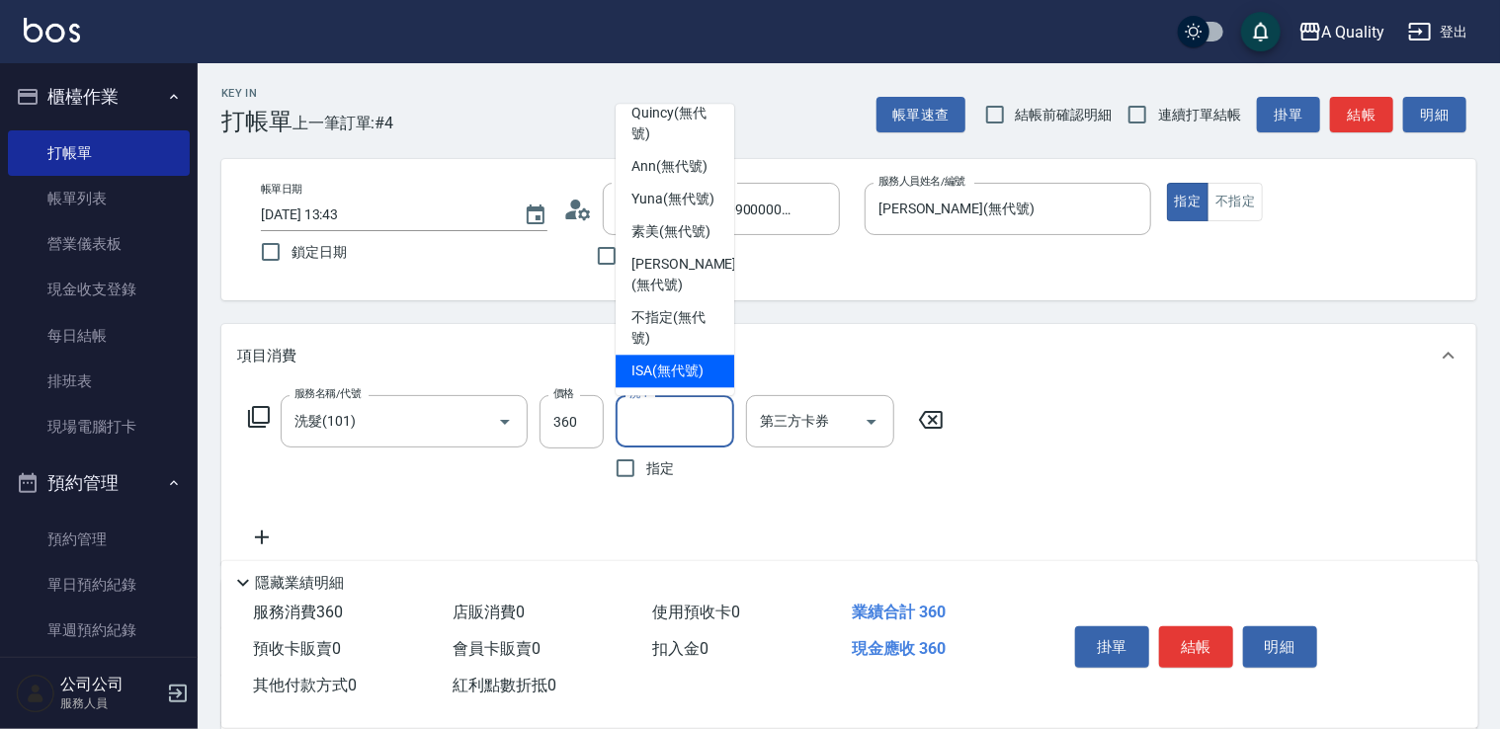
click at [676, 376] on span "ISA (無代號)" at bounding box center [667, 371] width 72 height 21
type input "ISA(無代號)"
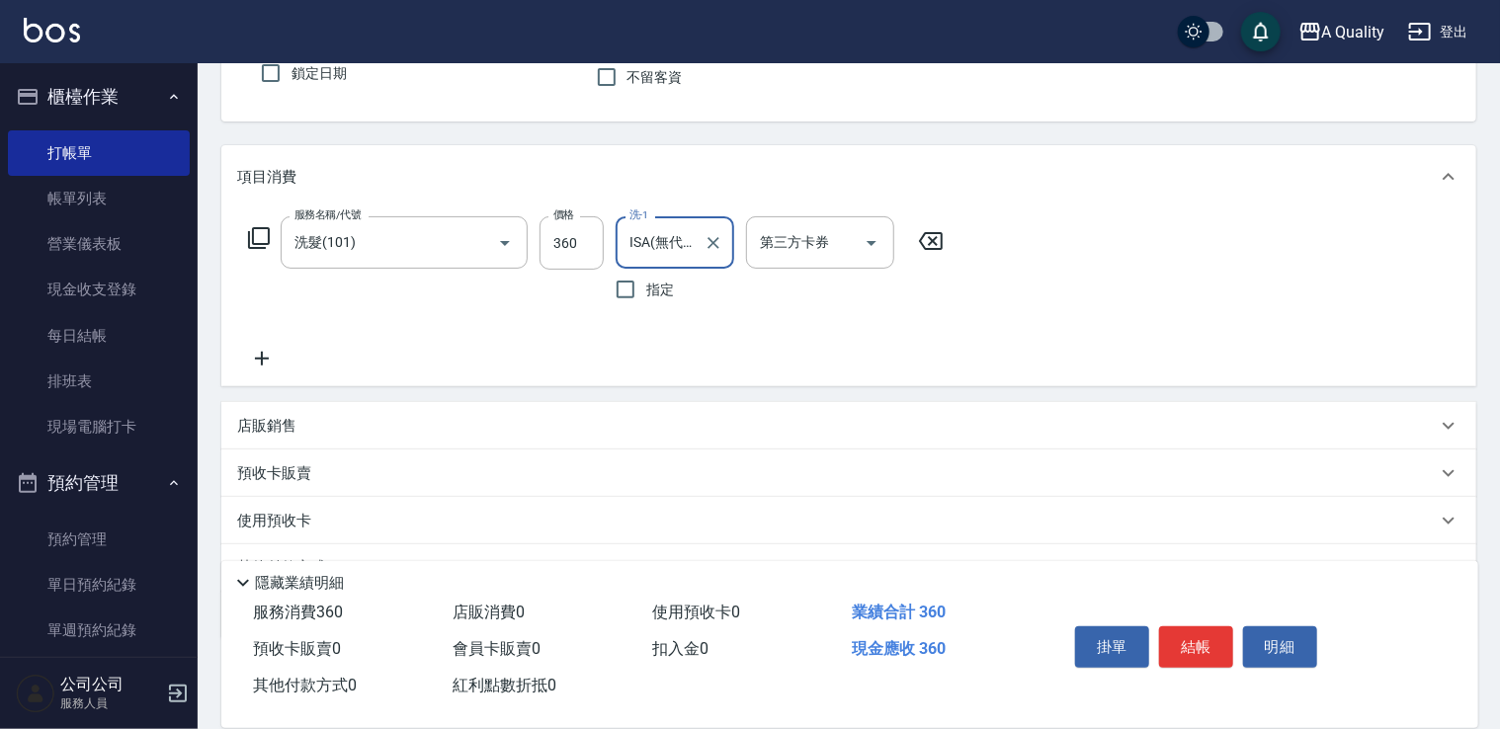
scroll to position [277, 0]
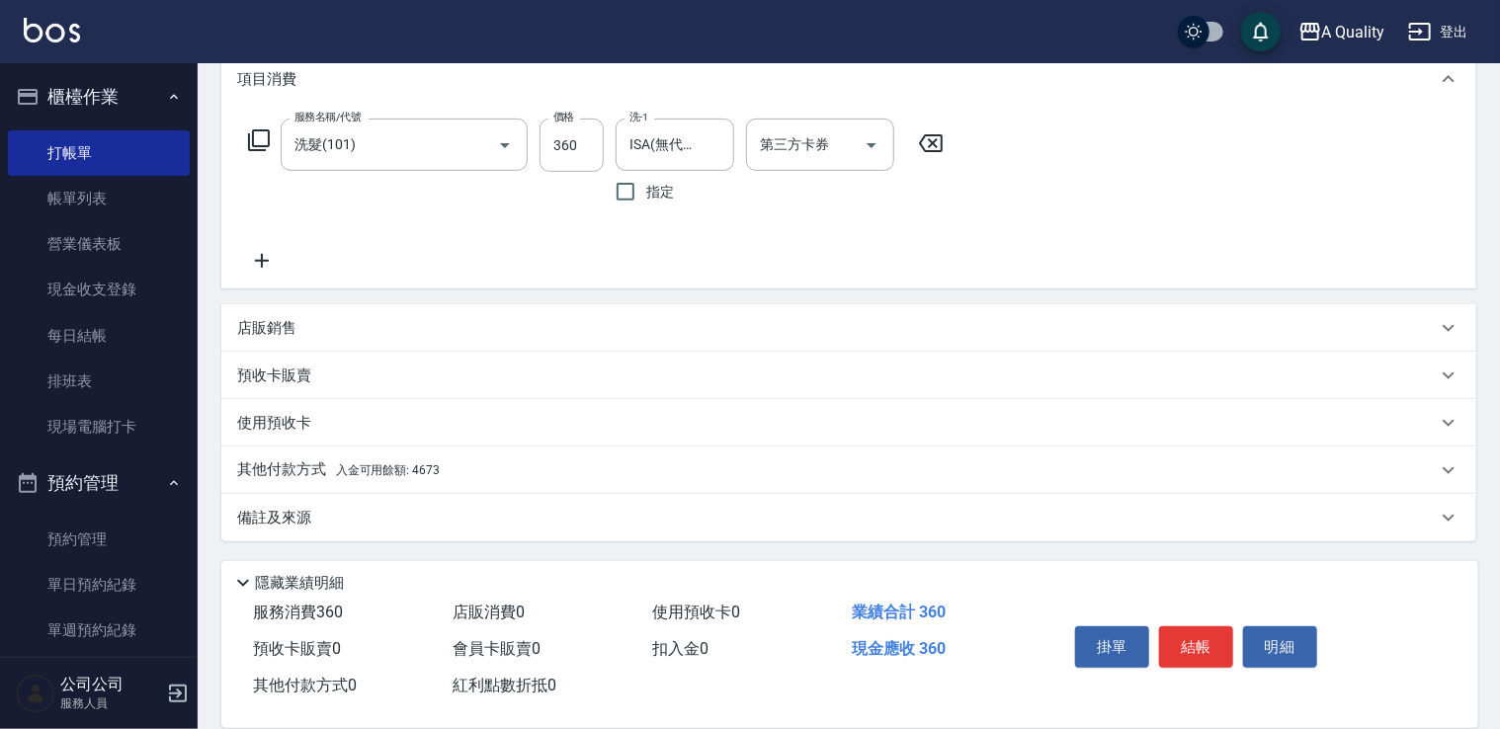
click at [378, 476] on span "入金可用餘額: 4673" at bounding box center [388, 470] width 104 height 14
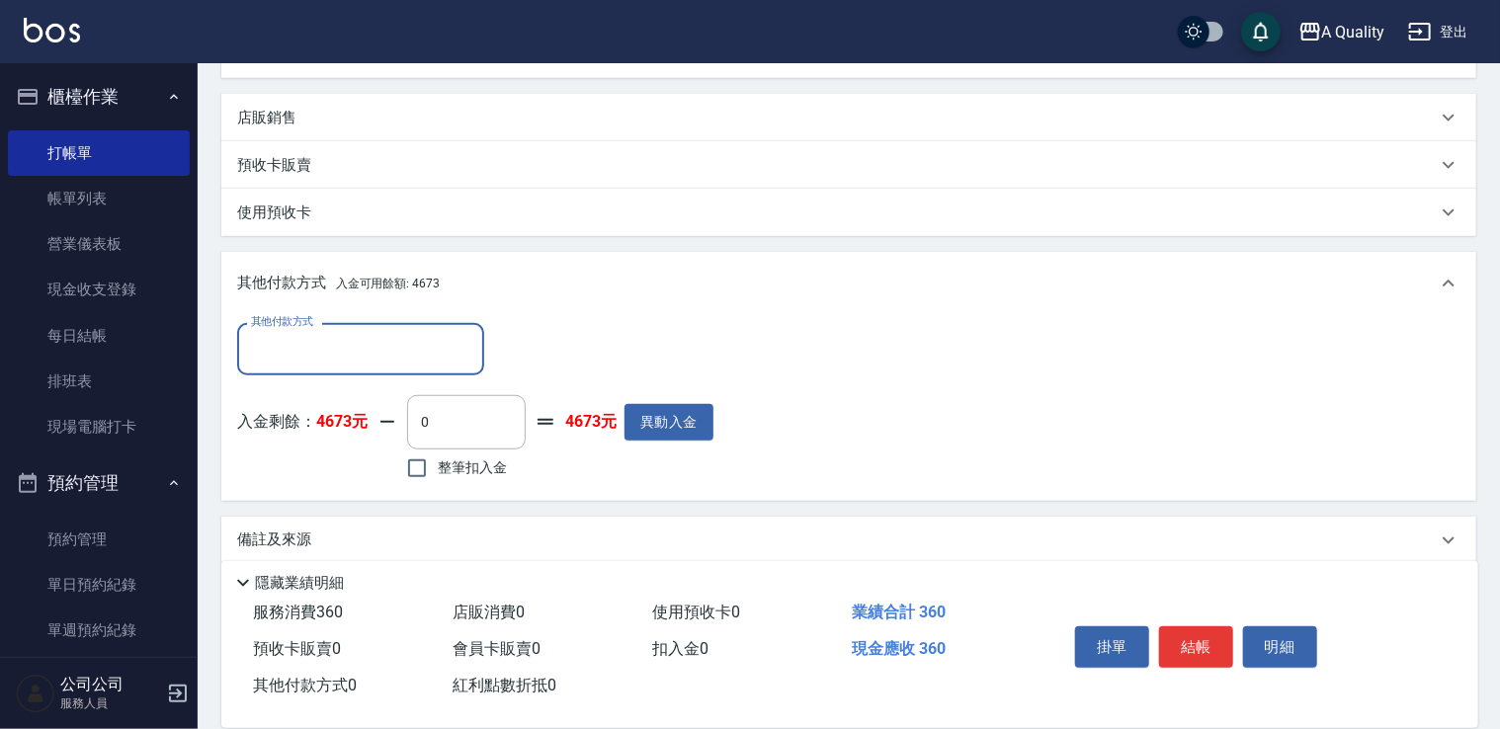
scroll to position [509, 0]
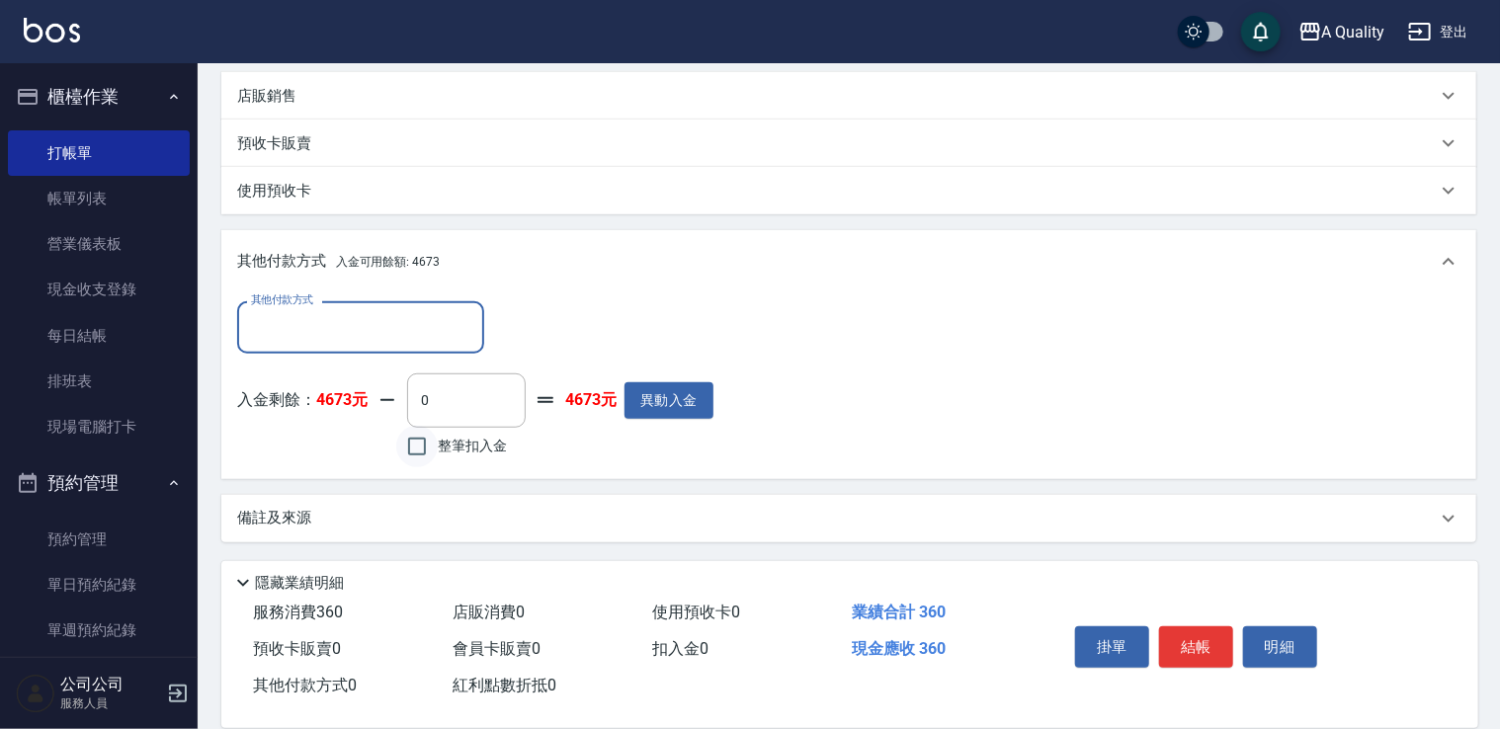
click at [421, 441] on input "整筆扣入金" at bounding box center [416, 446] width 41 height 41
checkbox input "true"
type input "360"
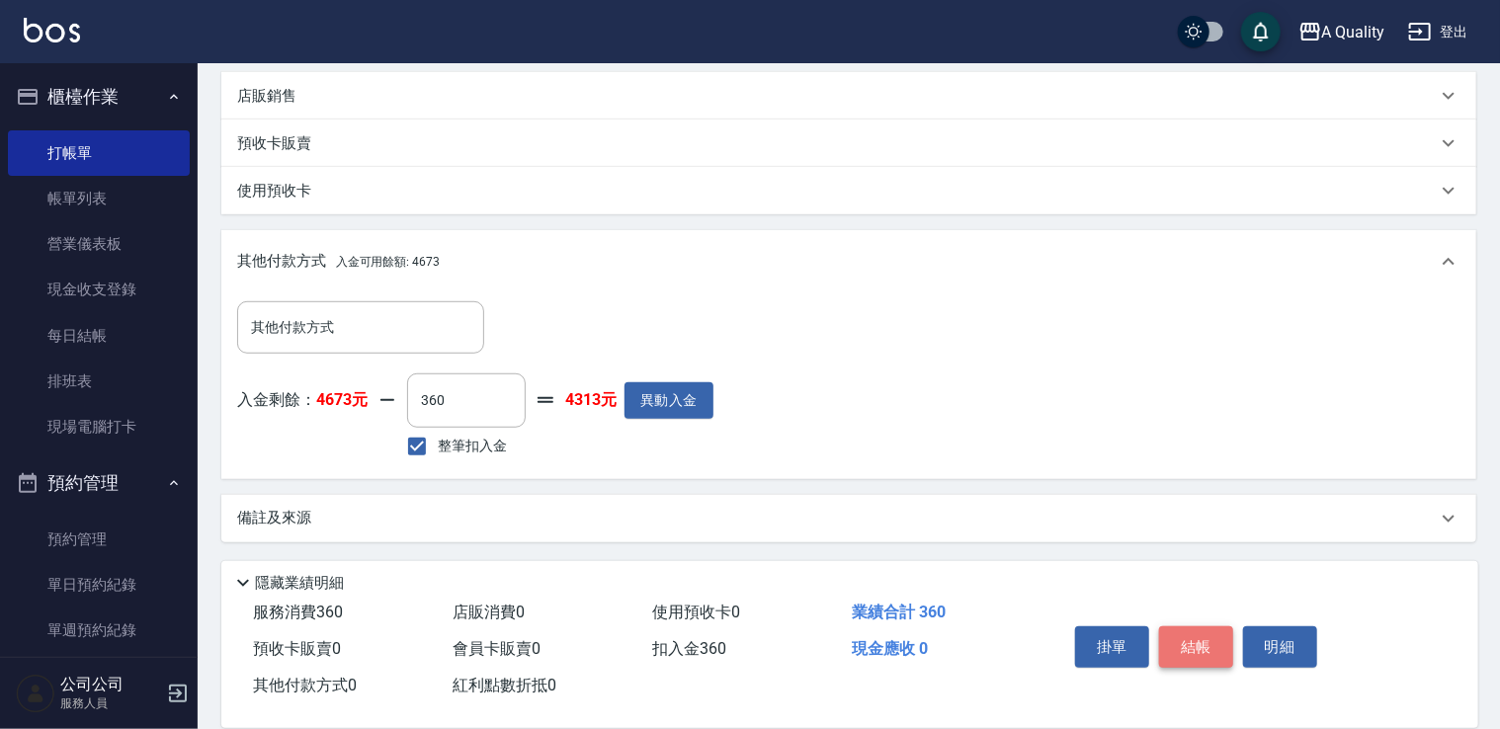
click at [1193, 648] on button "結帳" at bounding box center [1196, 646] width 74 height 41
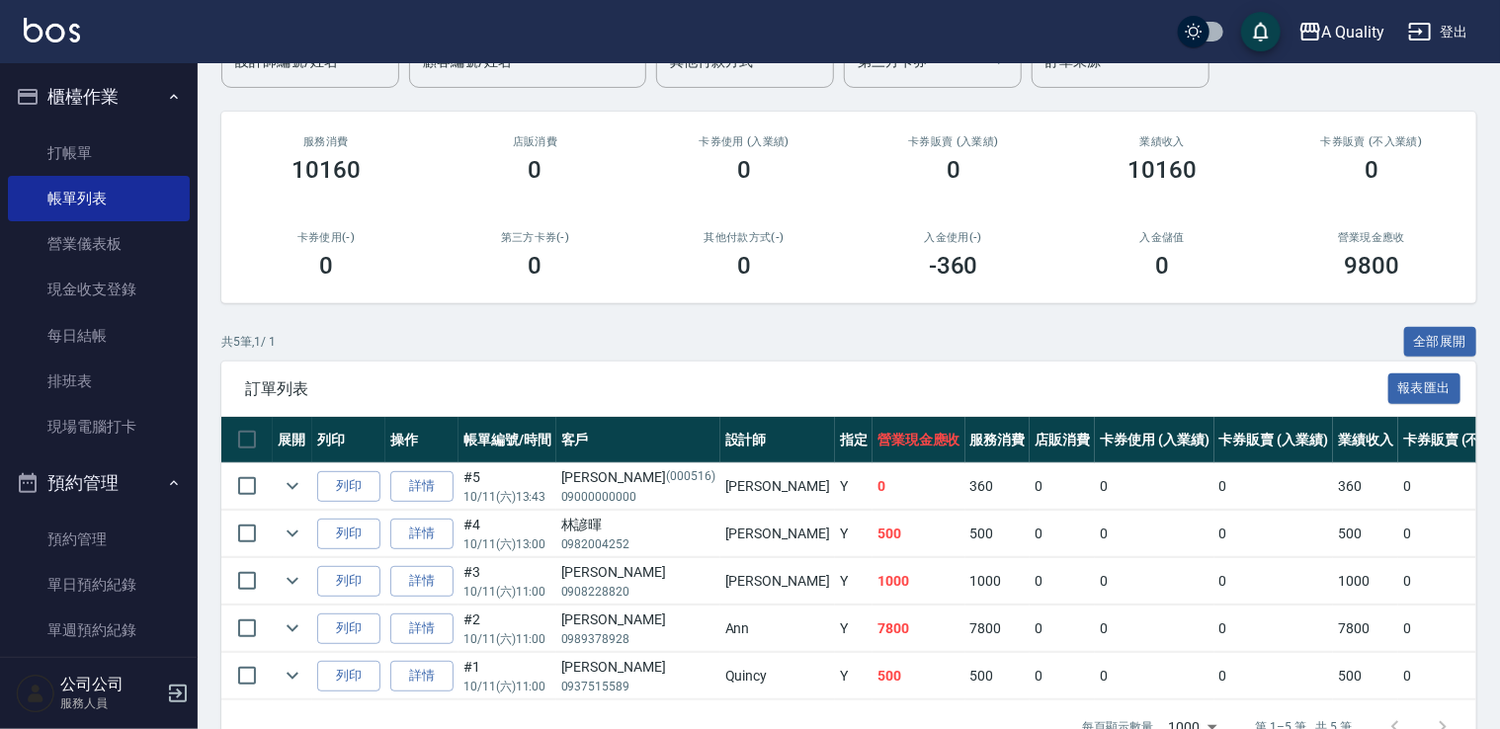
scroll to position [198, 0]
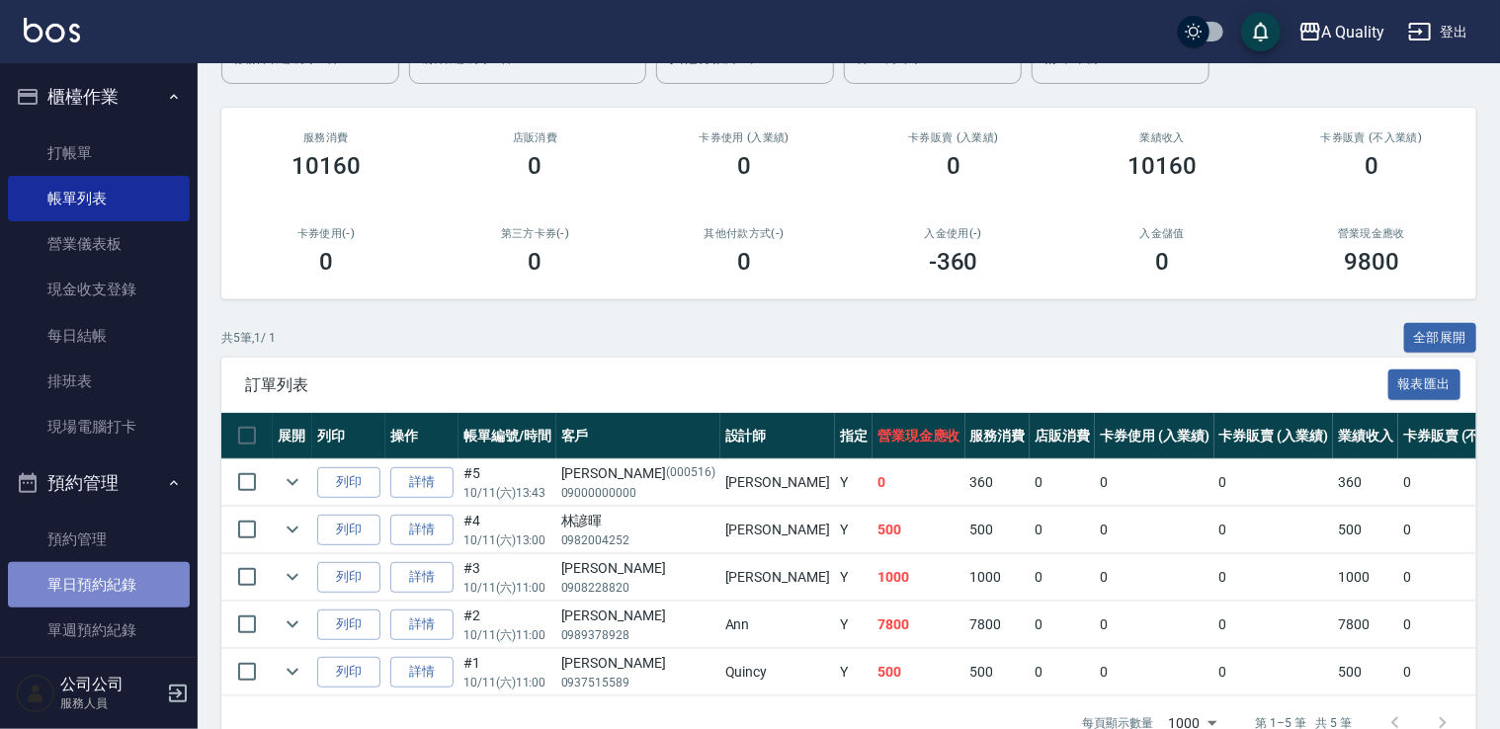
click at [99, 573] on link "單日預約紀錄" at bounding box center [99, 584] width 182 height 45
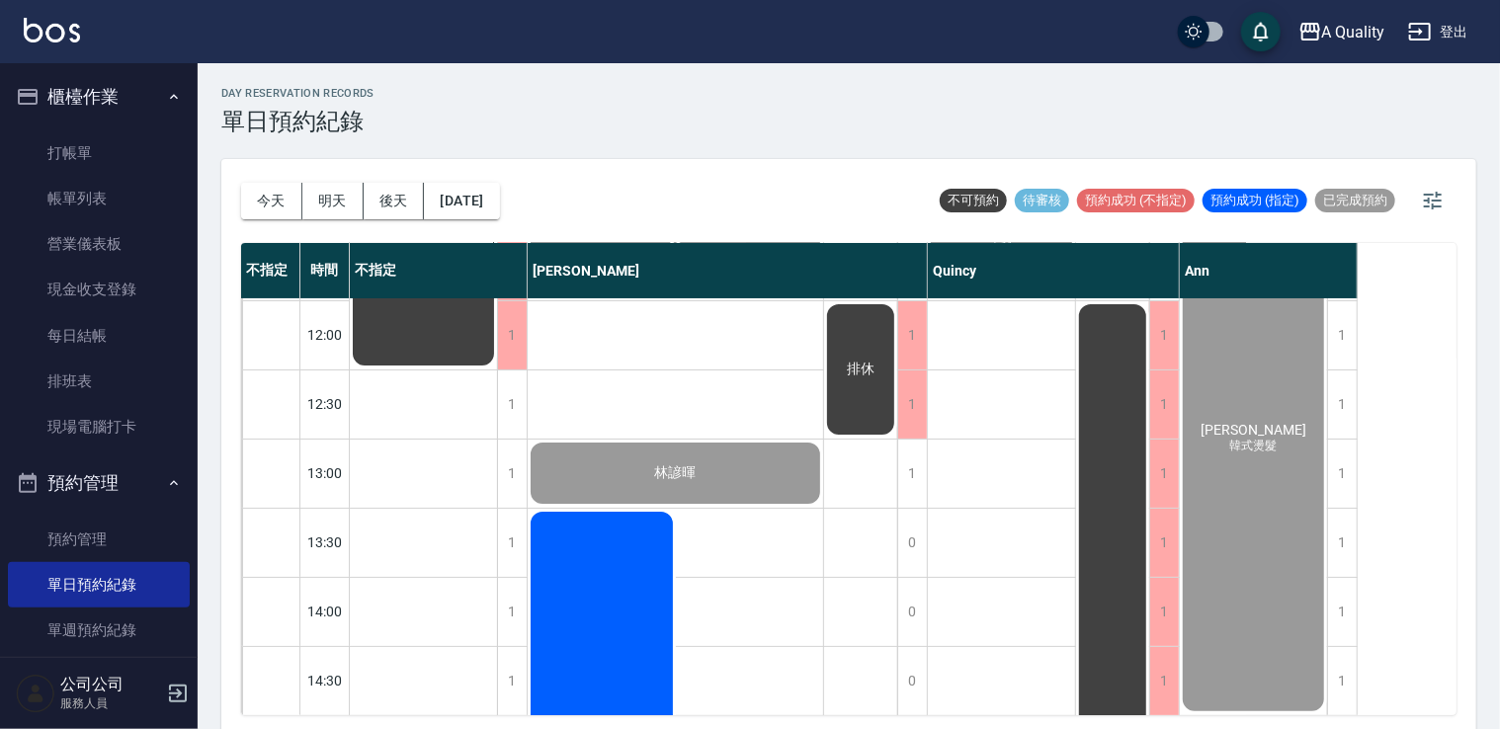
scroll to position [296, 0]
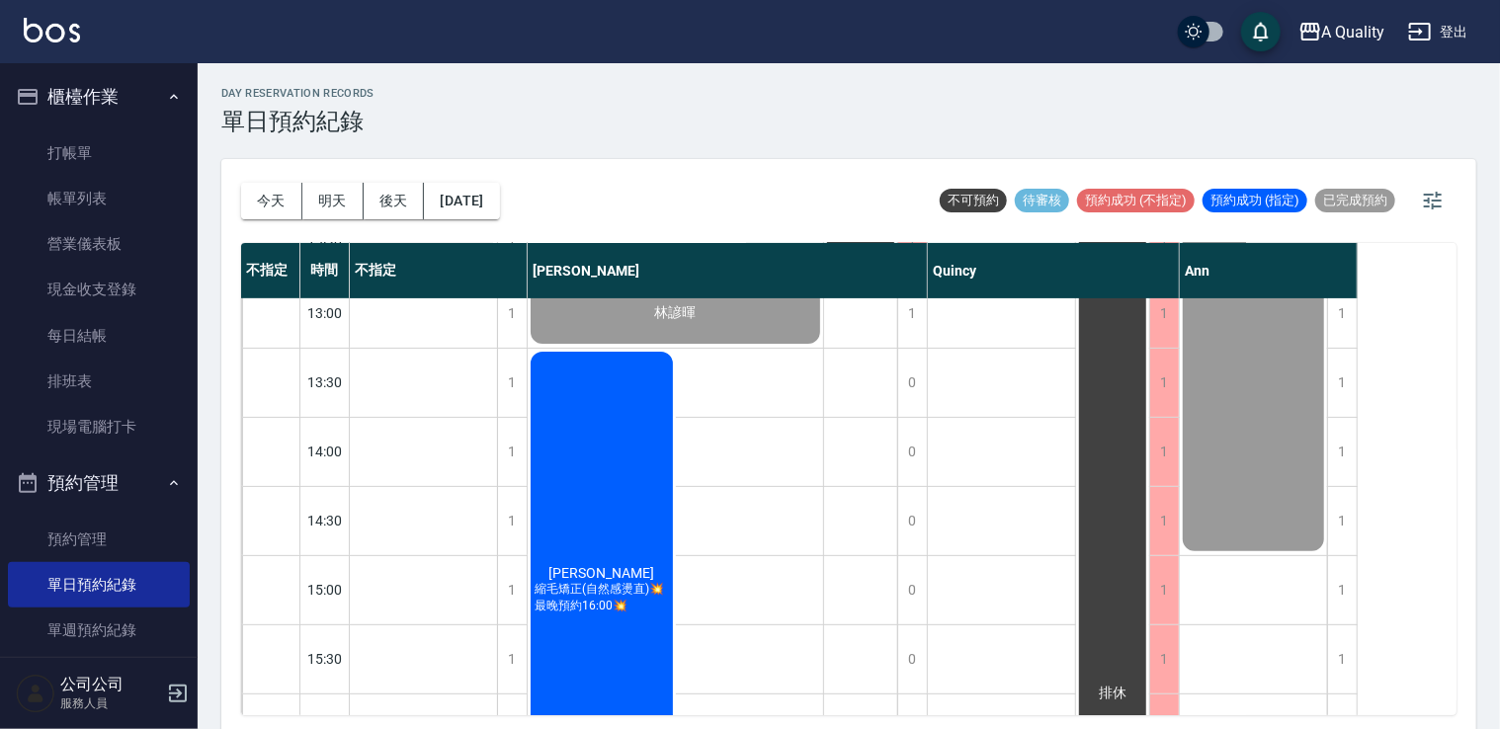
click at [594, 442] on div "[PERSON_NAME][PERSON_NAME](自然感燙直)💥最晚預約16:00💥" at bounding box center [602, 590] width 148 height 482
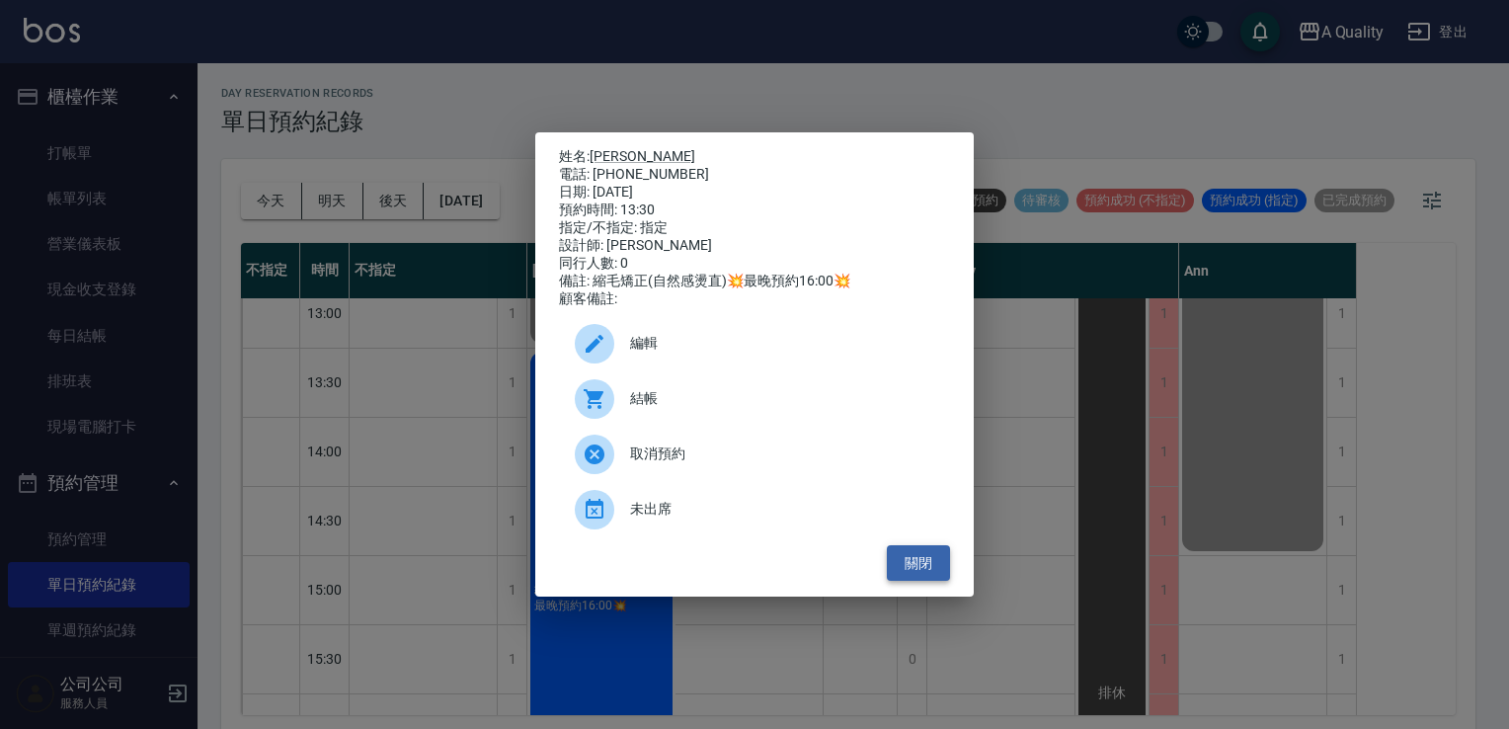
click at [936, 575] on button "關閉" at bounding box center [918, 563] width 63 height 37
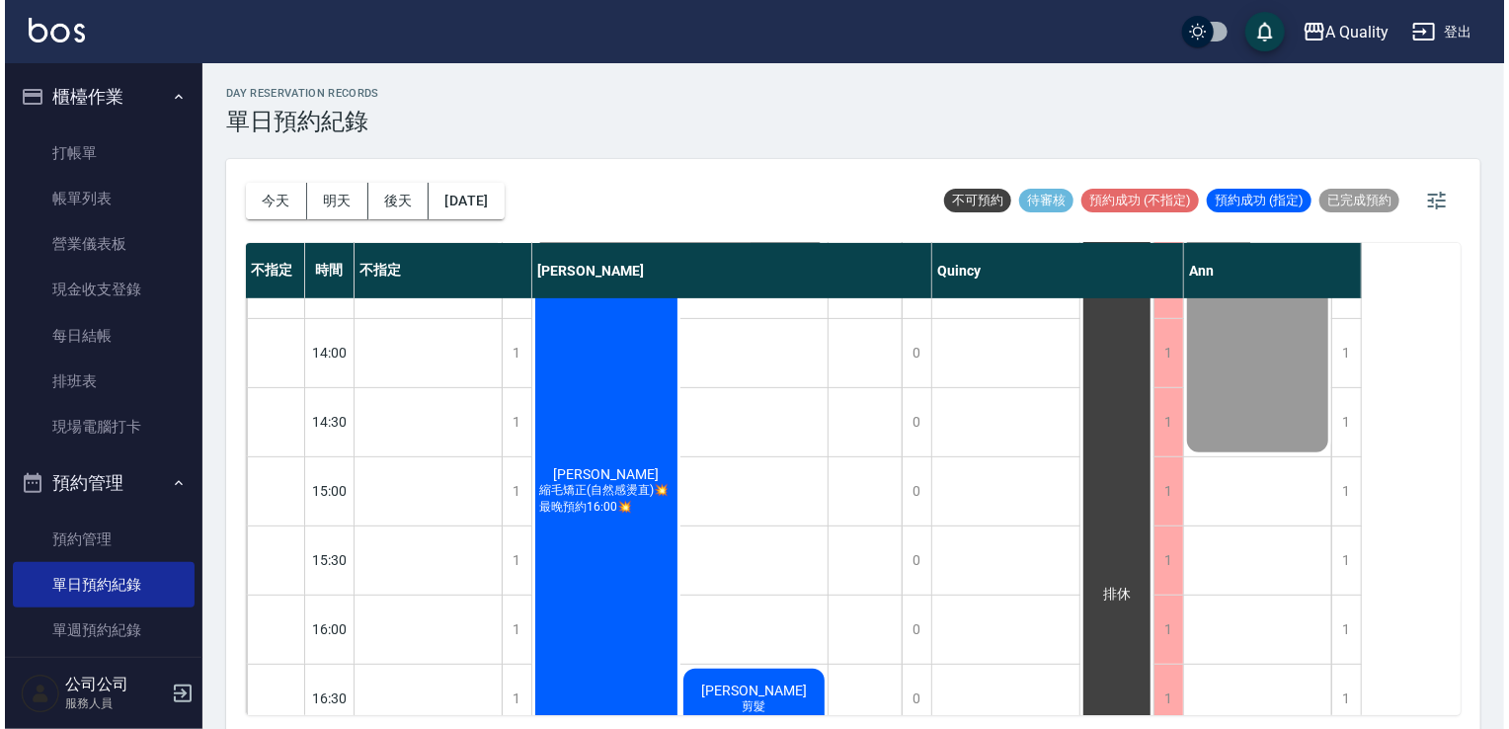
scroll to position [99, 0]
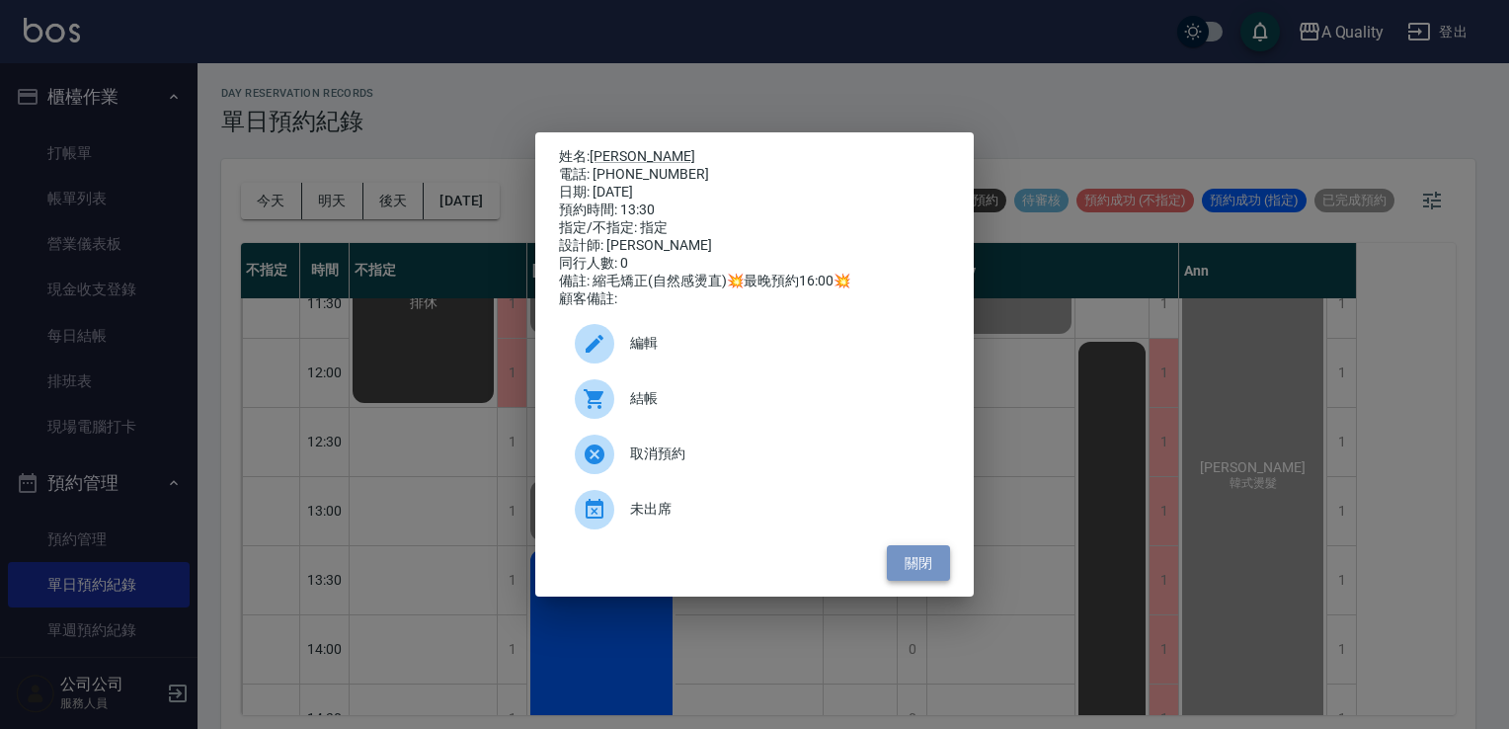
click at [921, 577] on button "關閉" at bounding box center [918, 563] width 63 height 37
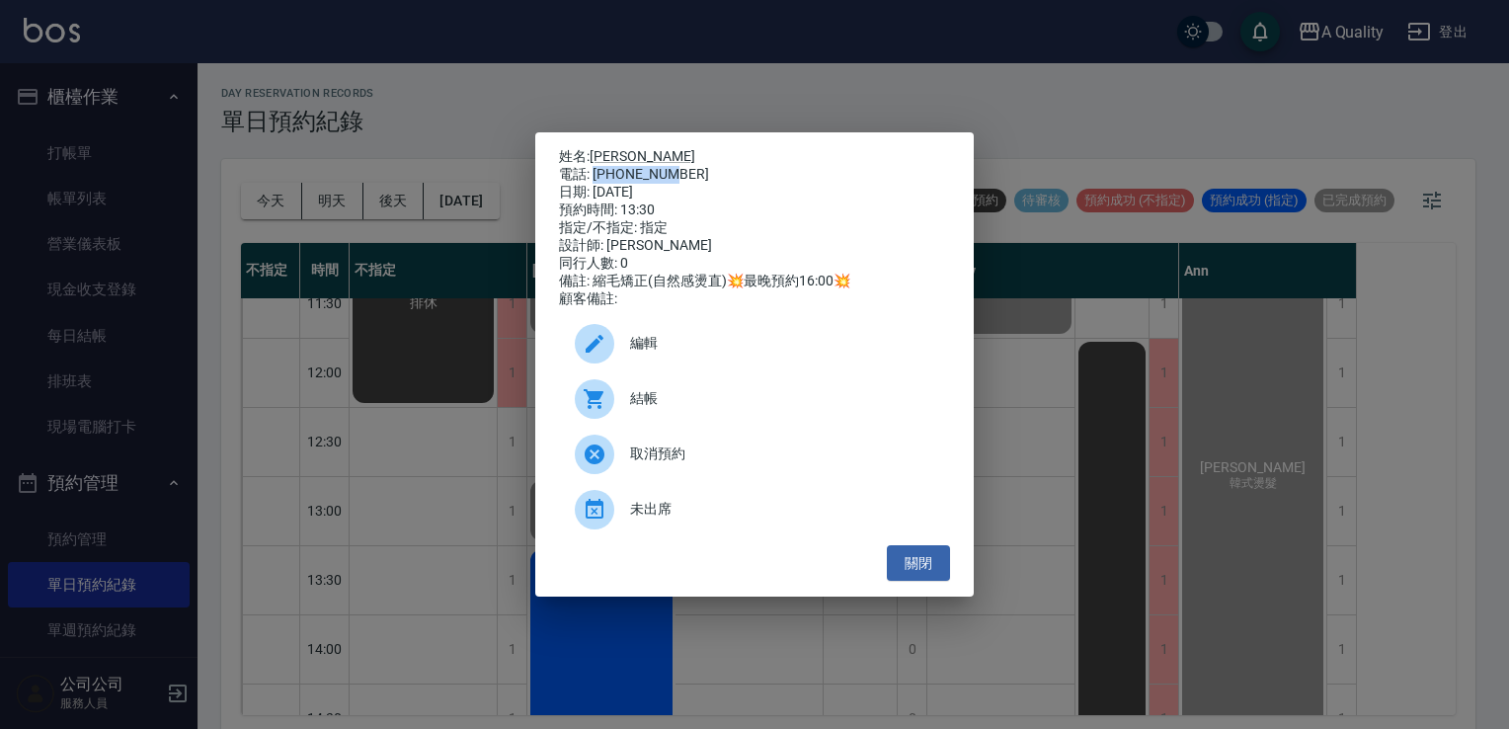
drag, startPoint x: 593, startPoint y: 172, endPoint x: 728, endPoint y: 163, distance: 135.6
click at [728, 166] on div "電話: [PHONE_NUMBER]" at bounding box center [754, 175] width 391 height 18
drag, startPoint x: 728, startPoint y: 163, endPoint x: 642, endPoint y: 165, distance: 86.0
copy div "0922539777"
click at [603, 148] on link "[PERSON_NAME]" at bounding box center [643, 156] width 106 height 16
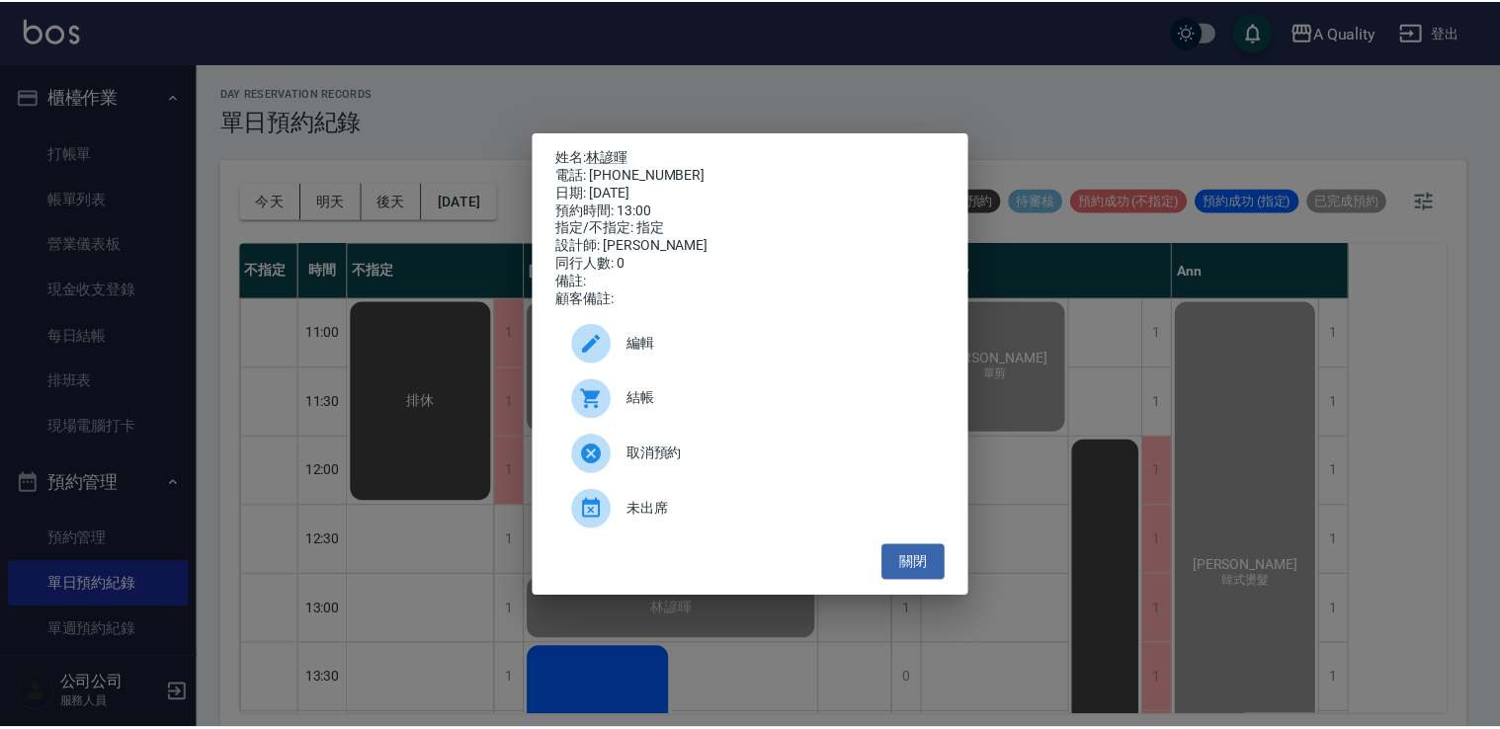
scroll to position [5, 0]
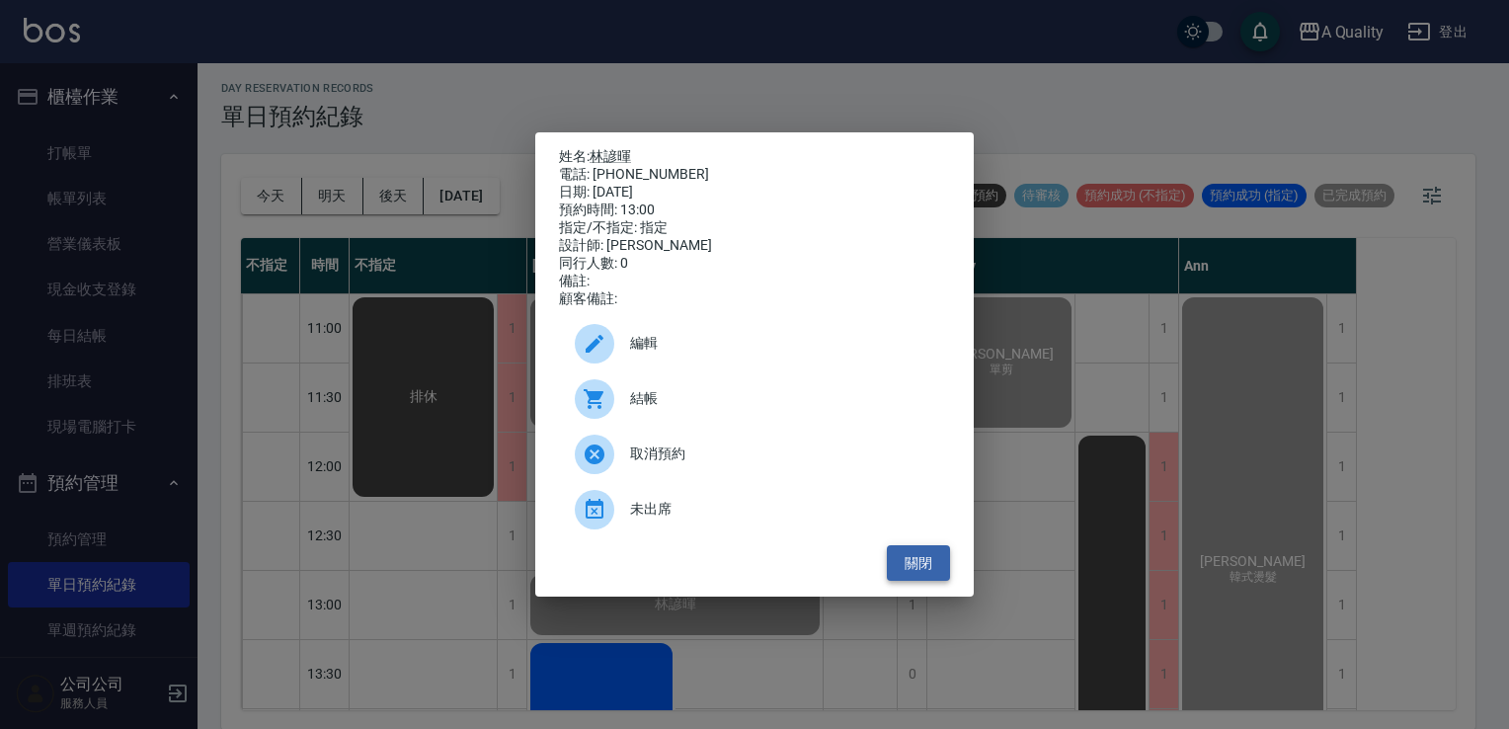
click at [930, 565] on button "關閉" at bounding box center [918, 563] width 63 height 37
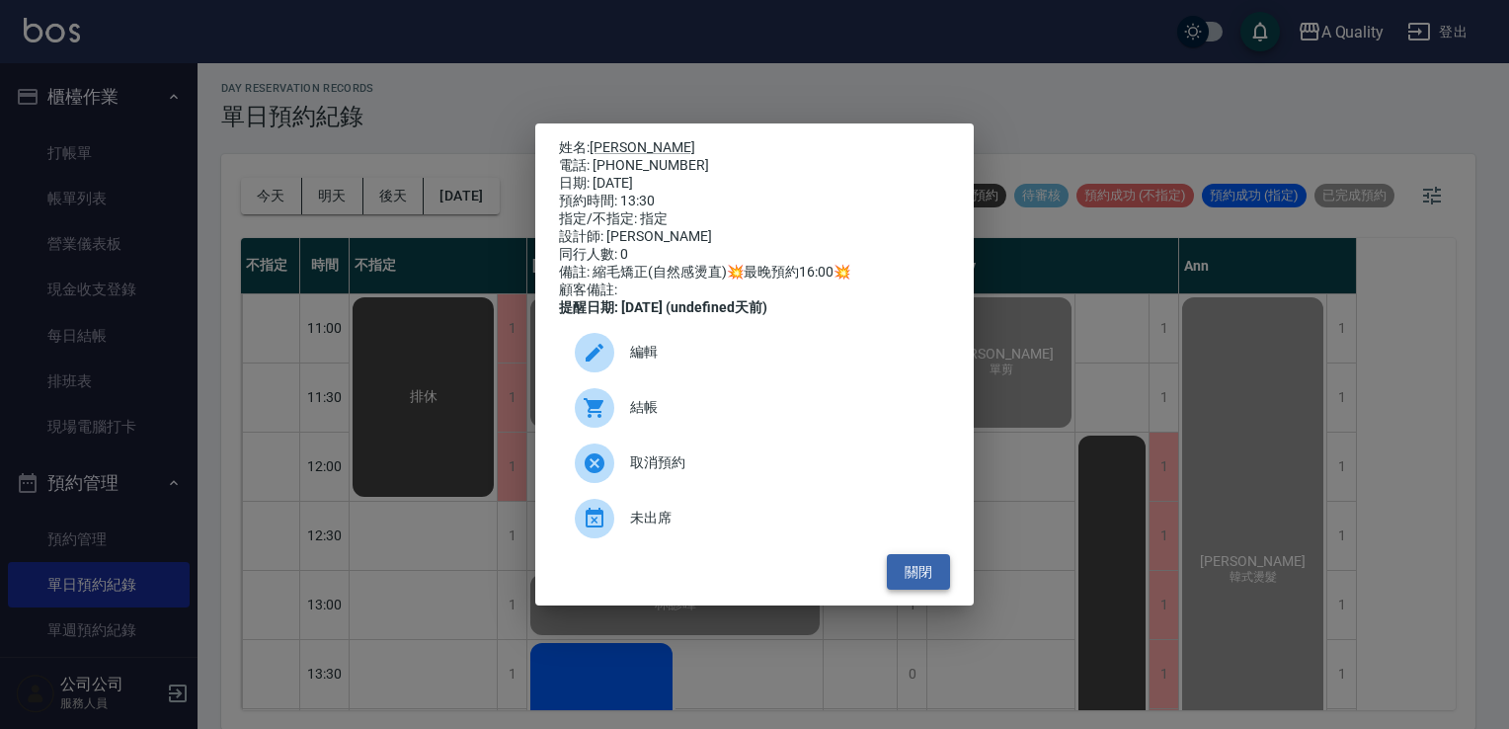
click at [929, 574] on button "關閉" at bounding box center [918, 572] width 63 height 37
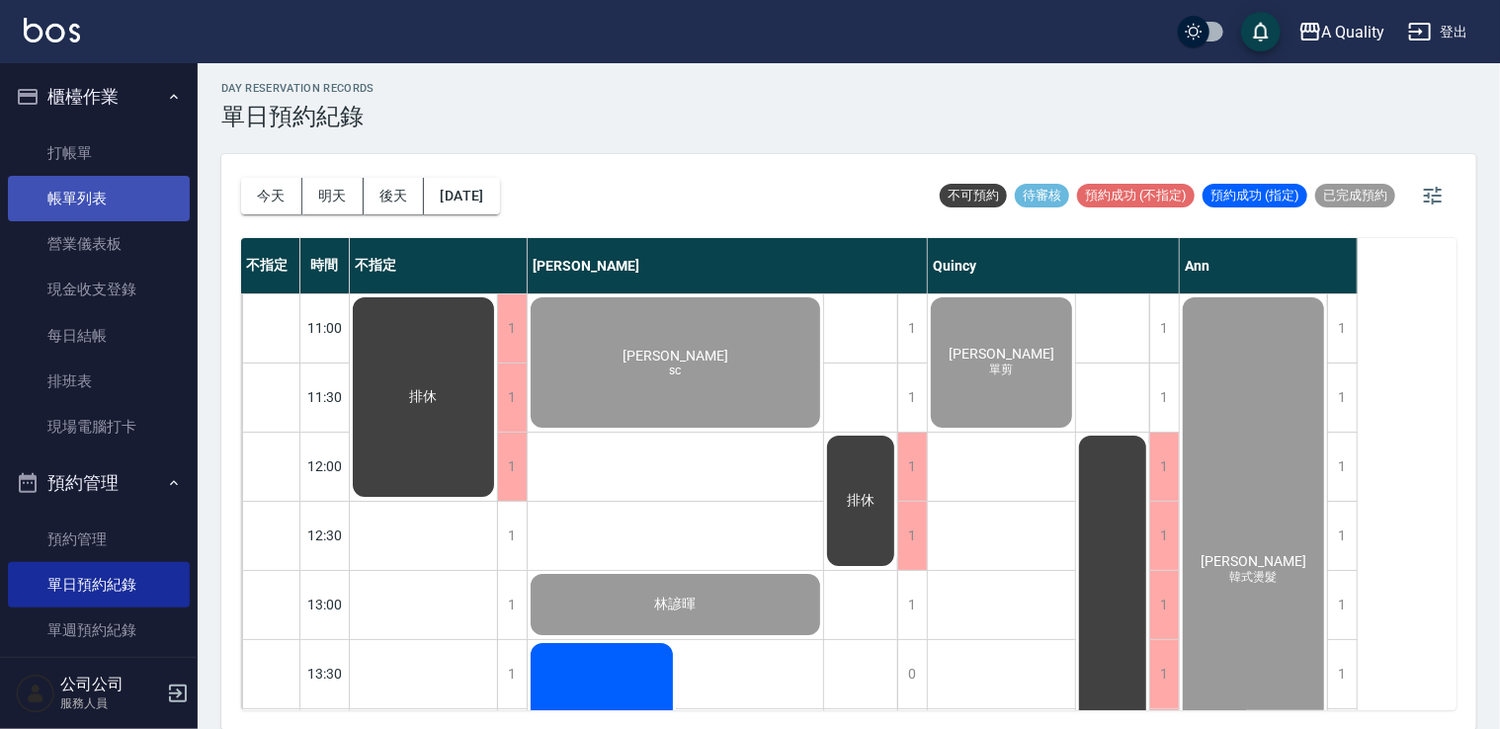
click at [119, 208] on link "帳單列表" at bounding box center [99, 198] width 182 height 45
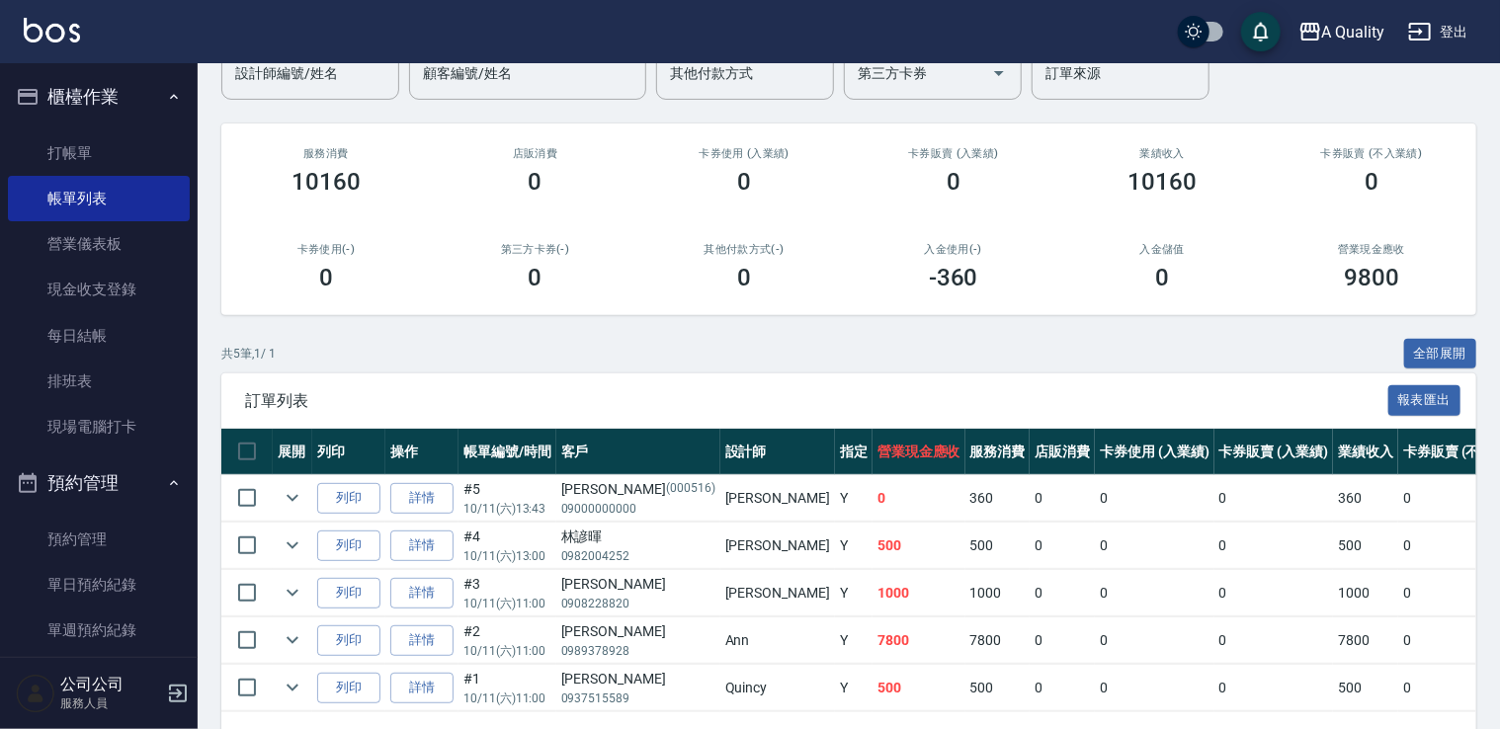
scroll to position [254, 0]
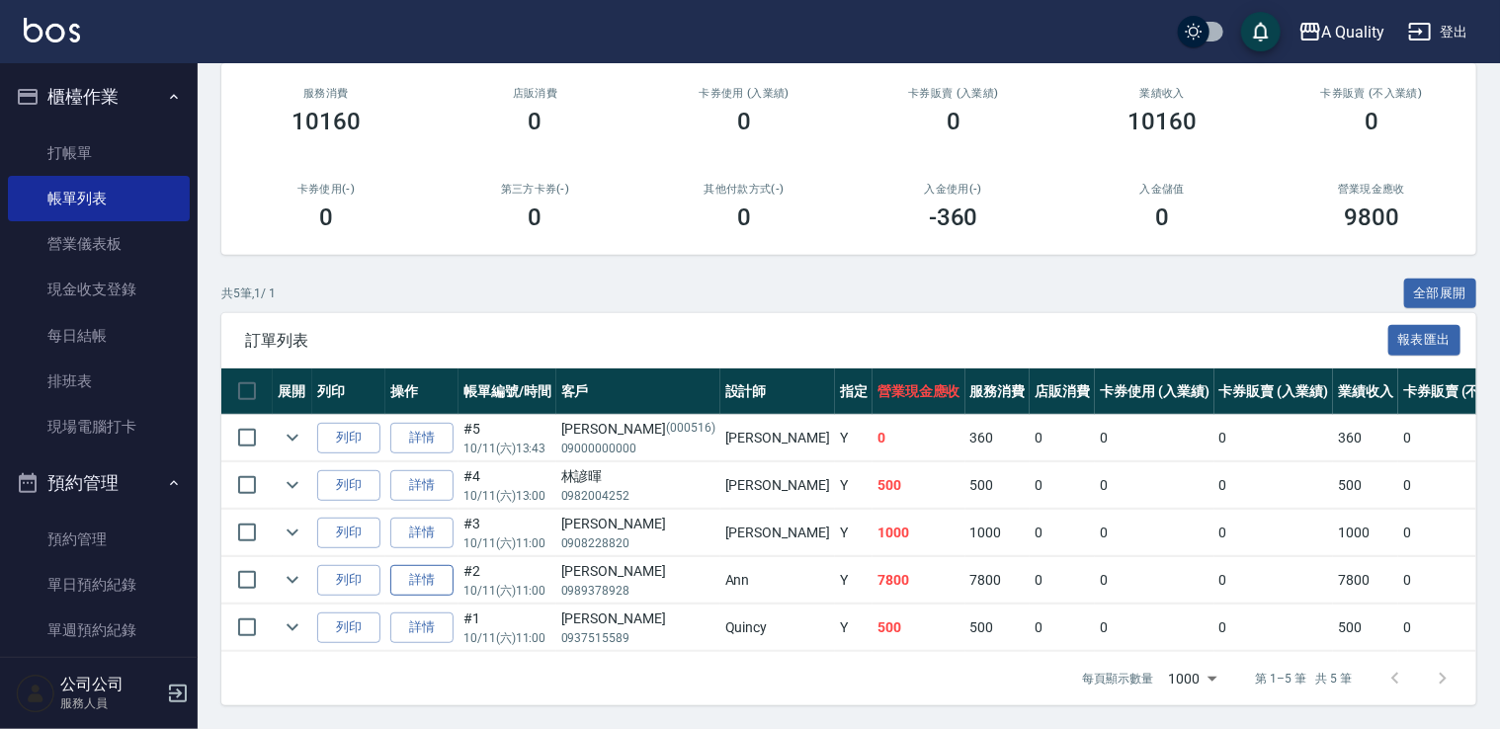
click at [418, 565] on link "詳情" at bounding box center [421, 580] width 63 height 31
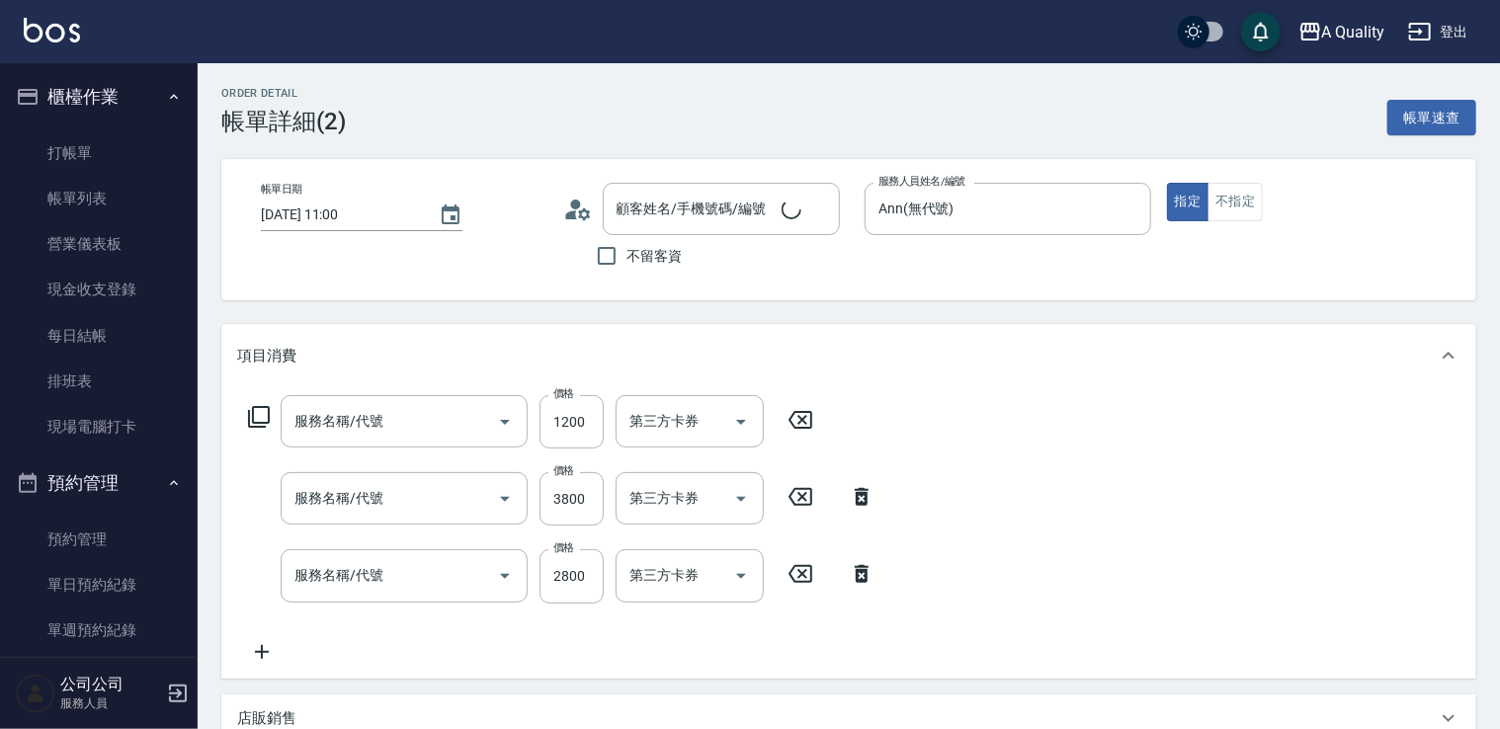
type input "[DATE] 11:00"
type input "Ann(無代號)"
type input "韓式燙髮"
type input "資生堂基礎護(501)"
type input "燙髮(301)"
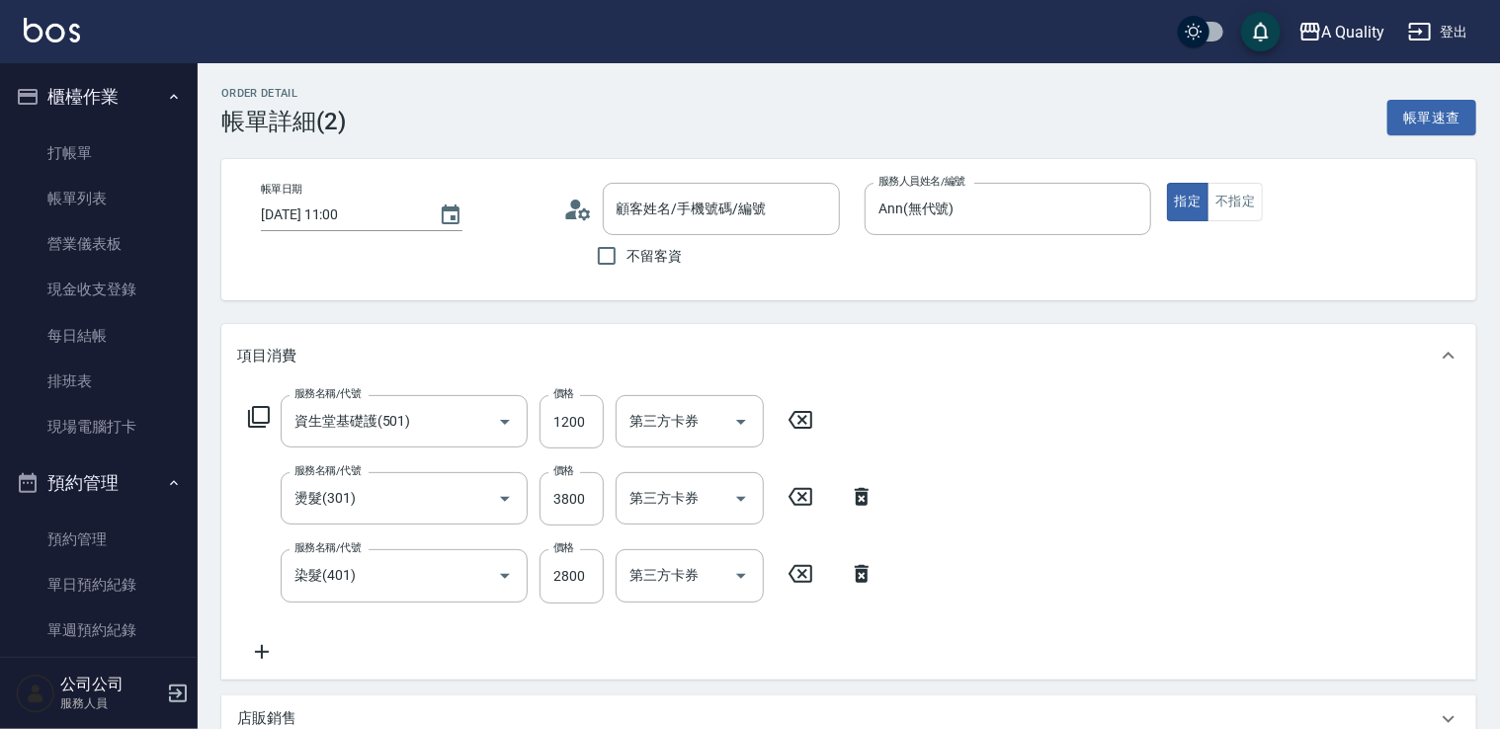
type input "染髮(401)"
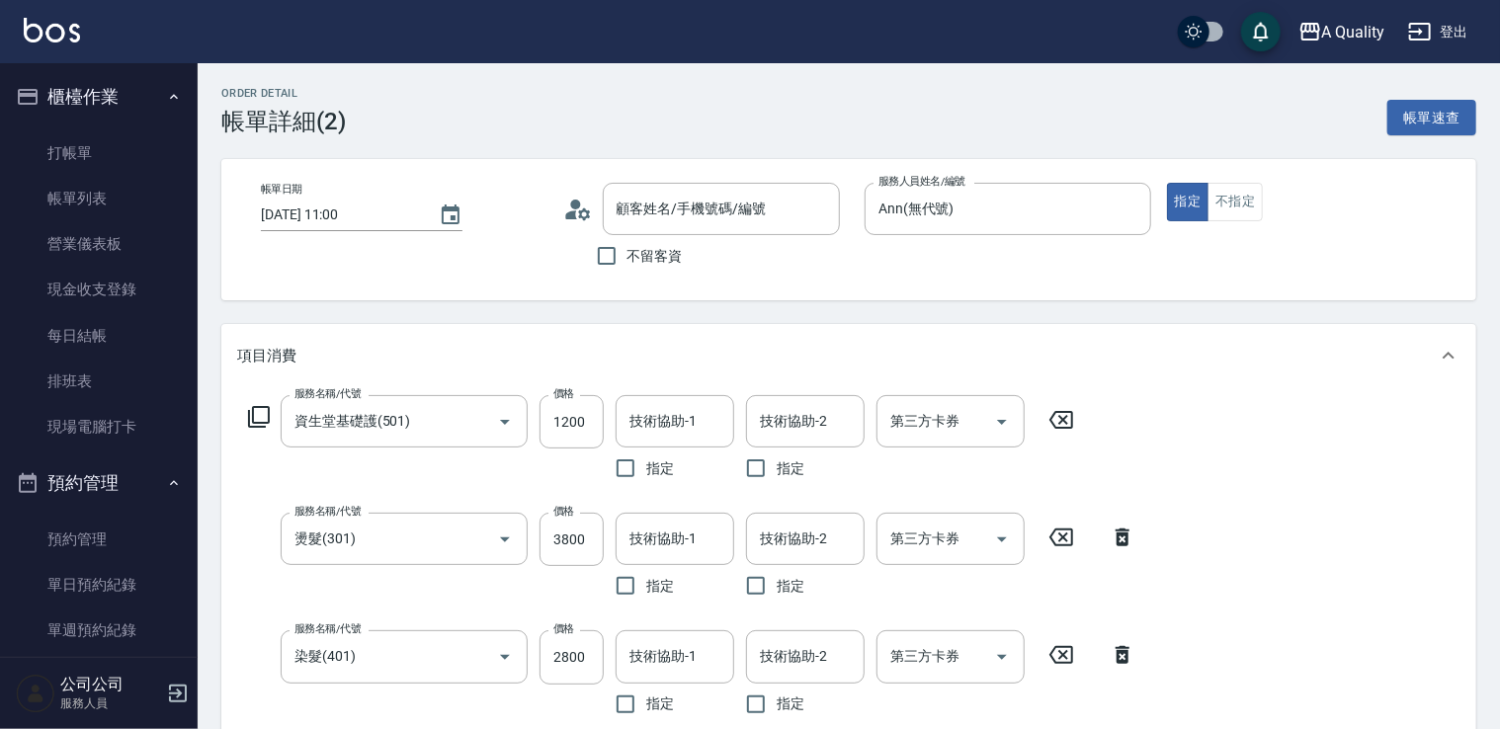
type input "[PERSON_NAME]/0989378928/"
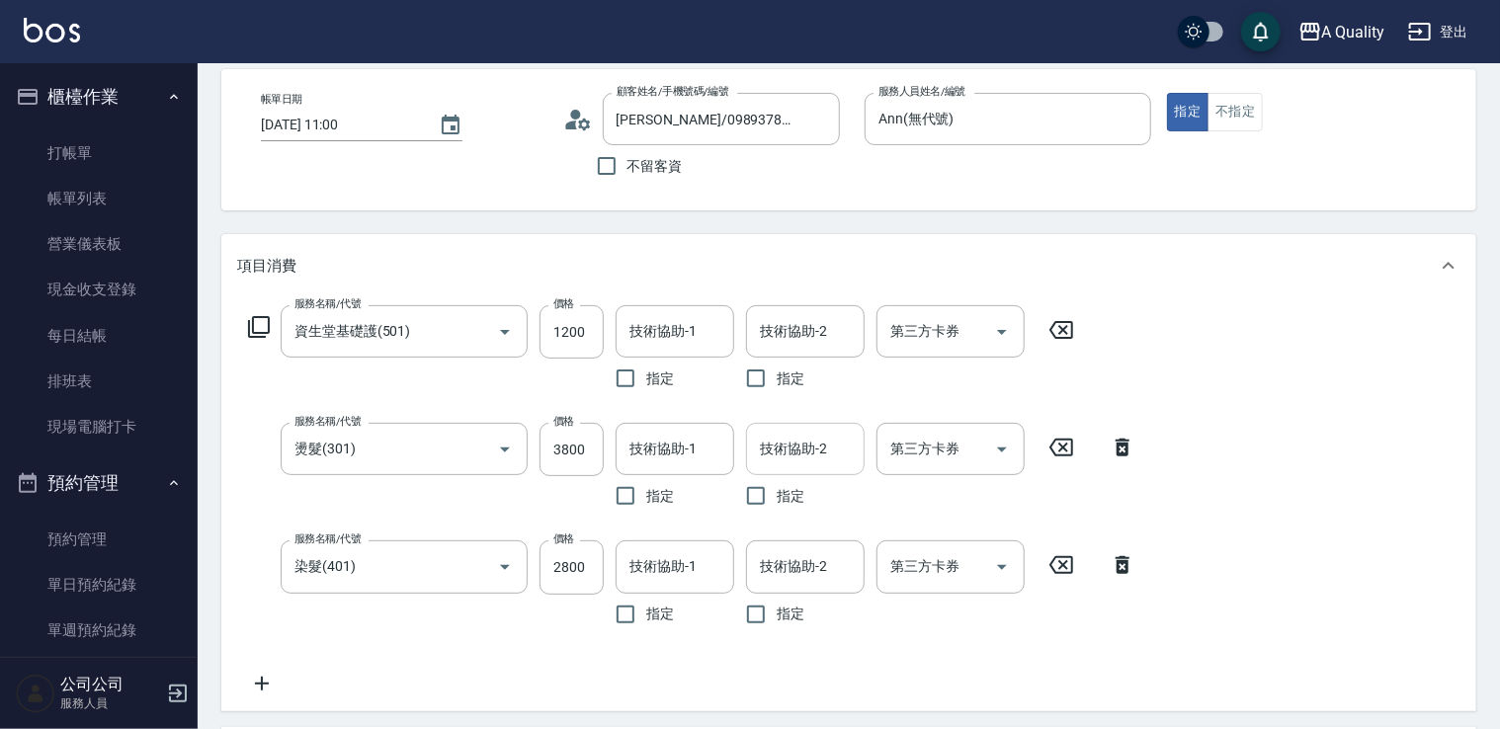
scroll to position [198, 0]
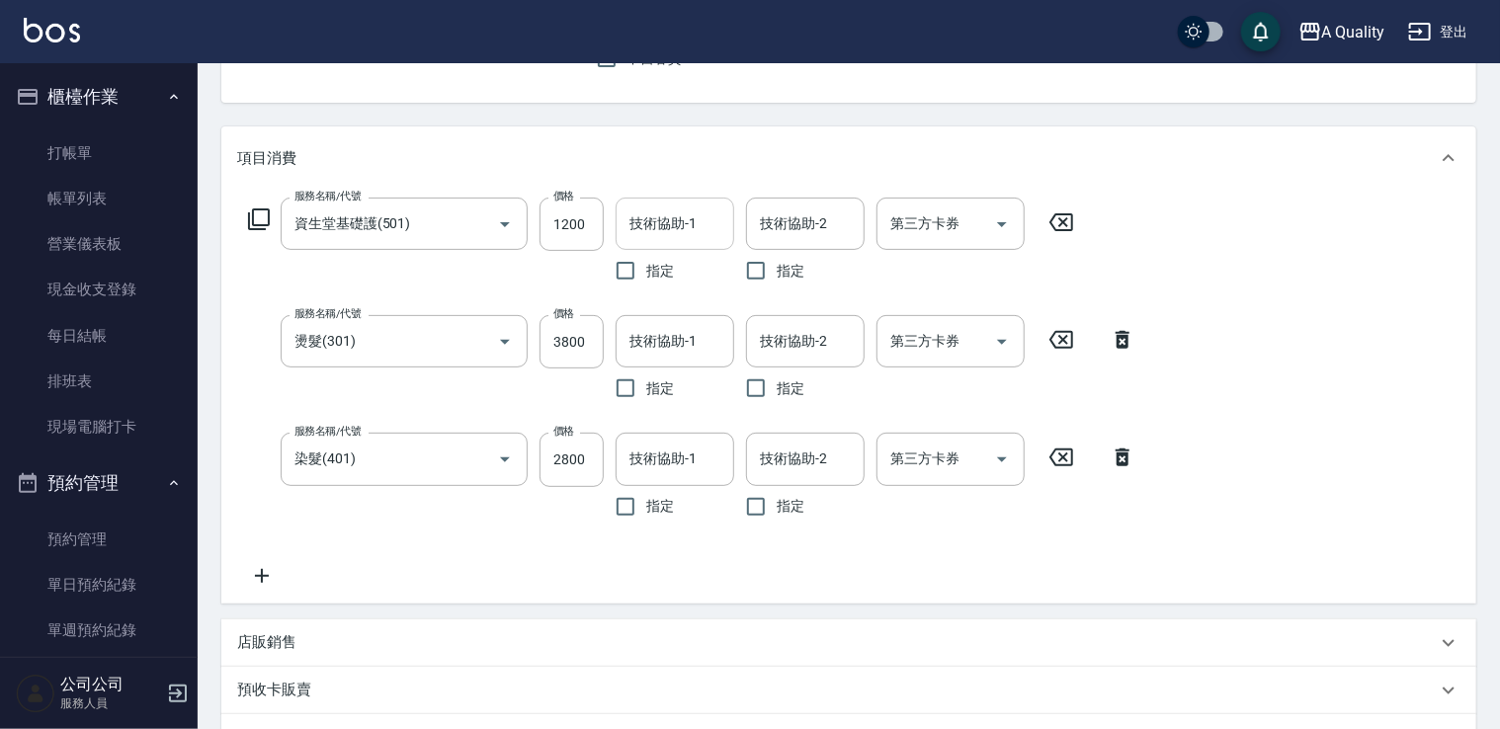
click at [663, 208] on div "技術協助-1 技術協助-1" at bounding box center [674, 224] width 119 height 52
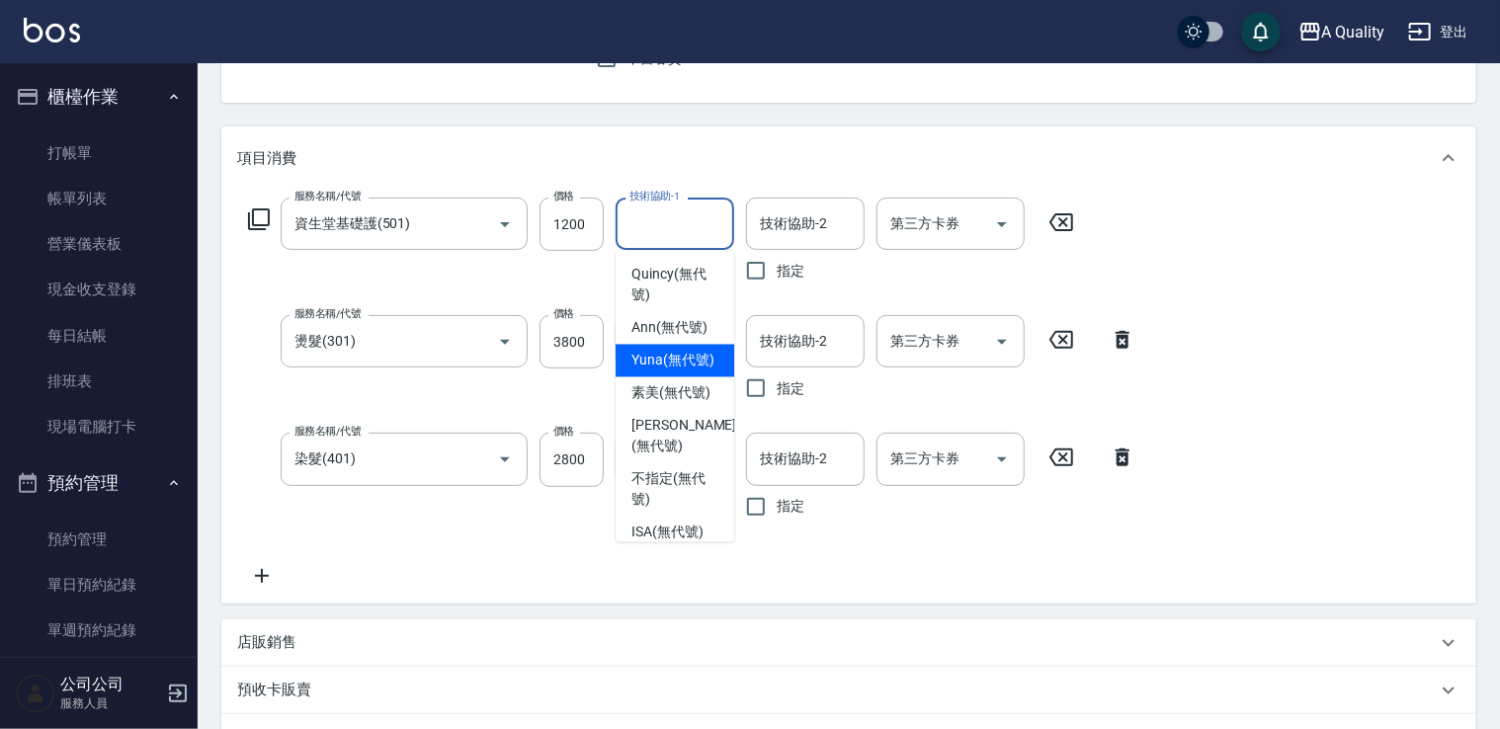
click at [687, 362] on span "Yuna (無代號)" at bounding box center [672, 361] width 83 height 21
type input "Yuna(無代號)"
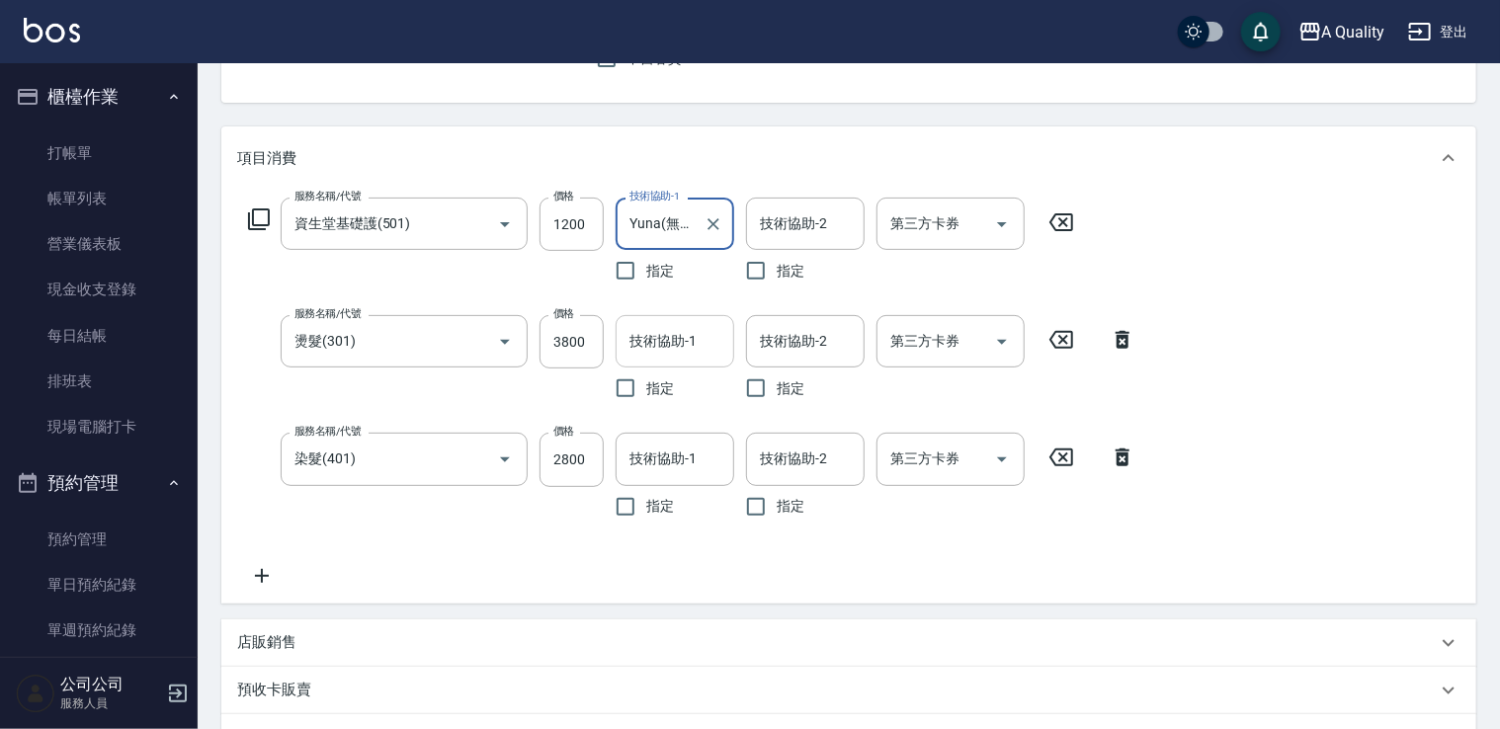
click at [669, 344] on input "技術協助-1" at bounding box center [674, 341] width 101 height 35
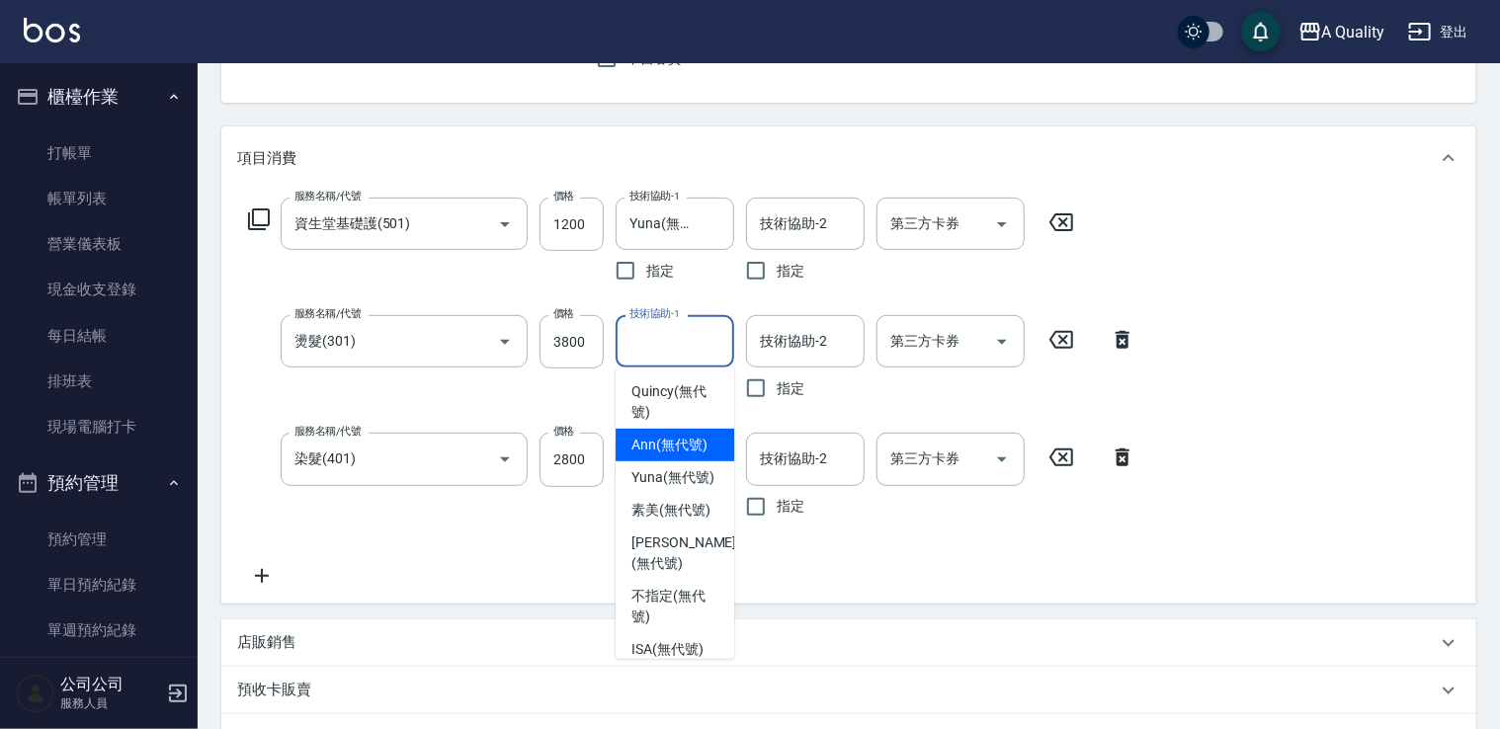
click at [664, 442] on span "Ann (無代號)" at bounding box center [669, 445] width 76 height 21
type input "Ann(無代號)"
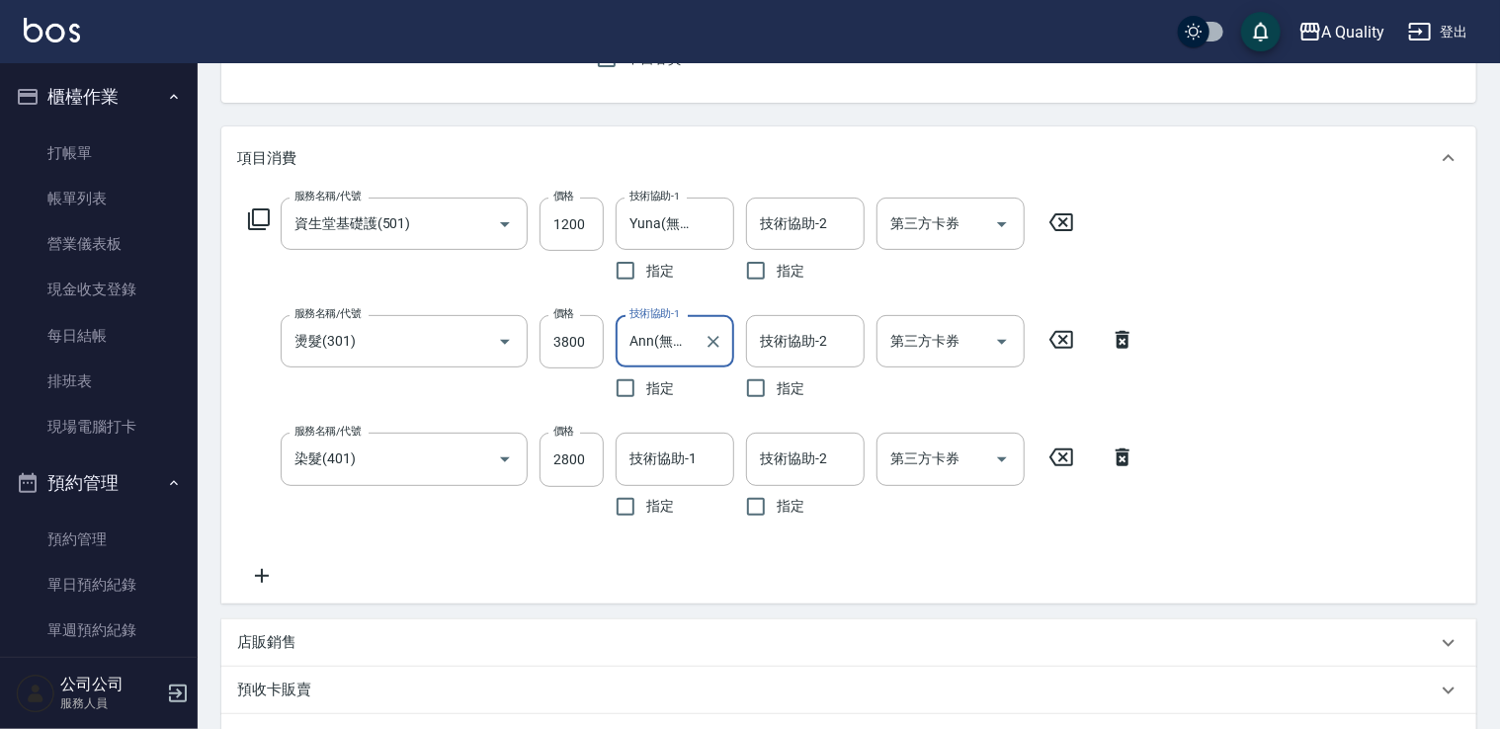
click at [834, 297] on div "服務名稱/代號 資生堂基礎護(501) 服務名稱/代號 價格 1200 價格 技術協助-1 Yuna(無代號) 技術協助-1 指定 技術協助-2 技術協助-2…" at bounding box center [692, 392] width 910 height 389
click at [820, 329] on input "技術協助-2" at bounding box center [805, 341] width 101 height 35
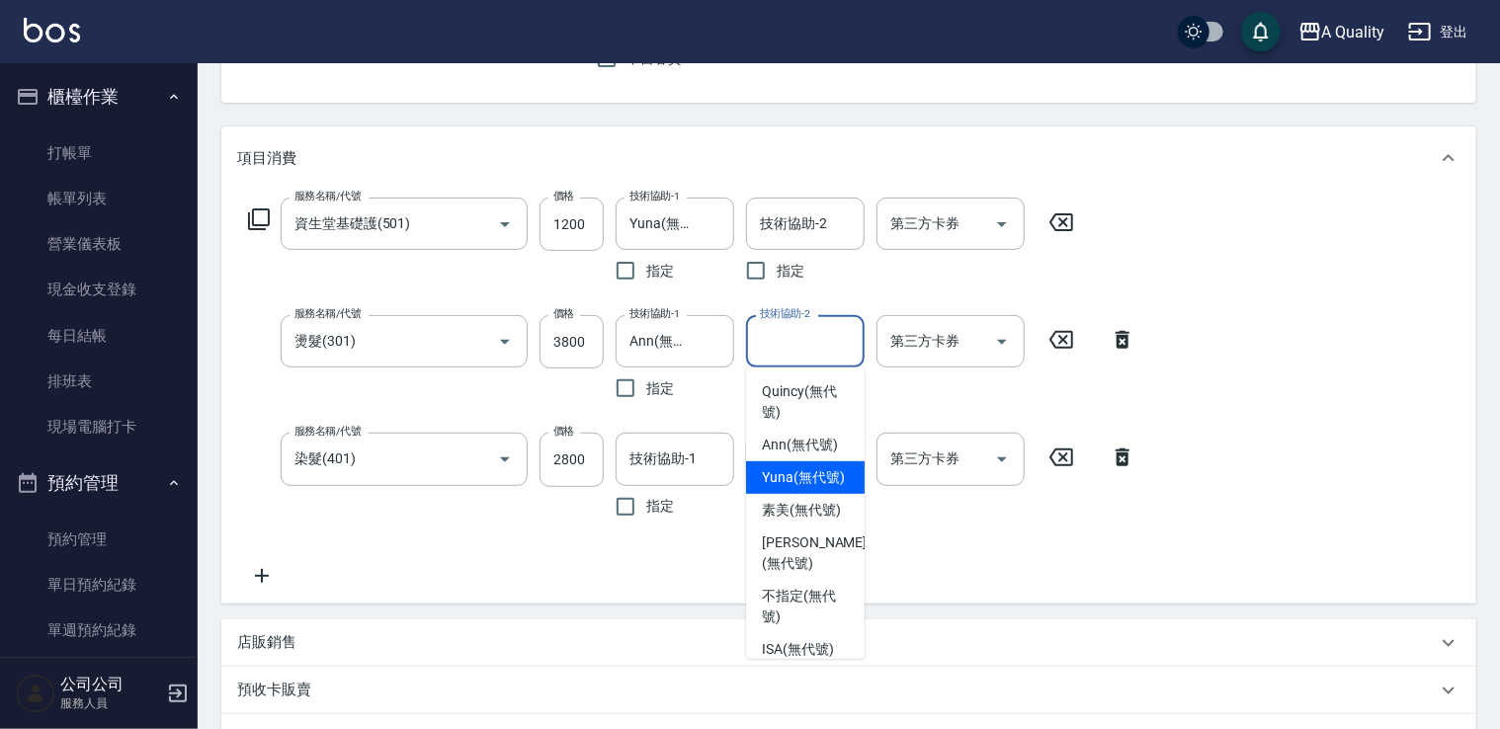
click at [789, 480] on span "Yuna (無代號)" at bounding box center [803, 477] width 83 height 21
type input "Yuna(無代號)"
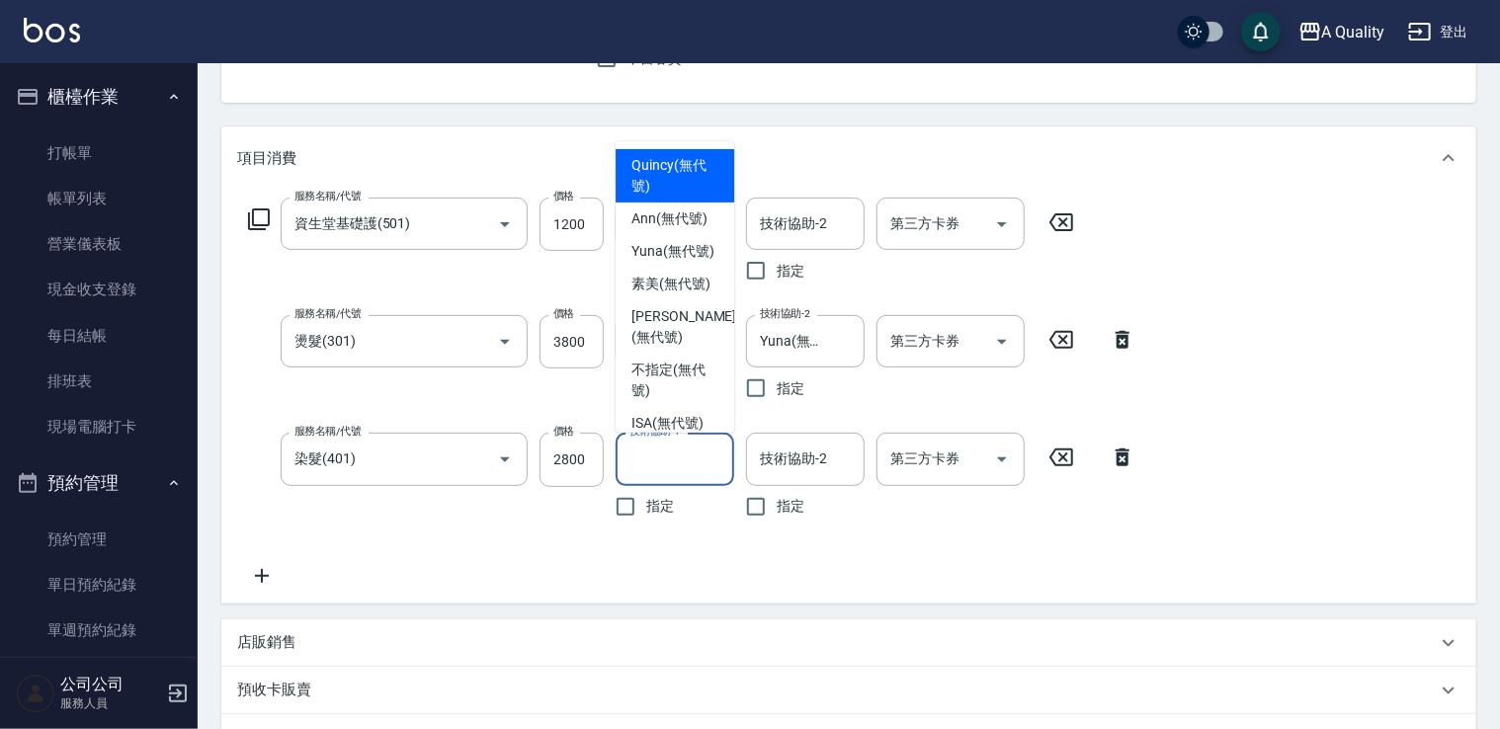
click at [668, 464] on input "技術協助-1" at bounding box center [674, 459] width 101 height 35
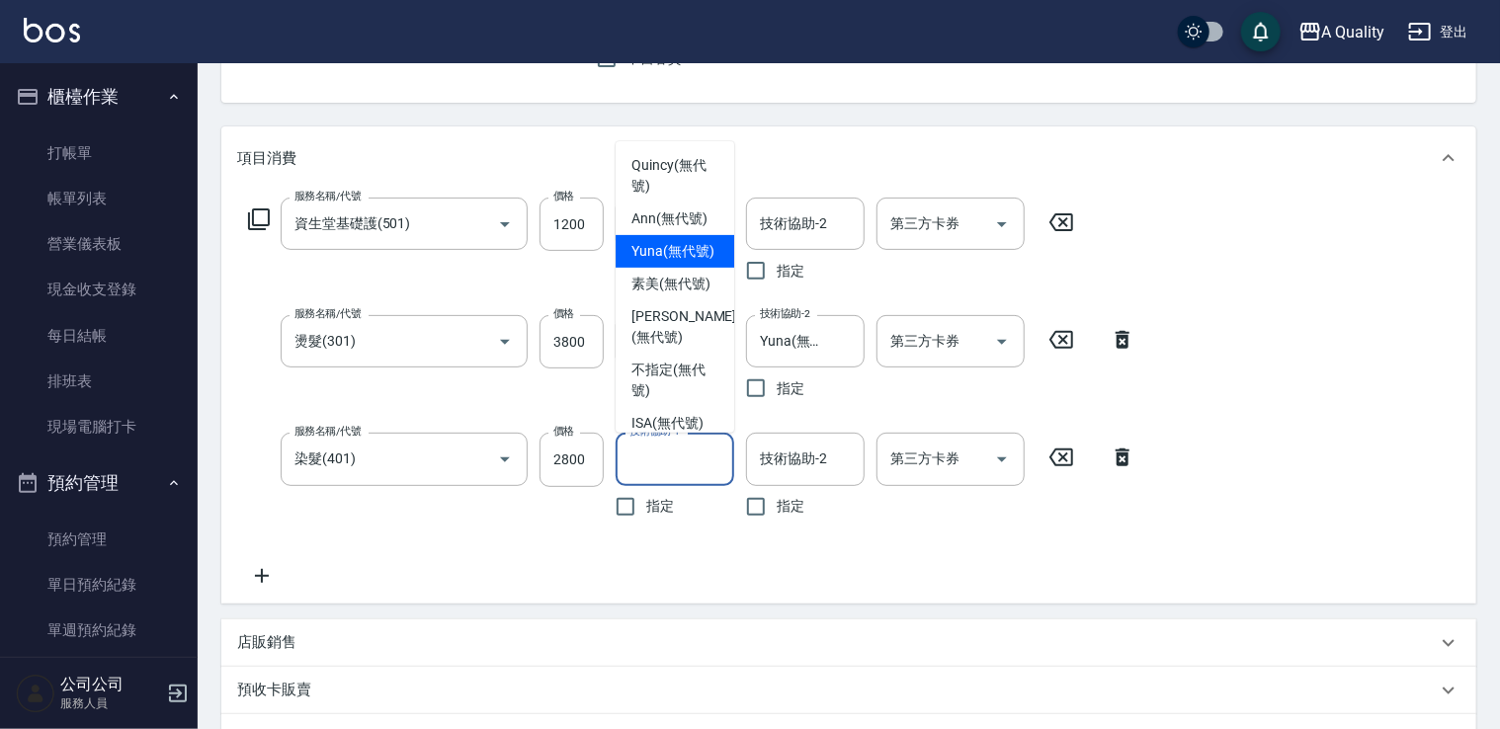
click at [678, 262] on span "Yuna (無代號)" at bounding box center [672, 251] width 83 height 21
type input "Yuna(無代號)"
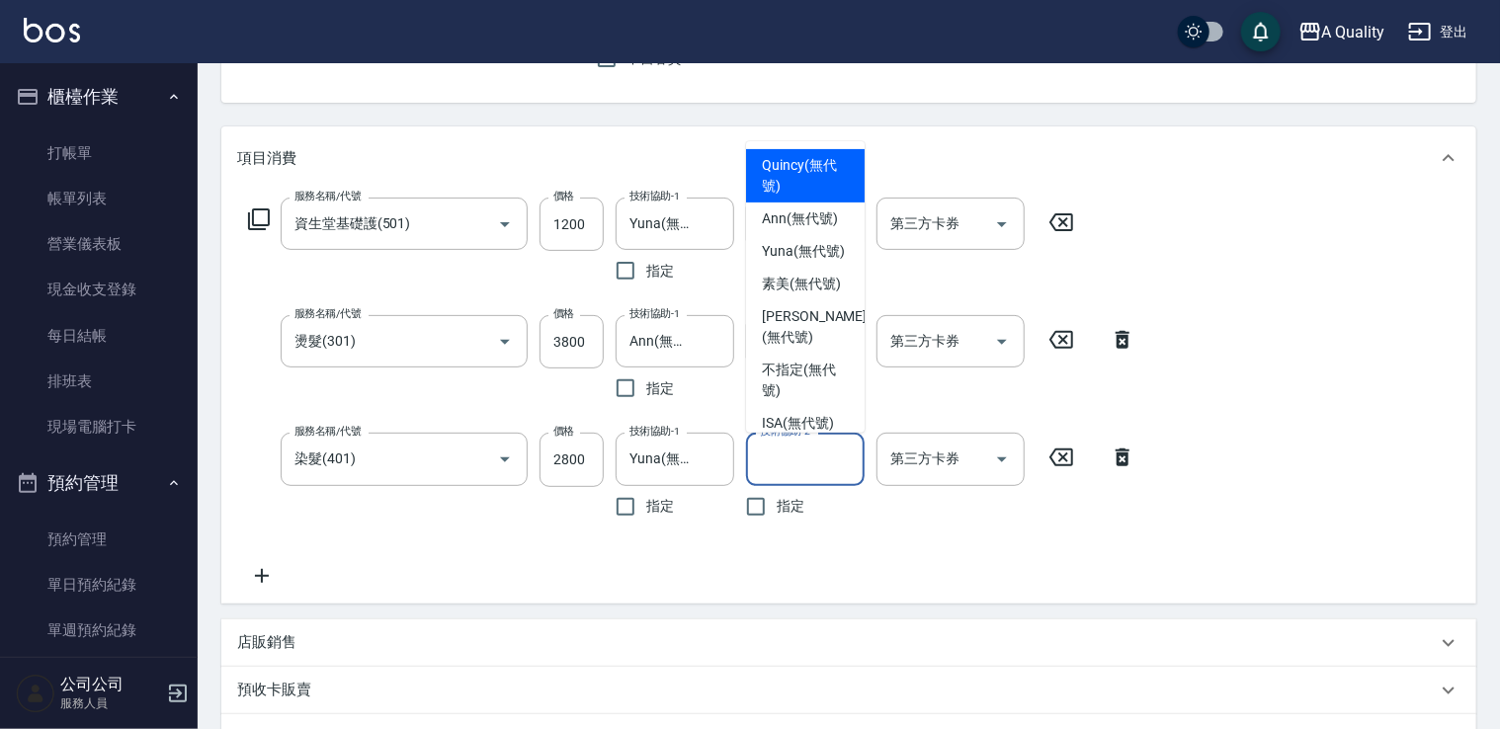
click at [781, 464] on input "技術協助-2" at bounding box center [805, 459] width 101 height 35
click at [775, 224] on span "Ann (無代號)" at bounding box center [800, 218] width 76 height 21
type input "Ann(無代號)"
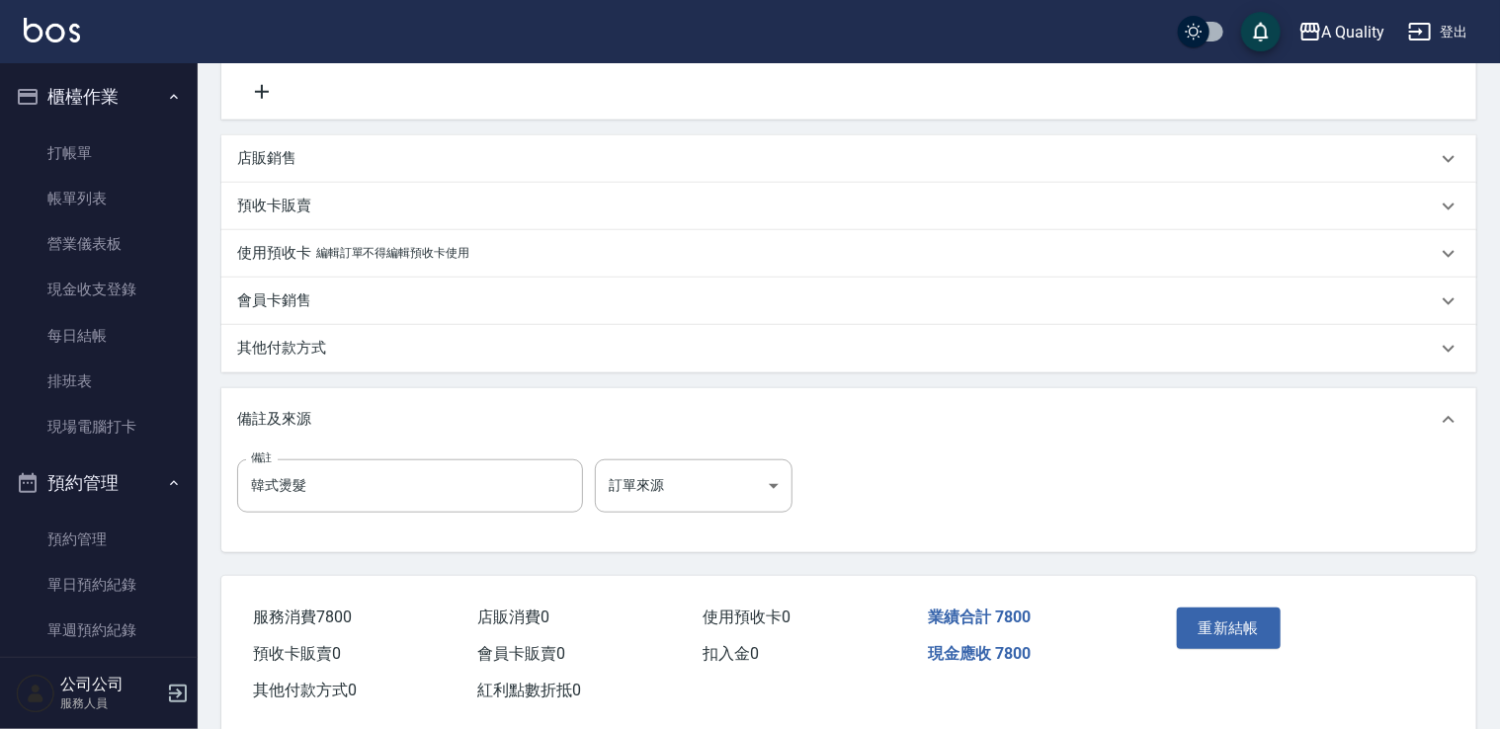
scroll to position [715, 0]
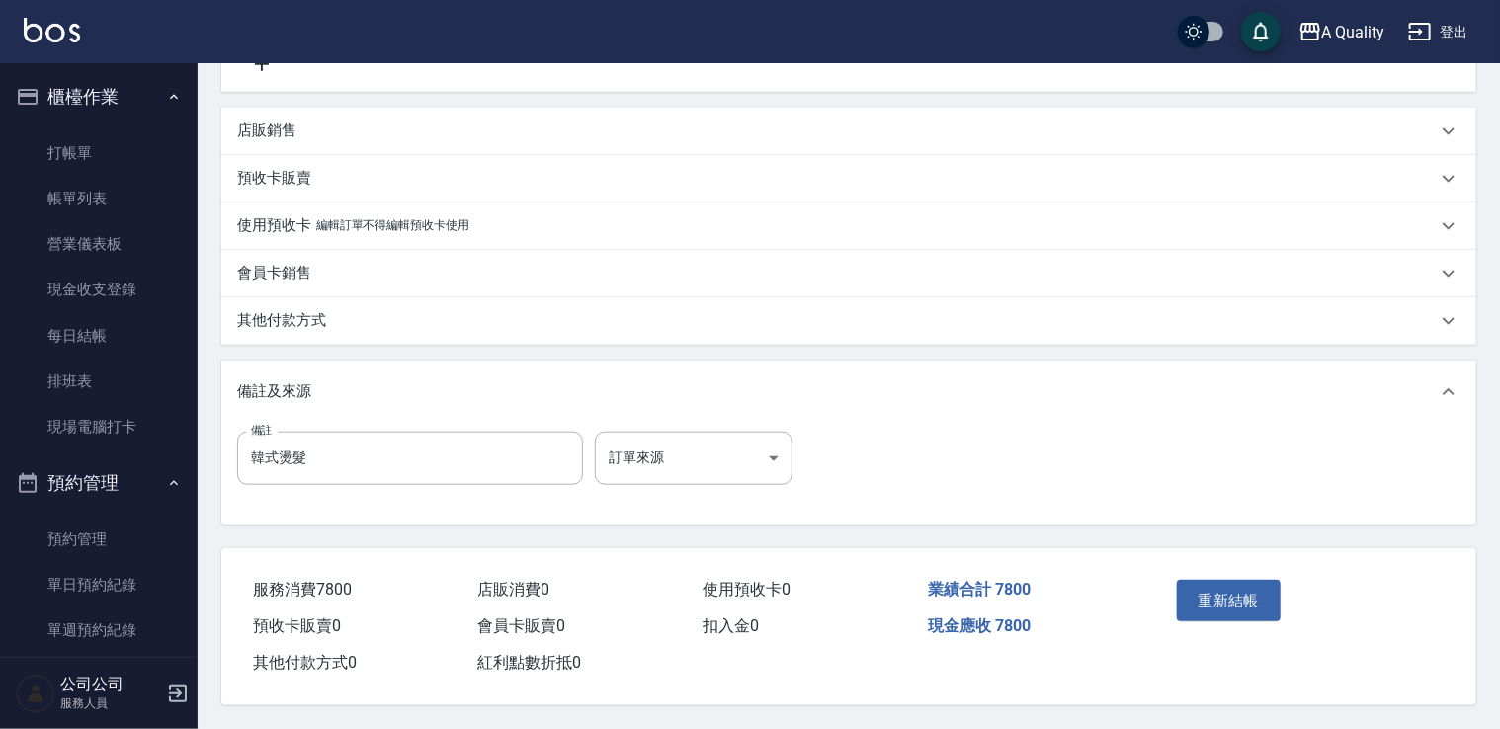
click at [316, 287] on div "會員卡銷售" at bounding box center [848, 273] width 1255 height 47
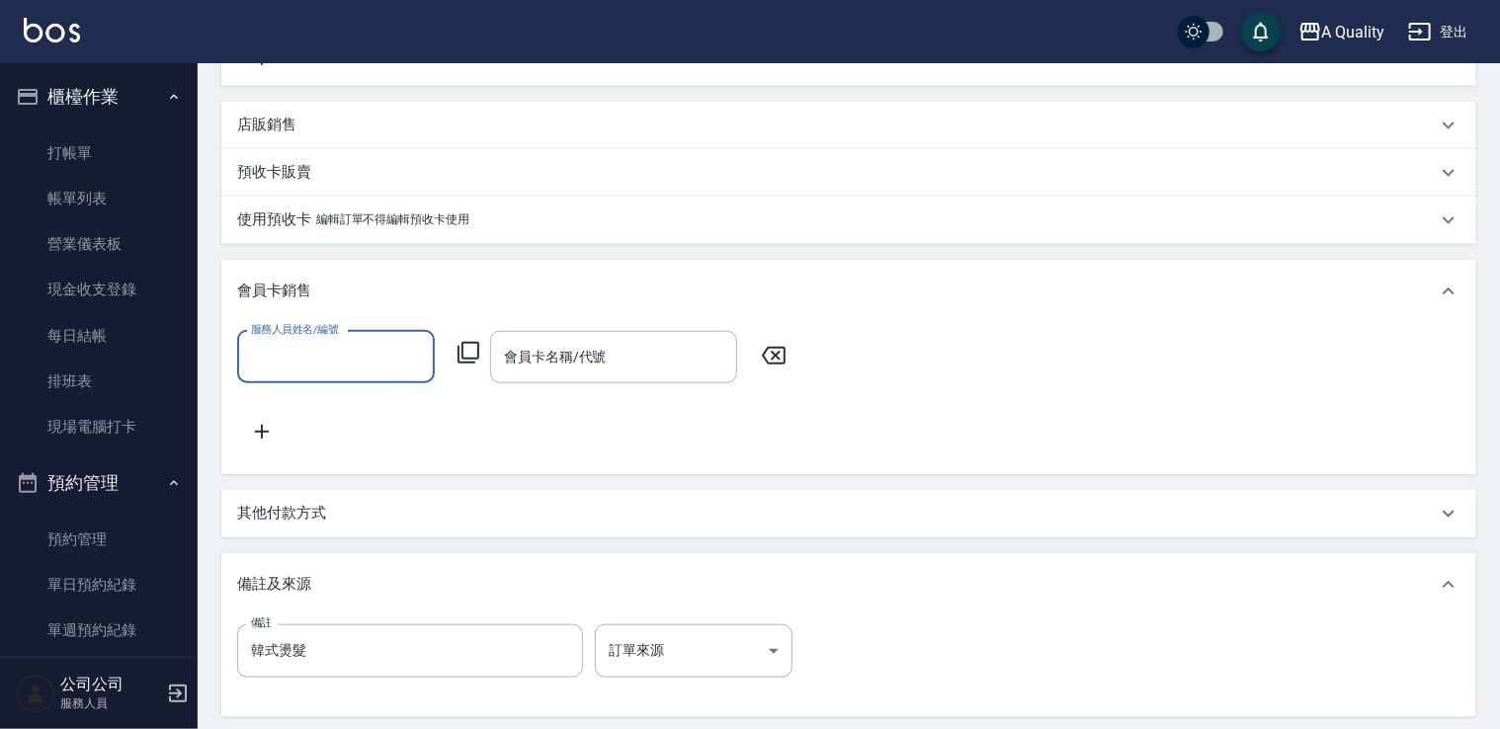
scroll to position [0, 0]
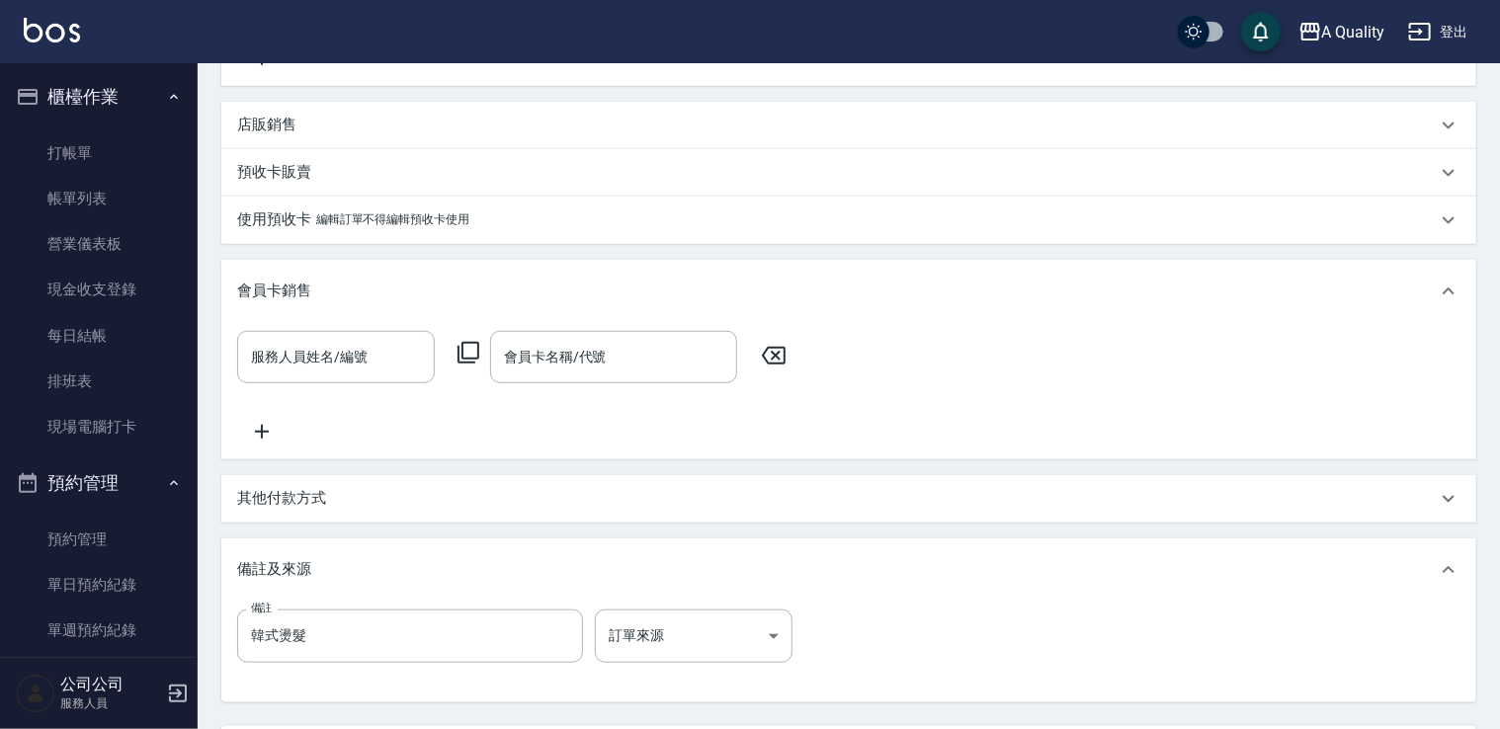
click at [290, 505] on p "其他付款方式" at bounding box center [281, 498] width 89 height 21
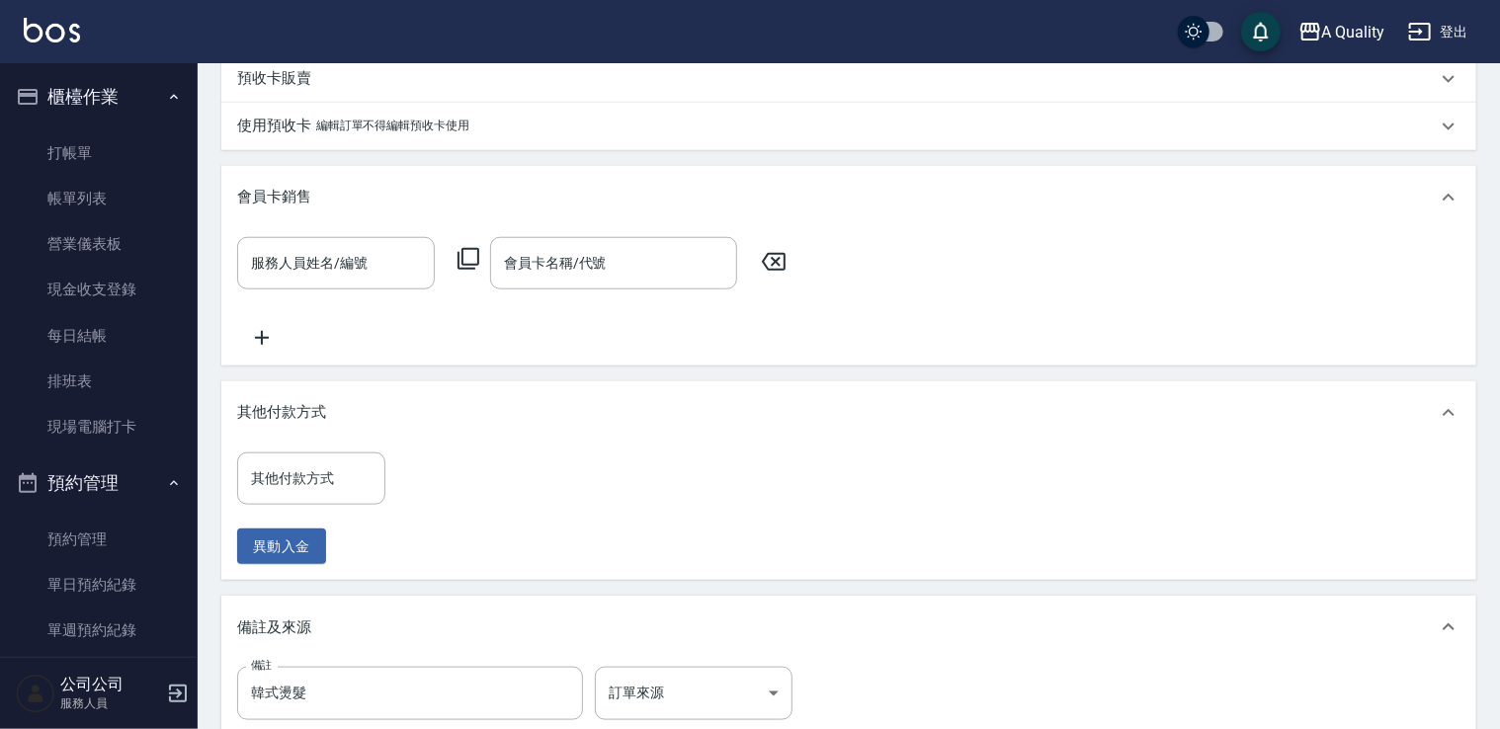
scroll to position [814, 0]
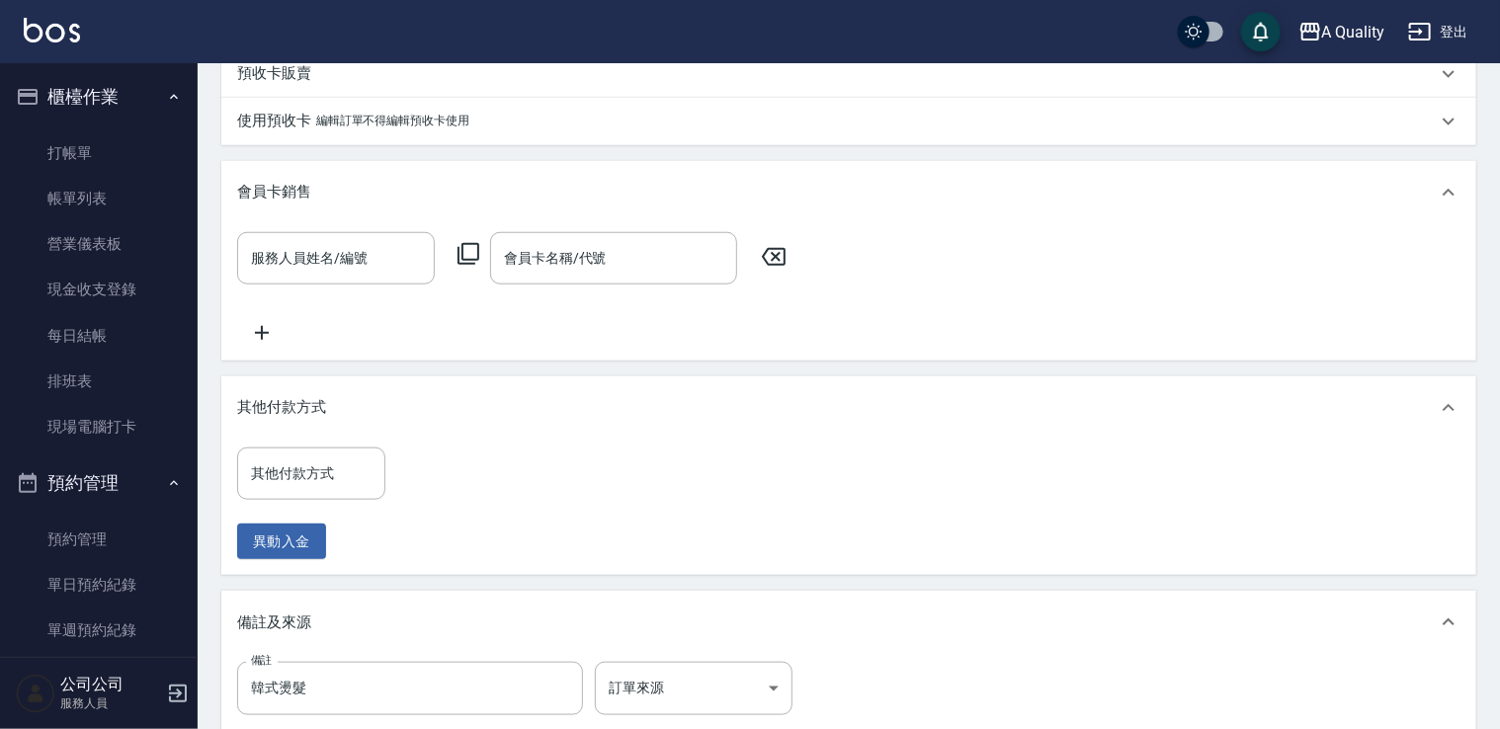
click at [288, 458] on div "其他付款方式 其他付款方式 異動入金" at bounding box center [848, 508] width 1255 height 136
click at [291, 477] on input "其他付款方式" at bounding box center [311, 473] width 130 height 35
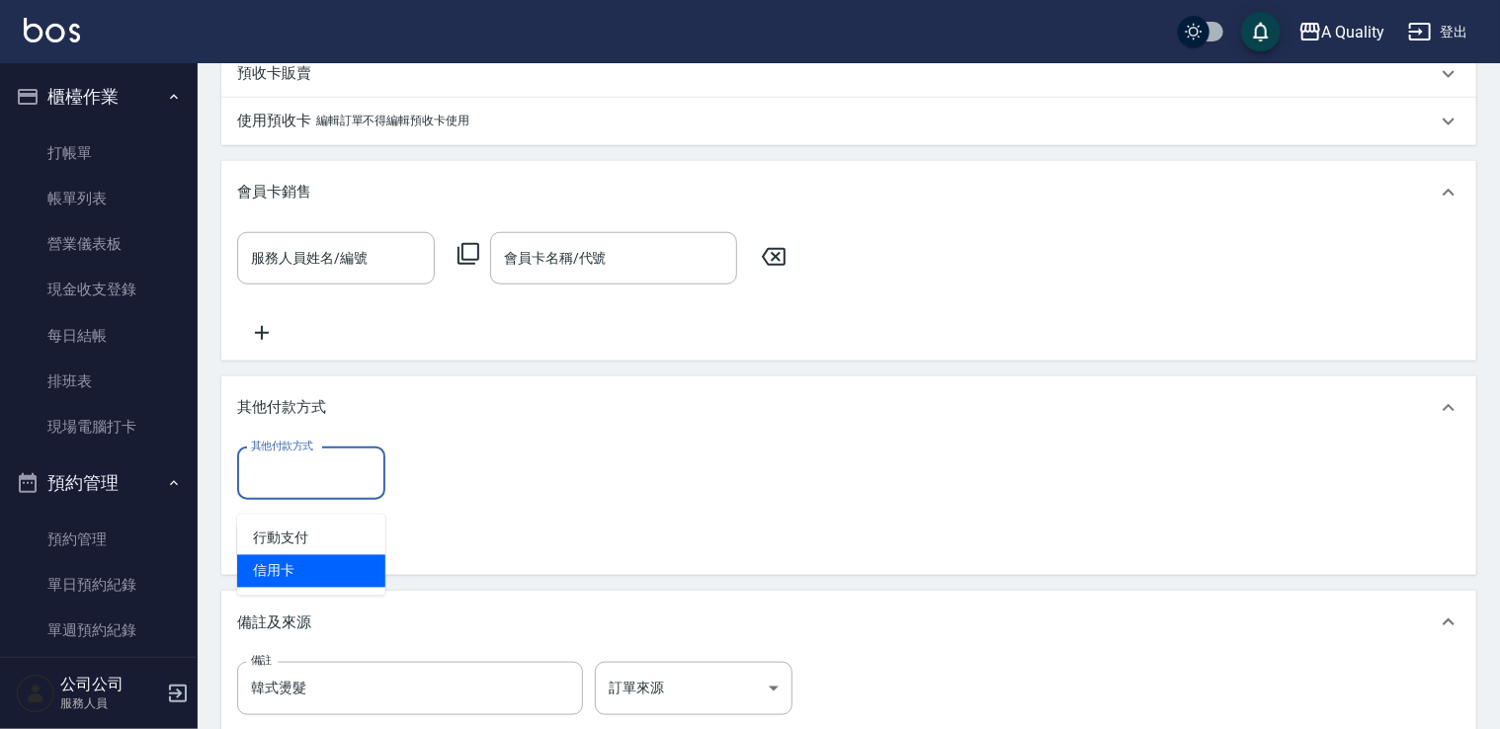
click at [288, 571] on span "信用卡" at bounding box center [311, 571] width 148 height 33
type input "信用卡"
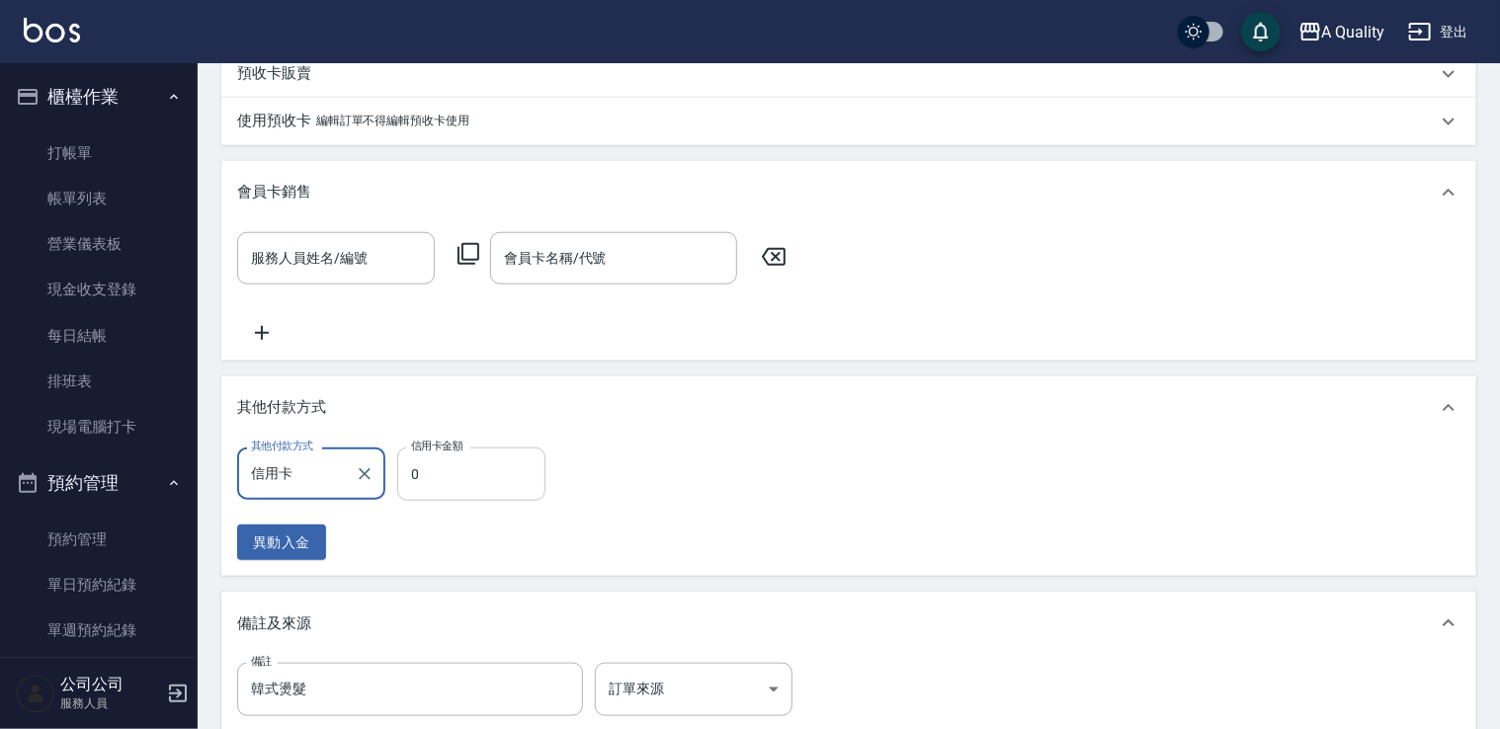
click at [419, 468] on input "0" at bounding box center [471, 474] width 148 height 53
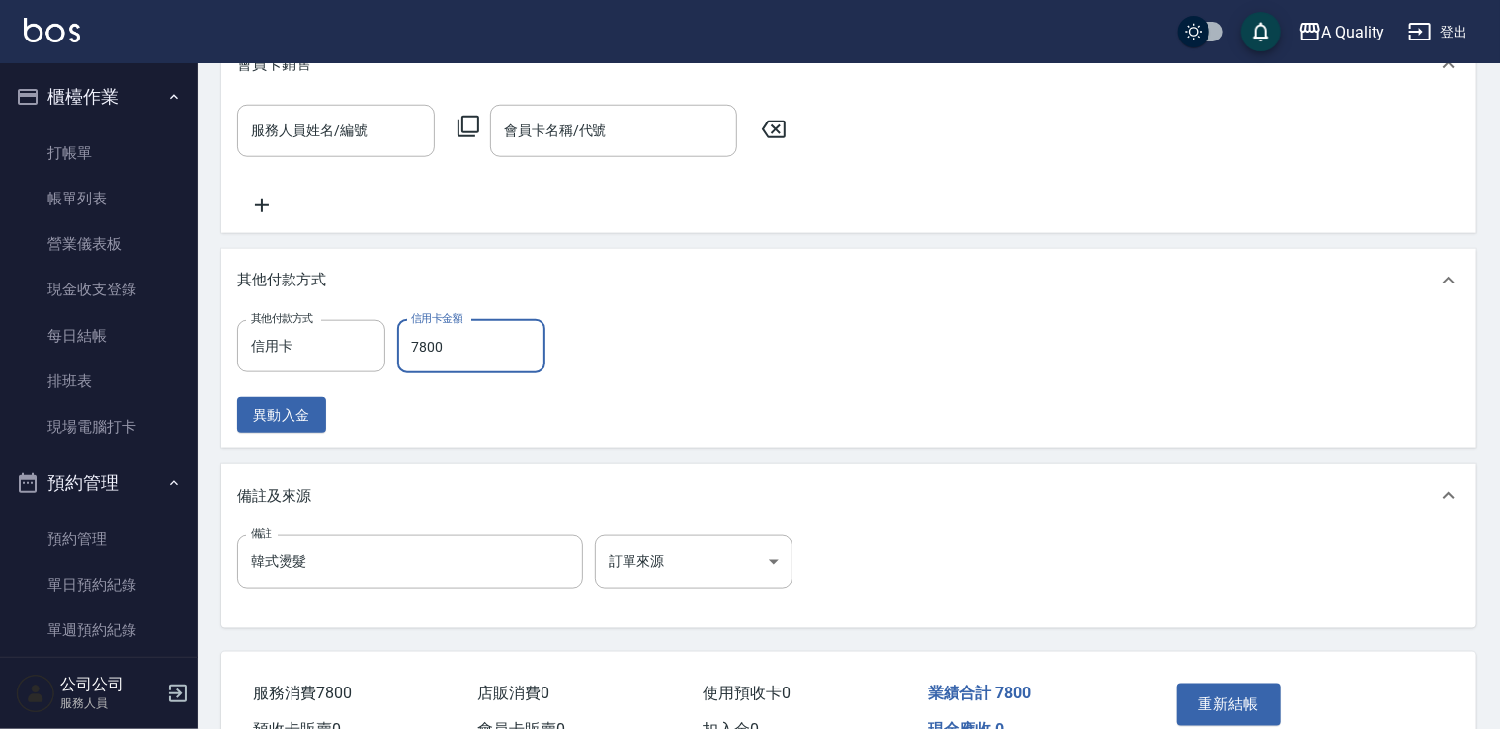
scroll to position [1067, 0]
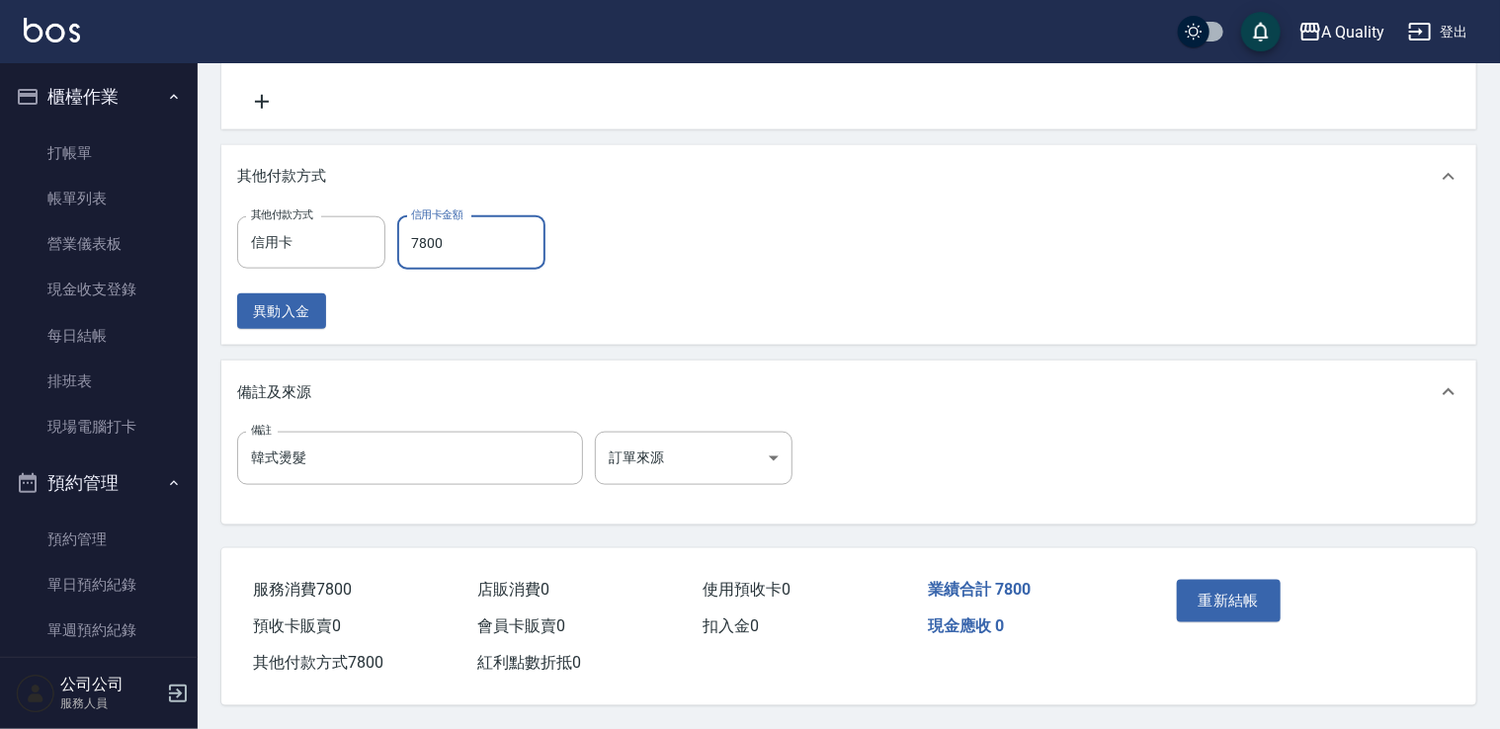
type input "7800"
click at [1301, 583] on div "重新結帳" at bounding box center [1299, 614] width 308 height 133
click at [1262, 603] on button "重新結帳" at bounding box center [1229, 600] width 105 height 41
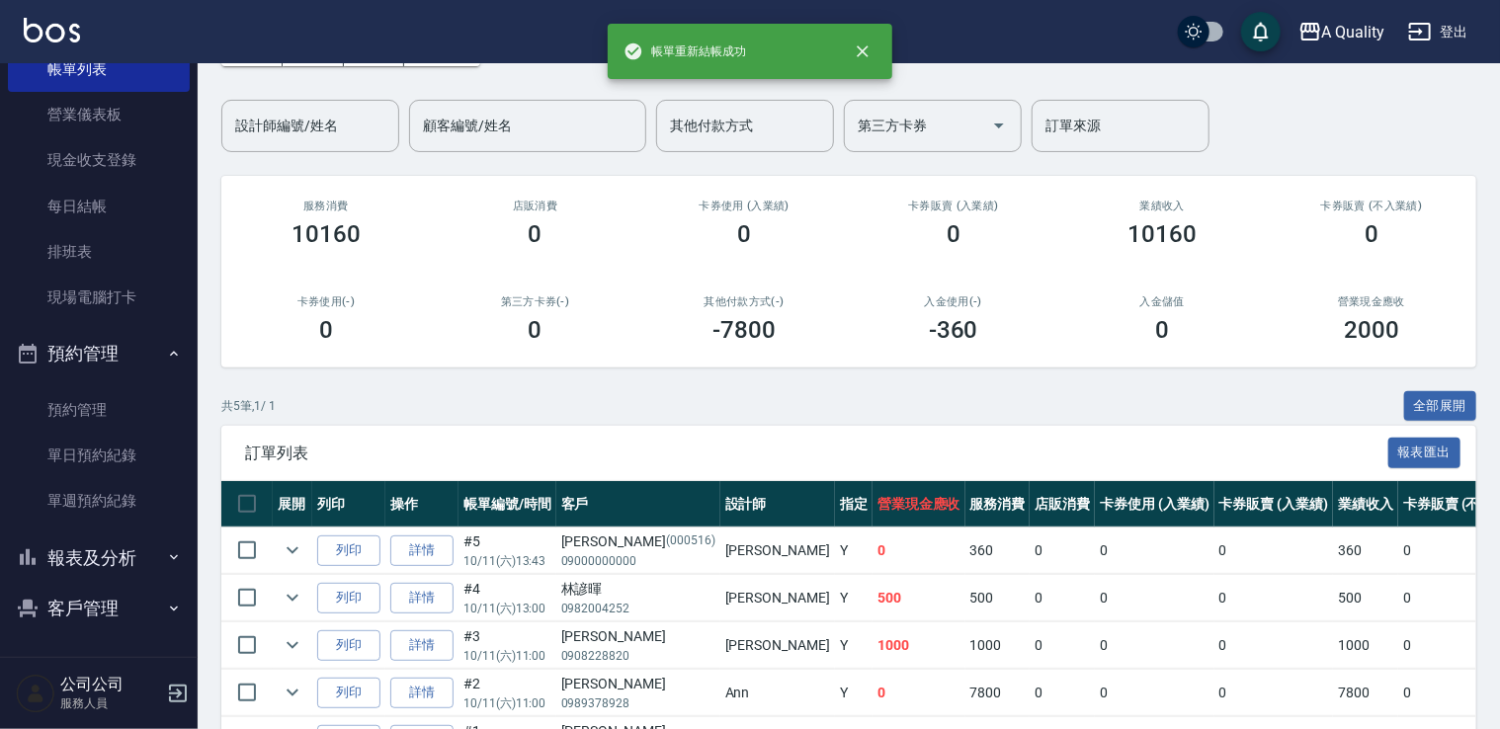
scroll to position [254, 0]
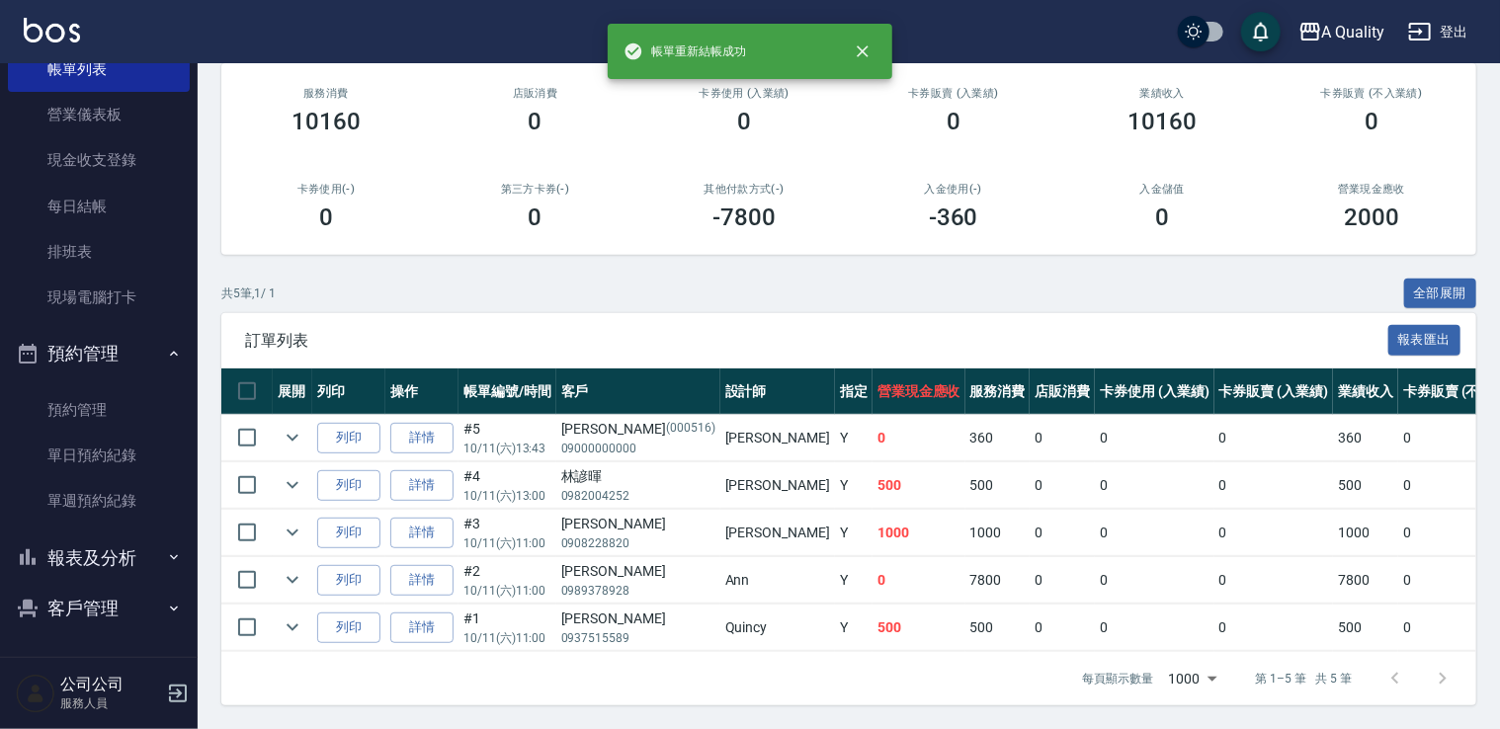
click at [125, 567] on button "報表及分析" at bounding box center [99, 557] width 182 height 51
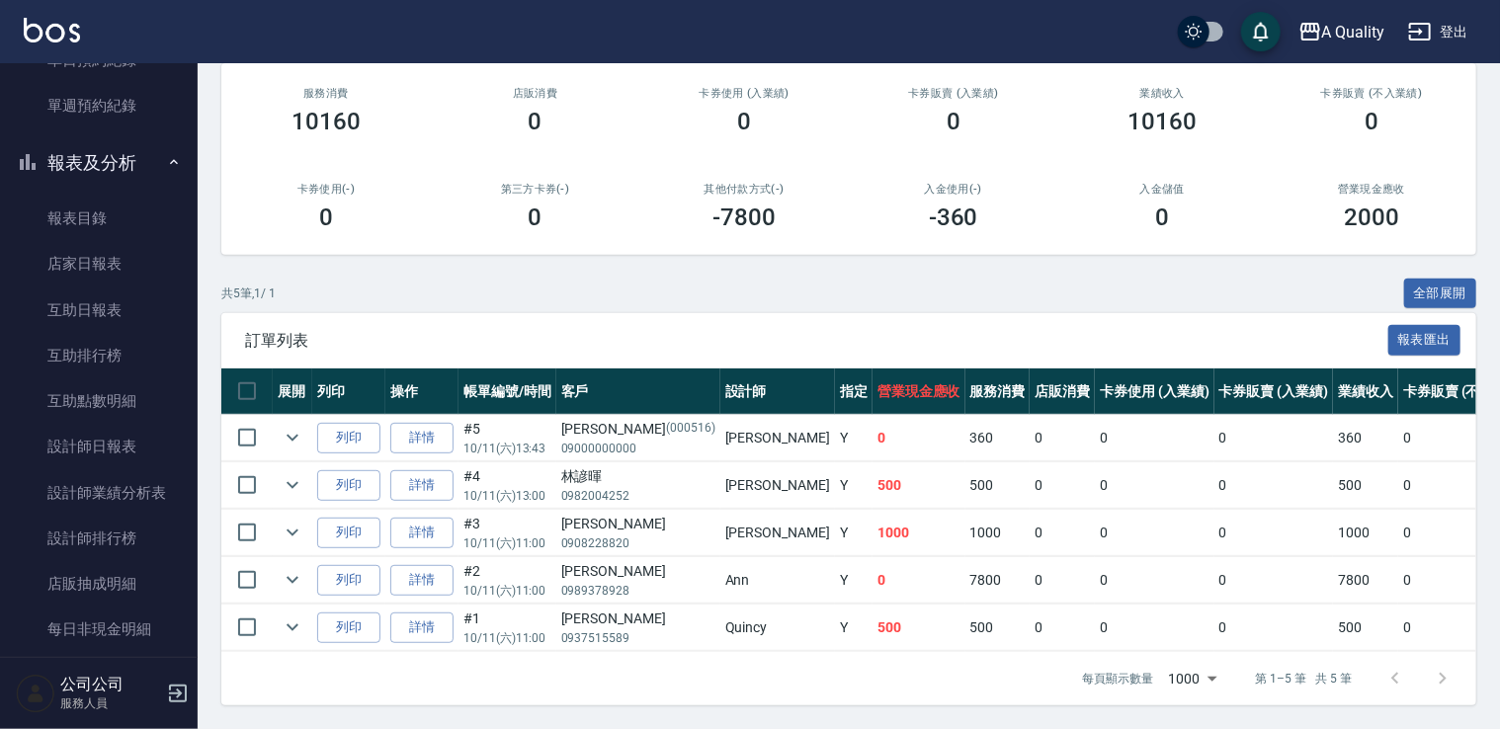
scroll to position [602, 0]
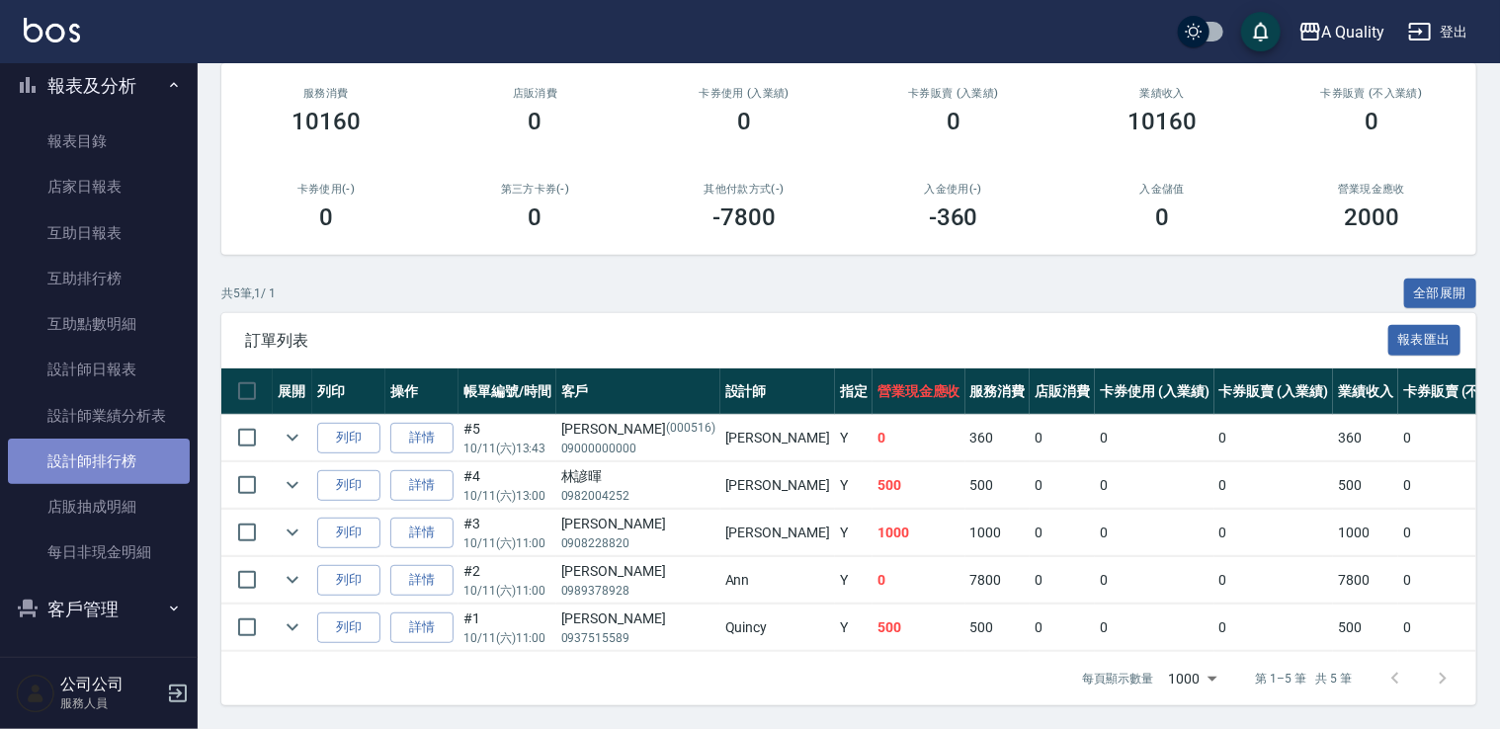
click at [120, 452] on link "設計師排行榜" at bounding box center [99, 461] width 182 height 45
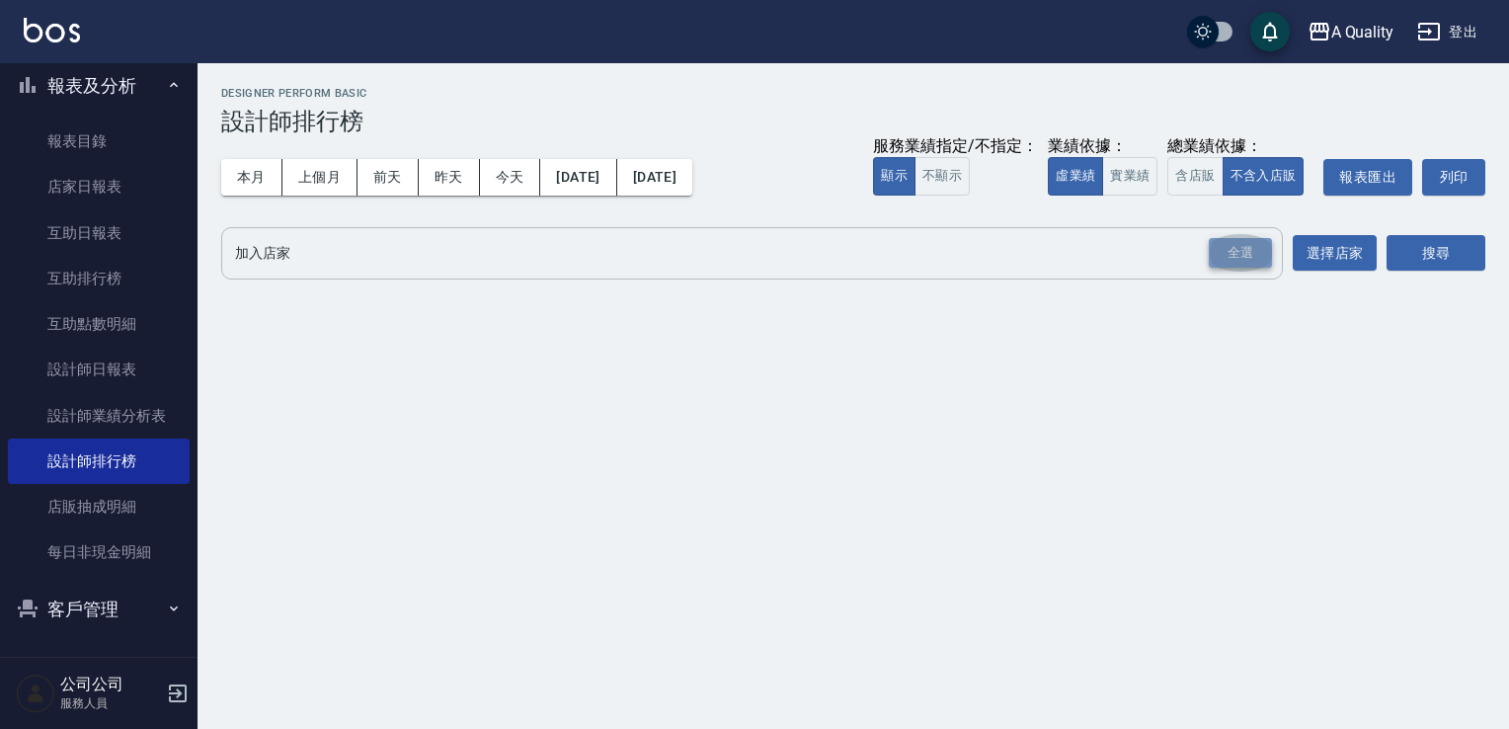
click at [1225, 263] on div "全選" at bounding box center [1240, 253] width 63 height 31
drag, startPoint x: 1428, startPoint y: 266, endPoint x: 1115, endPoint y: 271, distance: 313.2
click at [1428, 266] on button "搜尋" at bounding box center [1436, 254] width 99 height 37
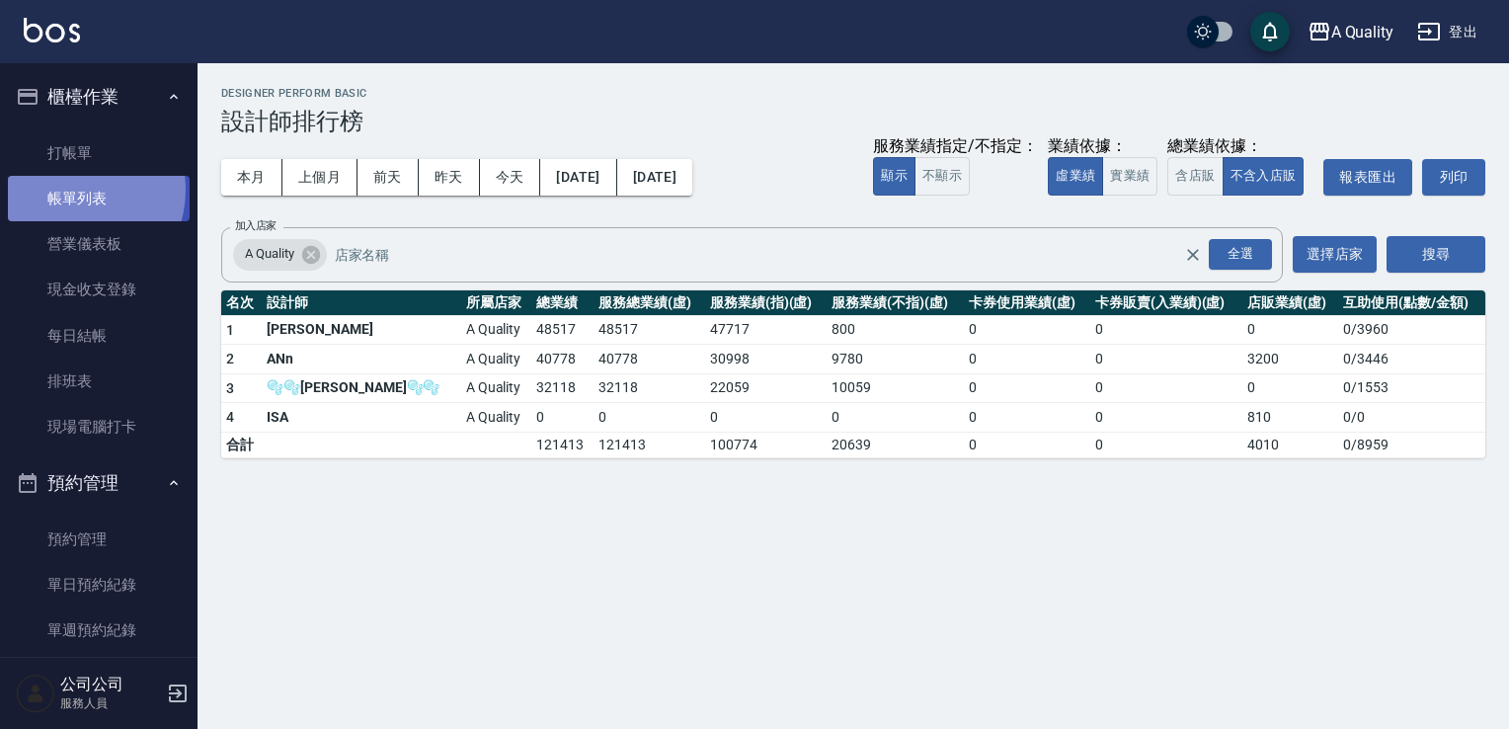
click at [71, 190] on link "帳單列表" at bounding box center [99, 198] width 182 height 45
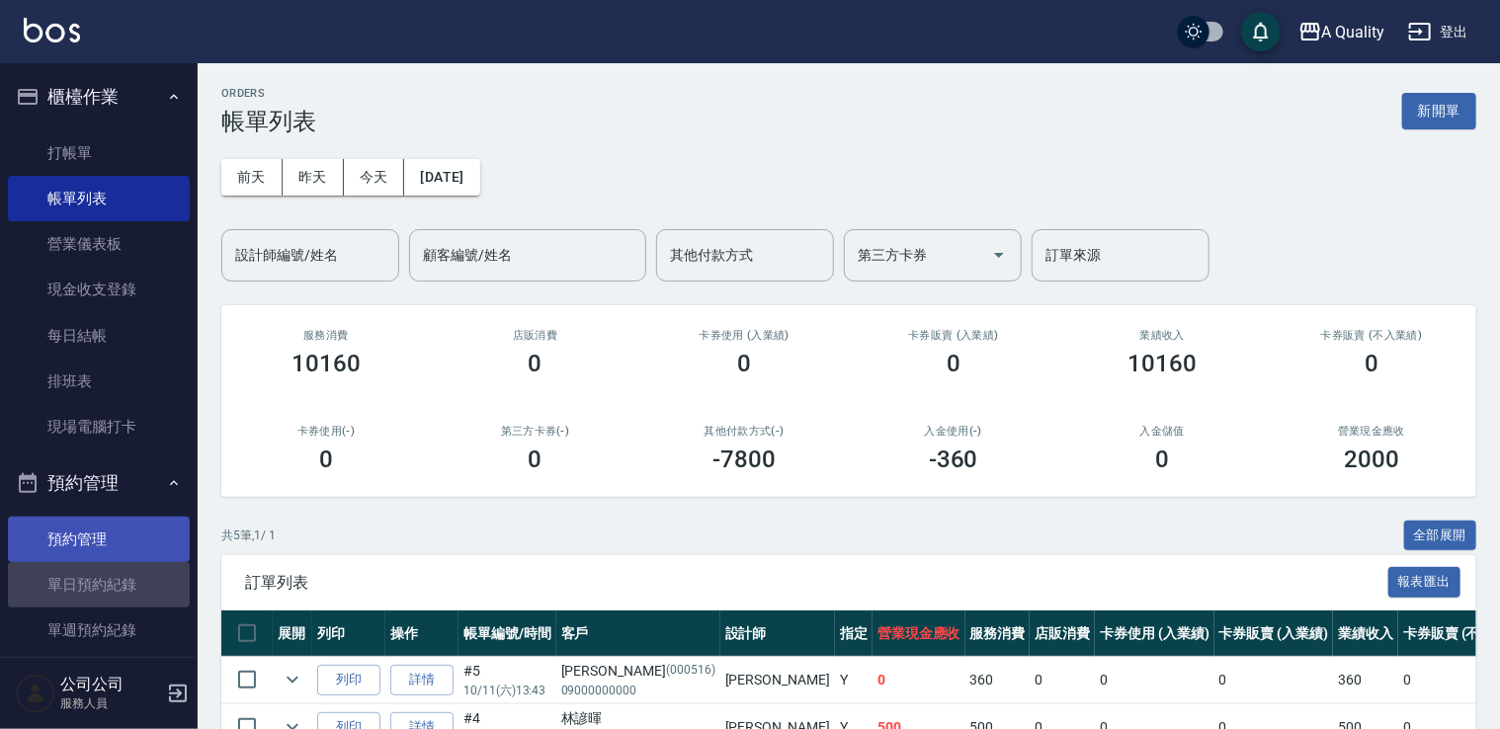
drag, startPoint x: 132, startPoint y: 582, endPoint x: 152, endPoint y: 558, distance: 30.9
click at [132, 580] on link "單日預約紀錄" at bounding box center [99, 584] width 182 height 45
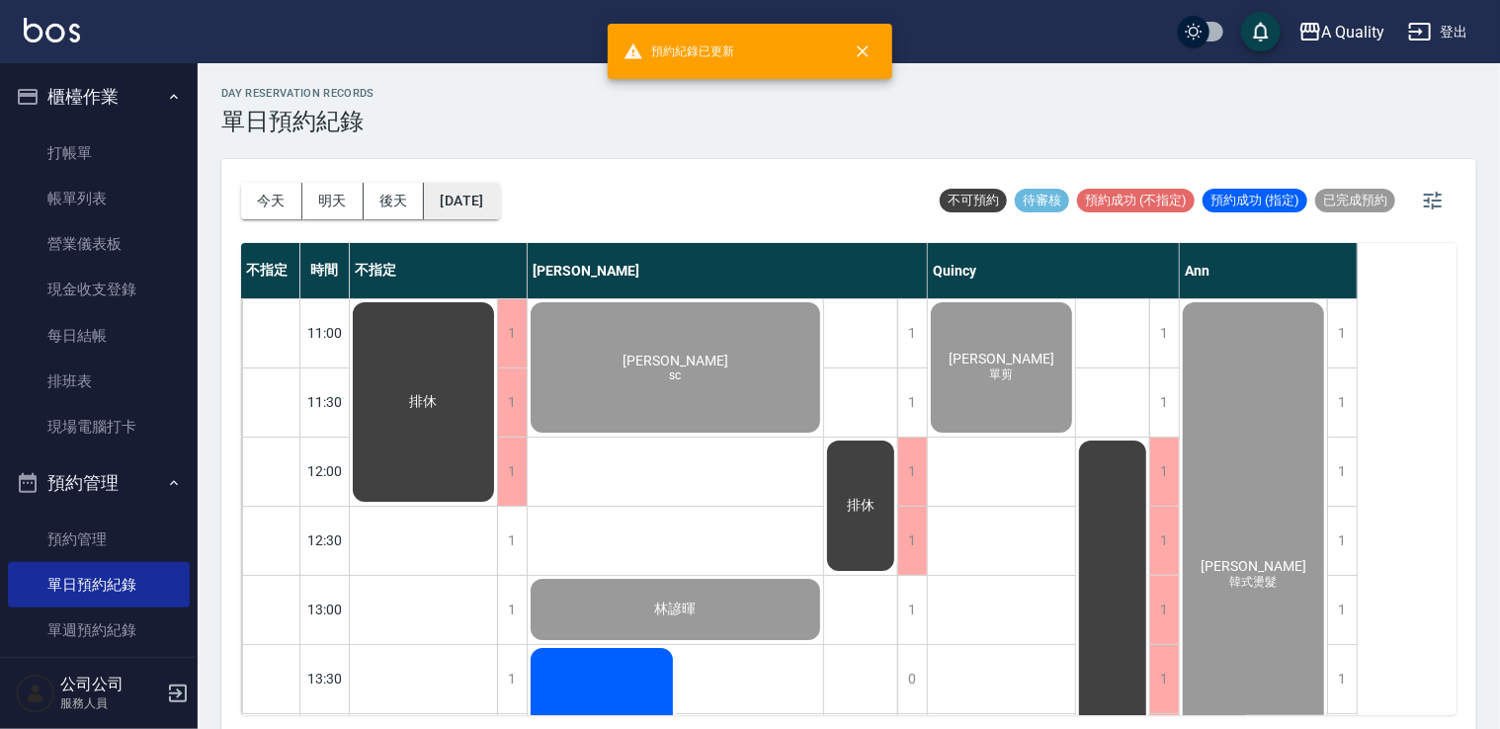
click at [499, 200] on button "[DATE]" at bounding box center [461, 201] width 75 height 37
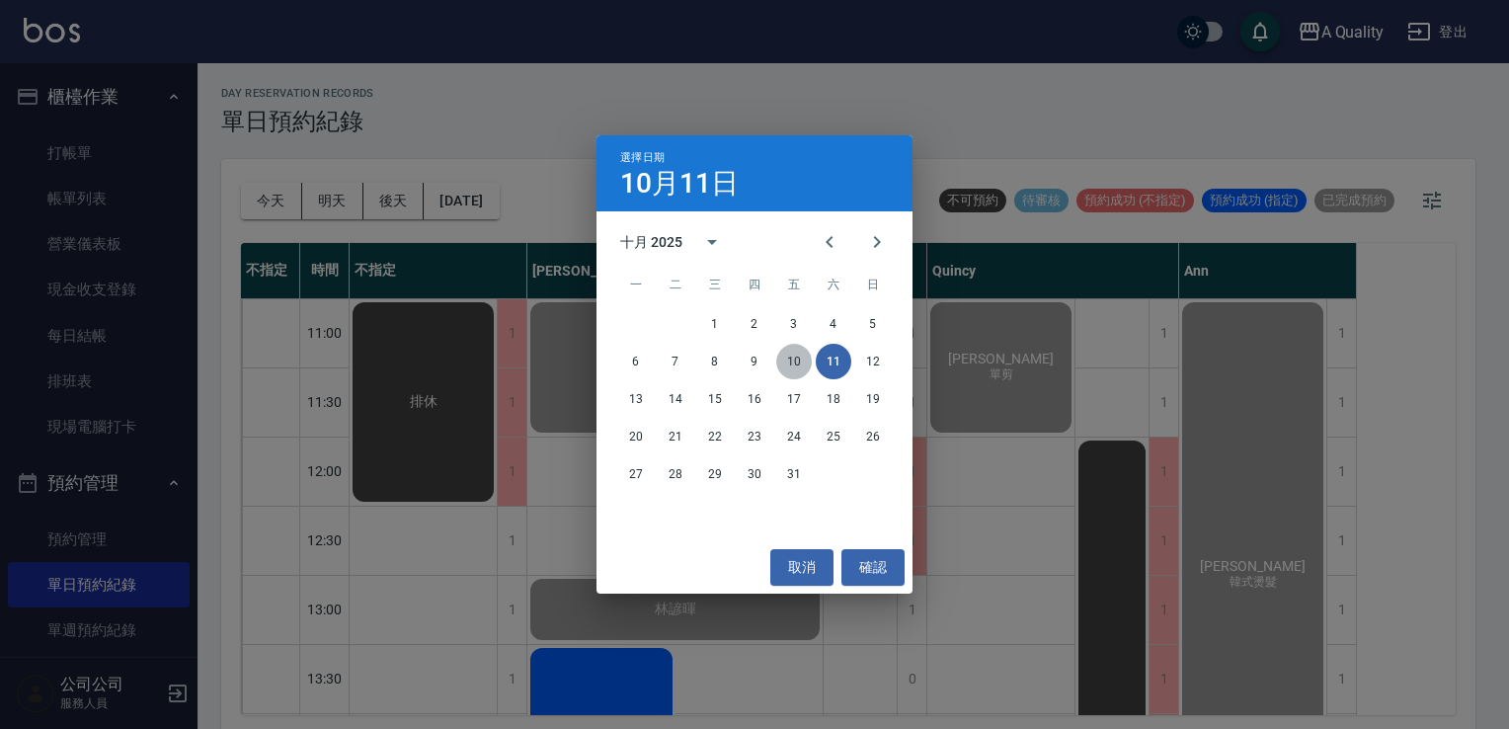
click at [794, 366] on button "10" at bounding box center [794, 362] width 36 height 36
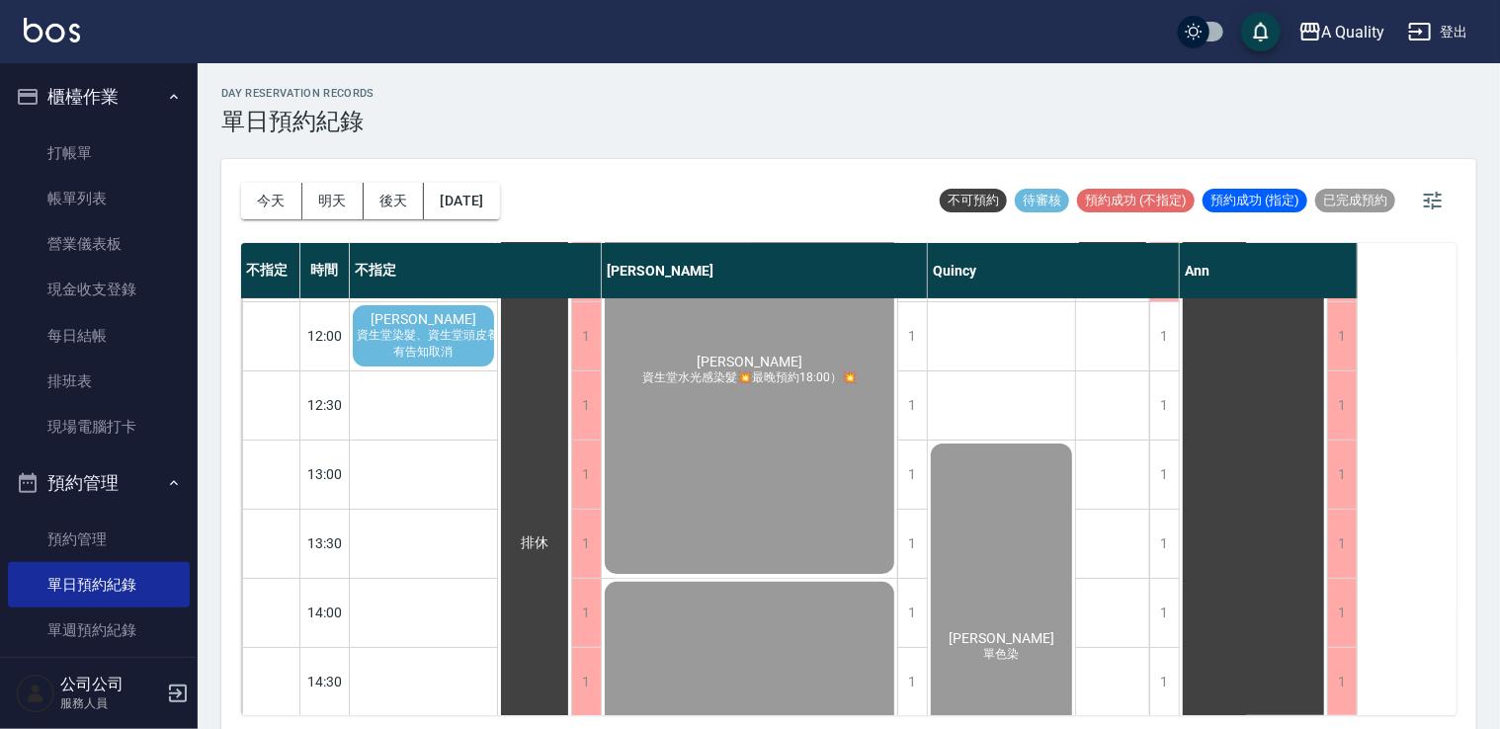
scroll to position [296, 0]
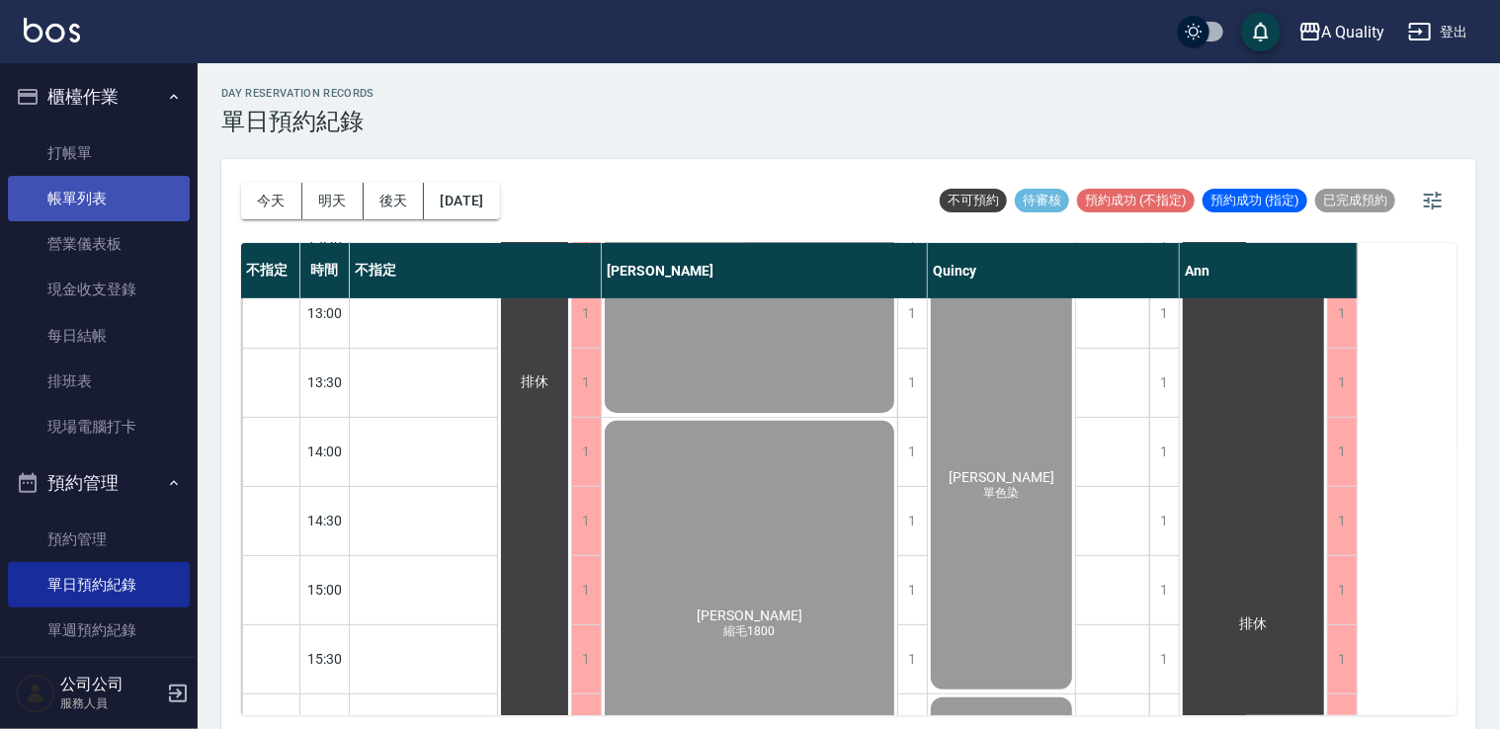
click at [152, 186] on link "帳單列表" at bounding box center [99, 198] width 182 height 45
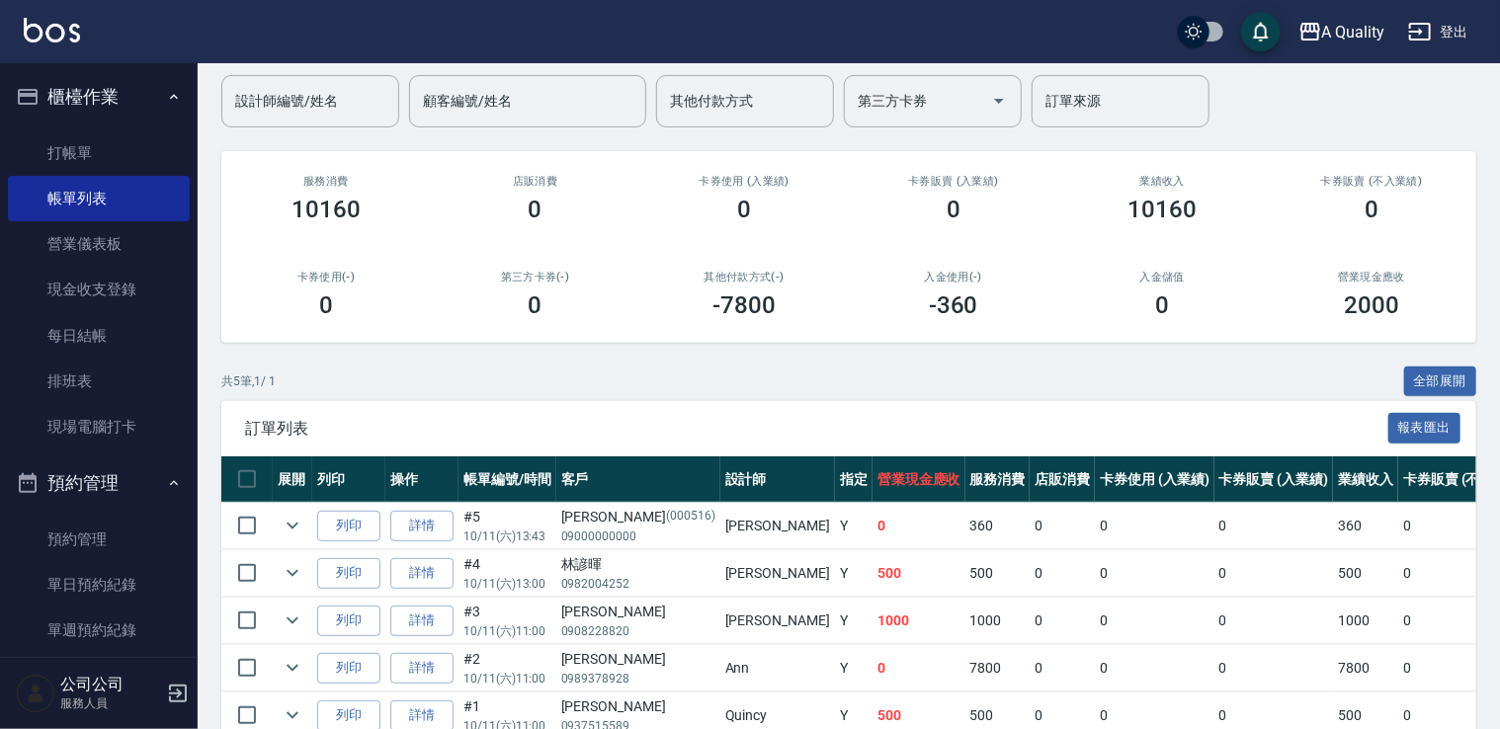
scroll to position [254, 0]
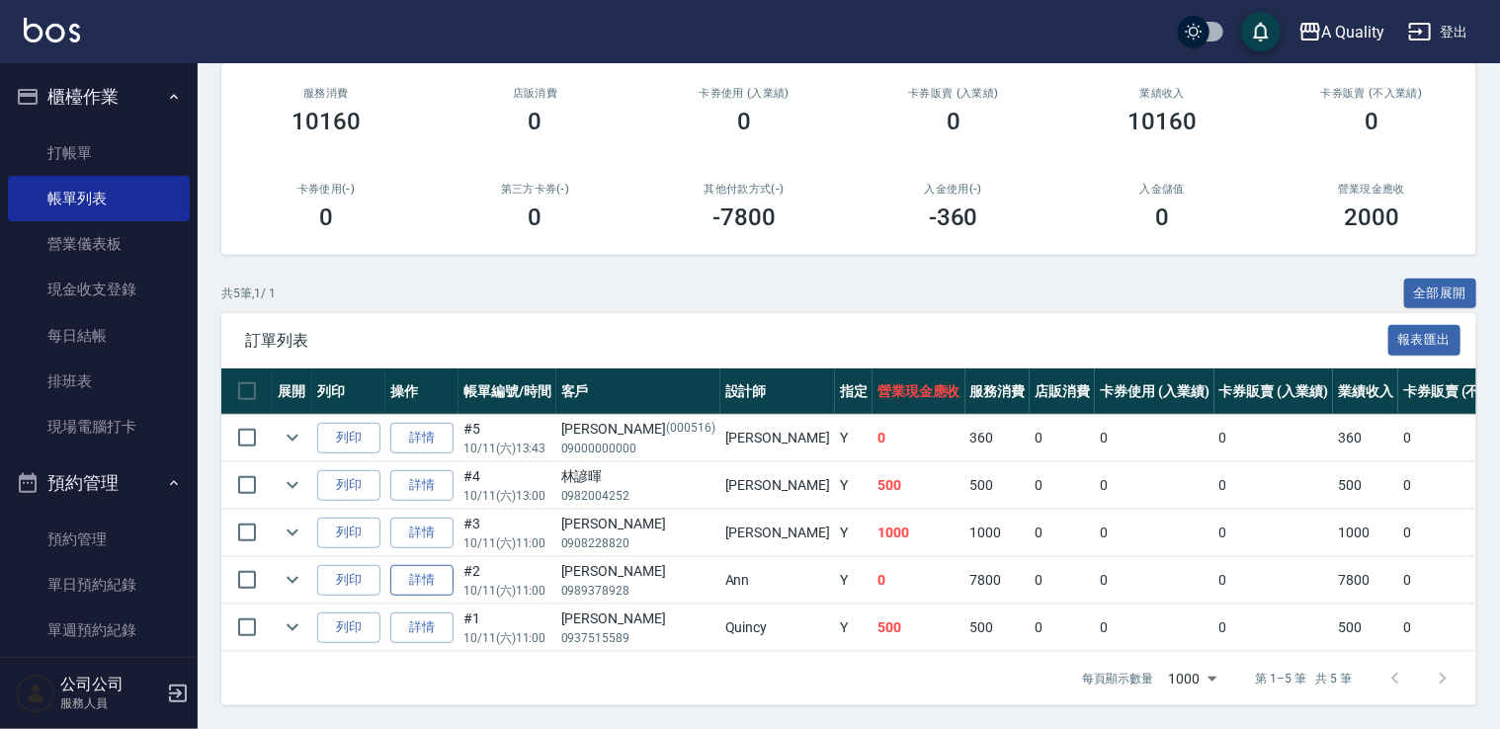
click at [443, 565] on link "詳情" at bounding box center [421, 580] width 63 height 31
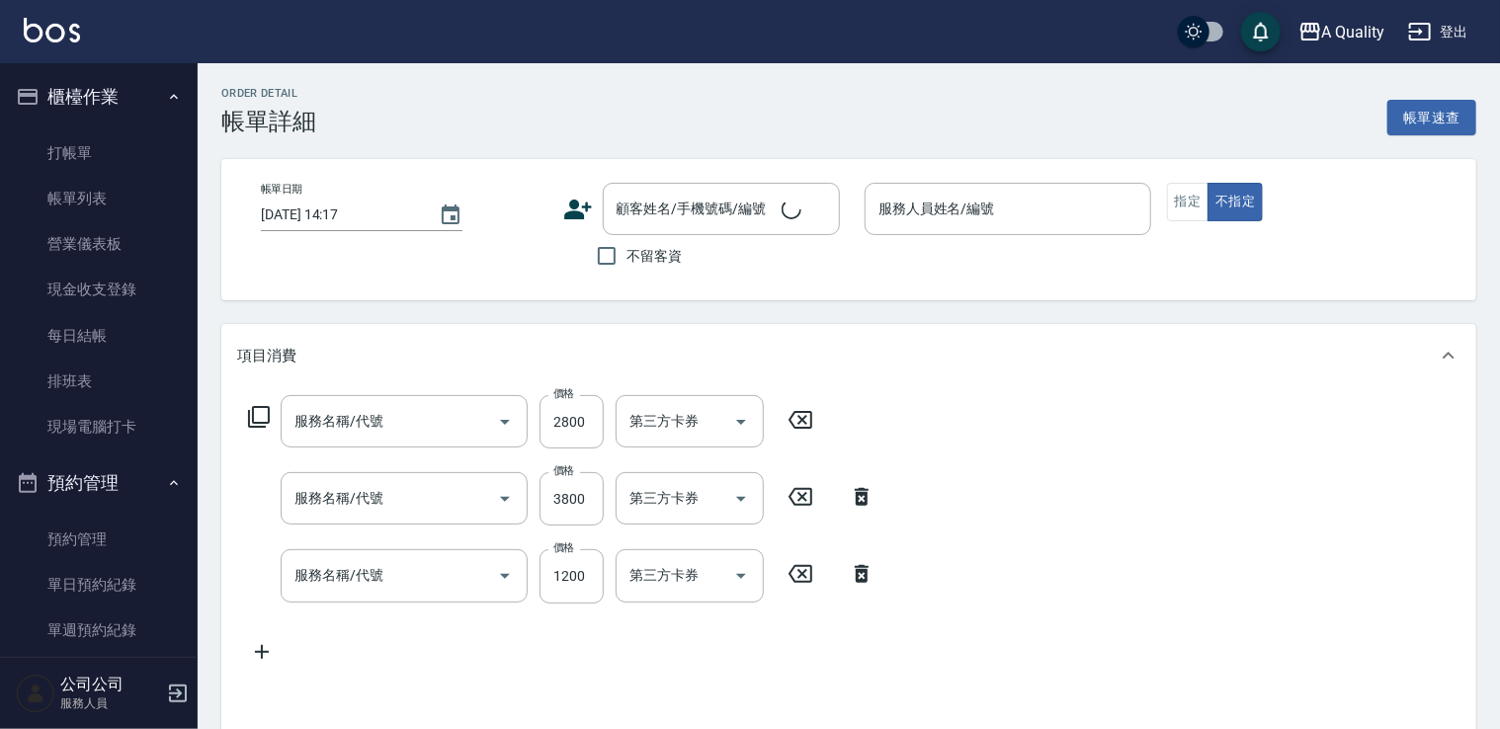
type input "[DATE] 11:00"
type input "Ann(無代號)"
type input "韓式燙髮"
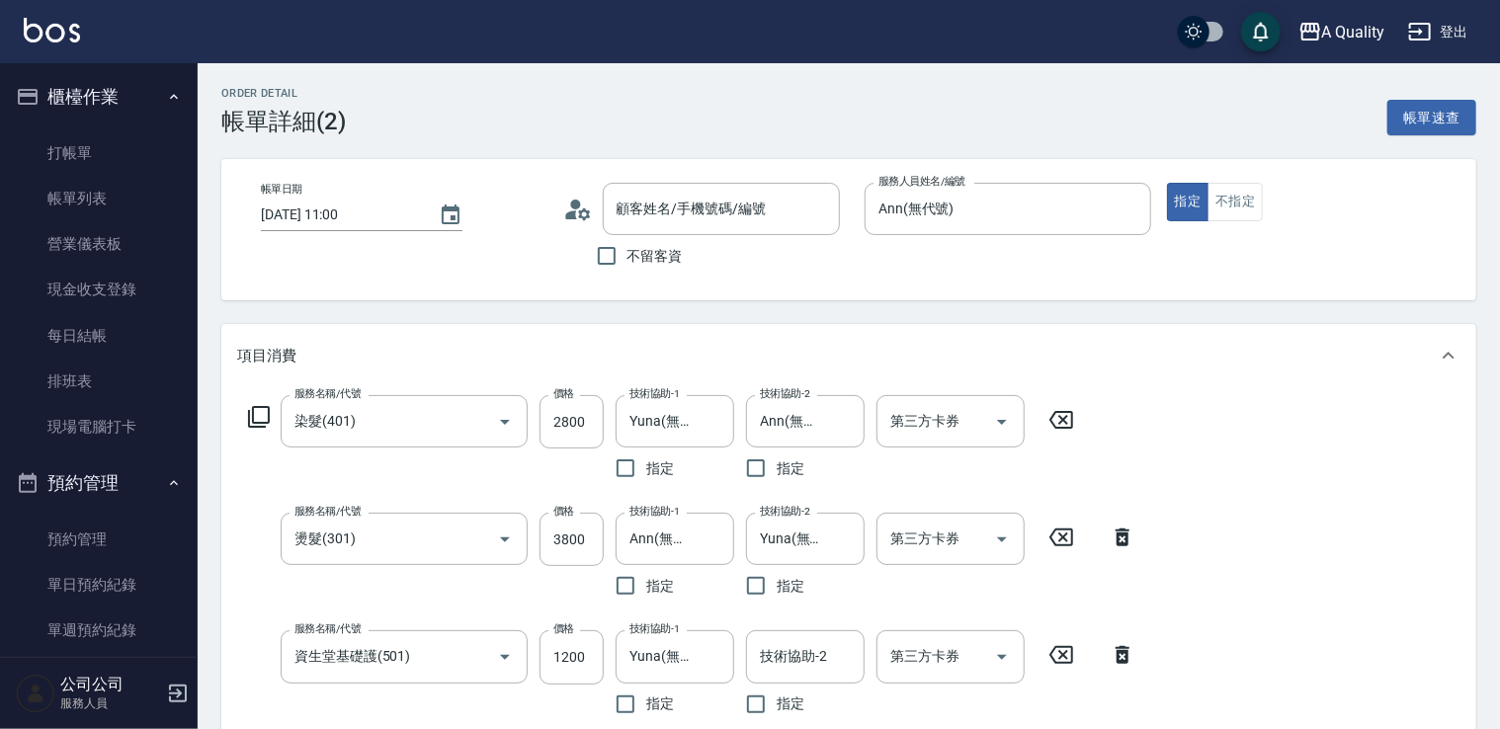
type input "染髮(401)"
type input "燙髮(301)"
type input "資生堂基礎護(501)"
type input "[PERSON_NAME]/0989378928/"
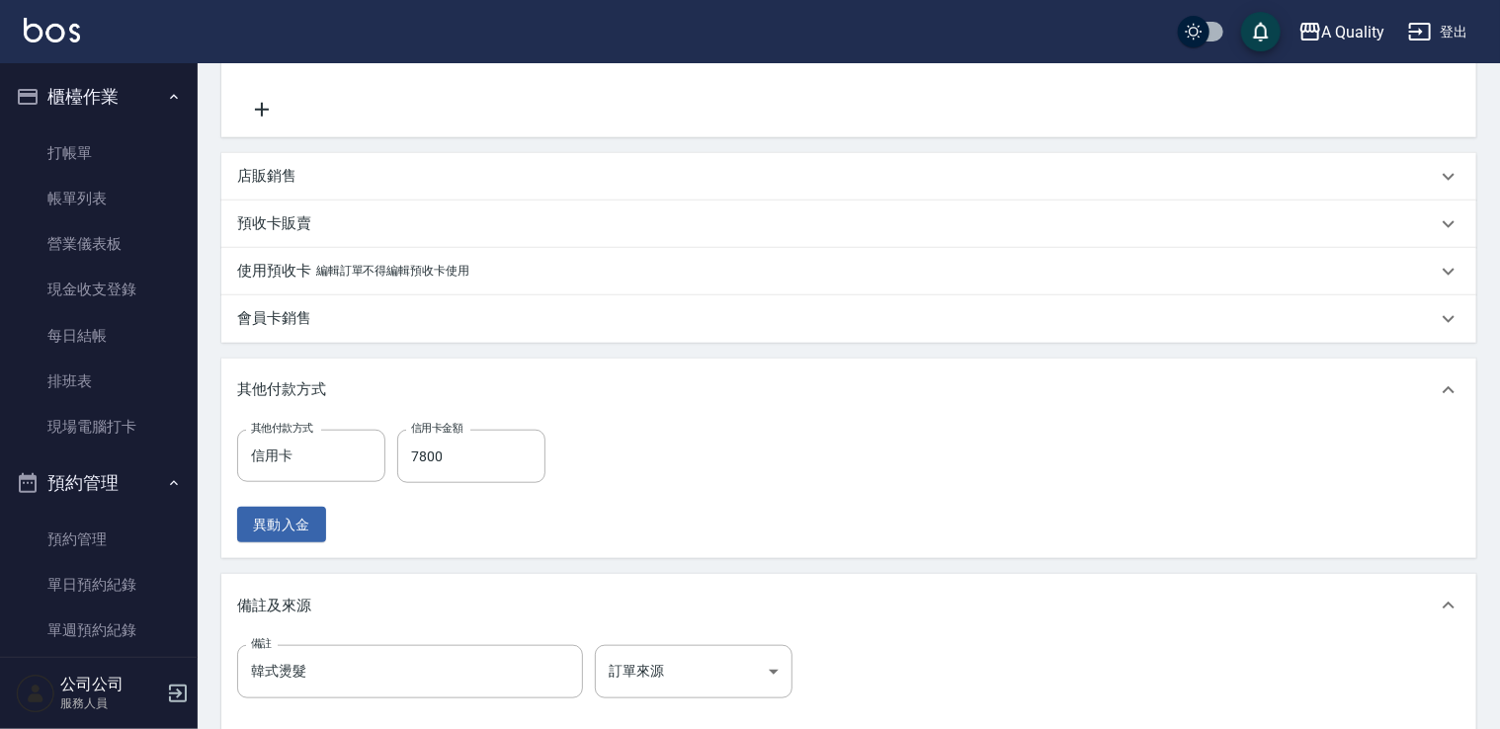
scroll to position [883, 0]
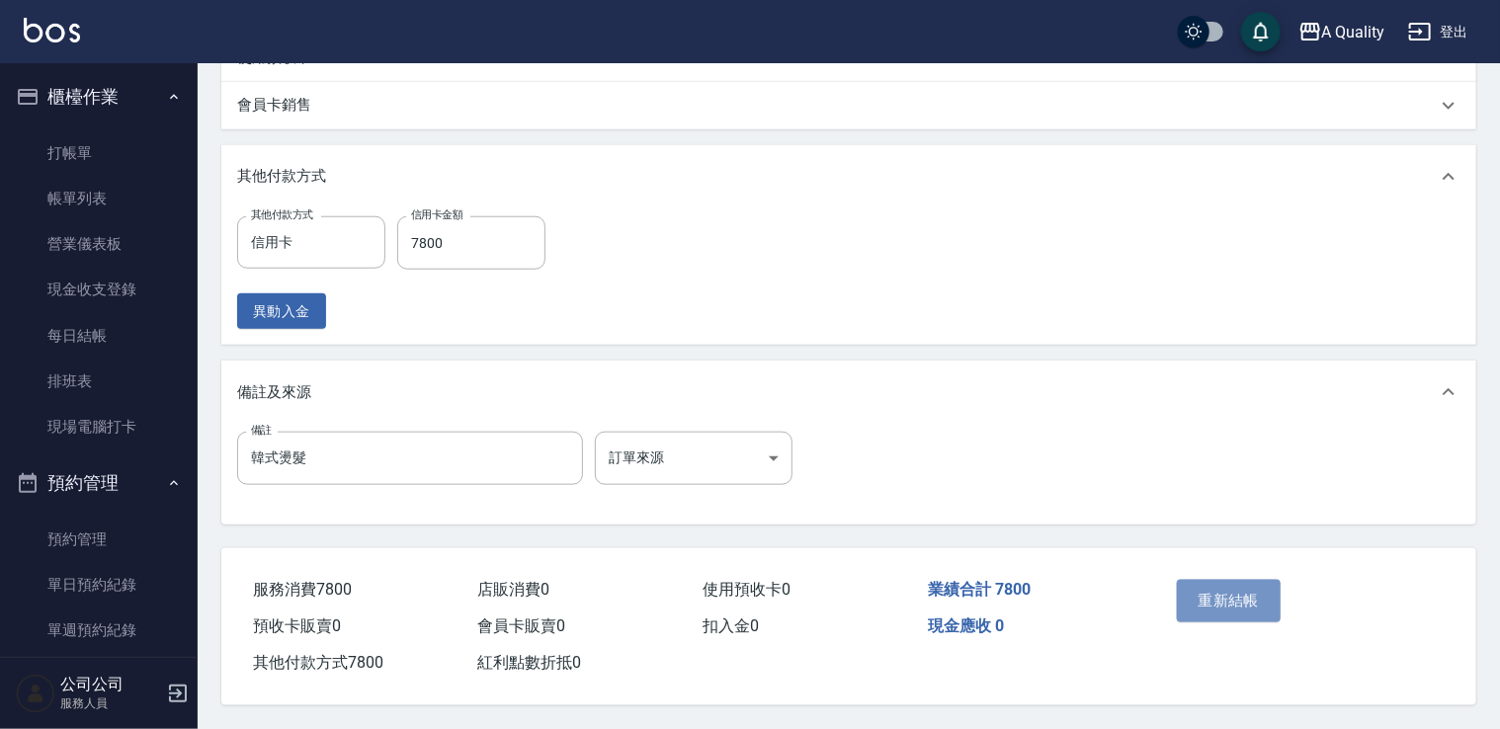
click at [1217, 588] on button "重新結帳" at bounding box center [1229, 600] width 105 height 41
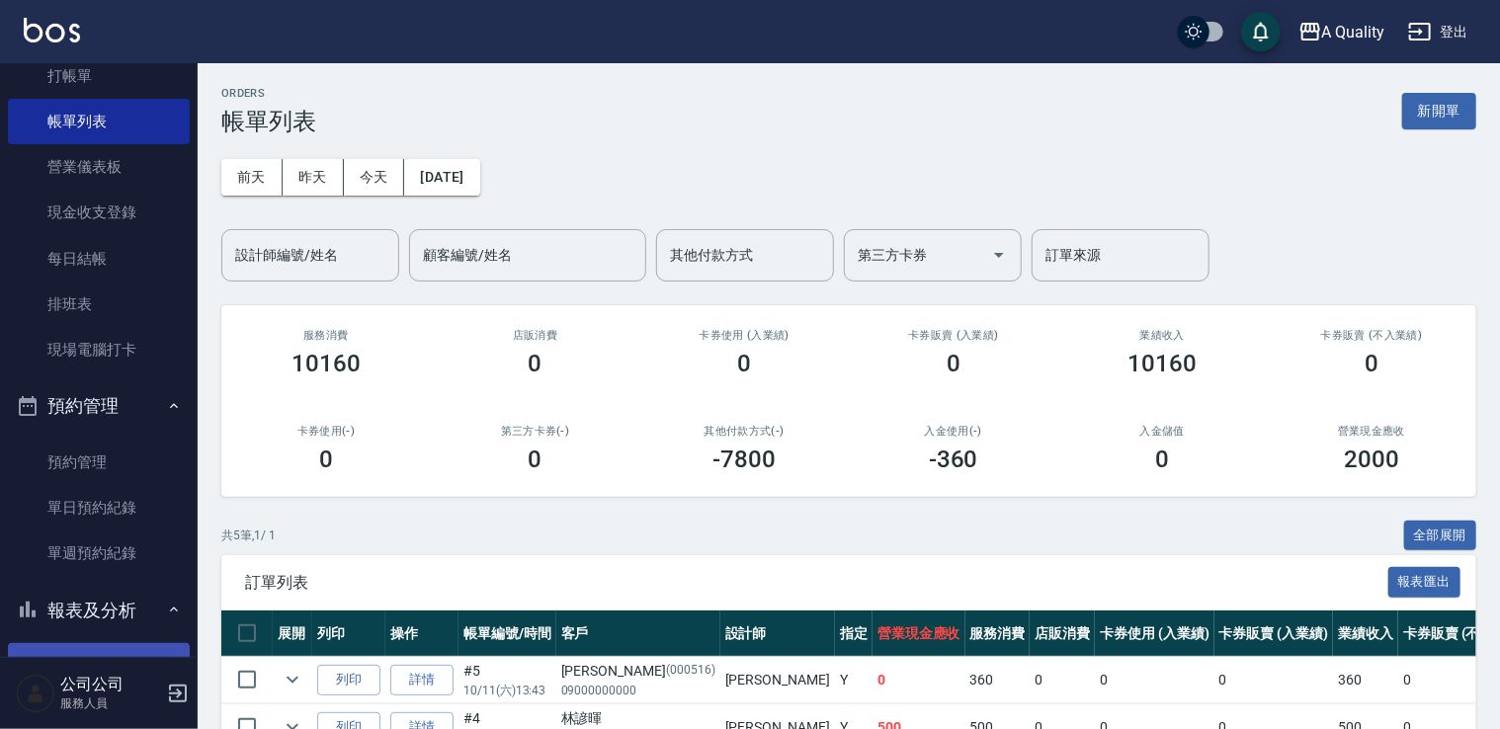
scroll to position [198, 0]
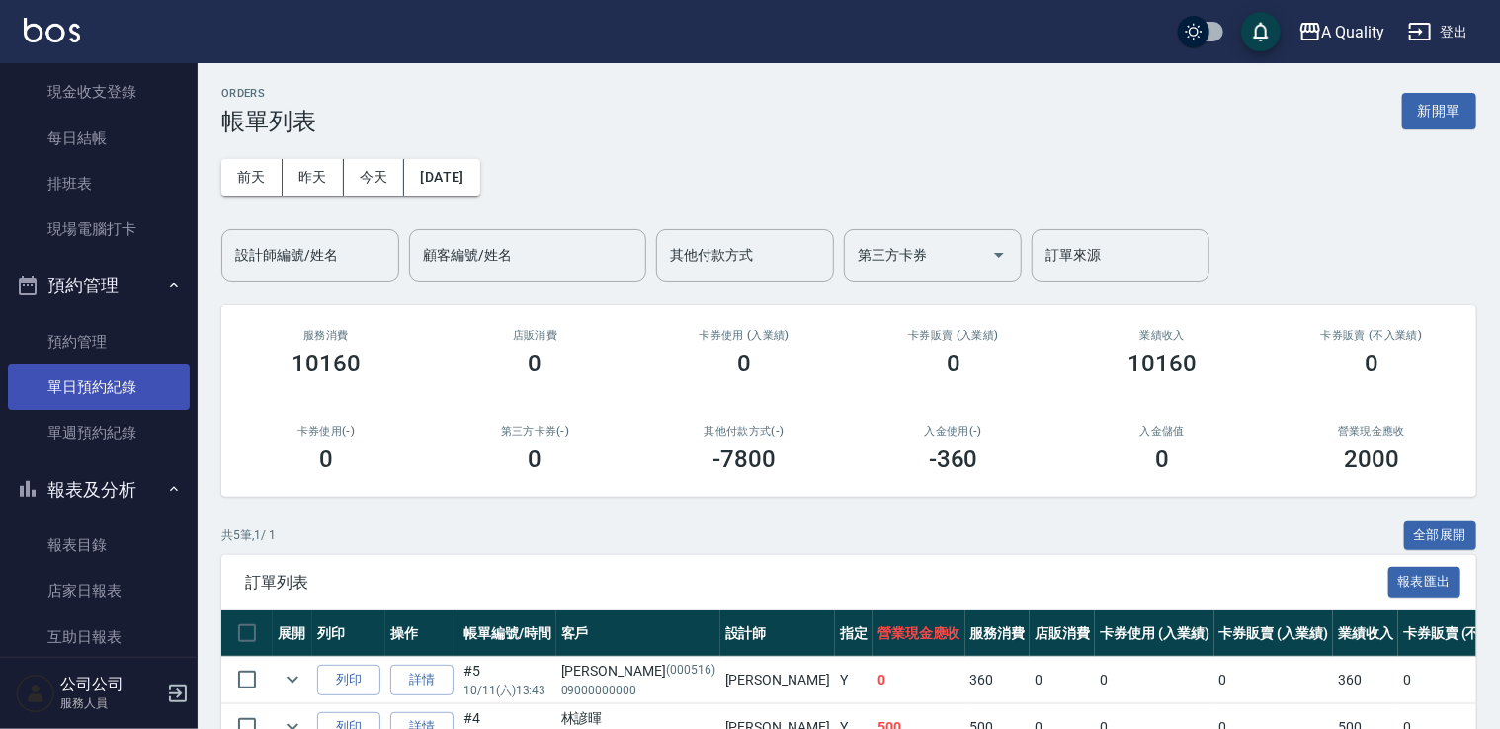
click at [132, 383] on link "單日預約紀錄" at bounding box center [99, 387] width 182 height 45
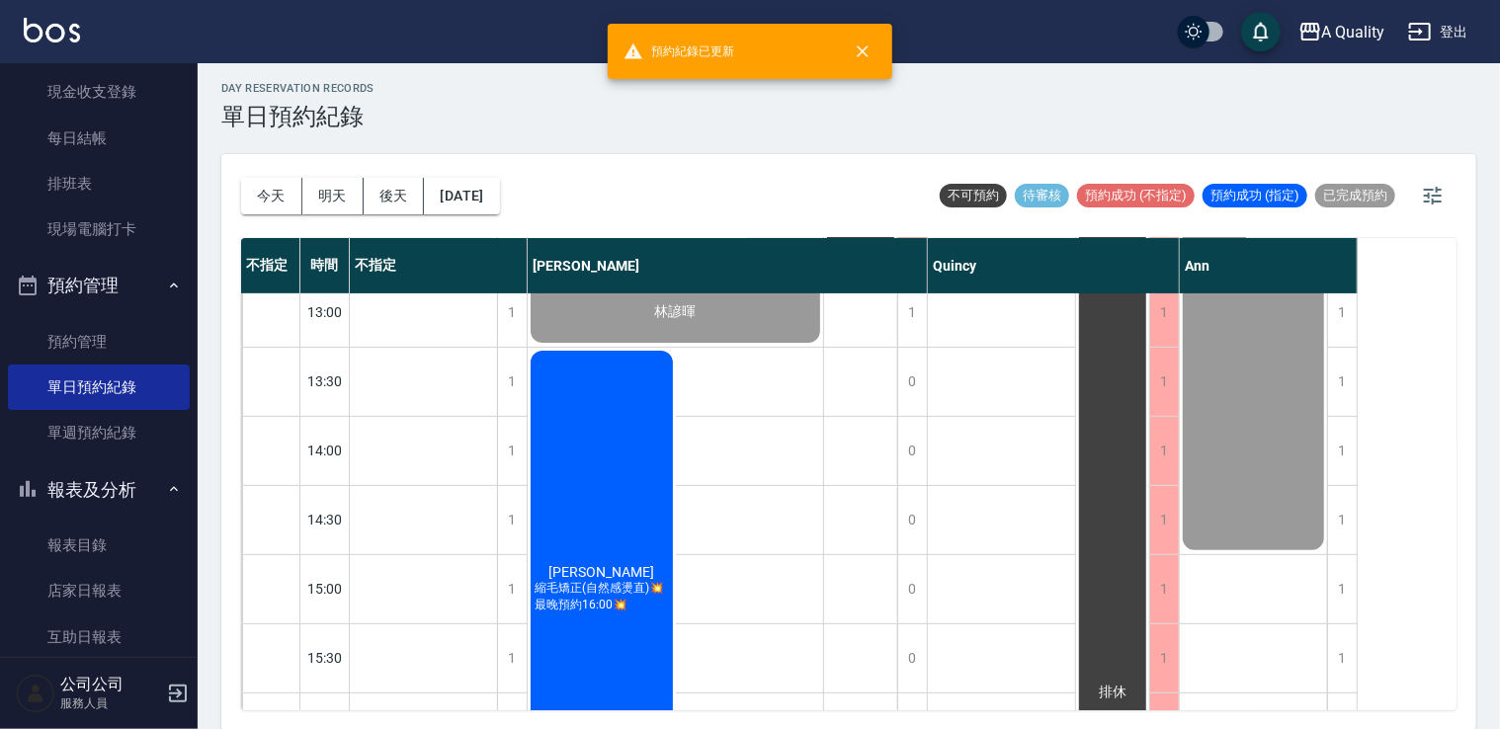
scroll to position [494, 0]
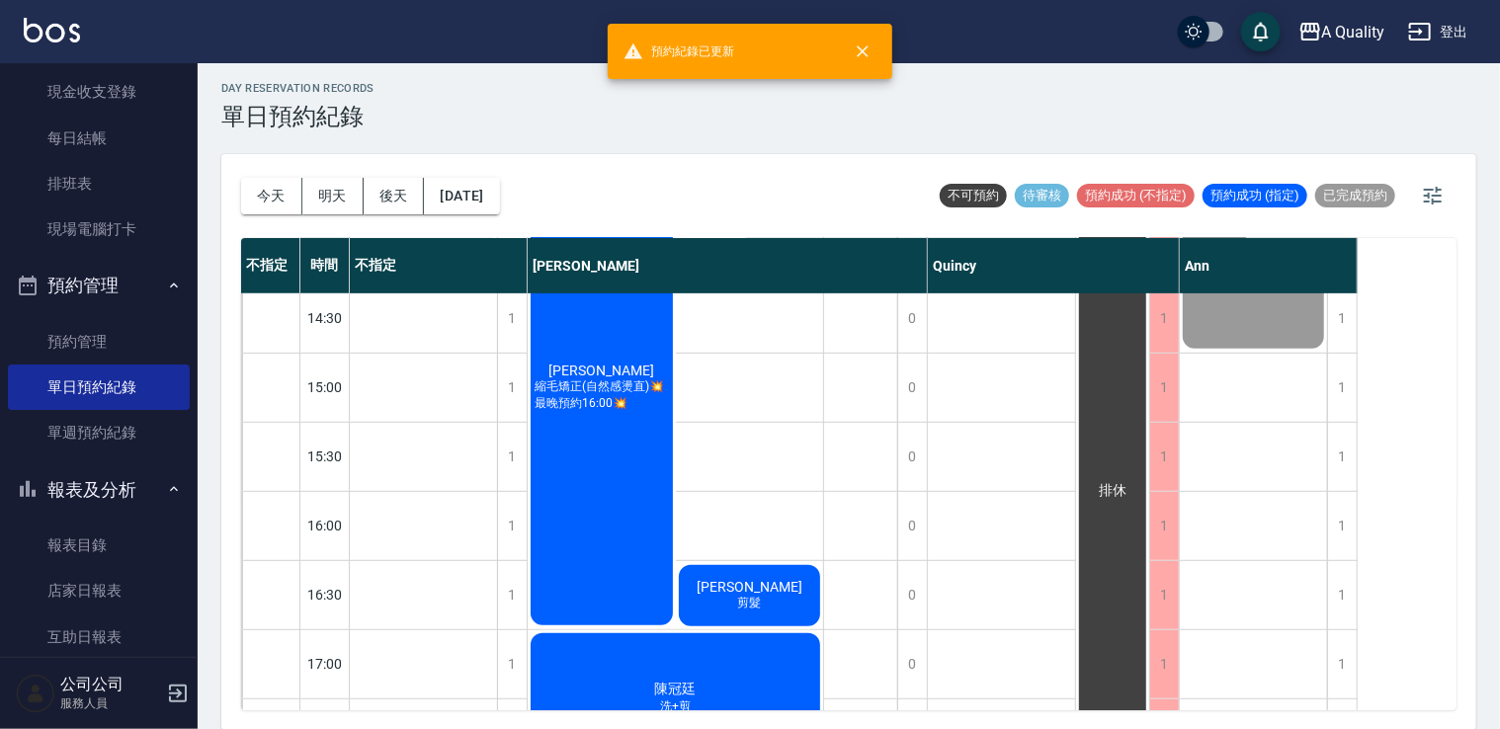
click at [571, 369] on div "[PERSON_NAME][PERSON_NAME](自然感燙直)💥最晚預約16:00💥" at bounding box center [602, 387] width 148 height 482
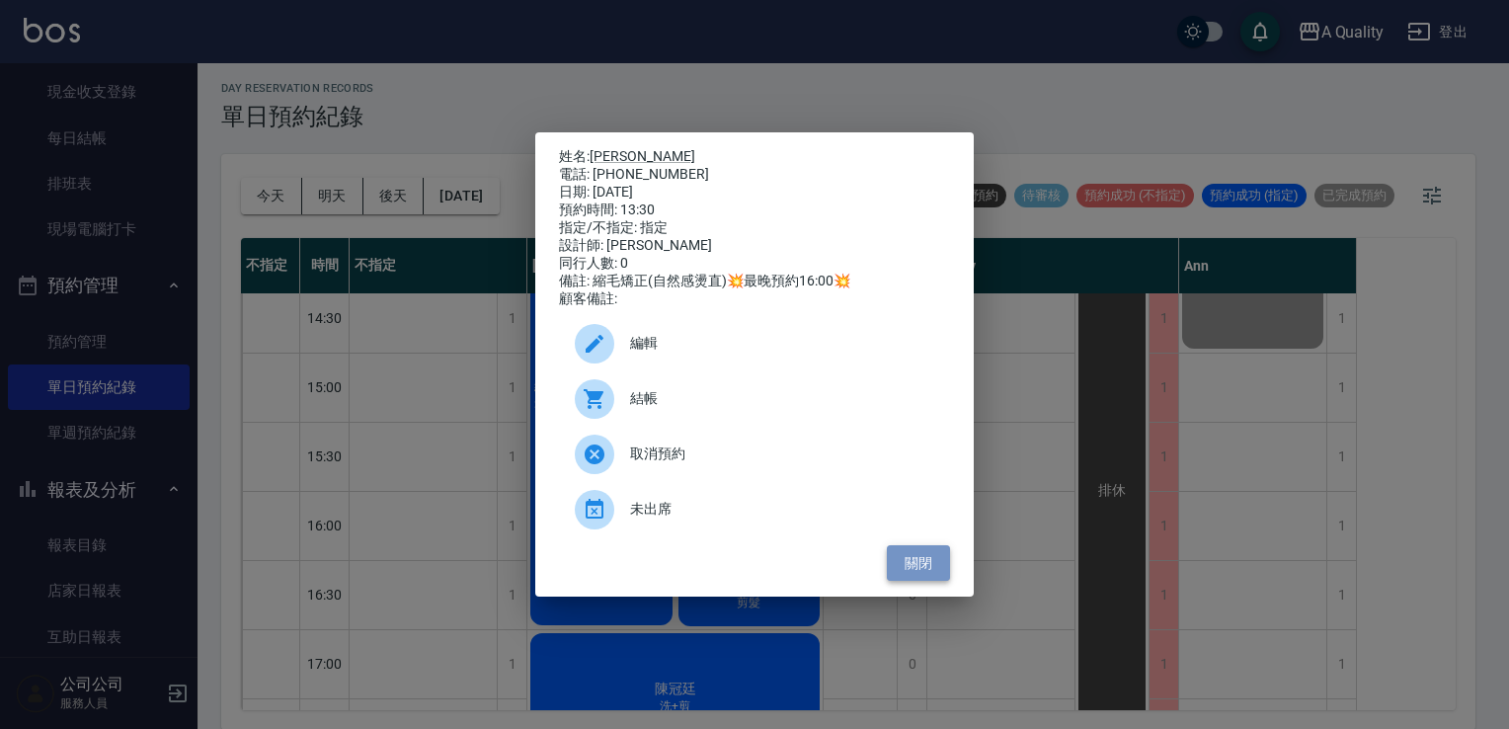
click at [925, 570] on button "關閉" at bounding box center [918, 563] width 63 height 37
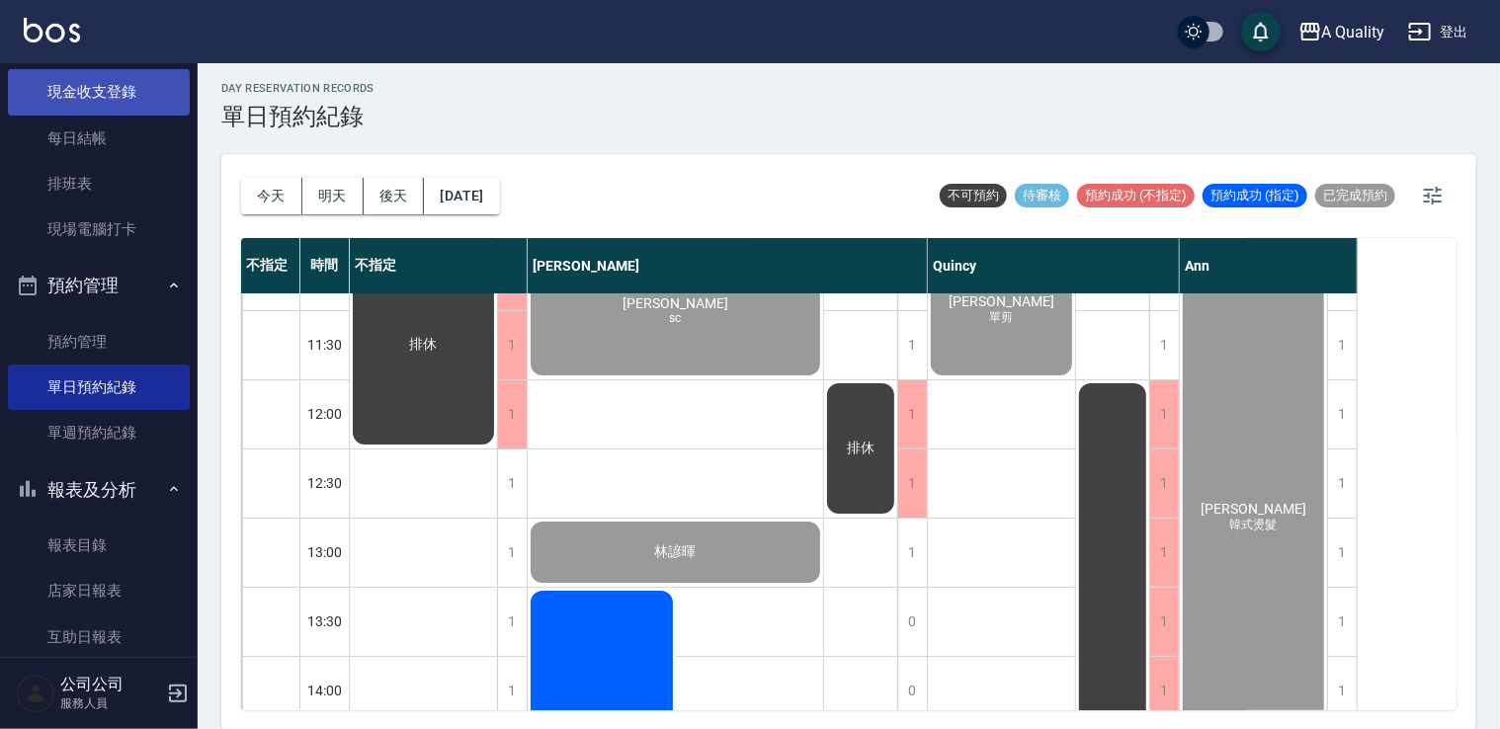
scroll to position [0, 0]
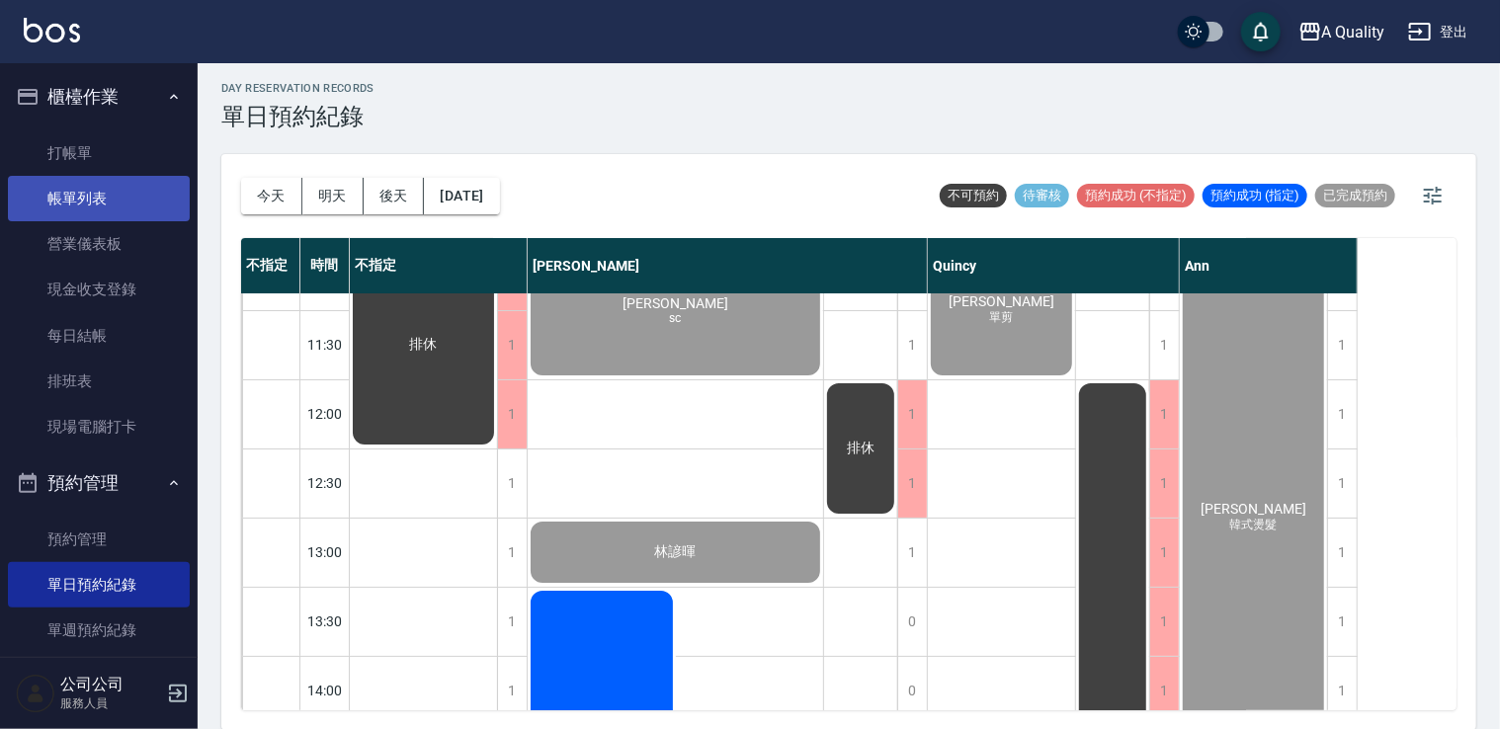
click at [83, 207] on link "帳單列表" at bounding box center [99, 198] width 182 height 45
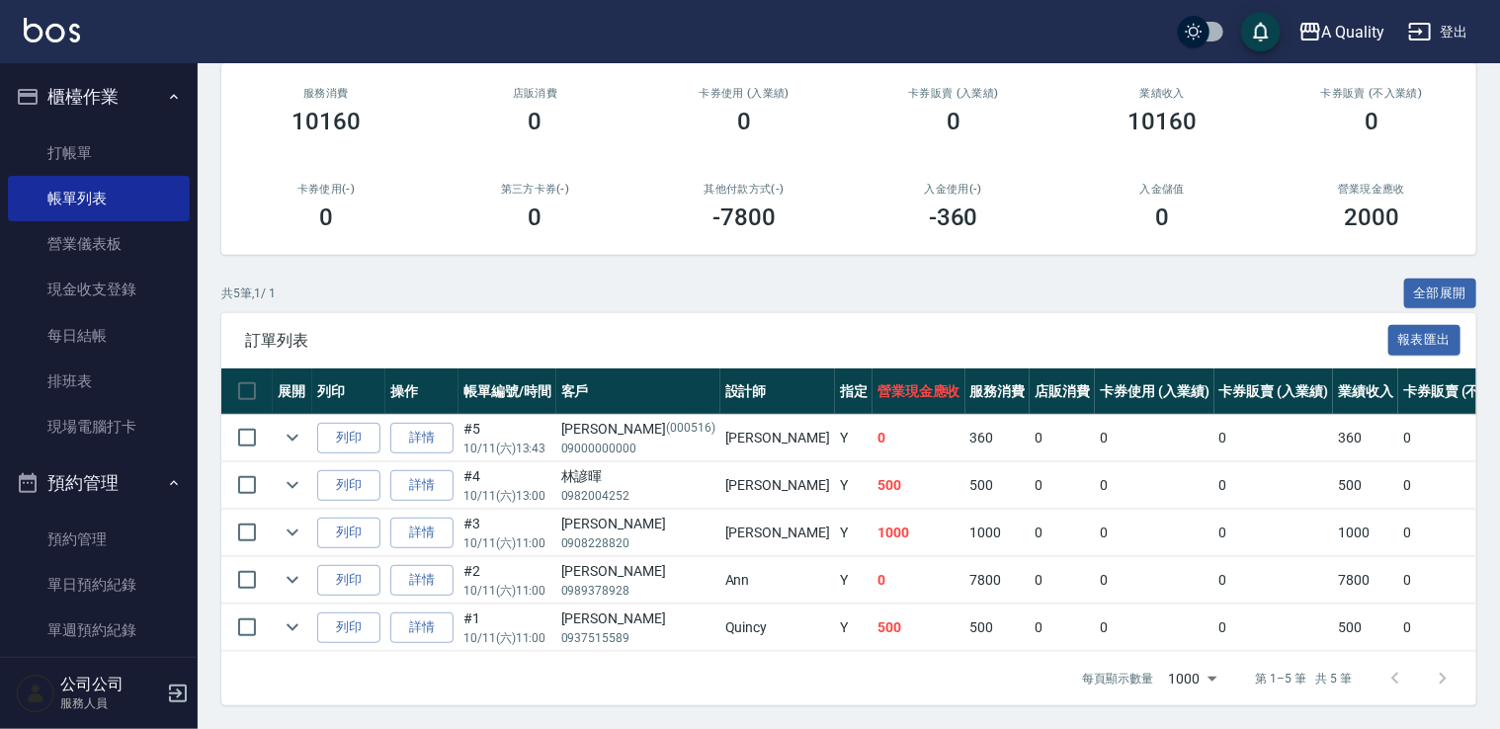
scroll to position [254, 0]
click at [274, 513] on td at bounding box center [293, 533] width 40 height 46
click at [293, 530] on icon "expand row" at bounding box center [292, 533] width 12 height 7
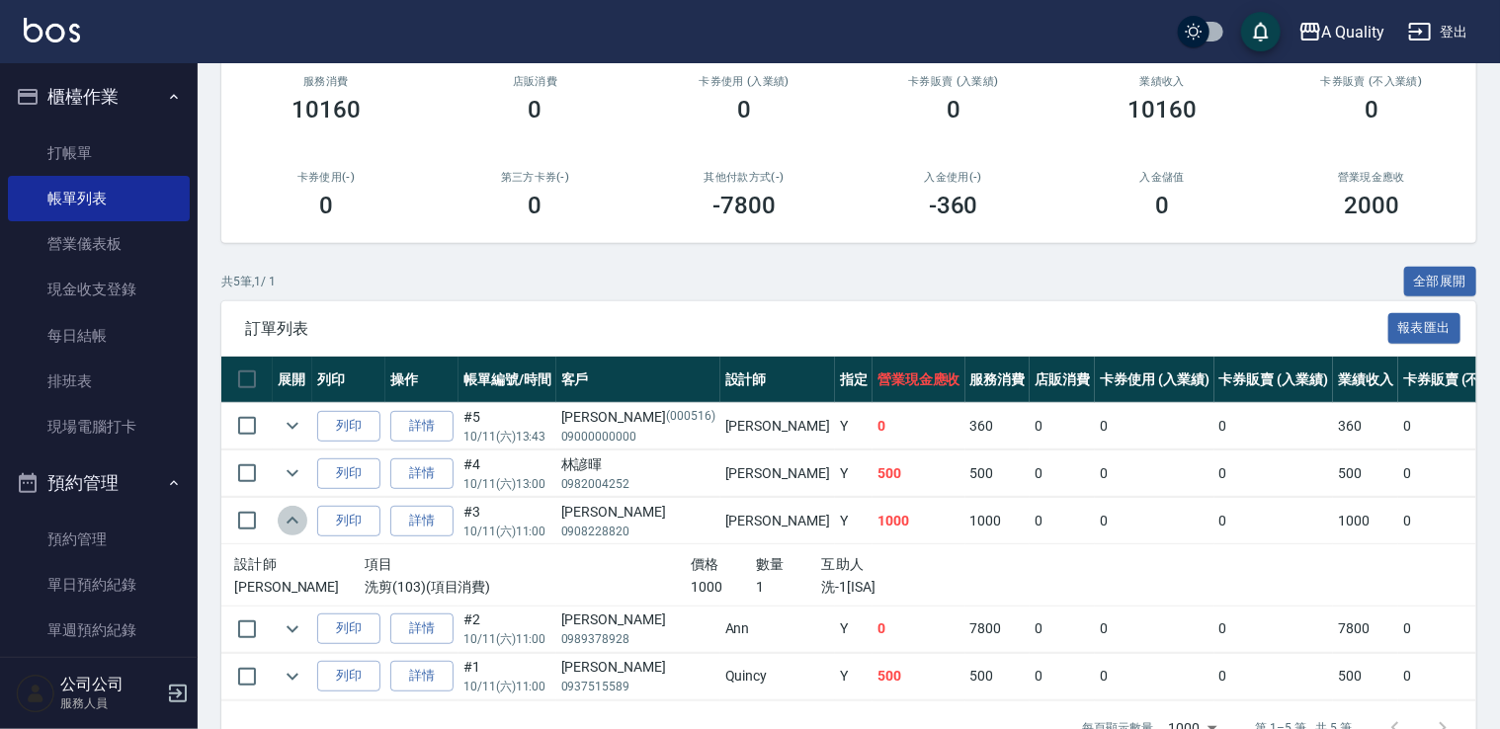
click at [286, 527] on icon "expand row" at bounding box center [293, 521] width 24 height 24
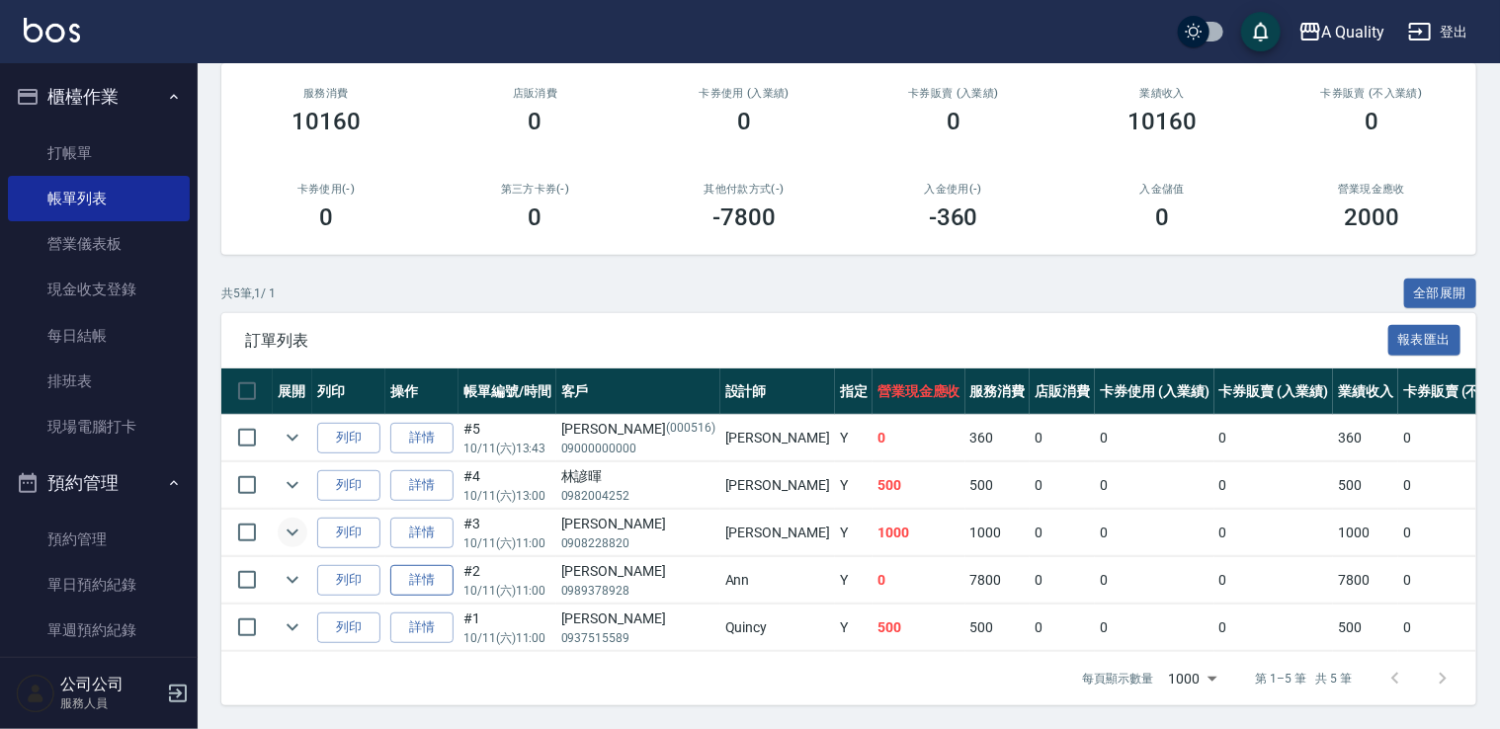
click at [412, 571] on link "詳情" at bounding box center [421, 580] width 63 height 31
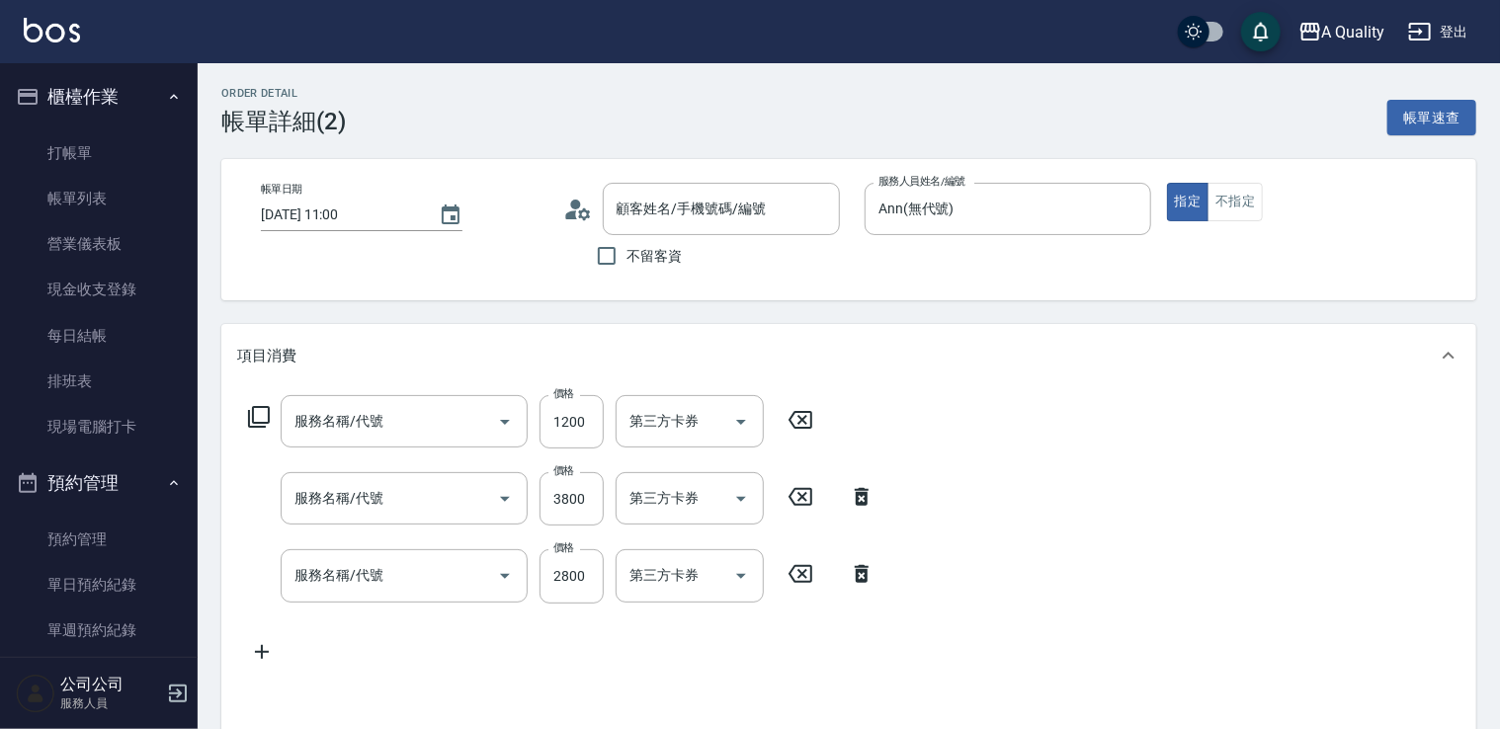
type input "[DATE] 11:00"
type input "Ann(無代號)"
type input "韓式燙髮"
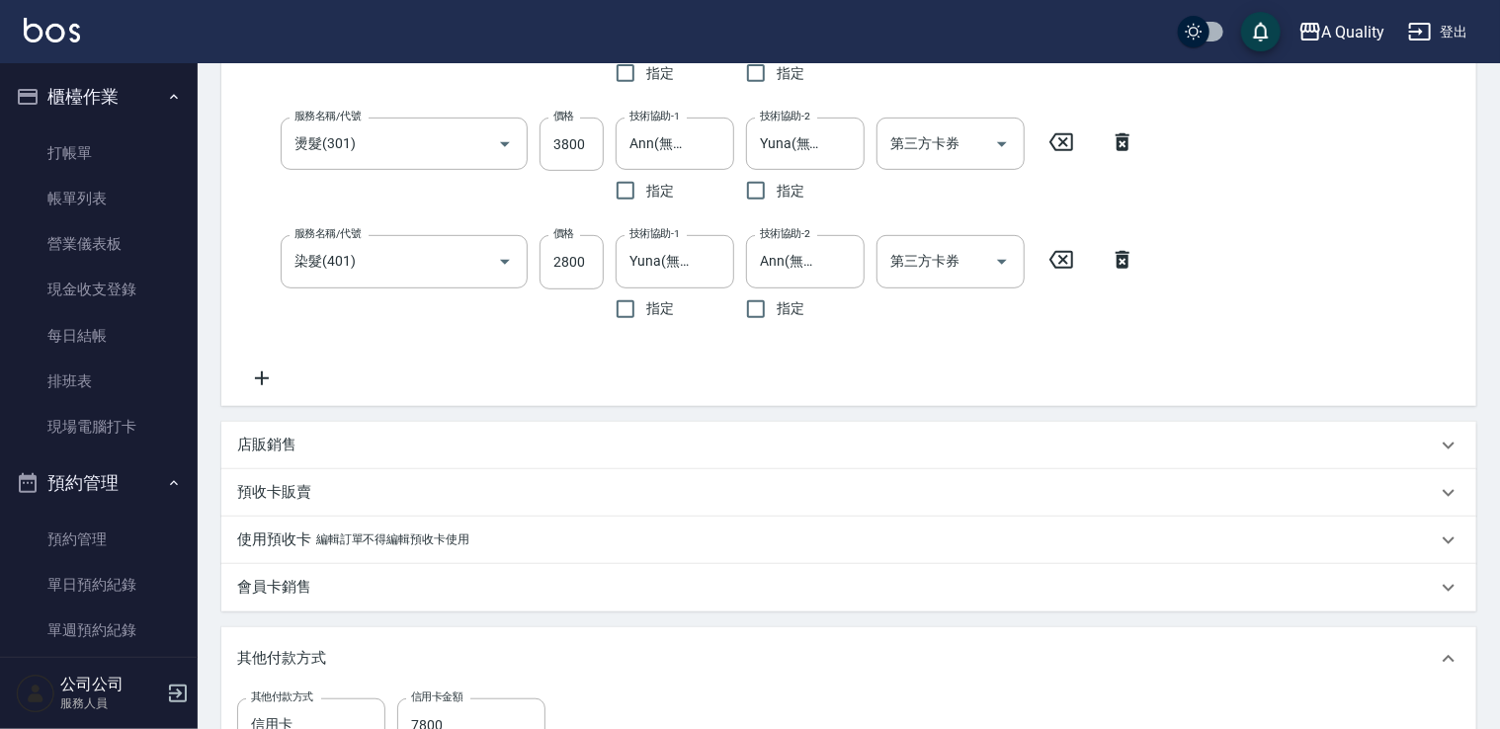
type input "資生堂基礎護(501)"
type input "燙髮(301)"
type input "染髮(401)"
type input "[PERSON_NAME]/0989378928/"
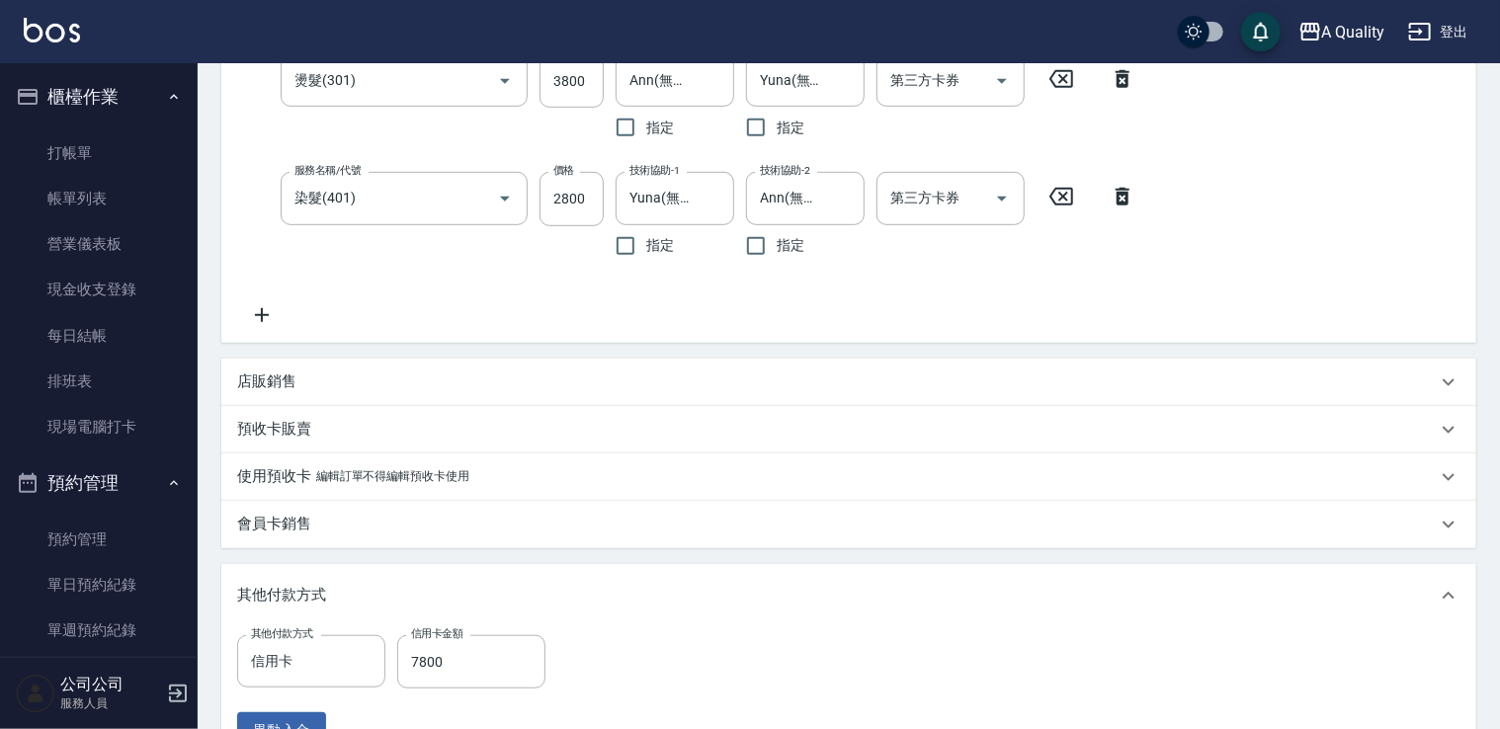
click at [329, 530] on div "會員卡銷售" at bounding box center [836, 524] width 1199 height 21
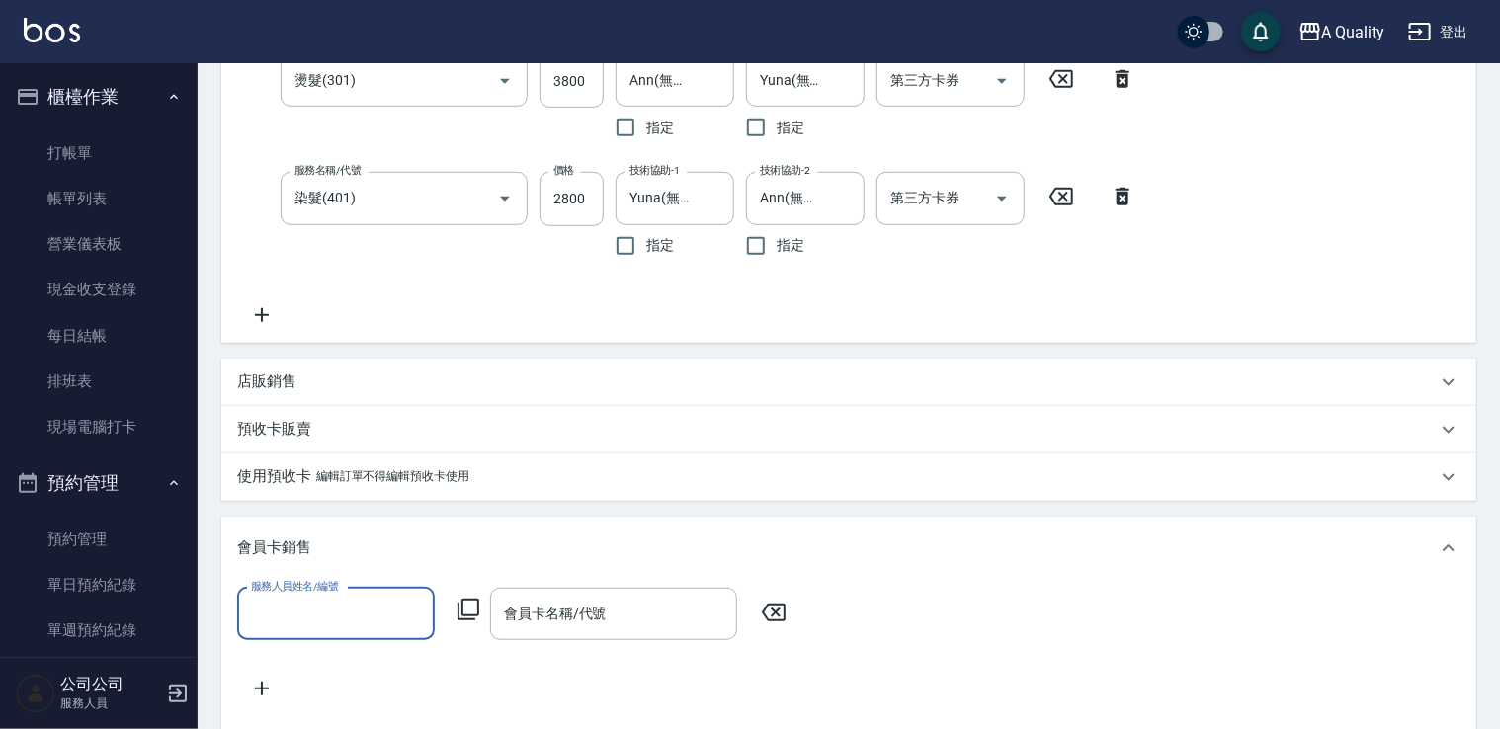
scroll to position [0, 0]
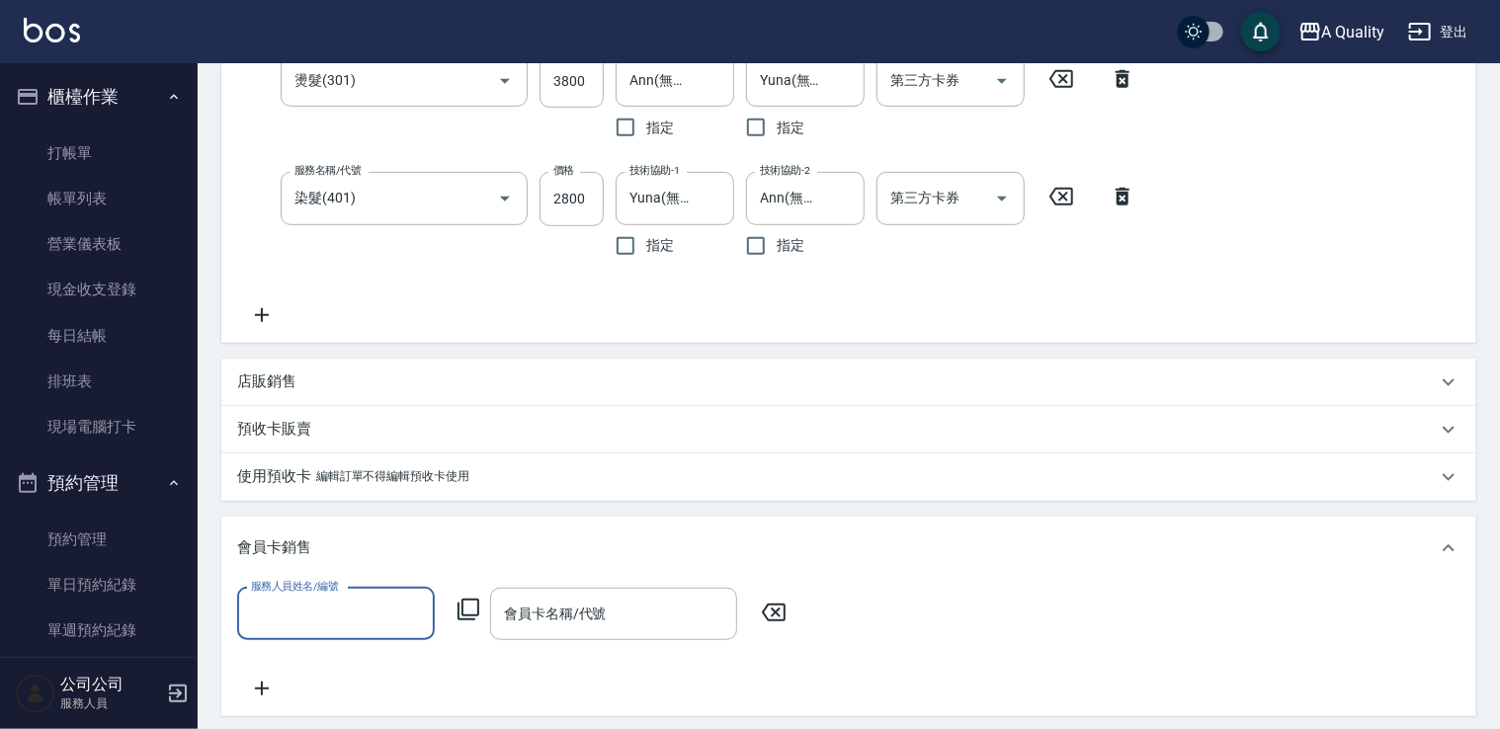
click at [326, 546] on div "會員卡銷售" at bounding box center [836, 547] width 1199 height 21
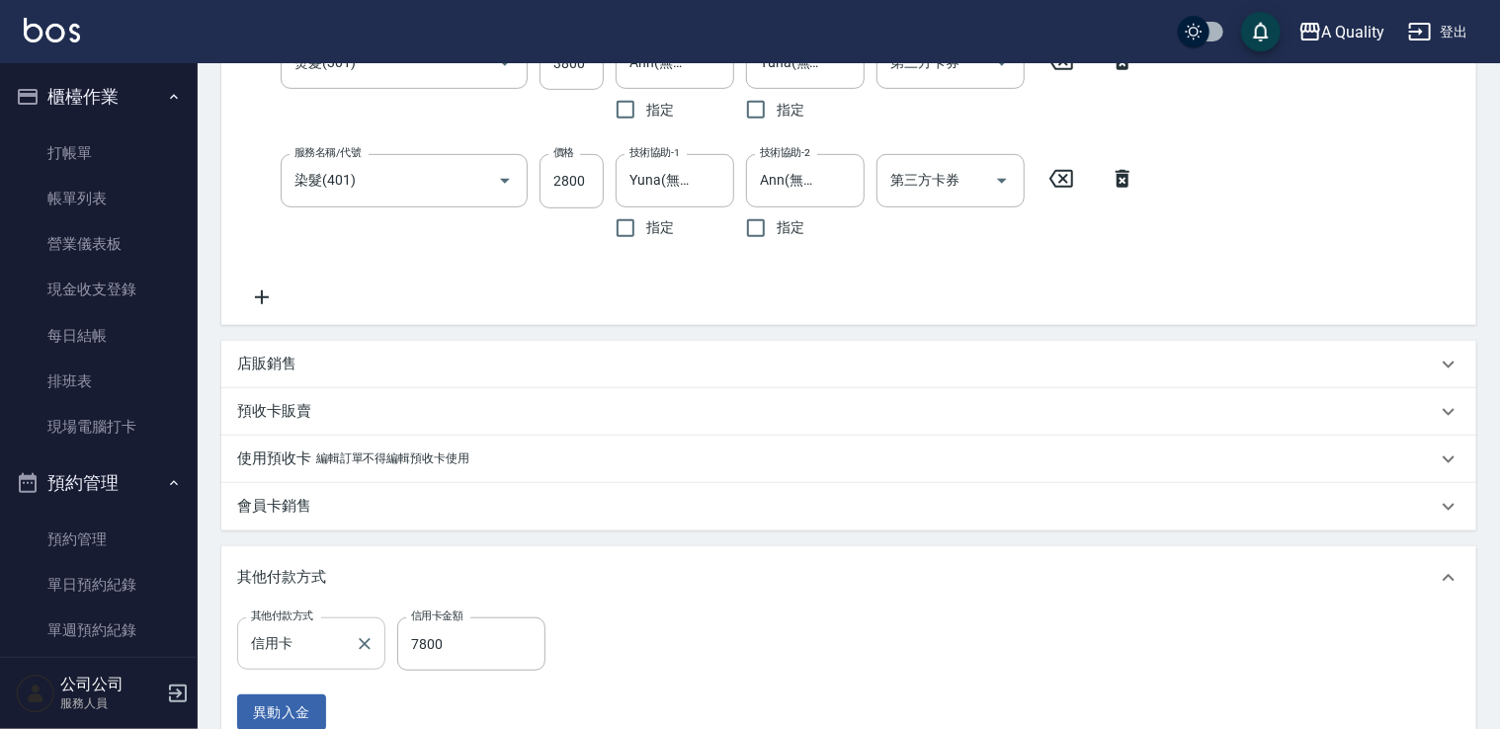
scroll to position [755, 0]
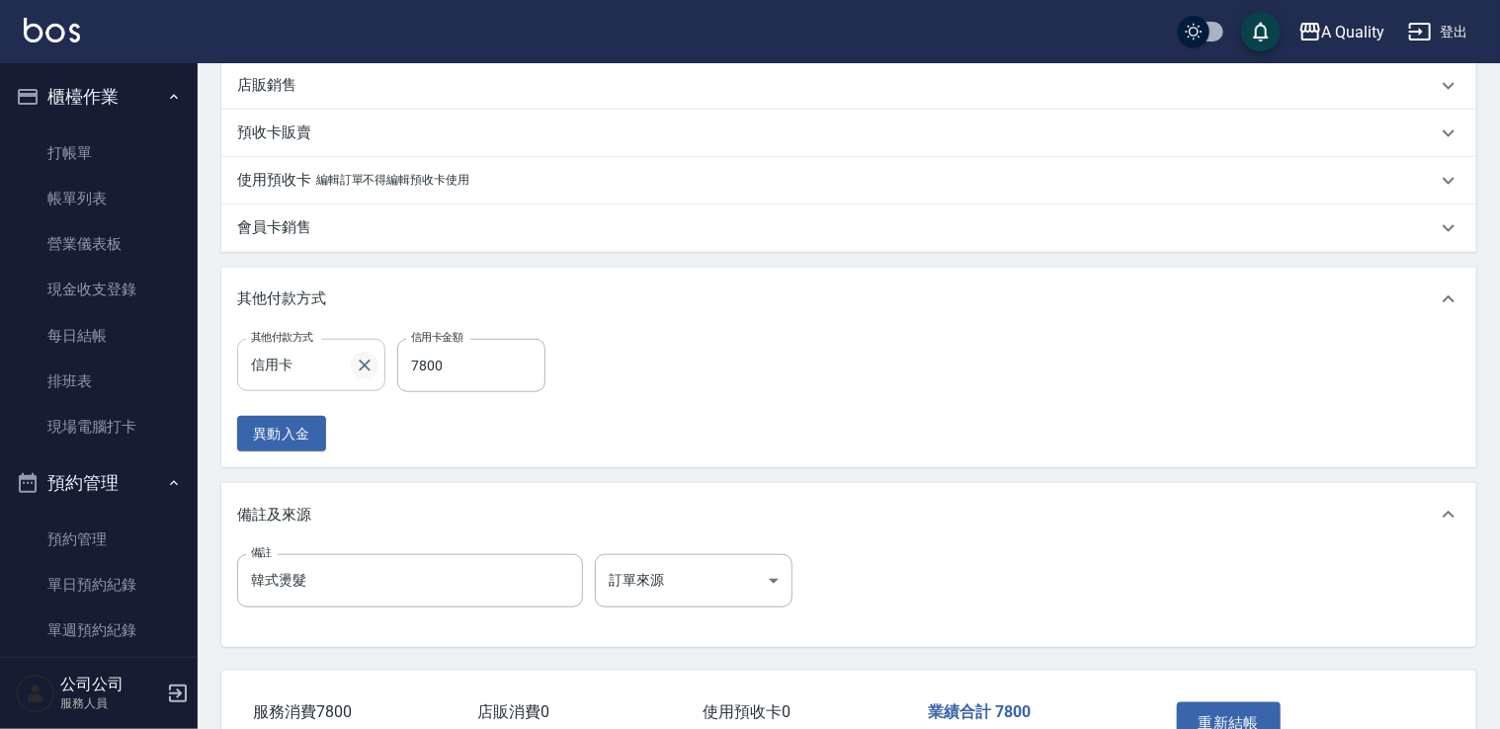
click at [368, 369] on icon "Clear" at bounding box center [365, 366] width 12 height 12
click at [304, 365] on input "其他付款方式" at bounding box center [311, 365] width 130 height 35
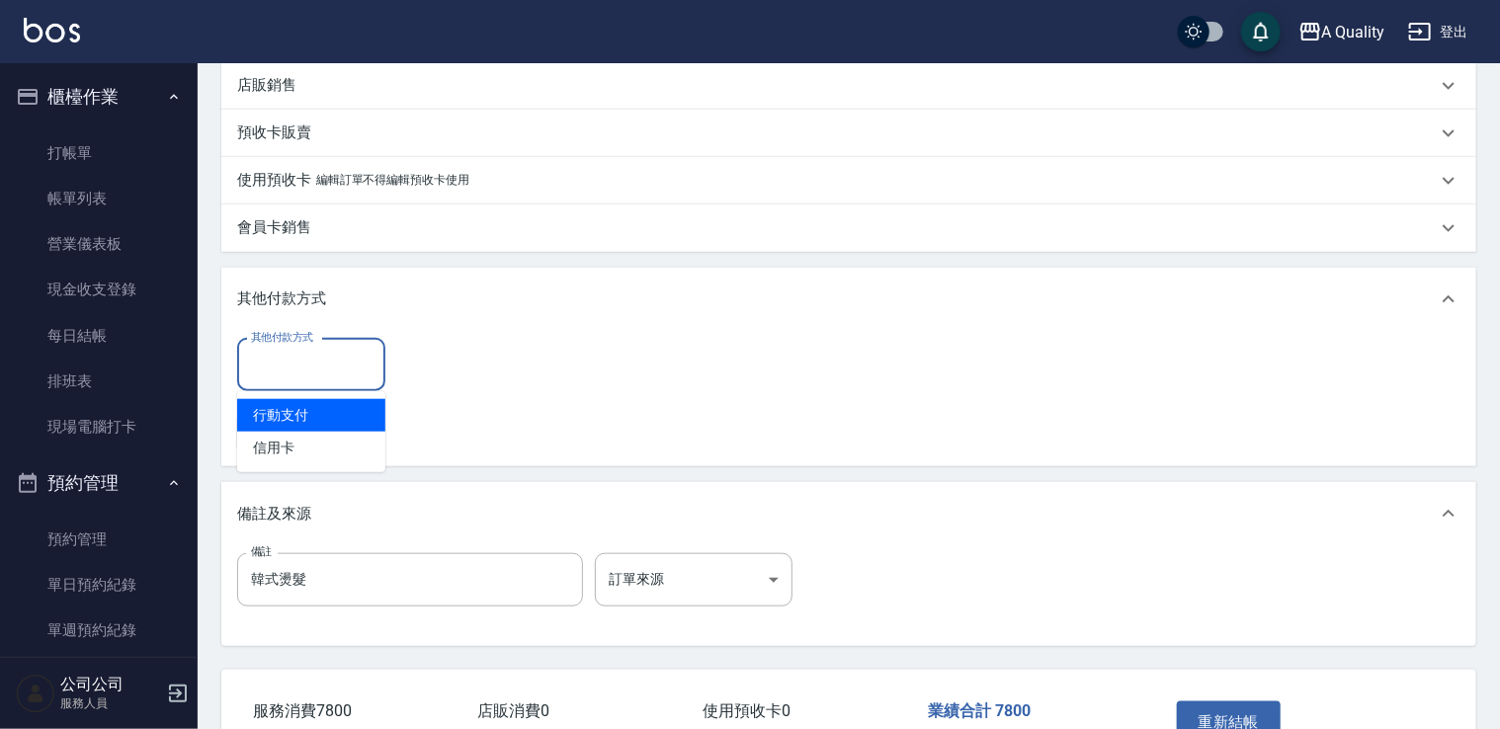
click at [291, 412] on span "行動支付" at bounding box center [311, 415] width 148 height 33
type input "行動支付"
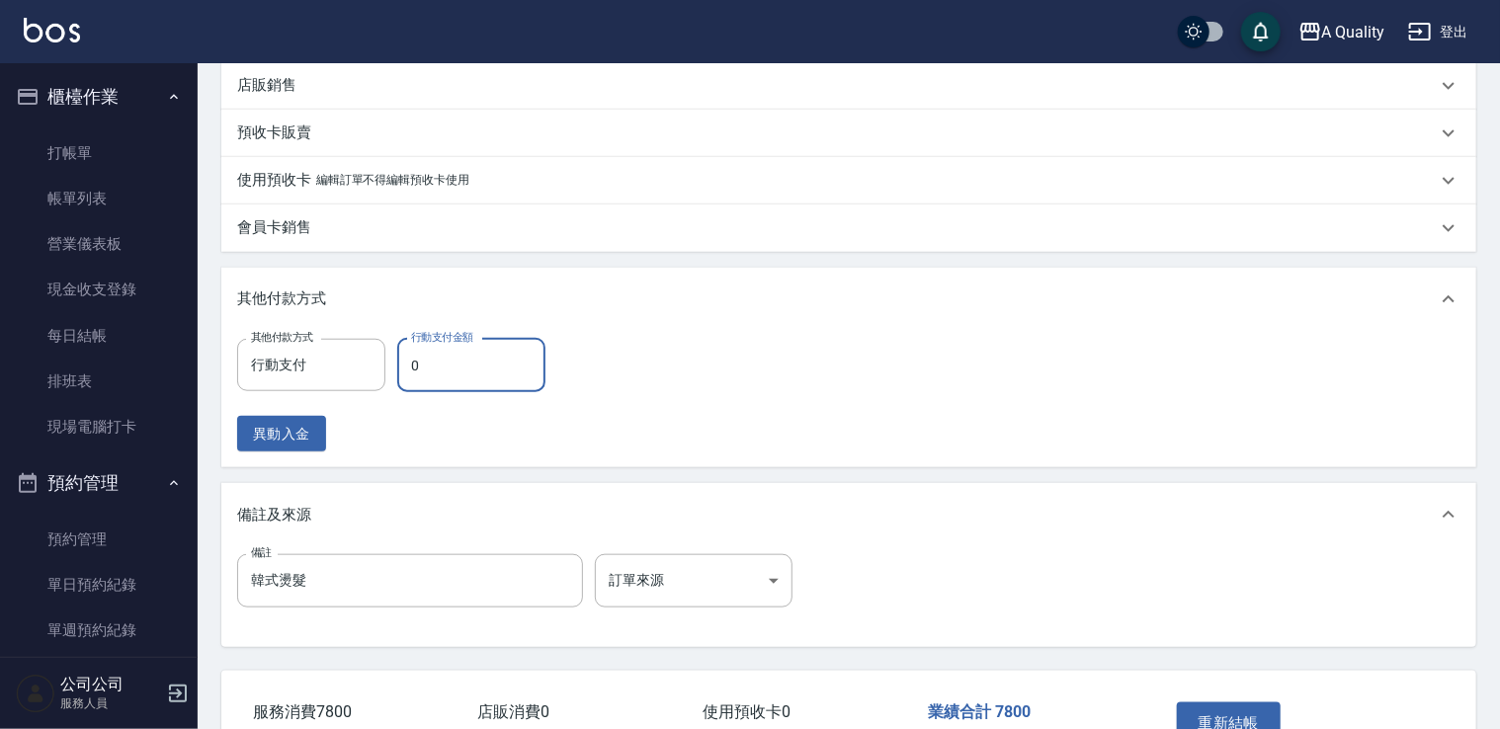
drag, startPoint x: 426, startPoint y: 363, endPoint x: 416, endPoint y: 358, distance: 11.0
click at [426, 363] on input "0" at bounding box center [471, 365] width 148 height 53
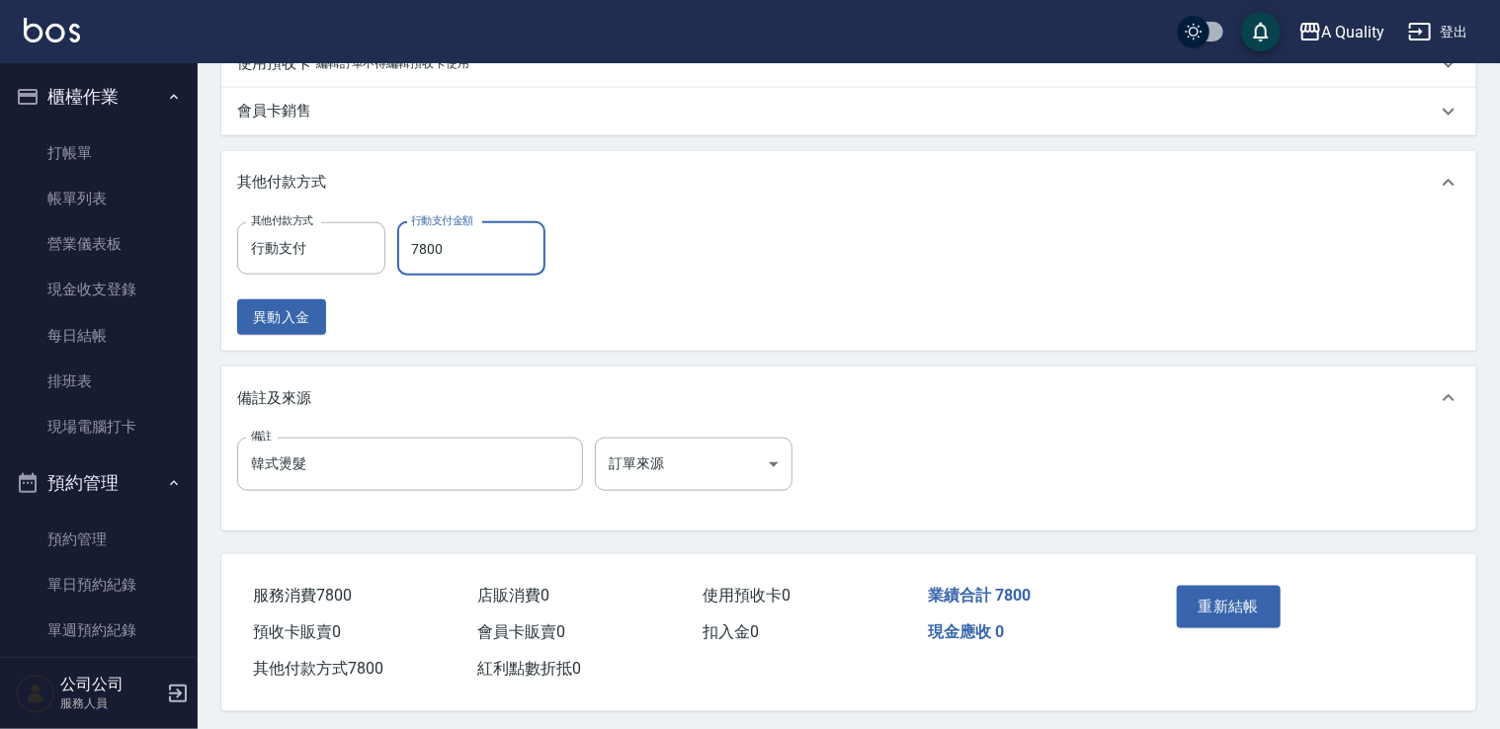
scroll to position [883, 0]
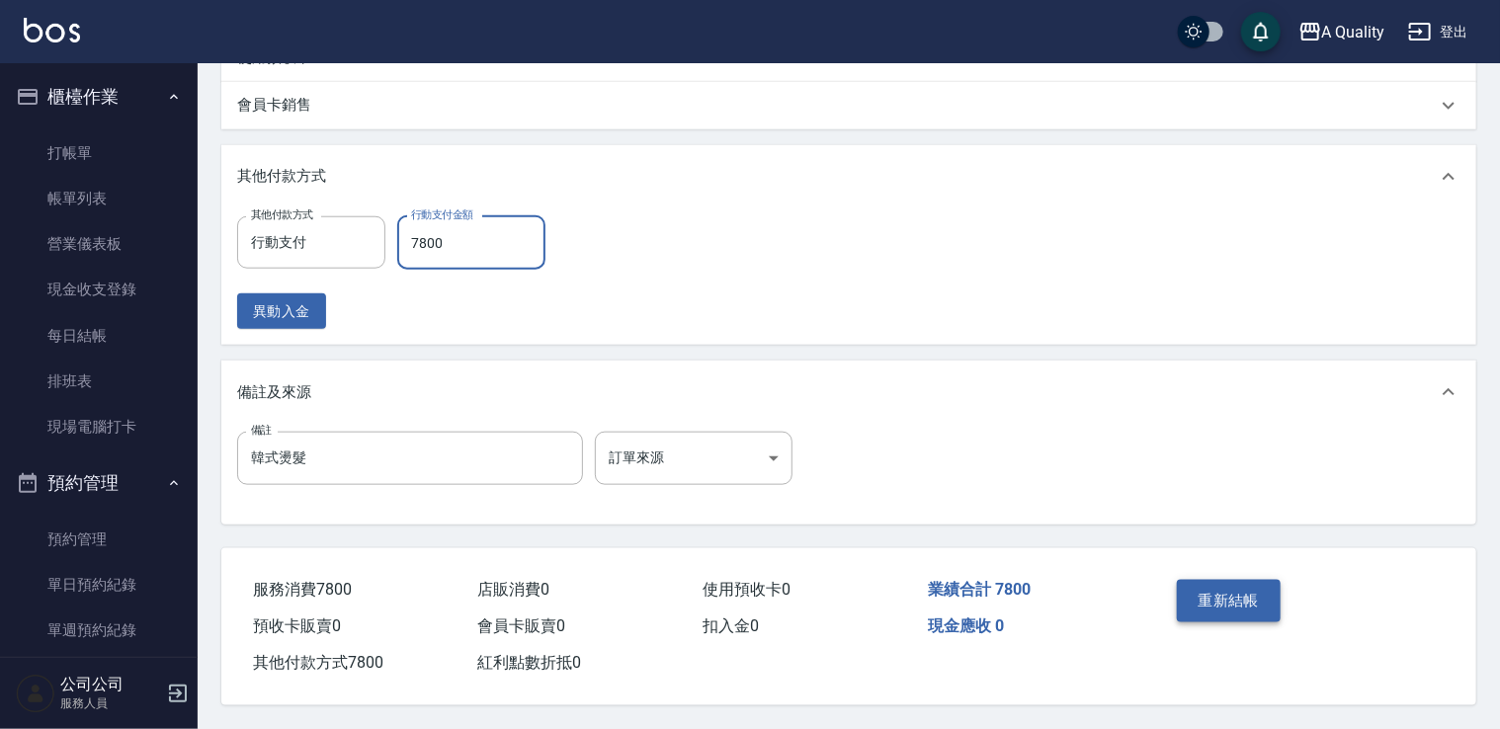
type input "7800"
click at [1263, 580] on button "重新結帳" at bounding box center [1229, 600] width 105 height 41
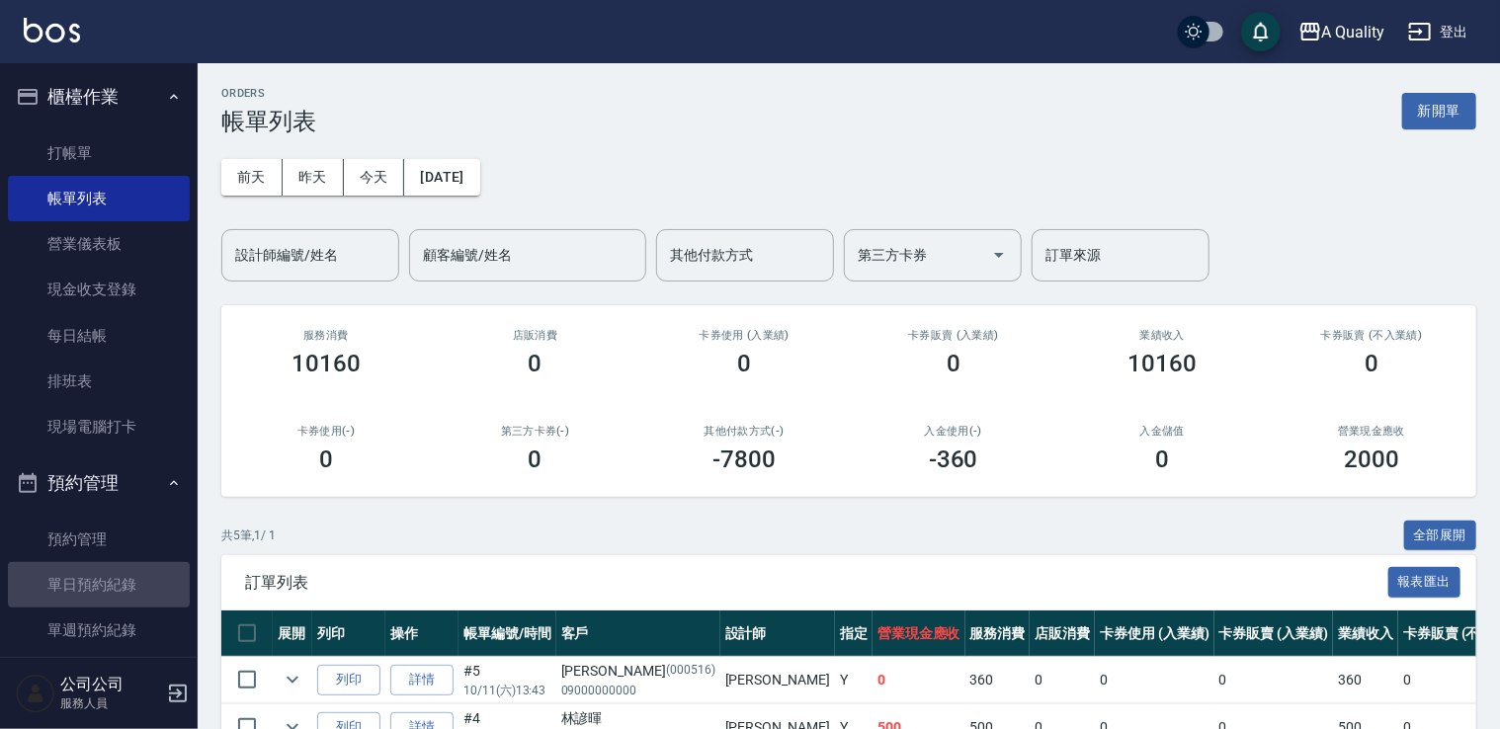
drag, startPoint x: 114, startPoint y: 583, endPoint x: 196, endPoint y: 489, distance: 124.6
click at [115, 582] on link "單日預約紀錄" at bounding box center [99, 584] width 182 height 45
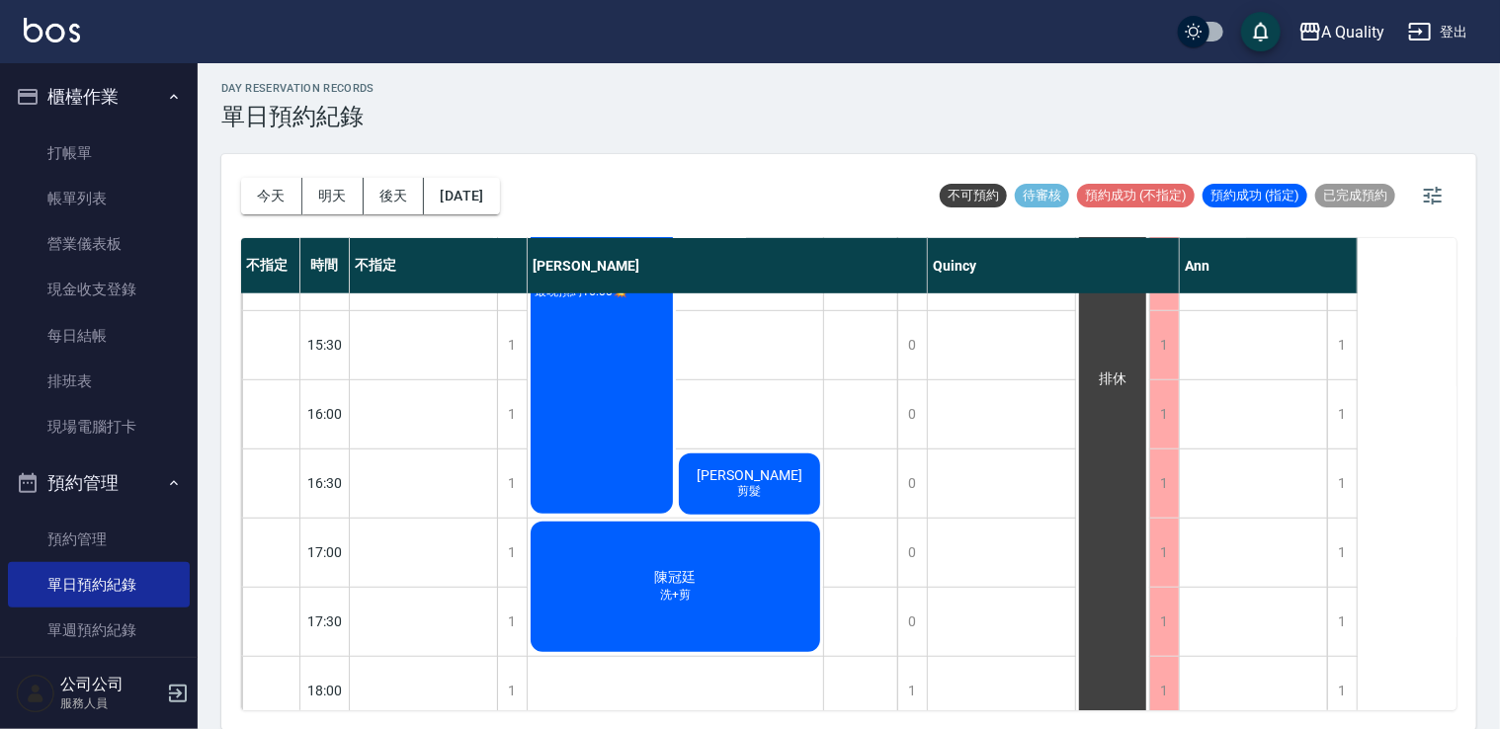
scroll to position [546, 0]
